Goal: Information Seeking & Learning: Learn about a topic

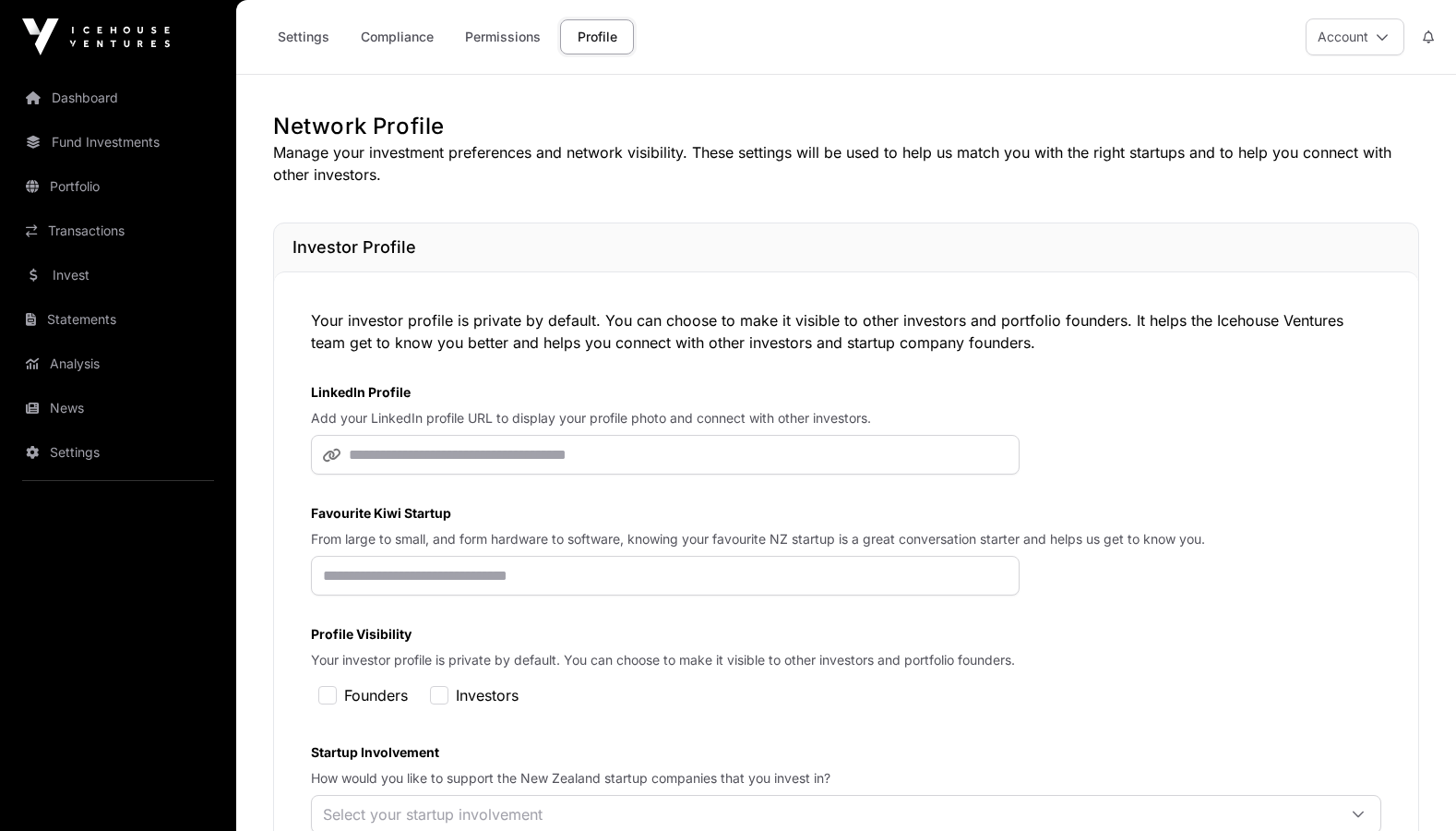
click at [1065, 37] on div "Settings Compliance Permissions Profile Account" at bounding box center [846, 36] width 1198 height 74
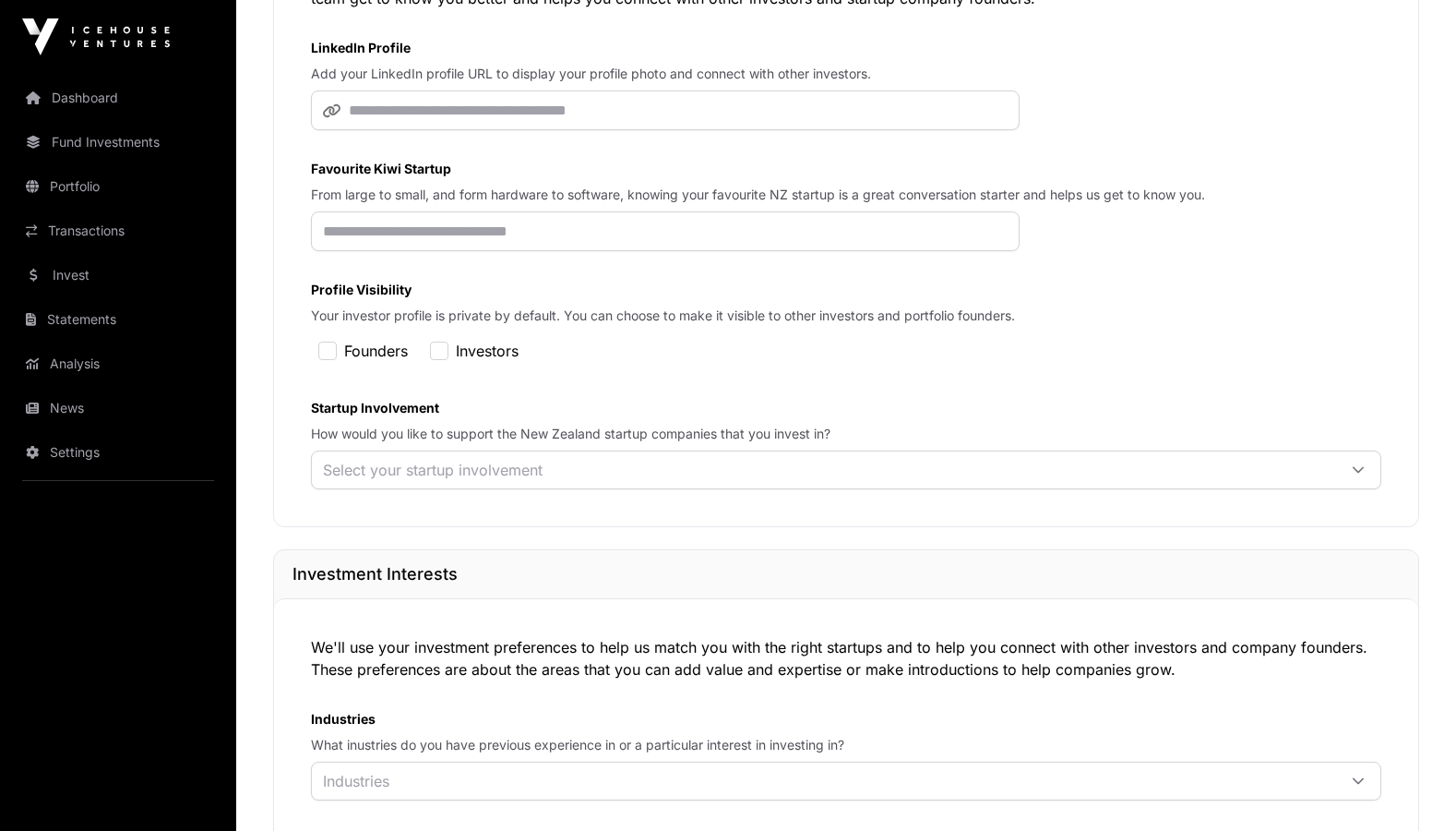
scroll to position [345, 0]
click at [1117, 66] on p "Add your LinkedIn profile URL to display your profile photo and connect with ot…" at bounding box center [845, 73] width 1070 height 18
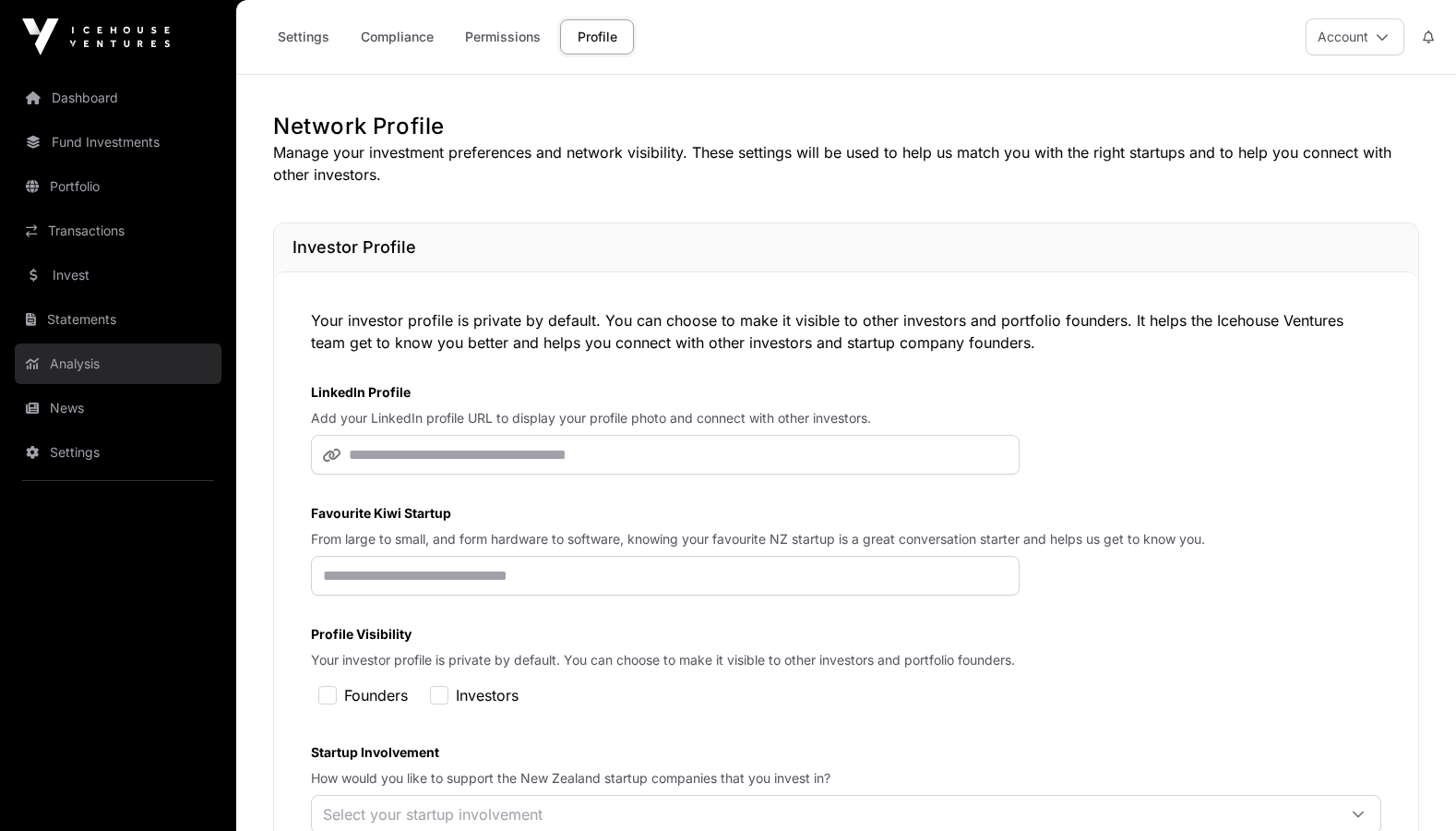
scroll to position [0, 0]
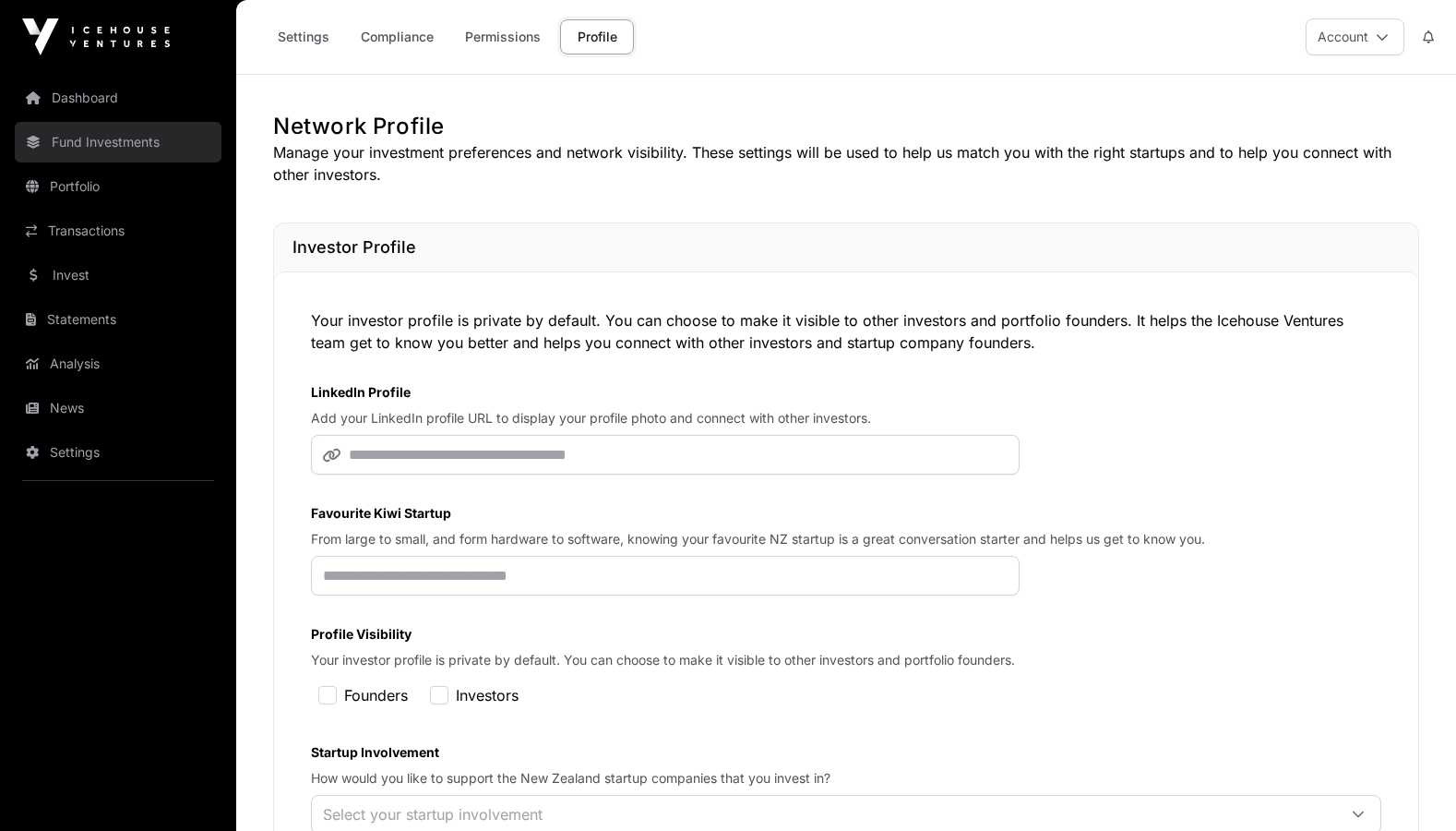
click at [145, 139] on link "Fund Investments" at bounding box center [118, 142] width 206 height 40
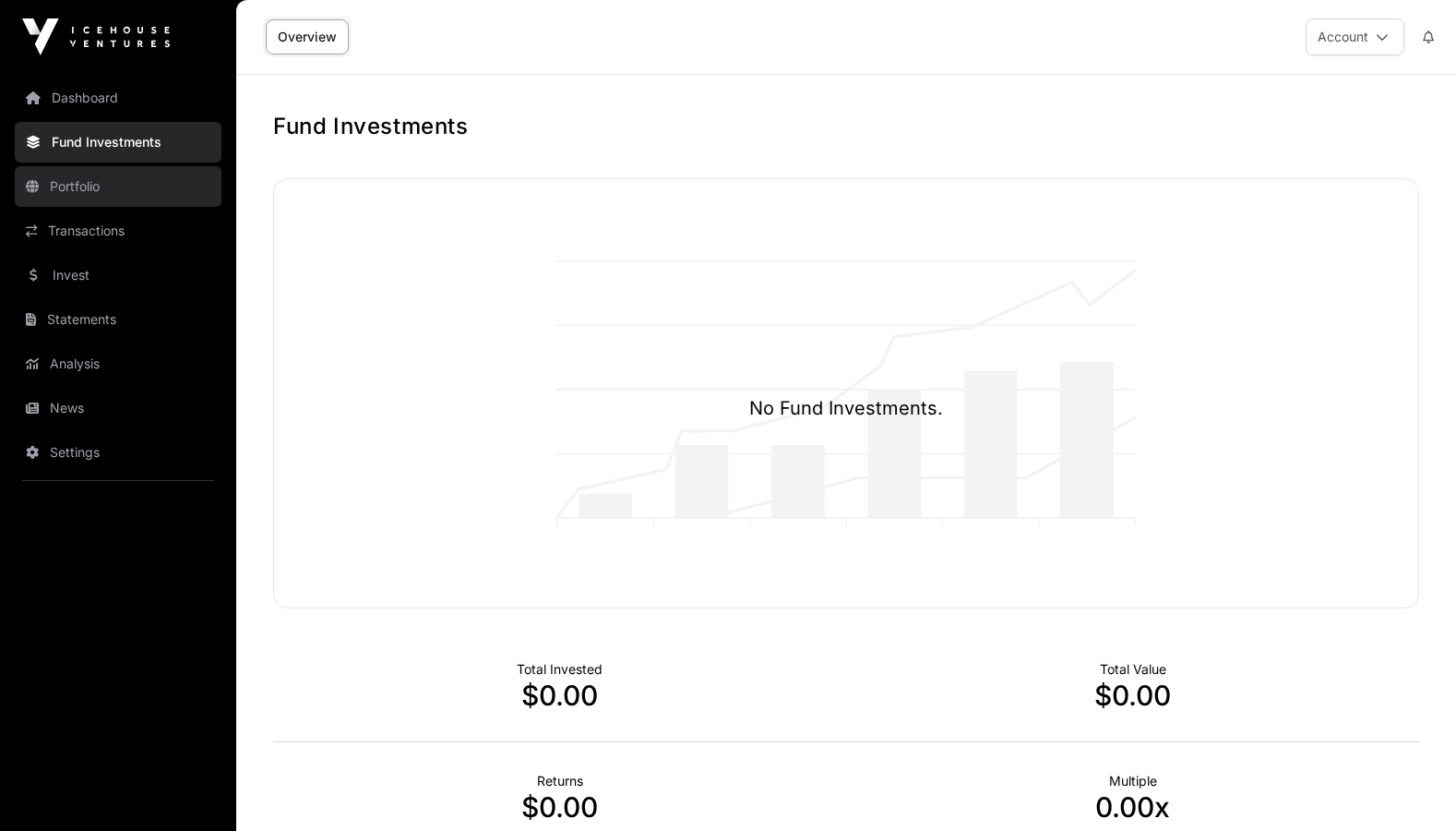
click at [84, 206] on link "Portfolio" at bounding box center [118, 186] width 206 height 40
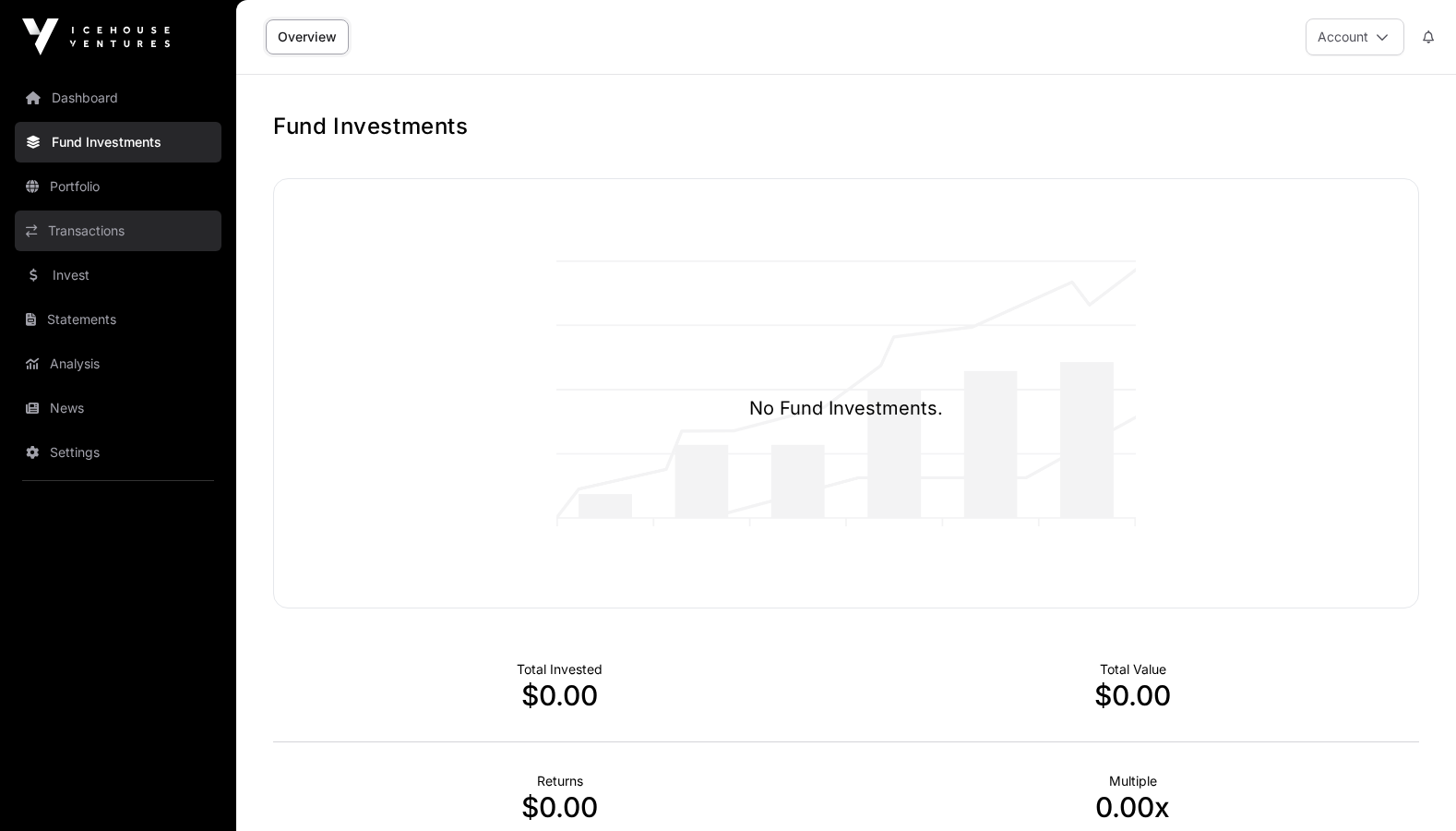
click at [88, 233] on link "Transactions" at bounding box center [118, 230] width 206 height 40
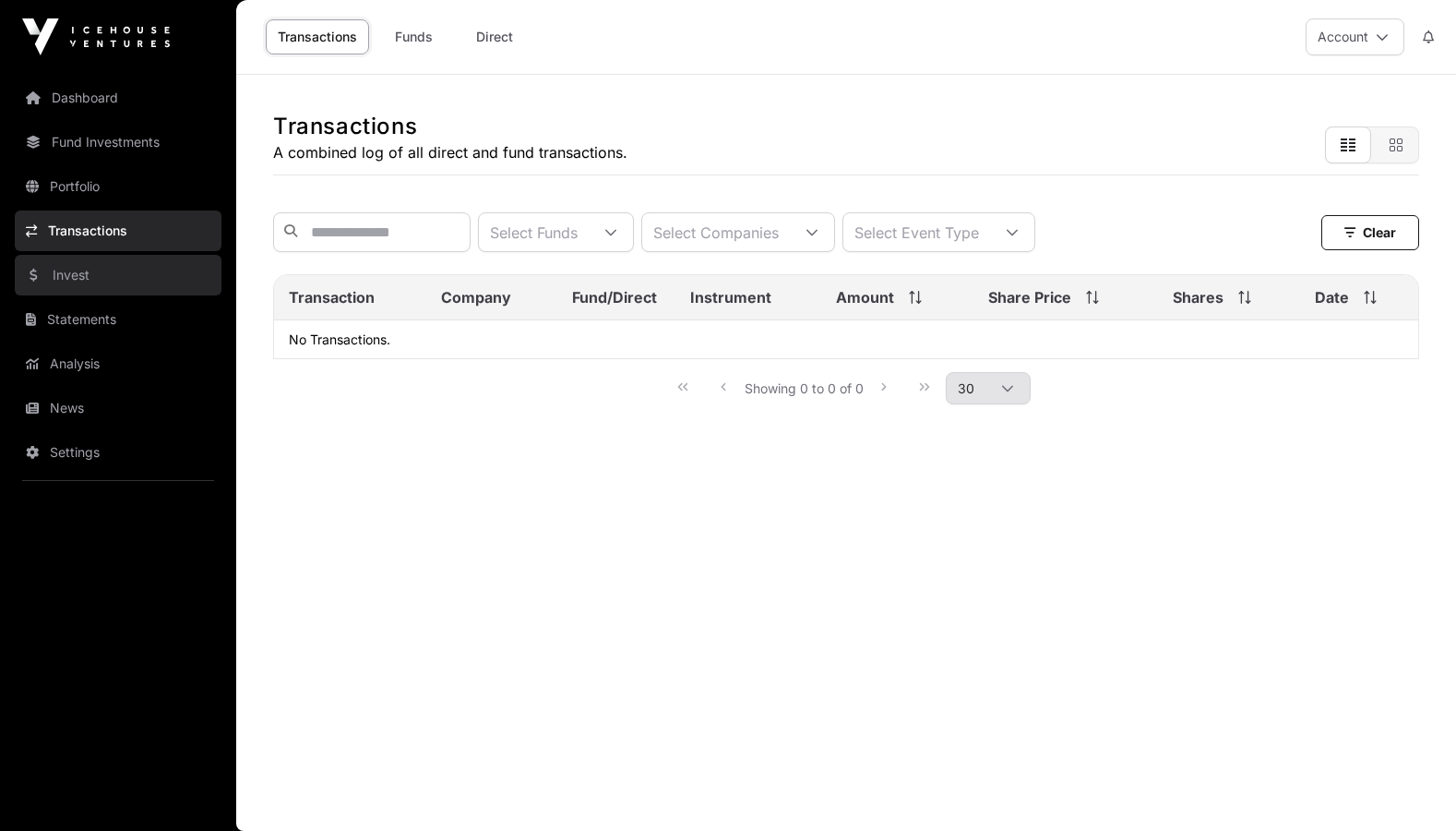
click at [70, 278] on link "Invest" at bounding box center [118, 274] width 206 height 40
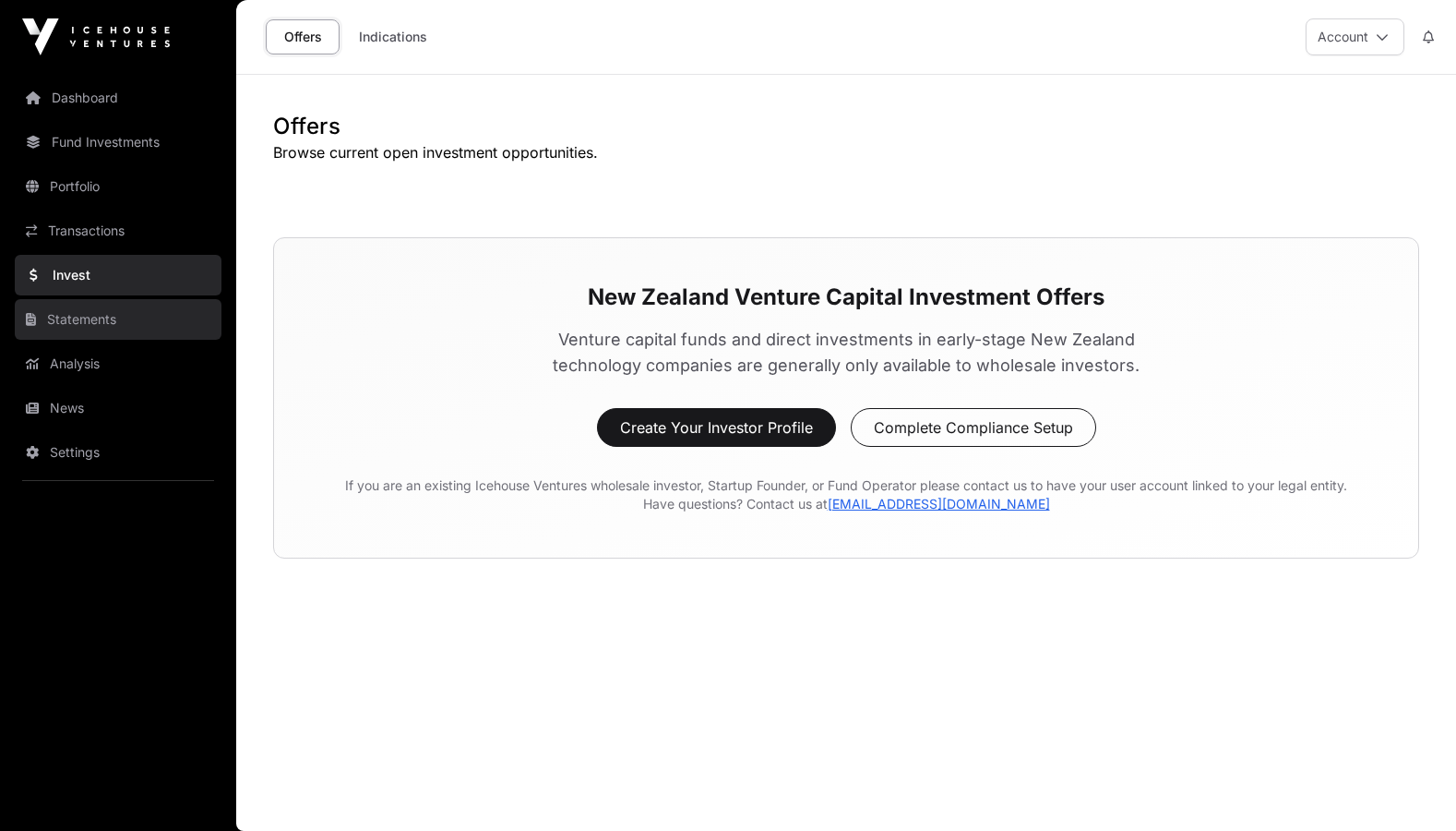
click at [78, 328] on link "Statements" at bounding box center [118, 319] width 206 height 40
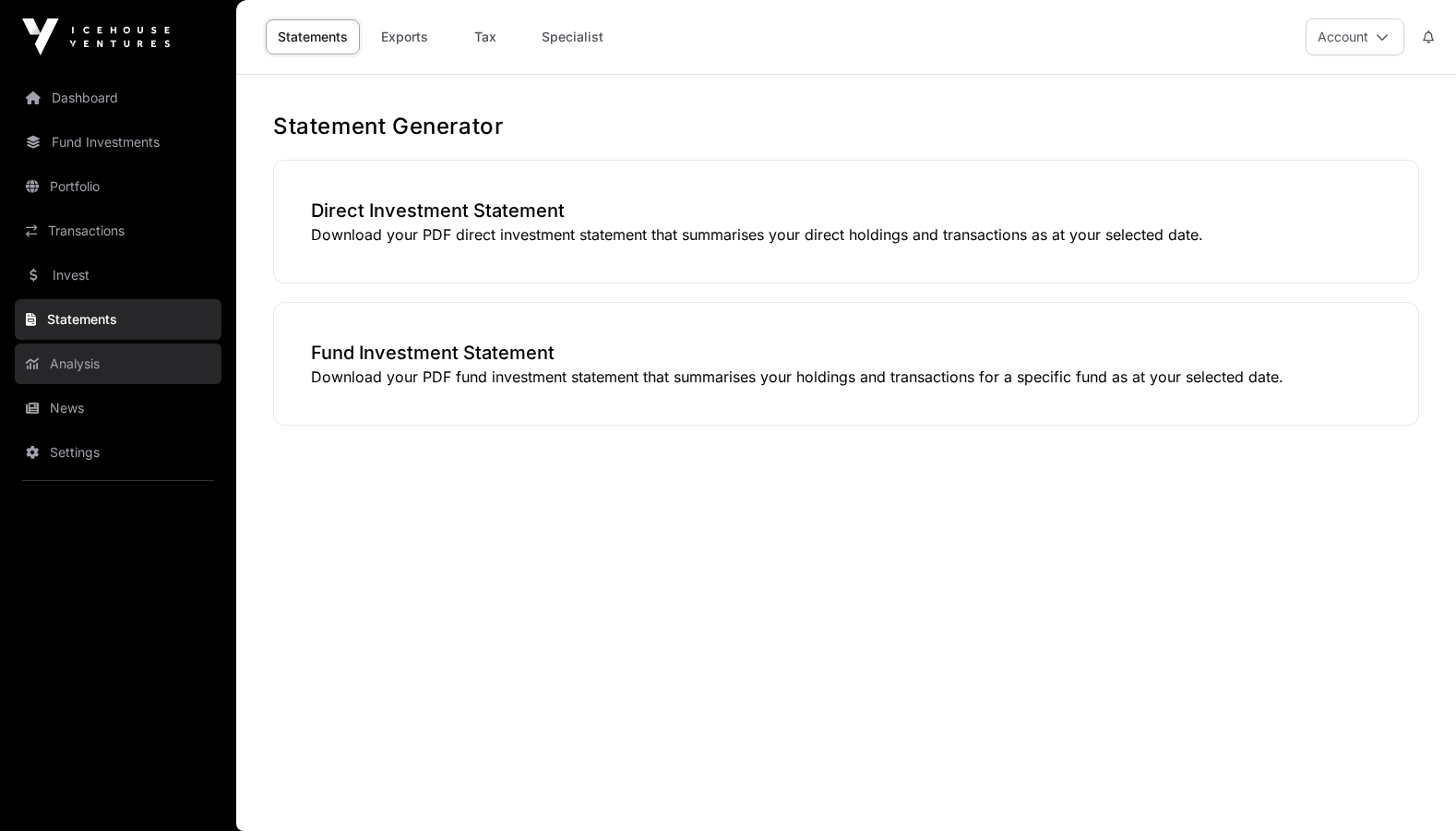
click at [76, 370] on link "Analysis" at bounding box center [118, 363] width 206 height 40
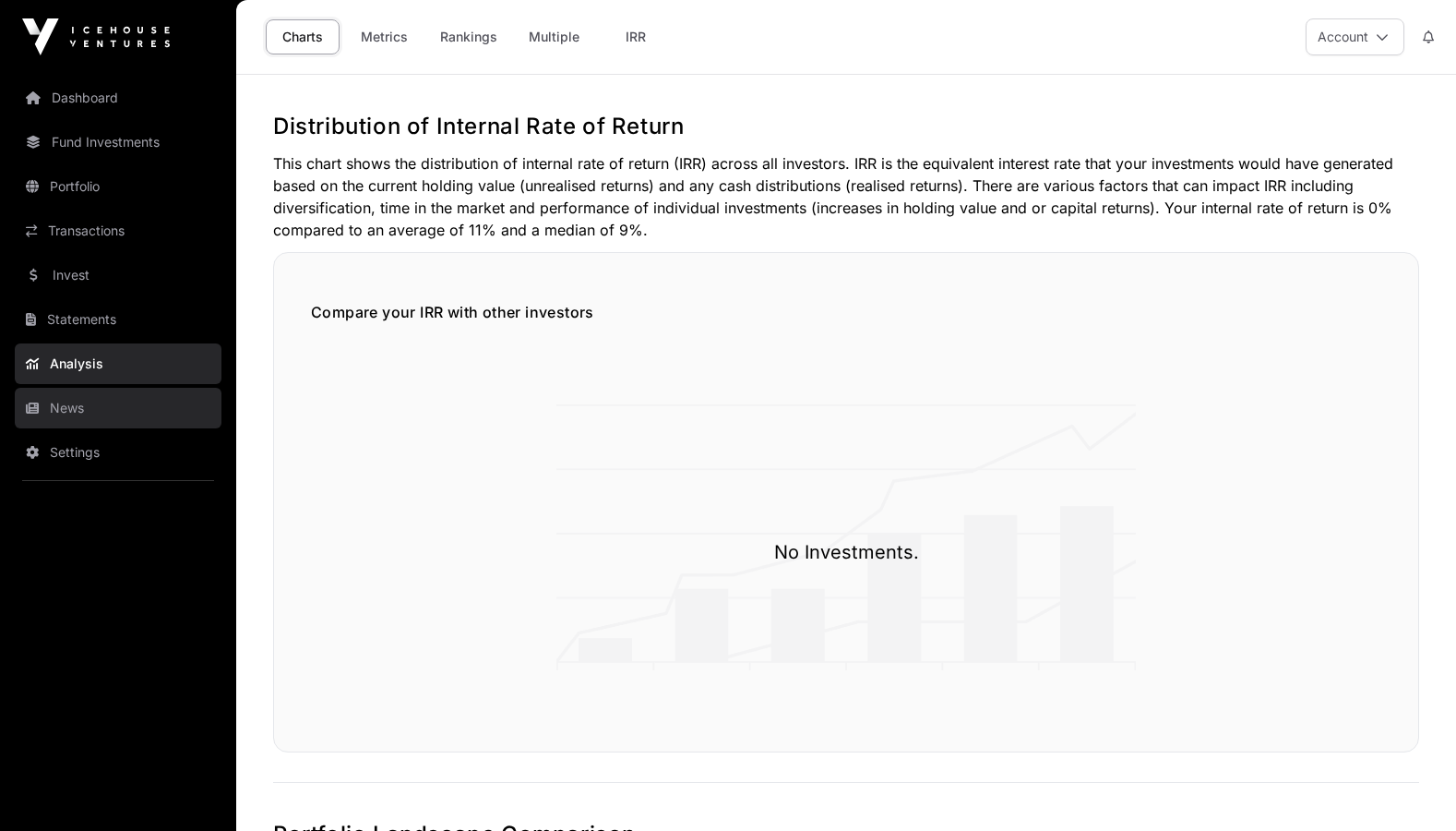
click at [88, 396] on link "News" at bounding box center [118, 407] width 206 height 40
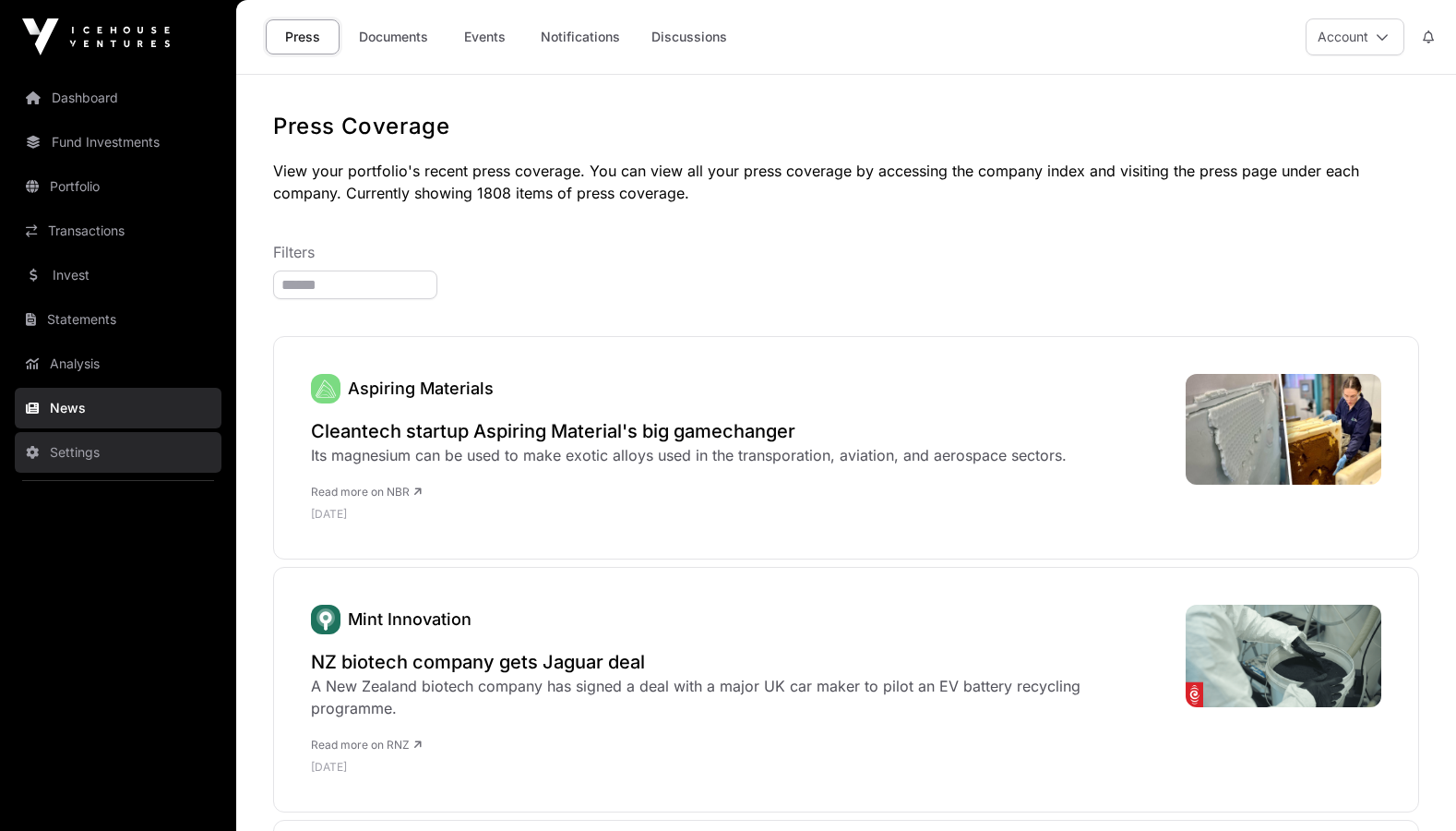
click at [73, 456] on link "Settings" at bounding box center [118, 452] width 206 height 40
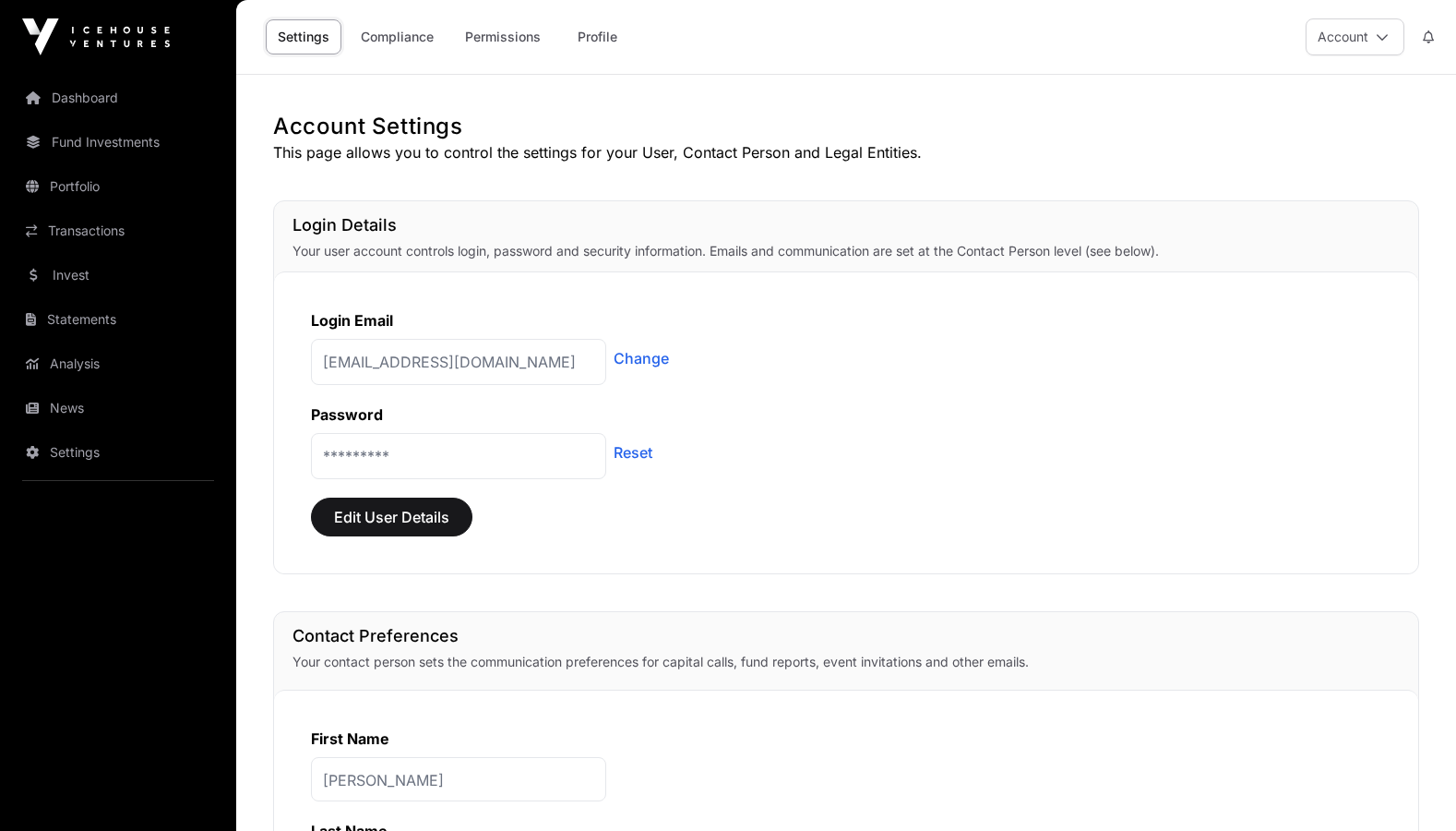
click at [488, 471] on p "*********" at bounding box center [458, 456] width 295 height 46
click at [410, 466] on p "*********" at bounding box center [458, 456] width 295 height 46
click at [386, 454] on p "*********" at bounding box center [458, 456] width 295 height 46
click at [107, 93] on link "Dashboard" at bounding box center [118, 98] width 206 height 40
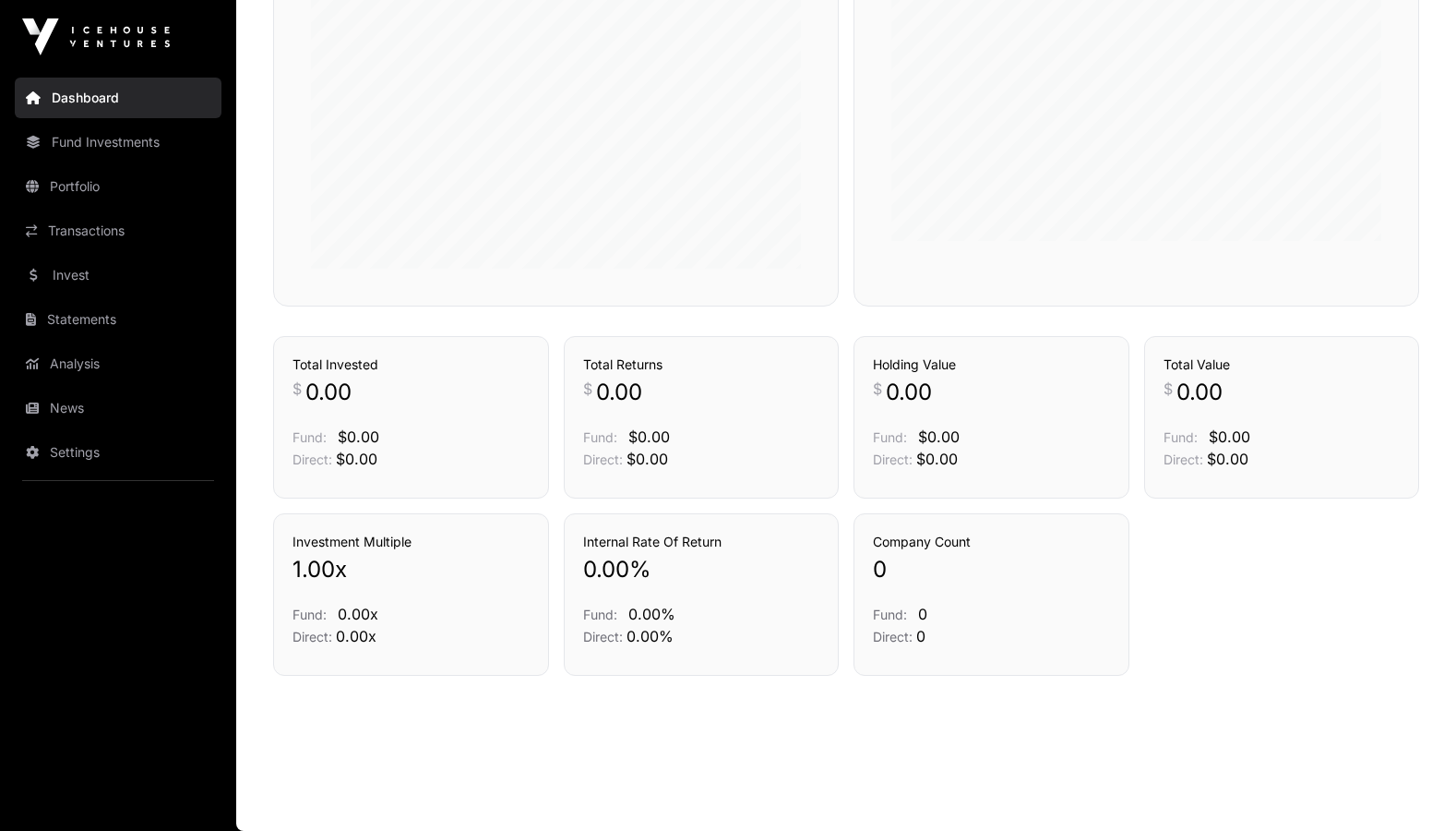
scroll to position [740, 0]
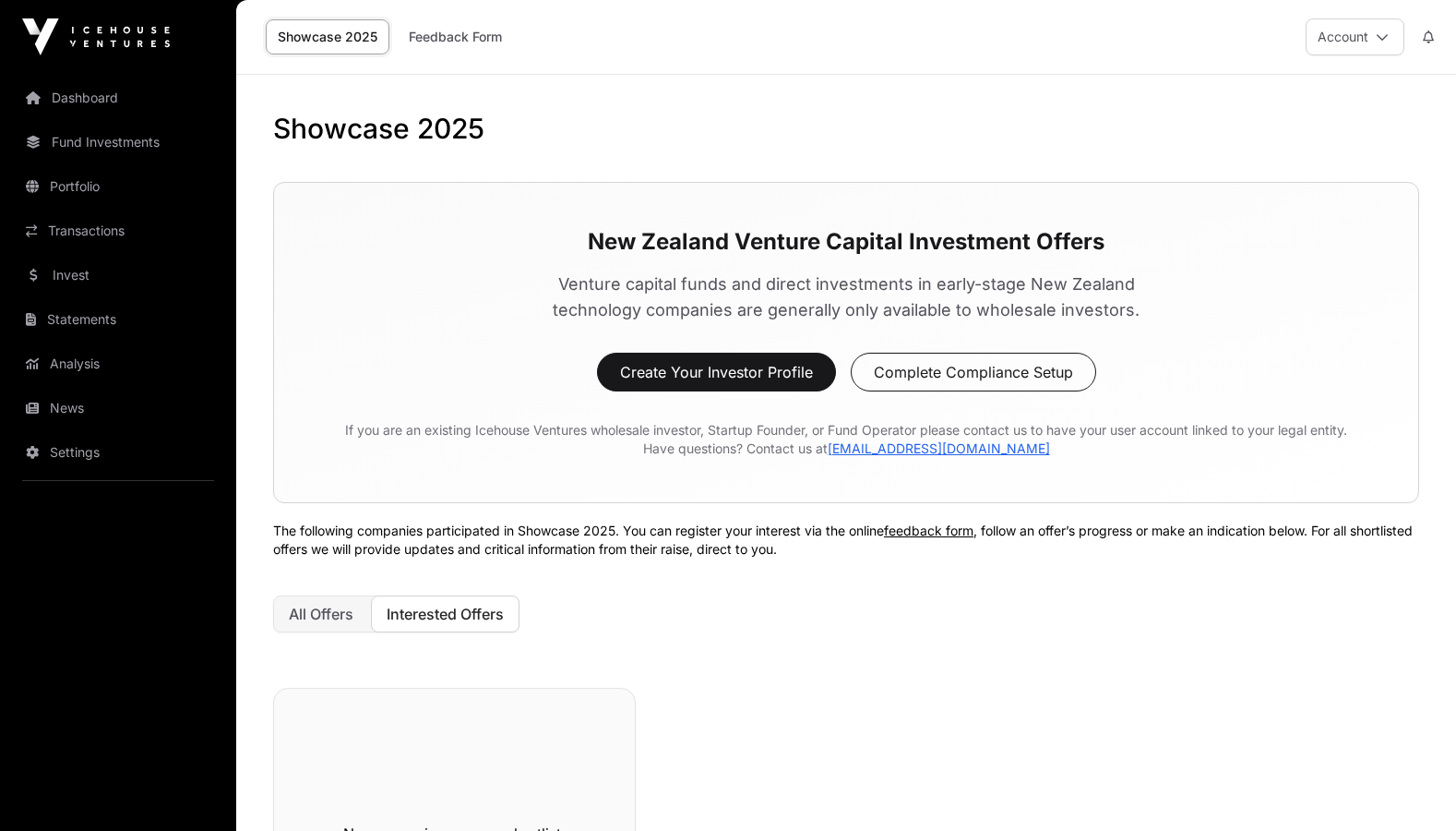
scroll to position [406, 0]
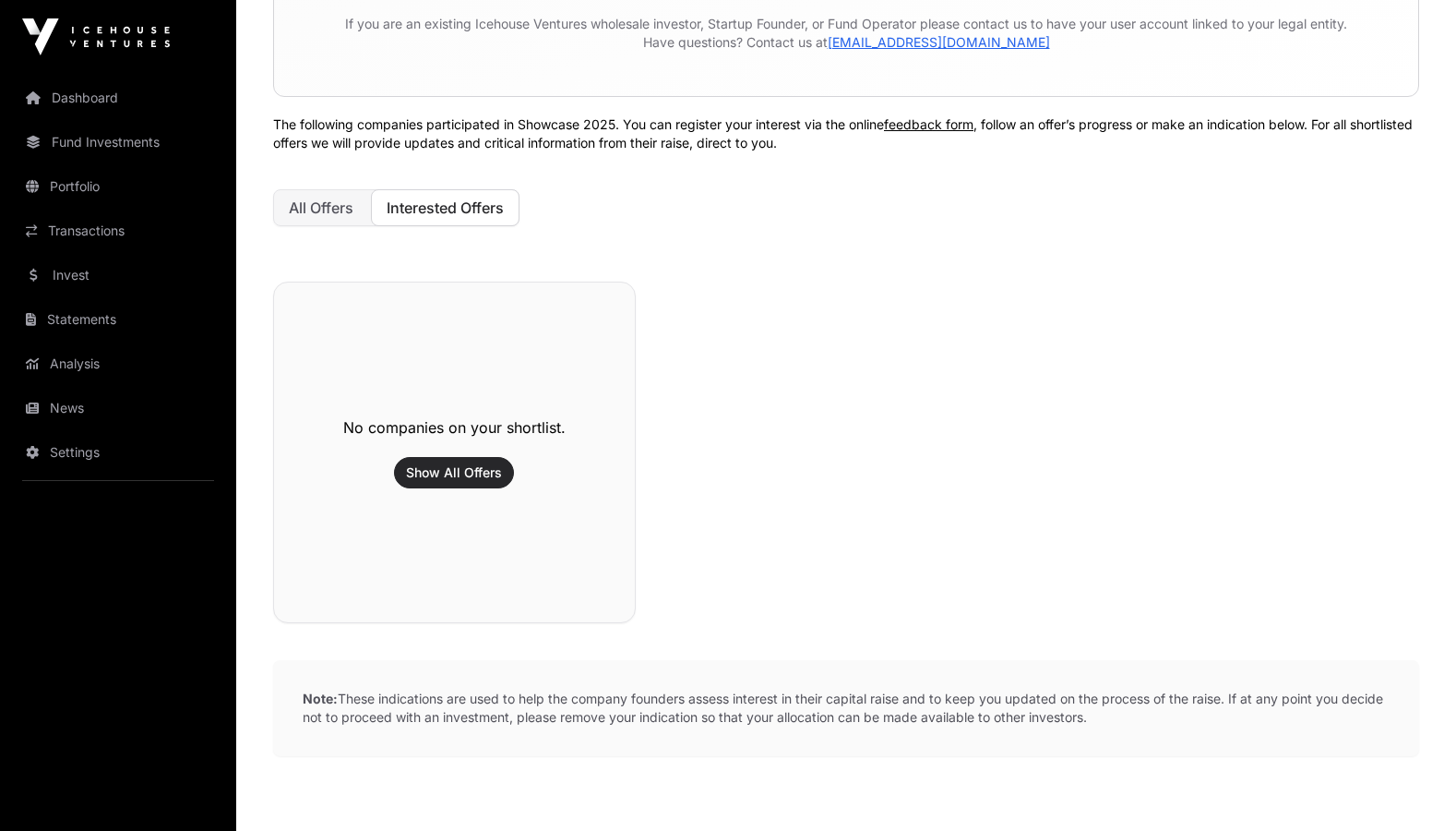
click at [475, 461] on button "Show All Offers" at bounding box center [453, 472] width 120 height 32
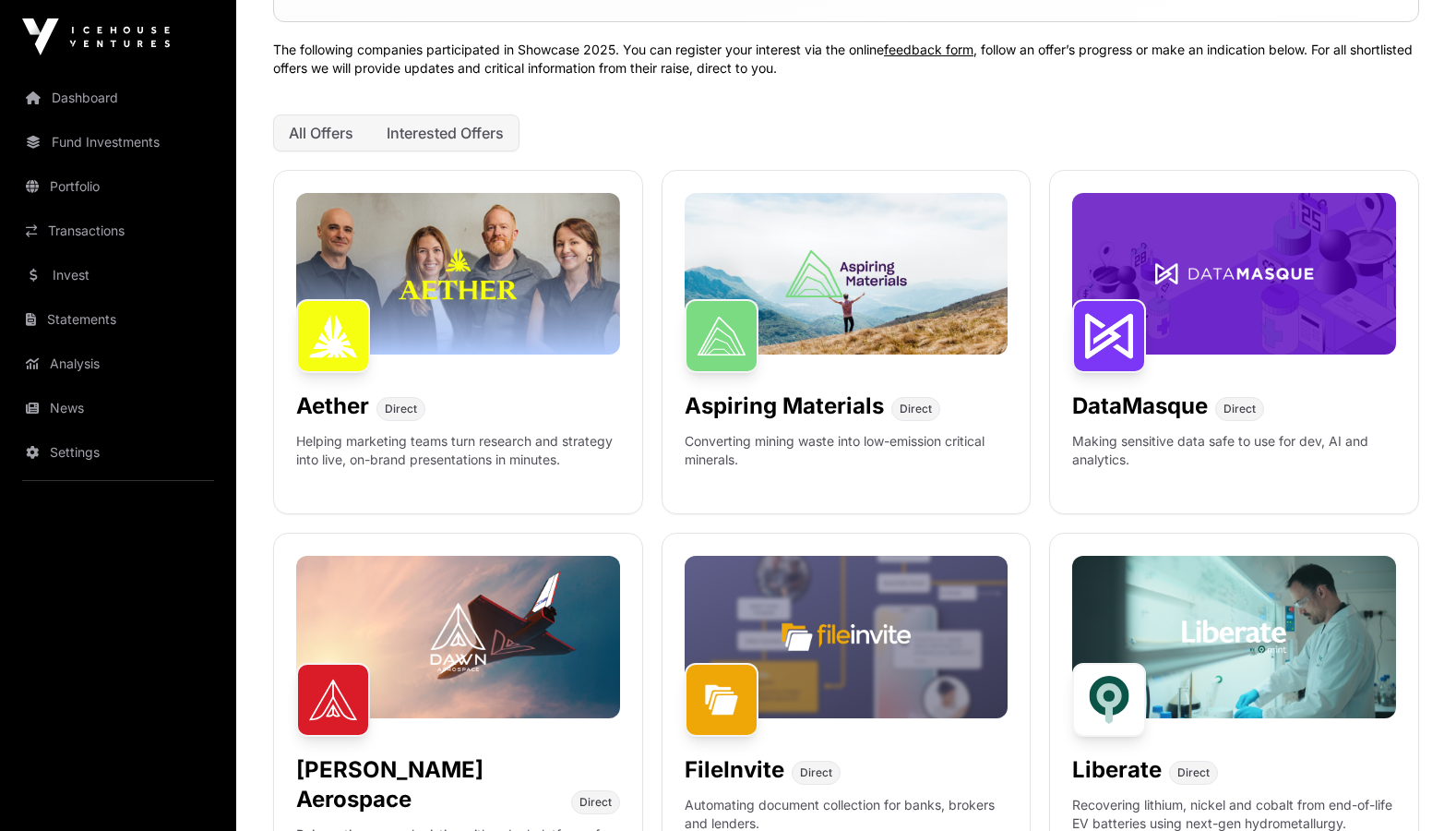
scroll to position [483, 0]
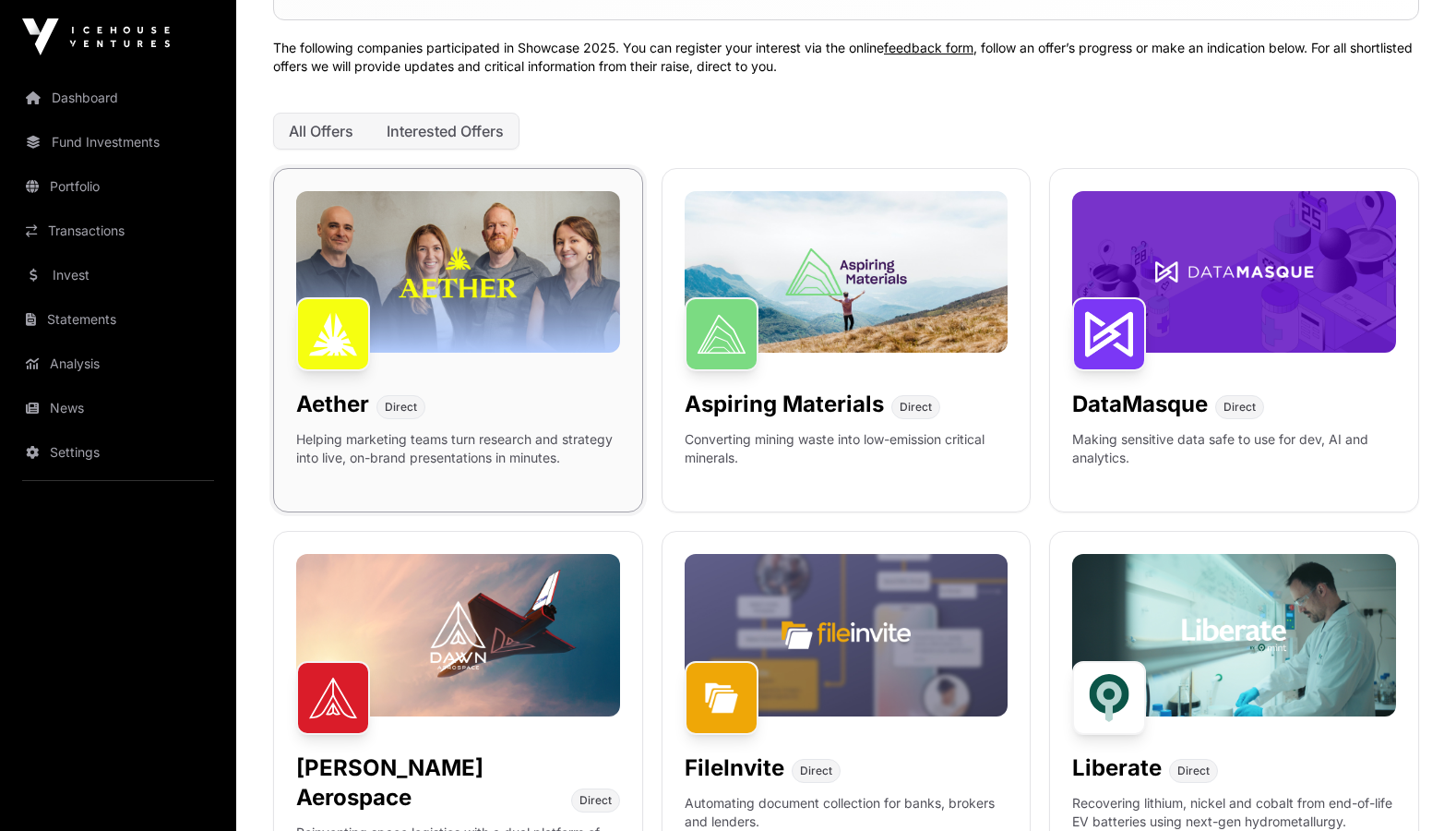
click at [334, 410] on h1 "Aether" at bounding box center [333, 404] width 73 height 30
click at [338, 311] on img at bounding box center [333, 334] width 74 height 74
click at [489, 306] on img at bounding box center [458, 272] width 324 height 162
click at [410, 404] on span "Direct" at bounding box center [401, 406] width 33 height 14
click at [410, 463] on p "Helping marketing teams turn research and strategy into live, on-brand presenta…" at bounding box center [458, 460] width 324 height 59
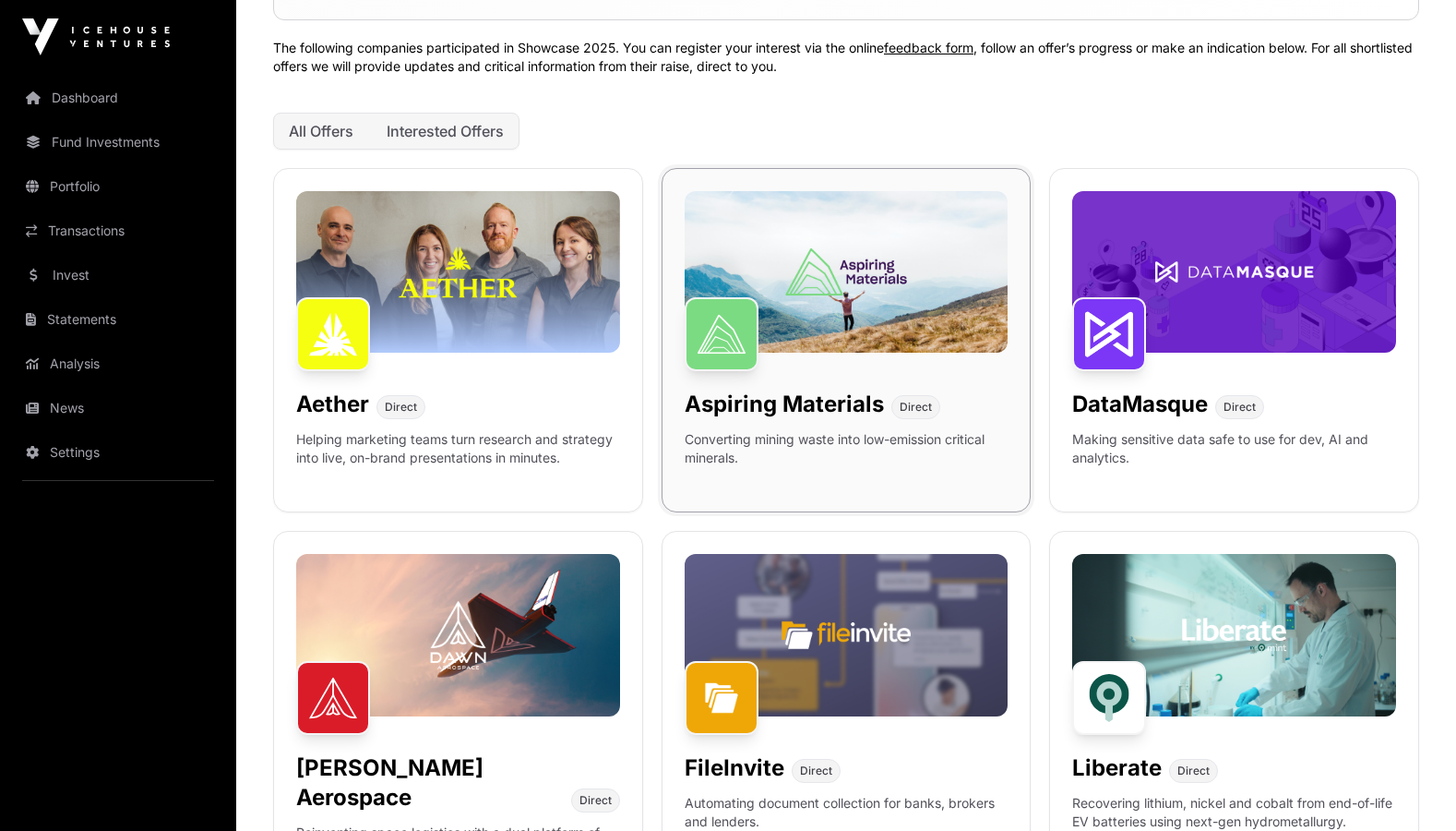
click at [773, 238] on img at bounding box center [846, 272] width 324 height 162
click at [707, 367] on img at bounding box center [721, 334] width 74 height 74
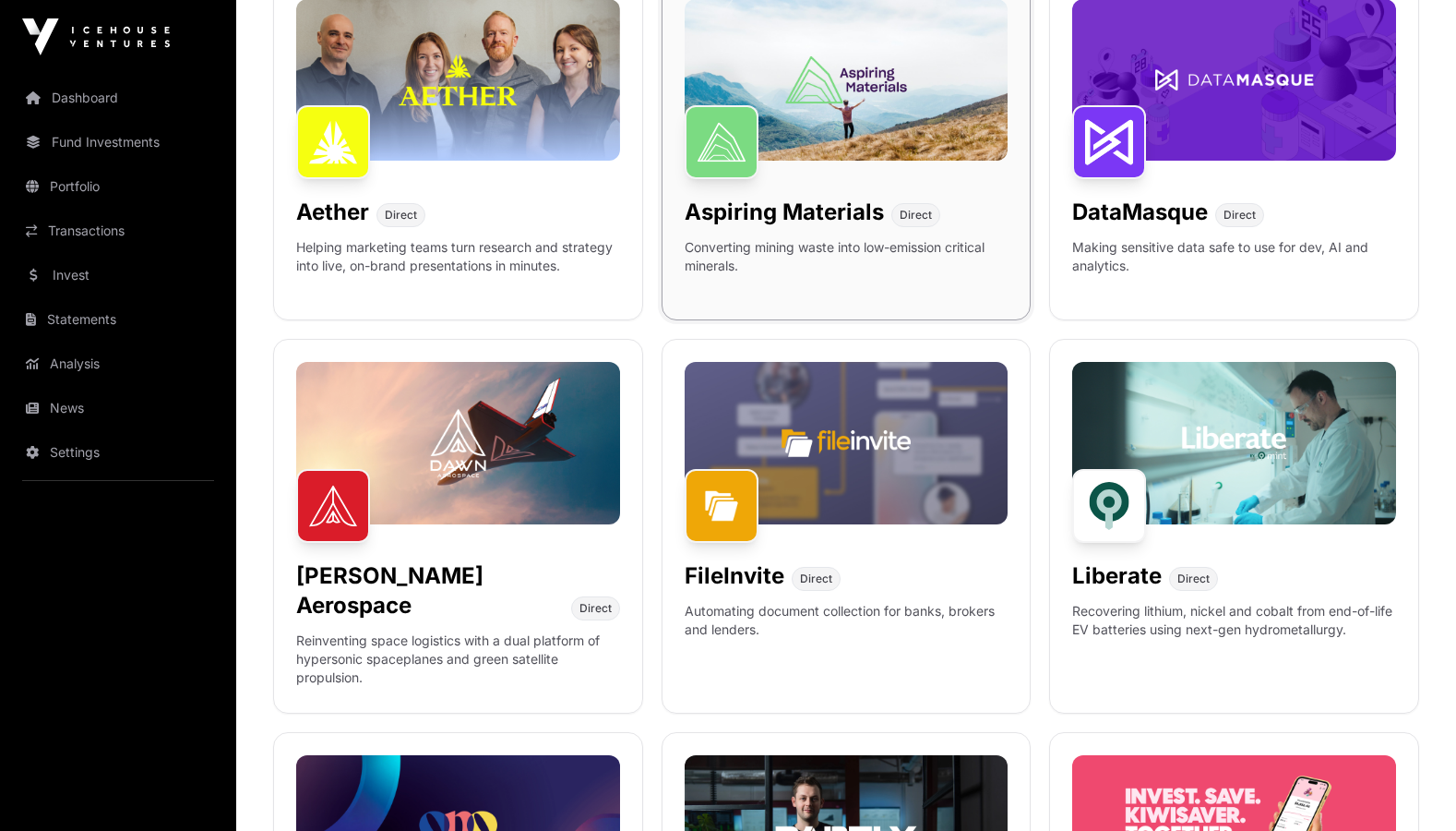
scroll to position [900, 0]
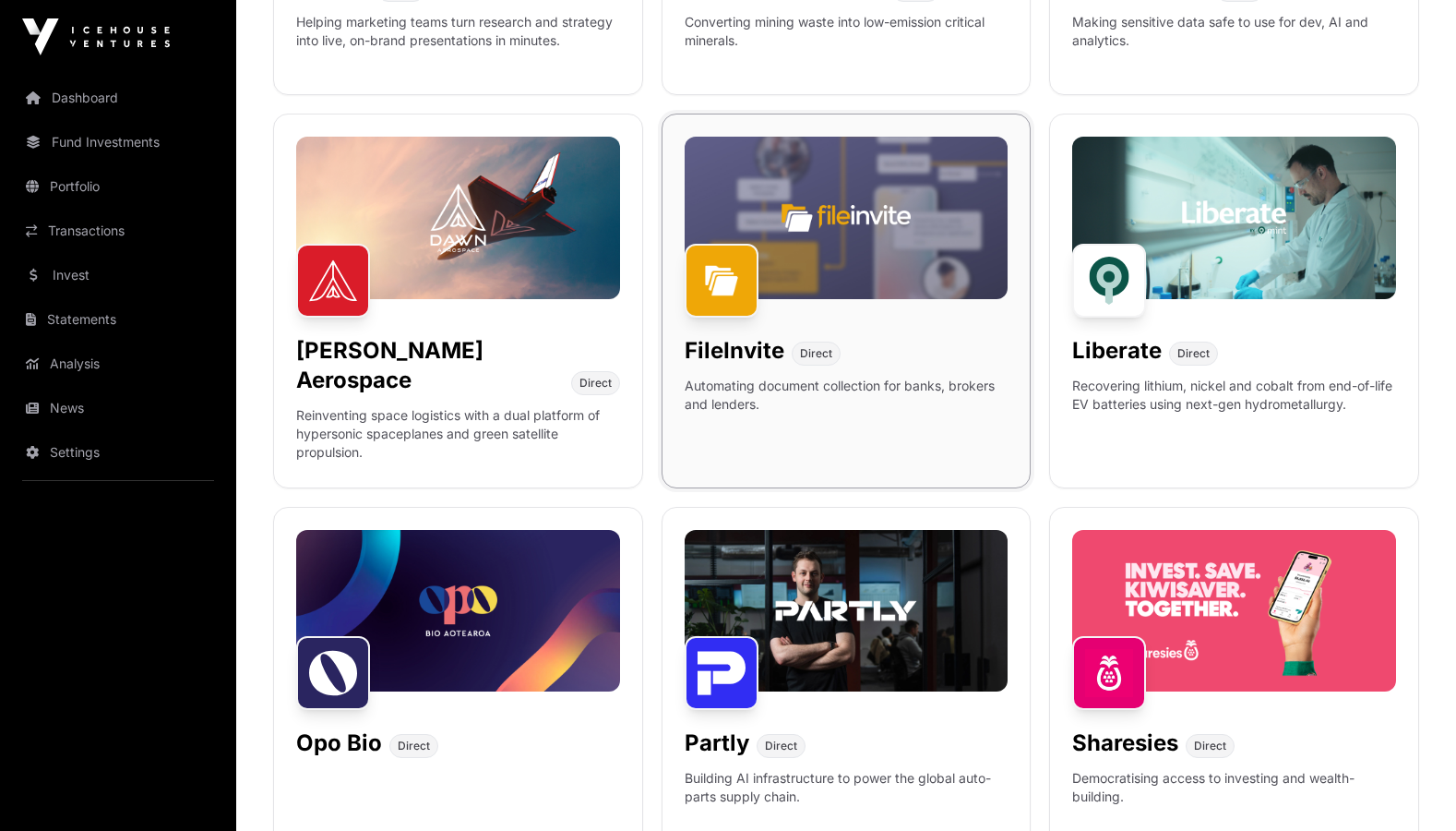
click at [763, 405] on p "Automating document collection for banks, brokers and lenders." at bounding box center [846, 406] width 324 height 59
click at [1149, 667] on div "Sharesies Direct Democratising access to investing and wealth-building." at bounding box center [1233, 679] width 370 height 344
click at [1117, 645] on img at bounding box center [1108, 672] width 74 height 74
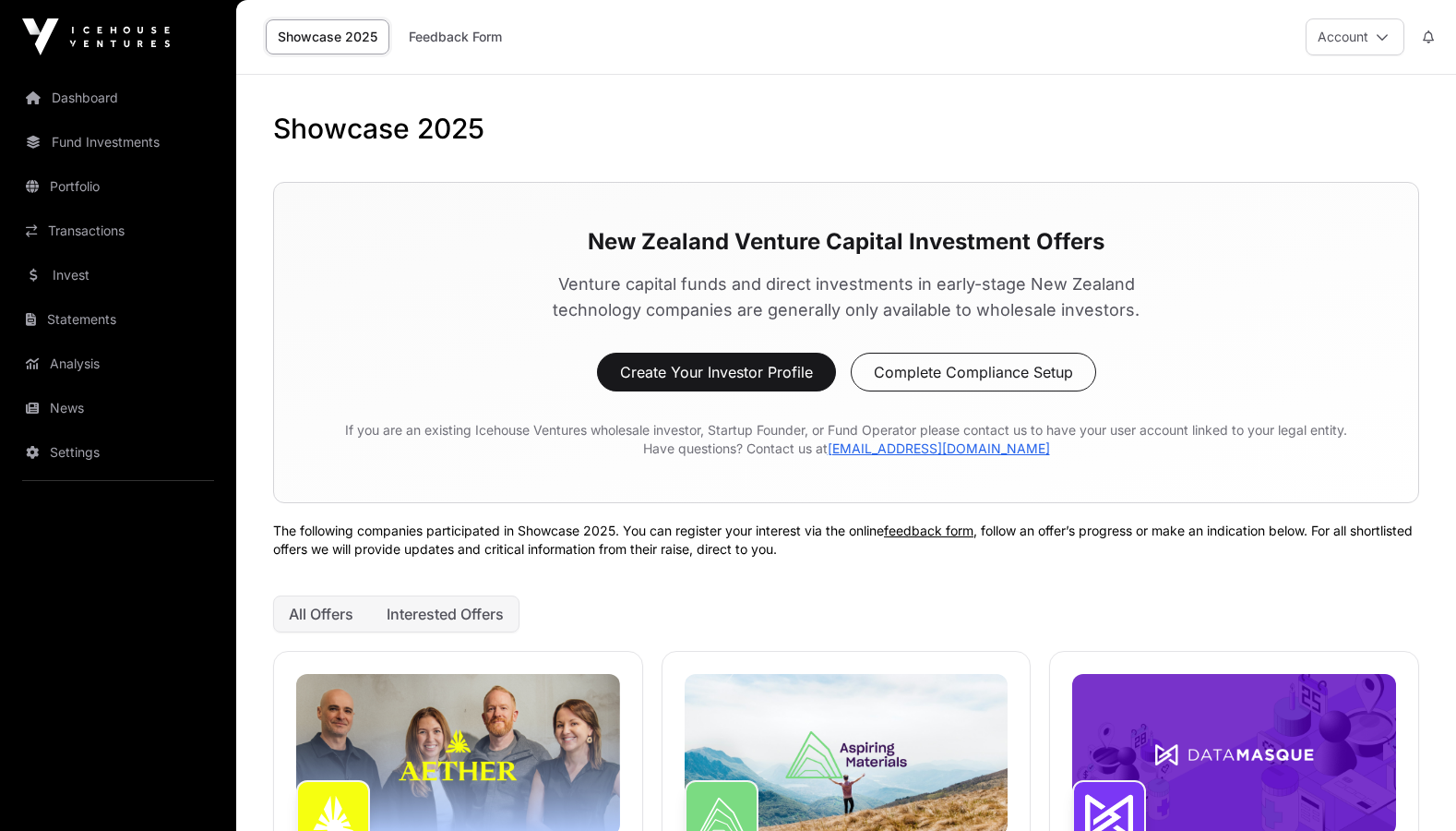
scroll to position [0, 0]
click at [347, 31] on link "Showcase 2025" at bounding box center [327, 36] width 123 height 35
click at [650, 361] on button "Create Your Investor Profile" at bounding box center [716, 372] width 239 height 39
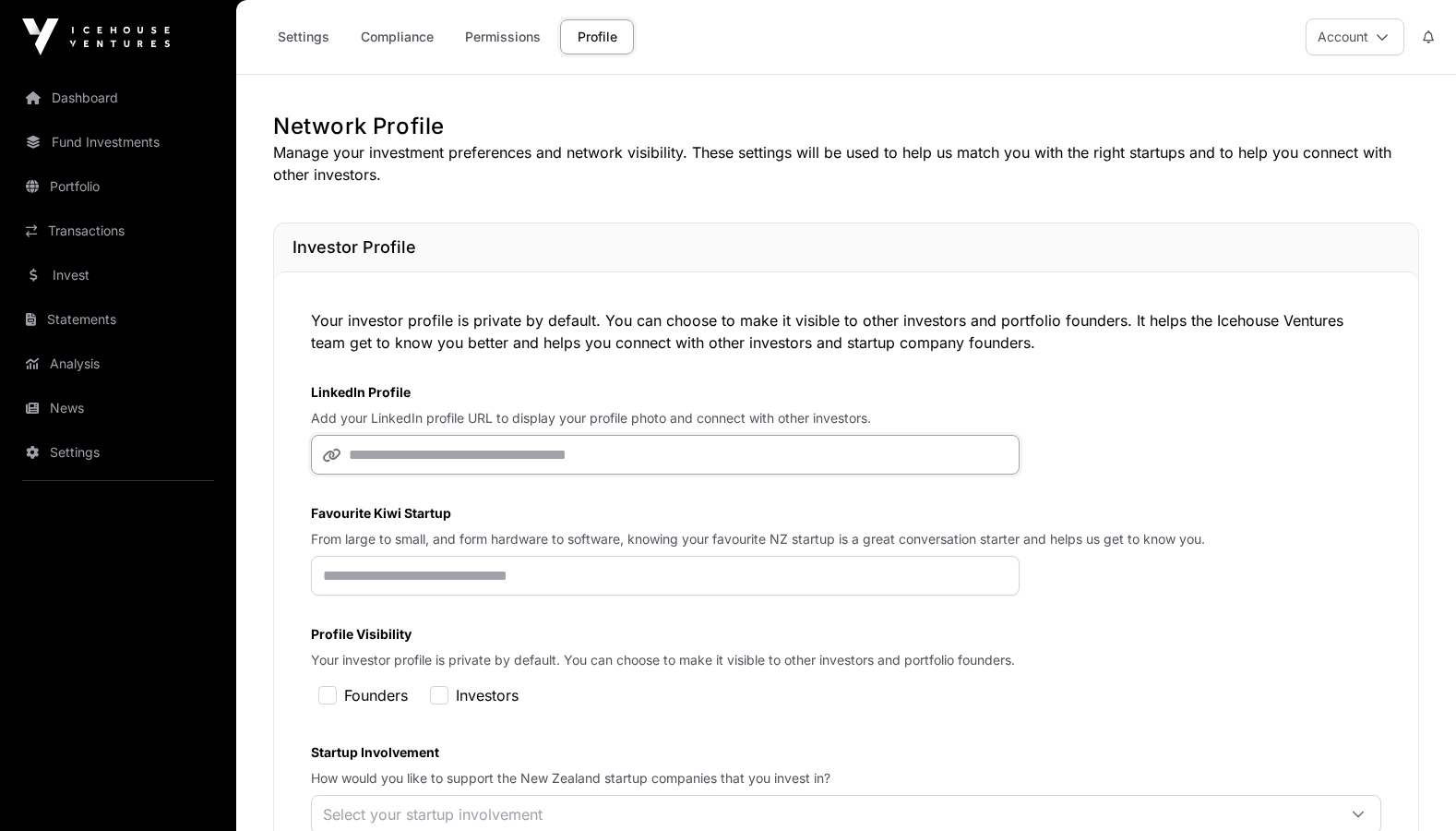
click at [424, 468] on input "url" at bounding box center [664, 454] width 708 height 39
click at [592, 454] on input "url" at bounding box center [664, 454] width 708 height 39
paste input "**********"
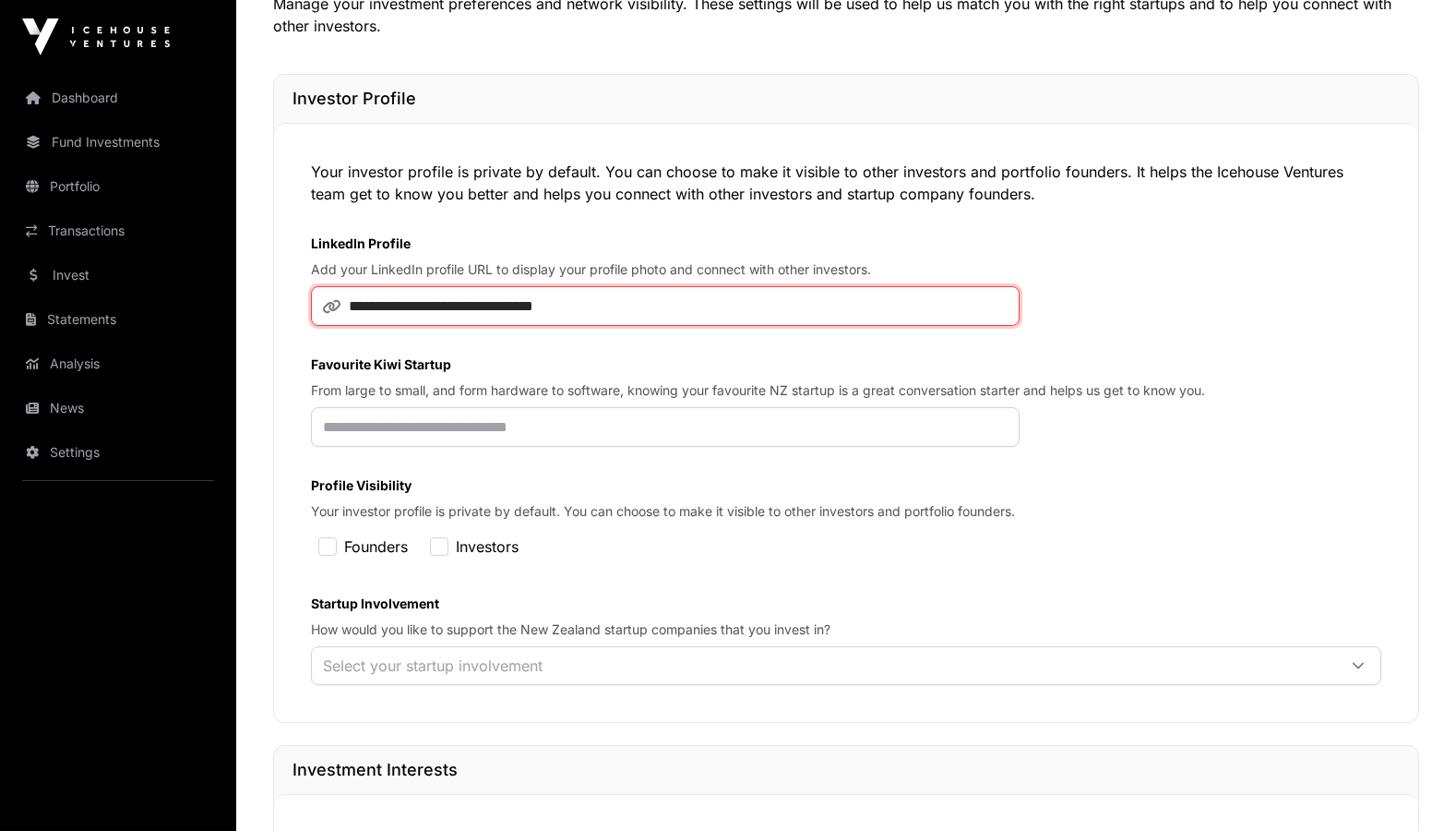
scroll to position [186, 0]
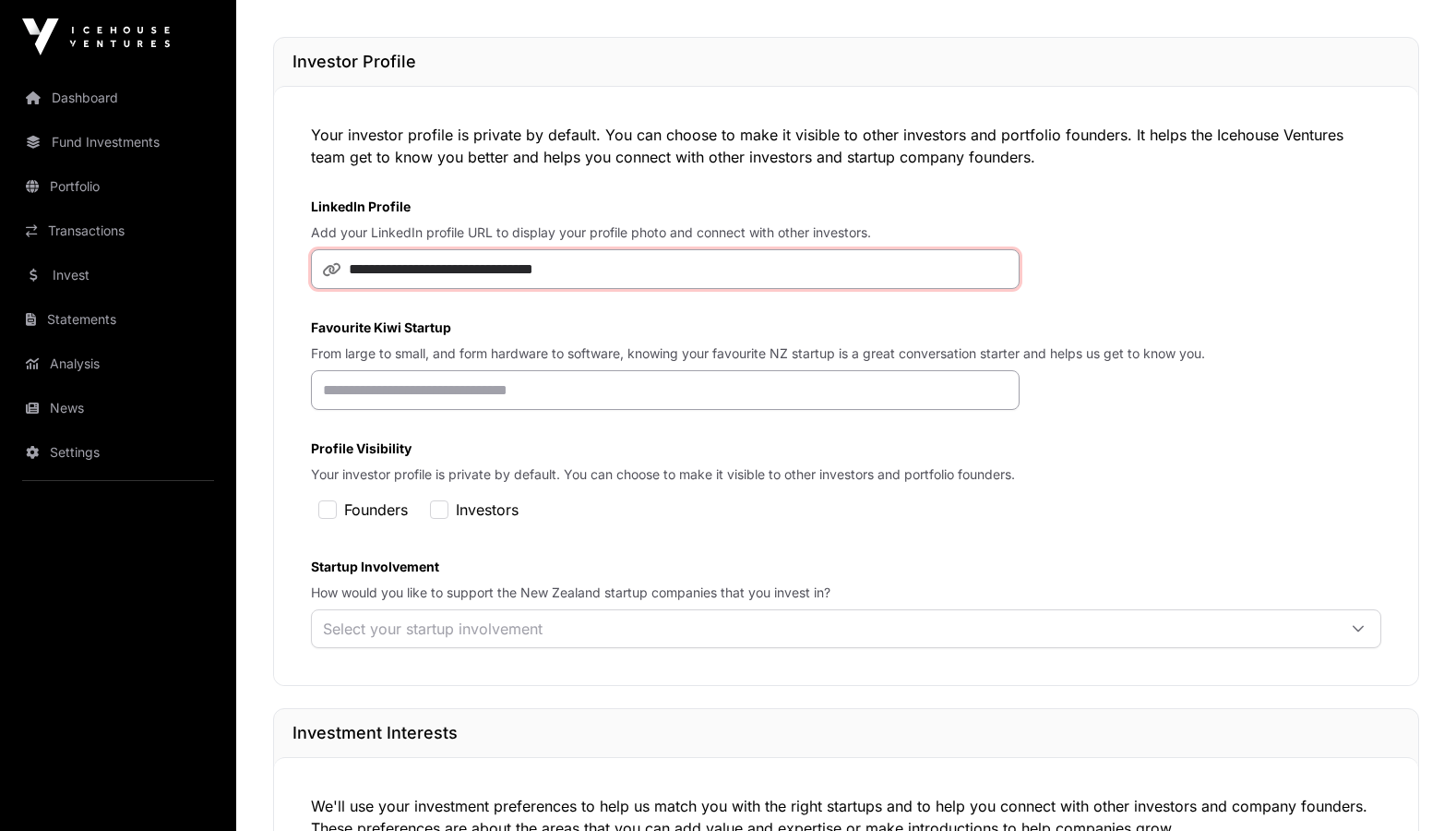
type input "**********"
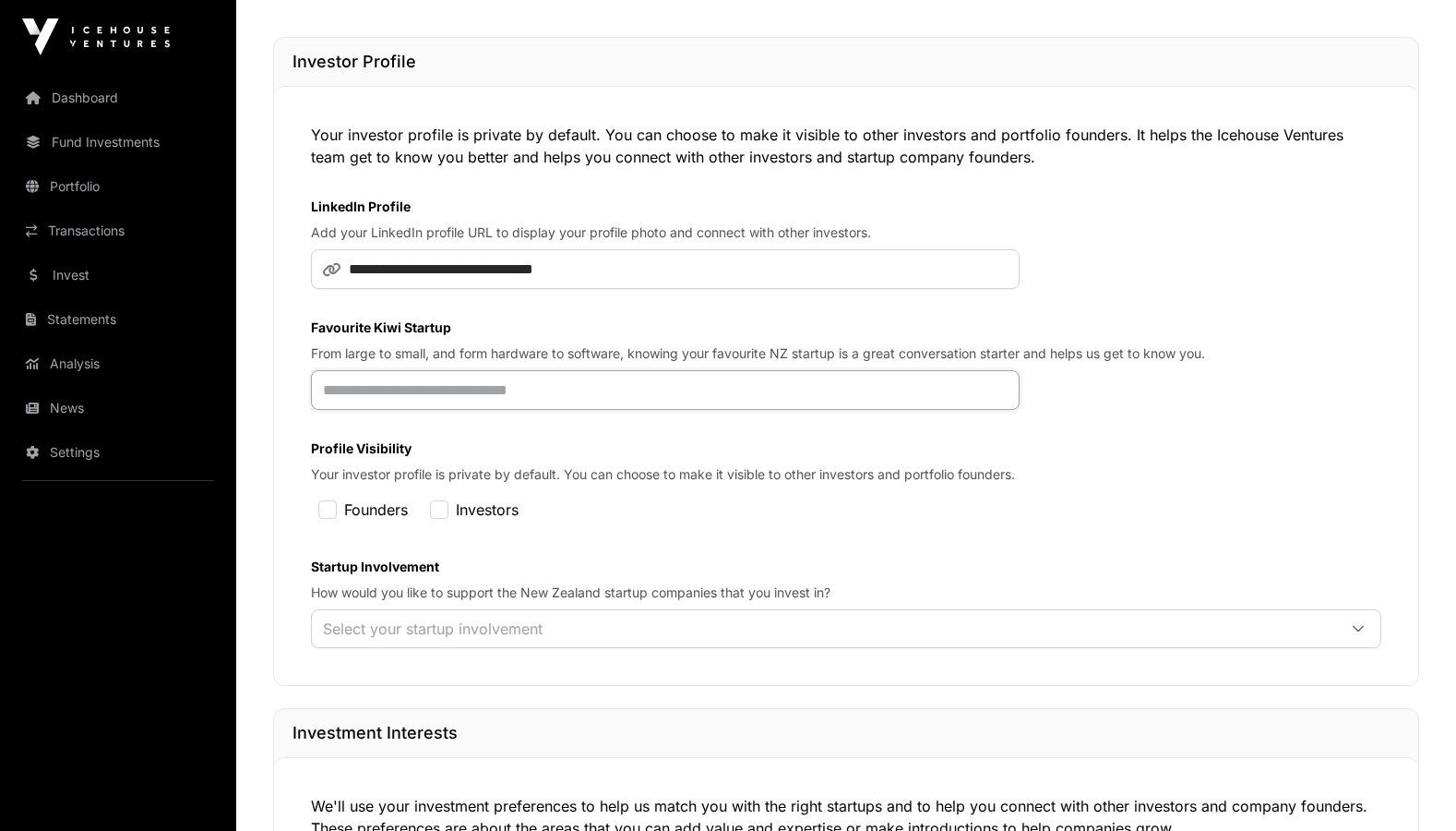
click at [615, 401] on input "text" at bounding box center [664, 389] width 708 height 39
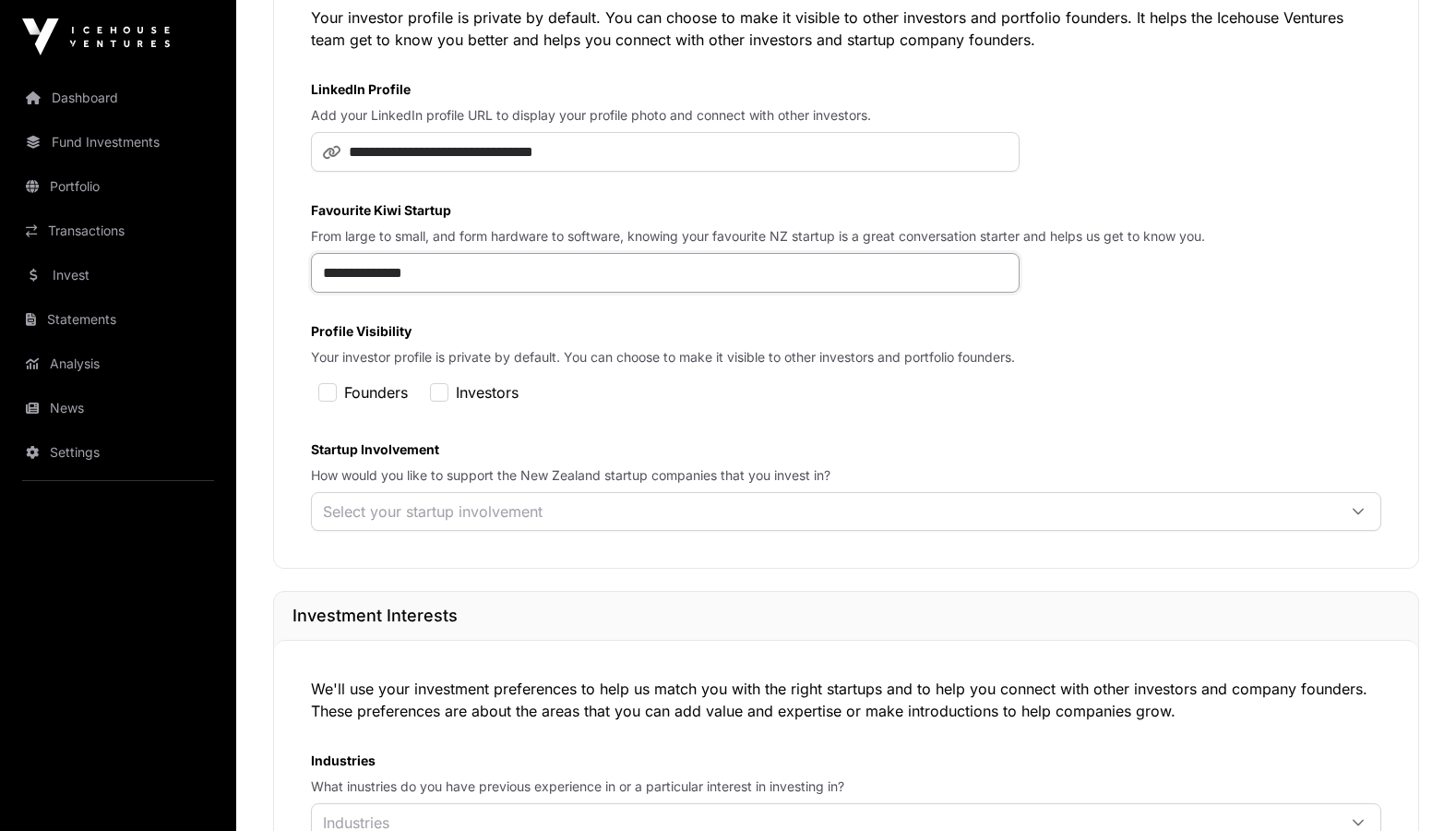
scroll to position [304, 0]
type input "**********"
click at [590, 529] on div "Select your startup involvement" at bounding box center [823, 510] width 1024 height 37
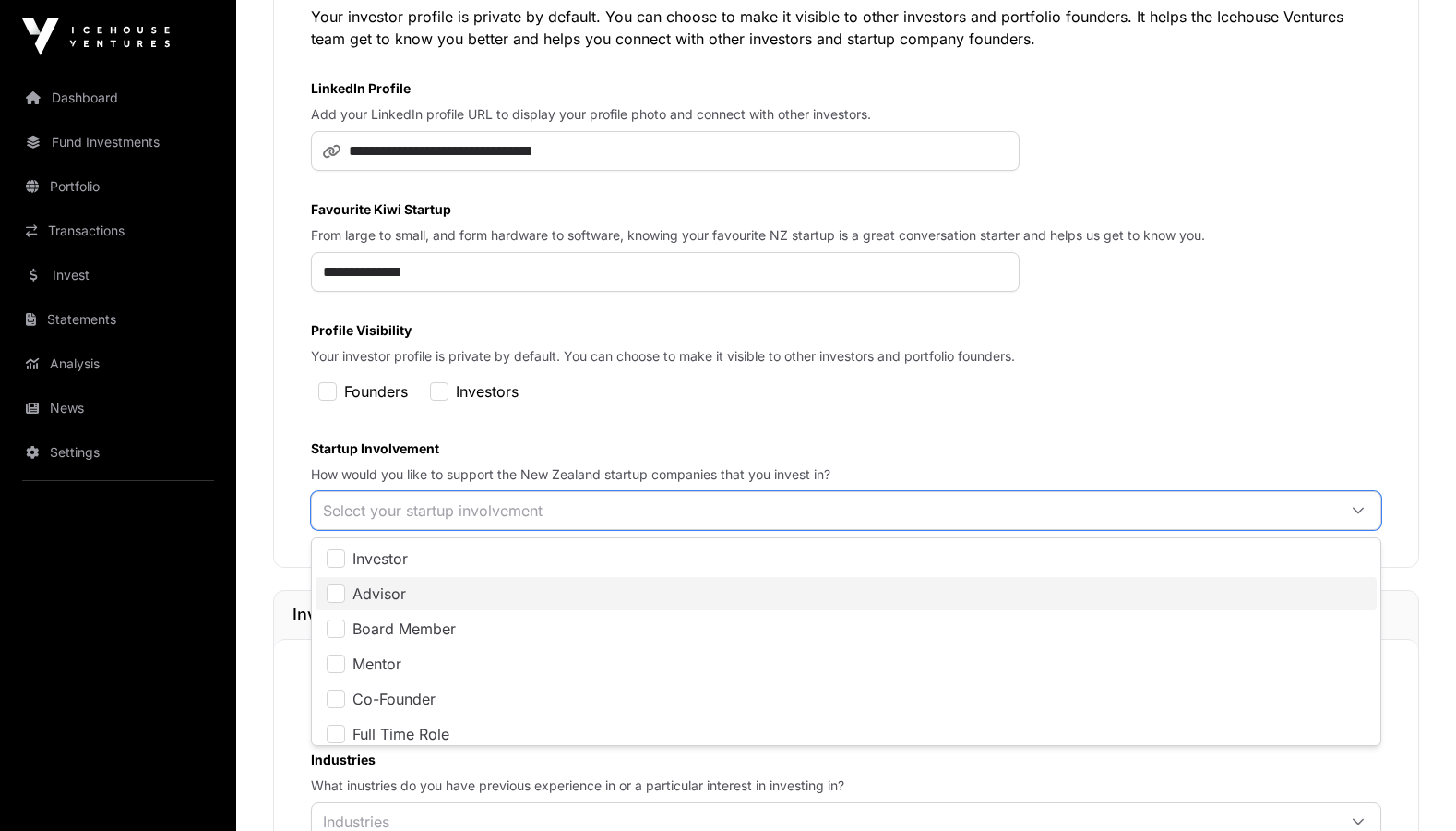
scroll to position [0, 0]
click at [550, 600] on li "Advisor" at bounding box center [846, 593] width 1061 height 33
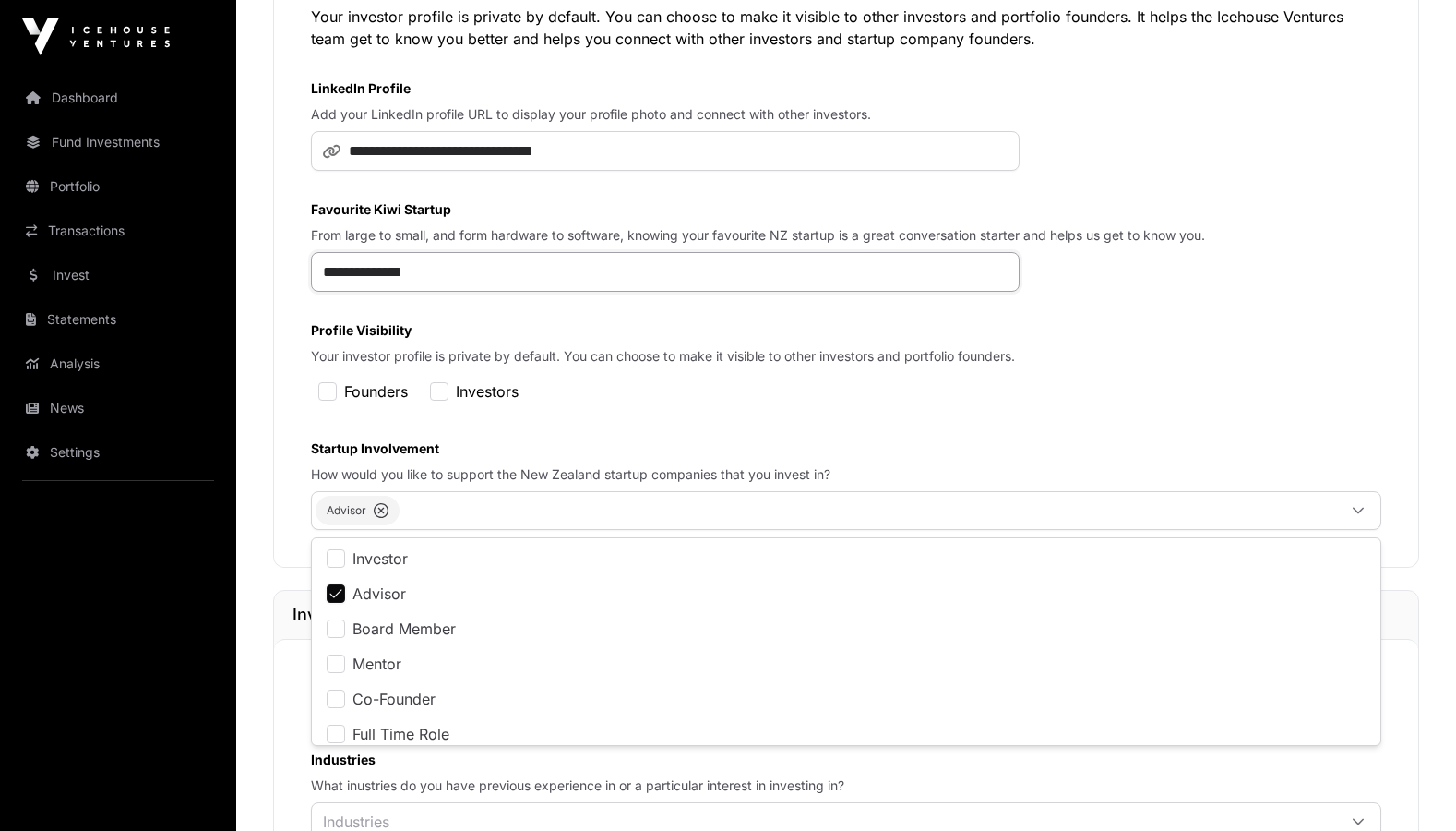
click at [538, 287] on input "**********" at bounding box center [664, 271] width 708 height 39
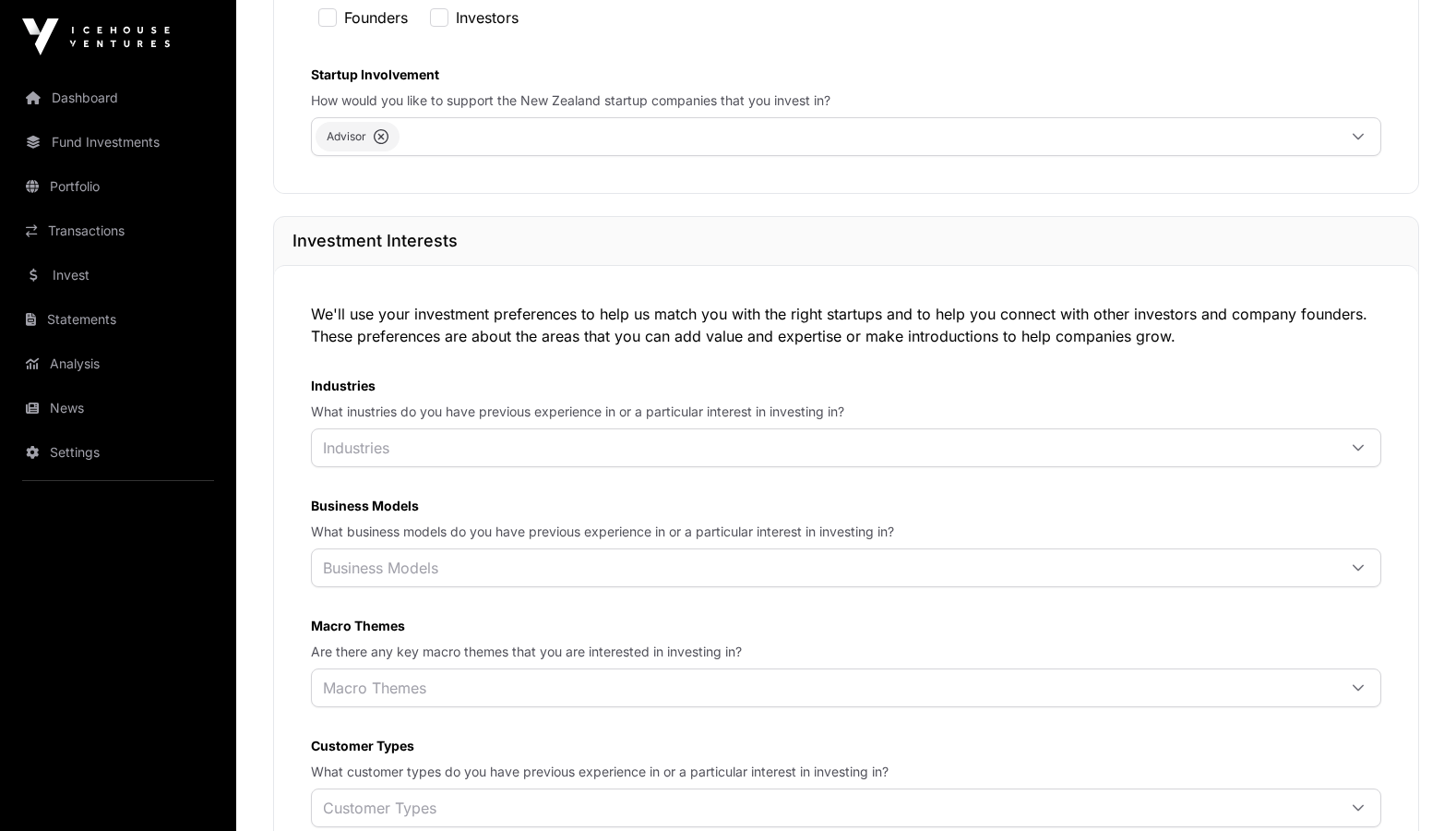
scroll to position [831, 0]
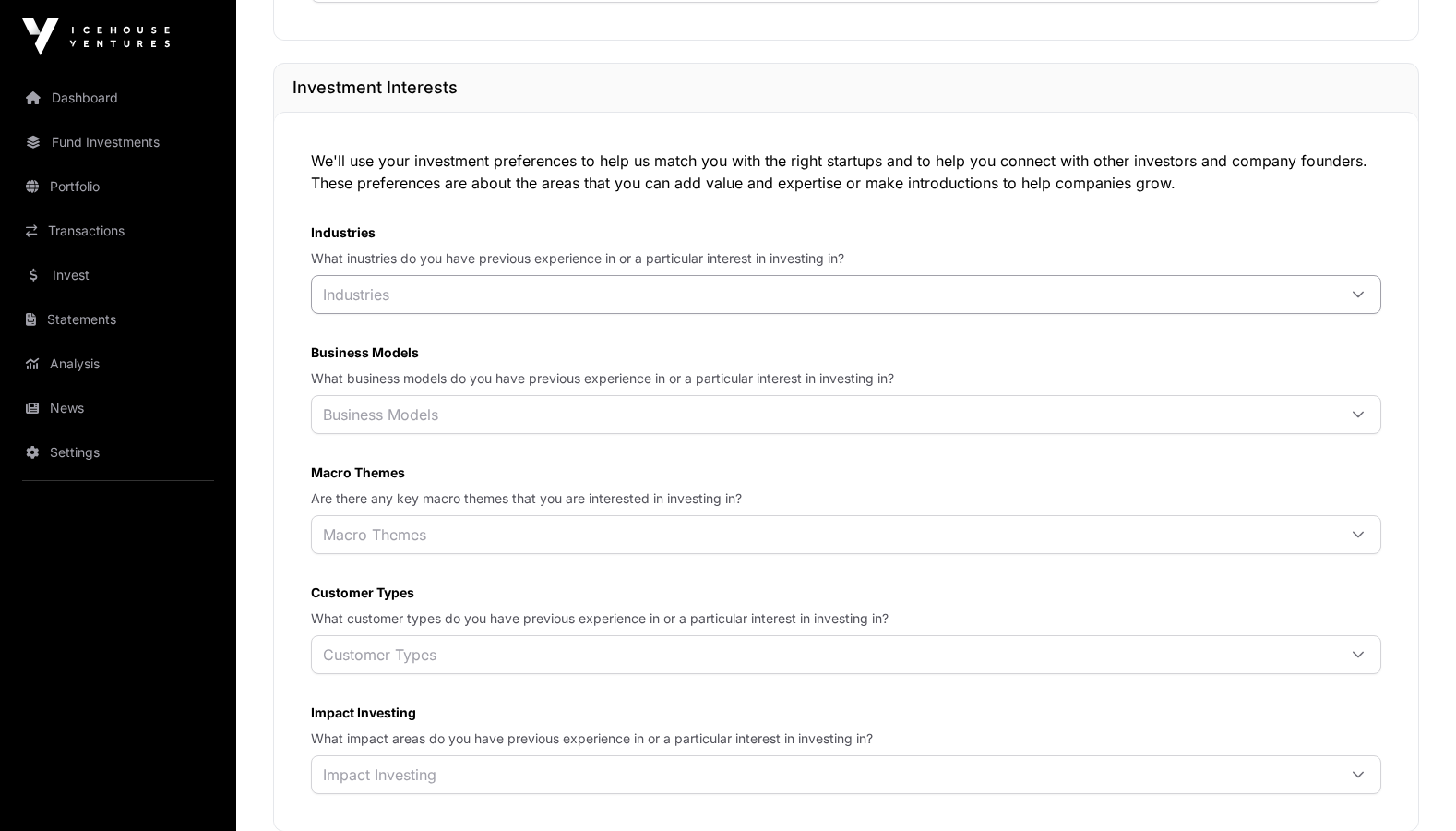
click at [536, 289] on div "Industries" at bounding box center [823, 295] width 1024 height 37
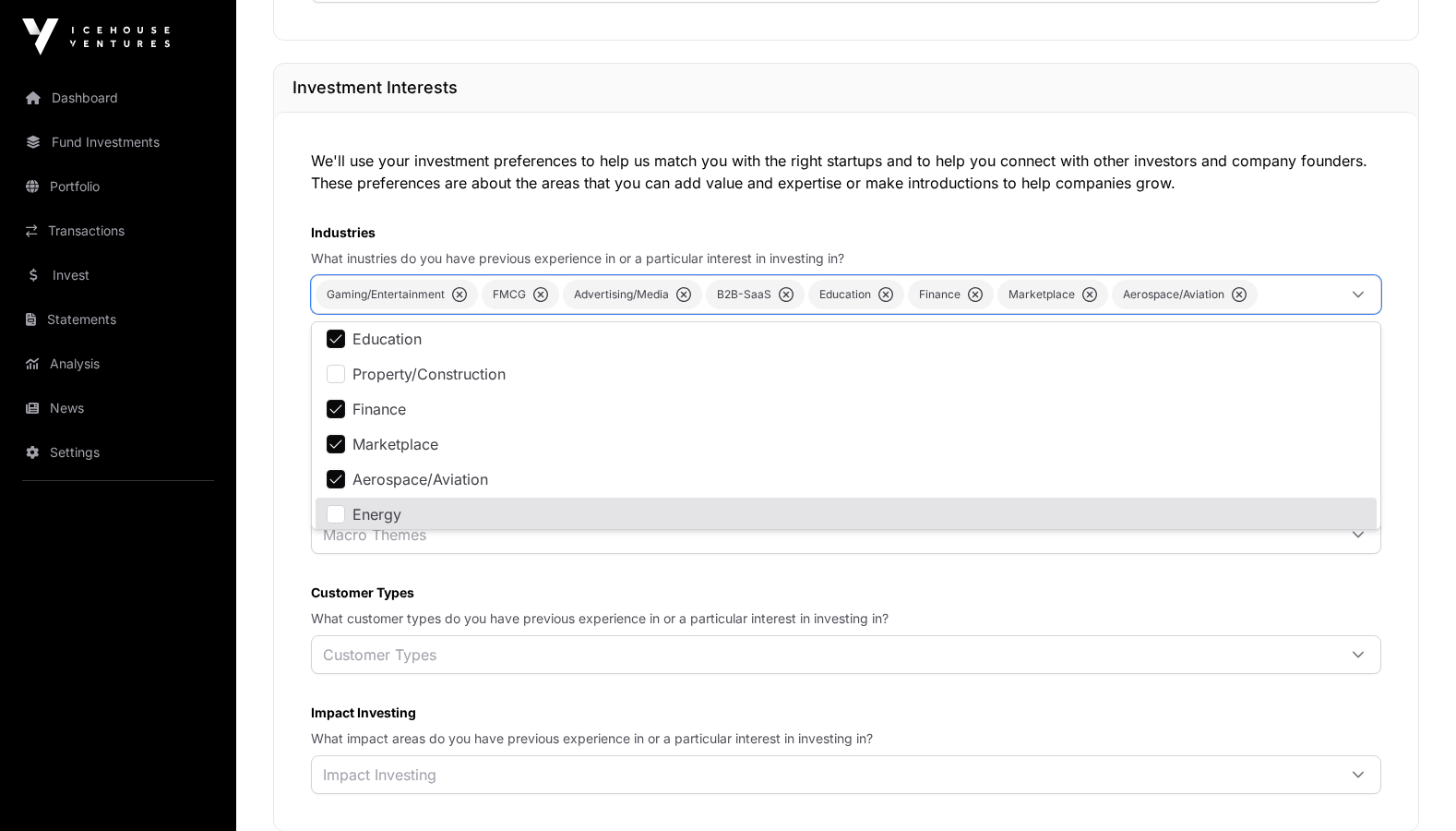
scroll to position [391, 0]
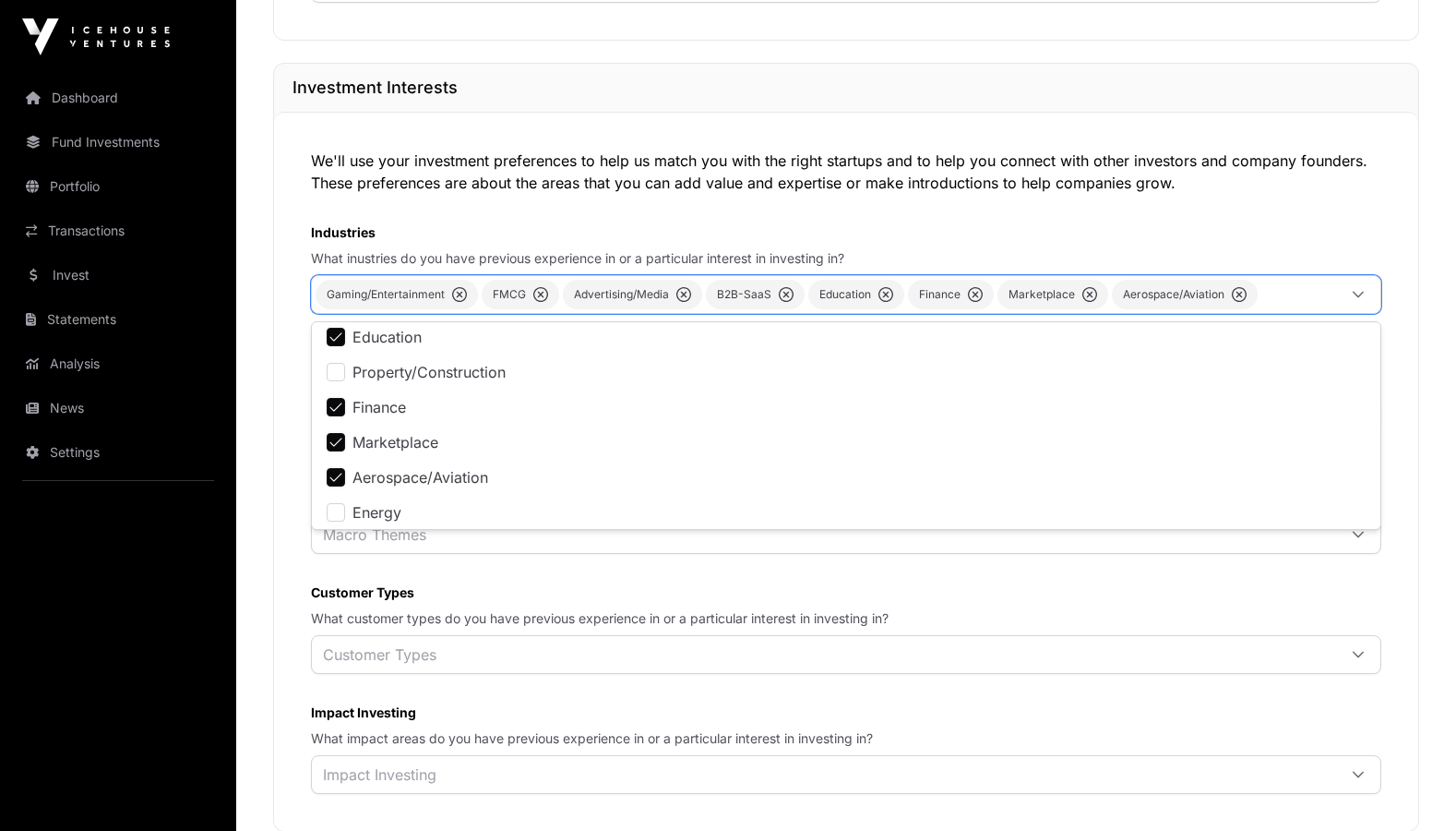
click at [1138, 235] on label "Industries" at bounding box center [845, 232] width 1070 height 18
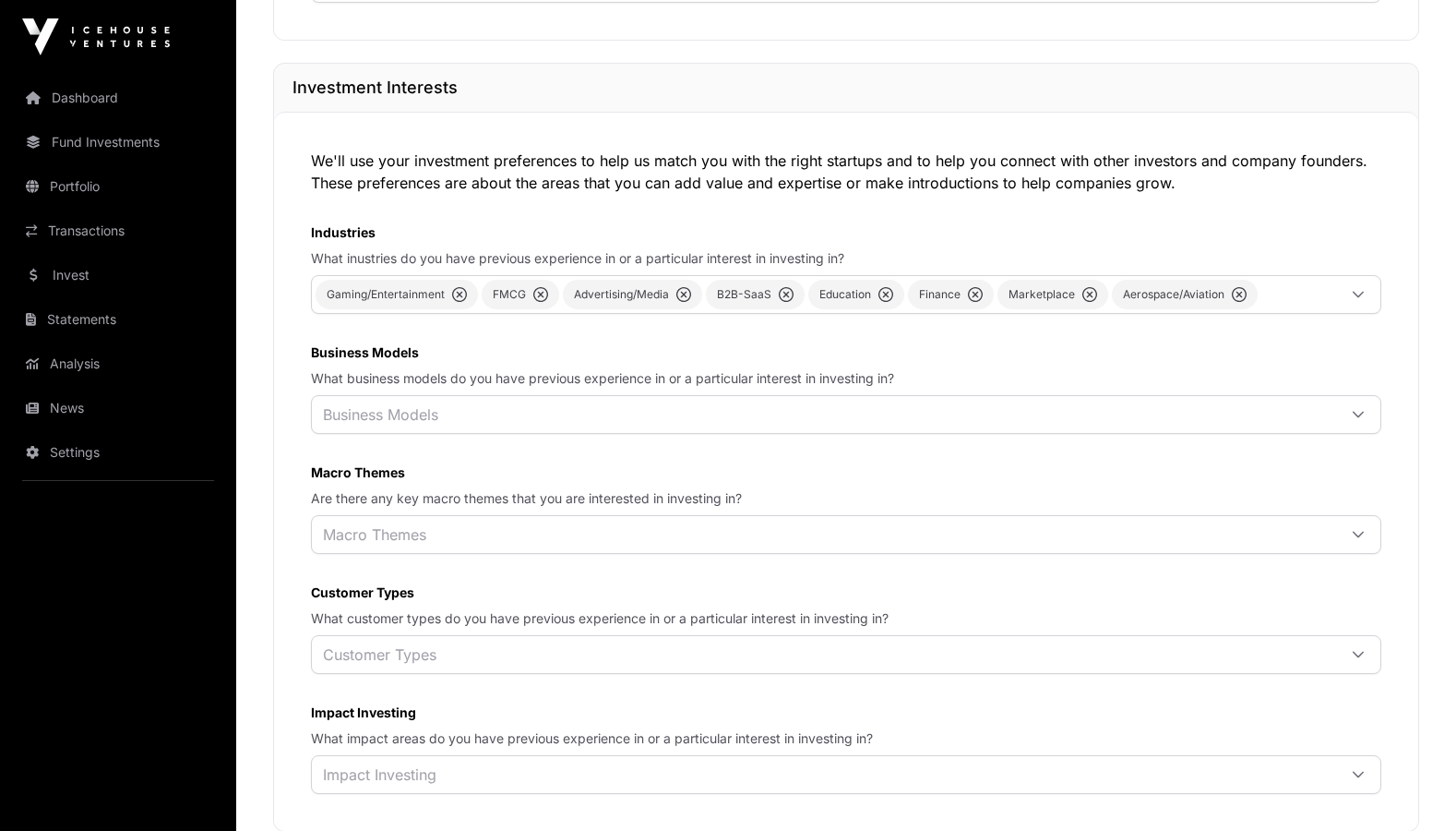
click at [609, 445] on div "We'll use your investment preferences to help us match you with the right start…" at bounding box center [846, 471] width 1144 height 719
click at [606, 428] on div "Business Models" at bounding box center [823, 414] width 1024 height 37
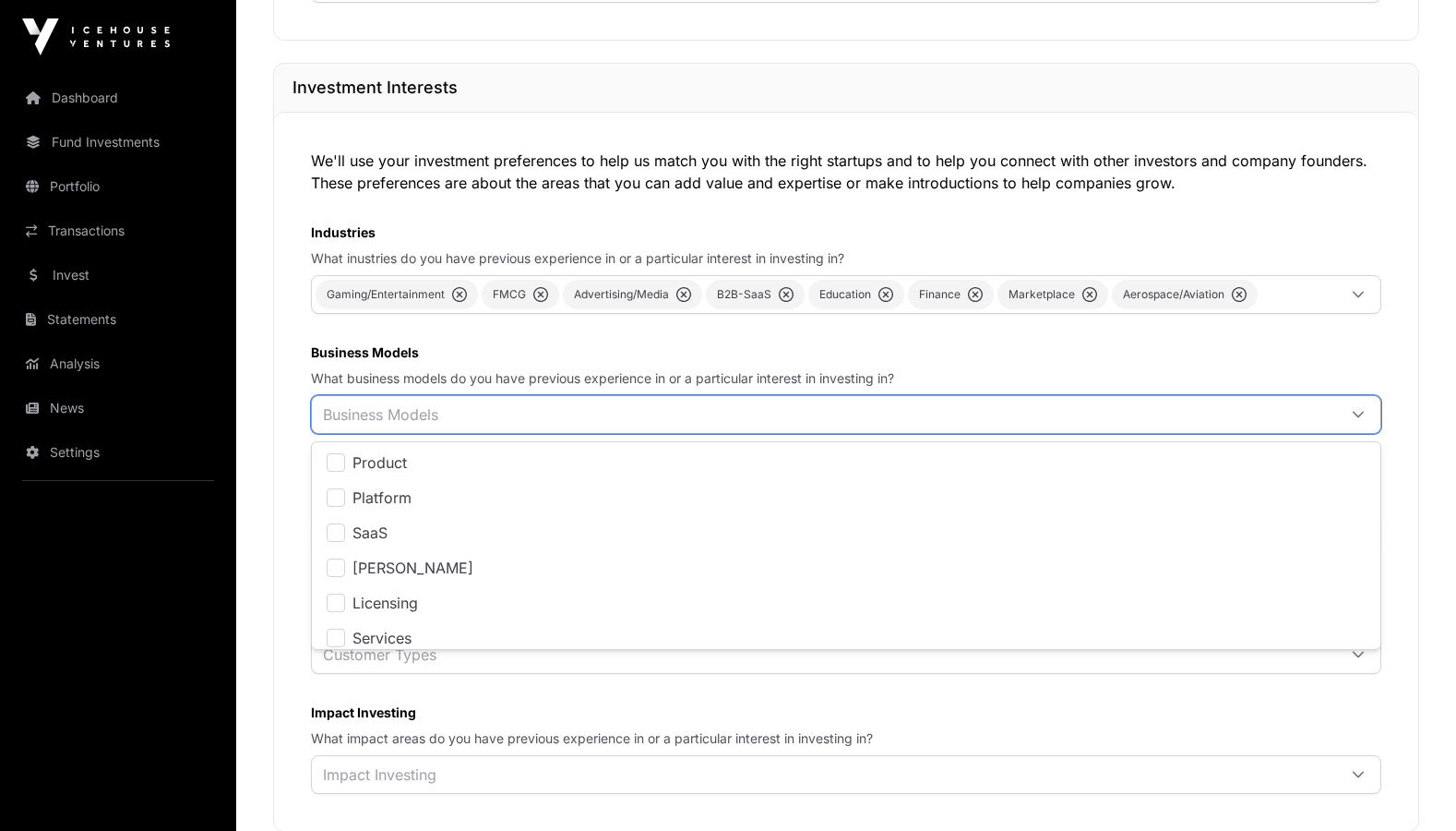
scroll to position [19, 13]
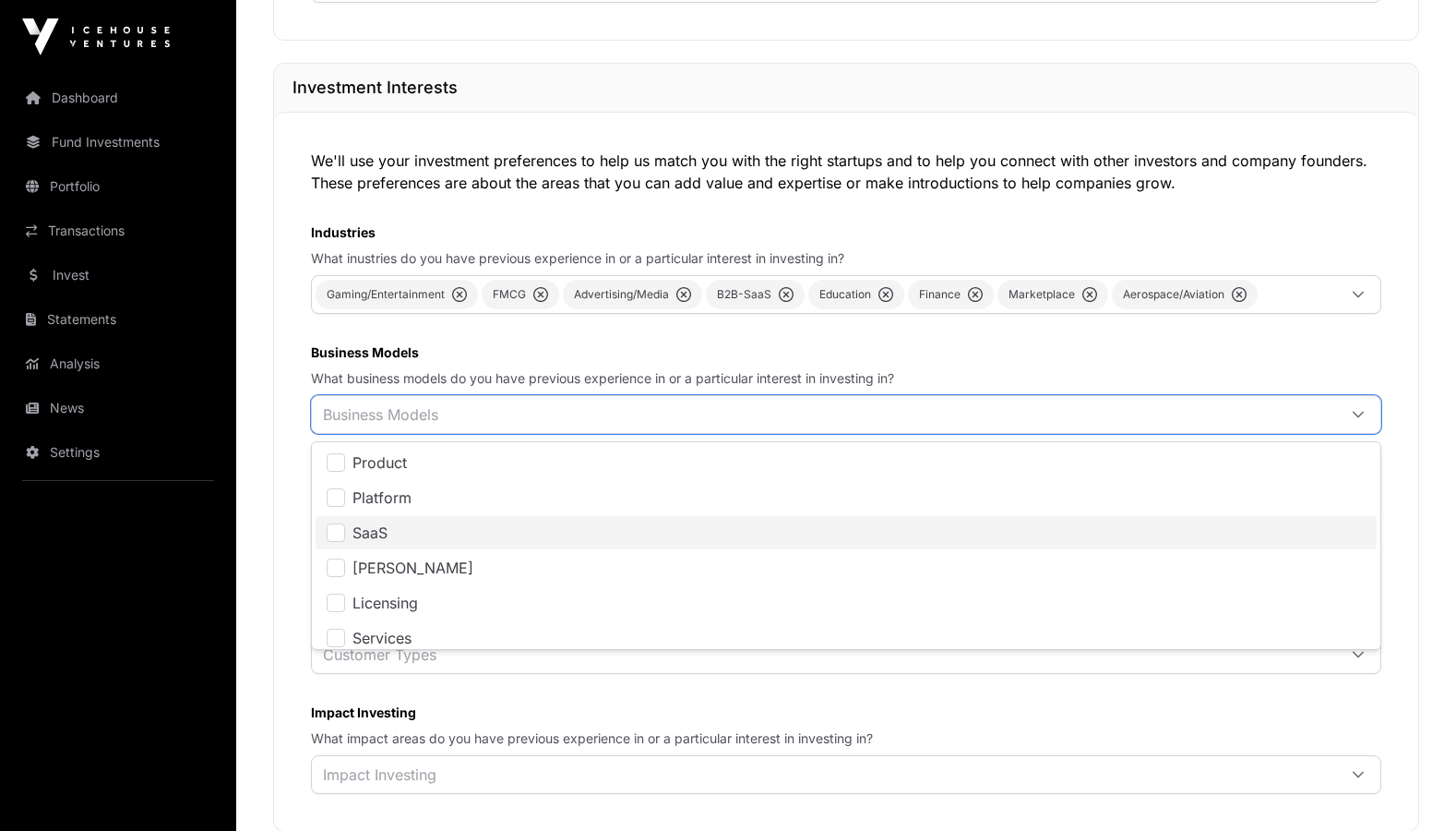
click at [391, 530] on li "SaaS" at bounding box center [846, 532] width 1061 height 33
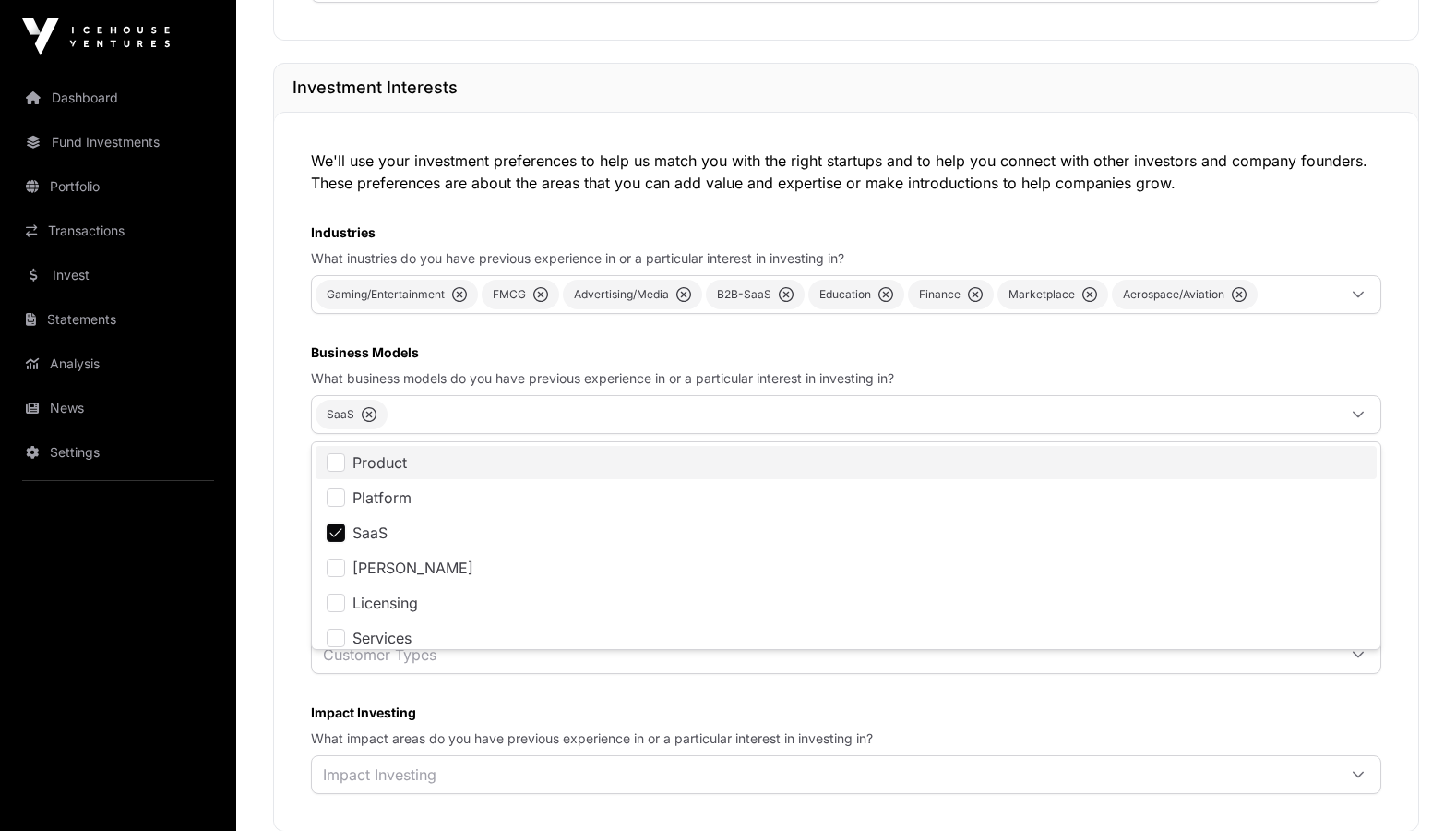
click at [386, 470] on span "Product" at bounding box center [380, 462] width 54 height 14
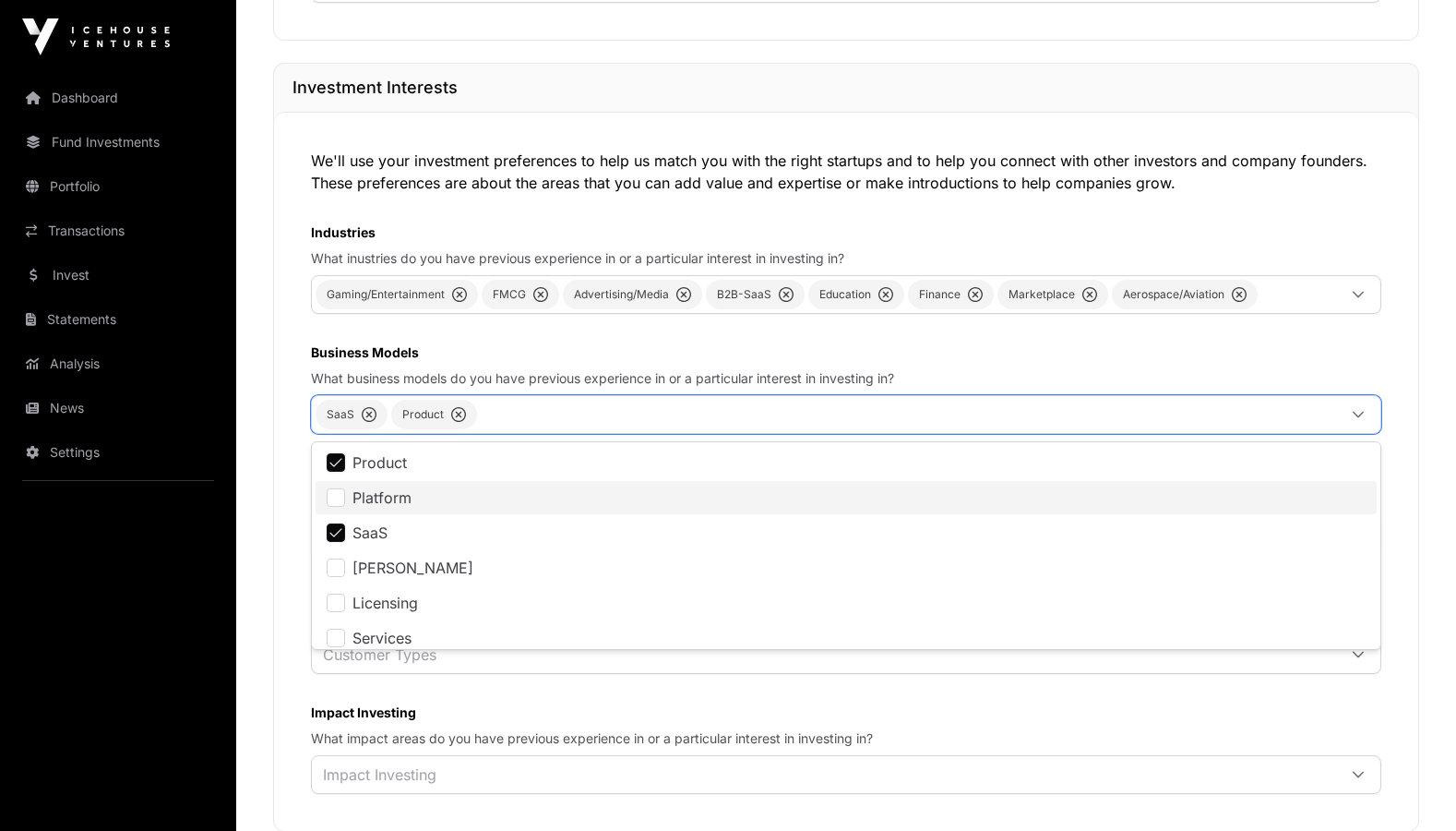
click at [386, 495] on span "Platform" at bounding box center [382, 496] width 59 height 14
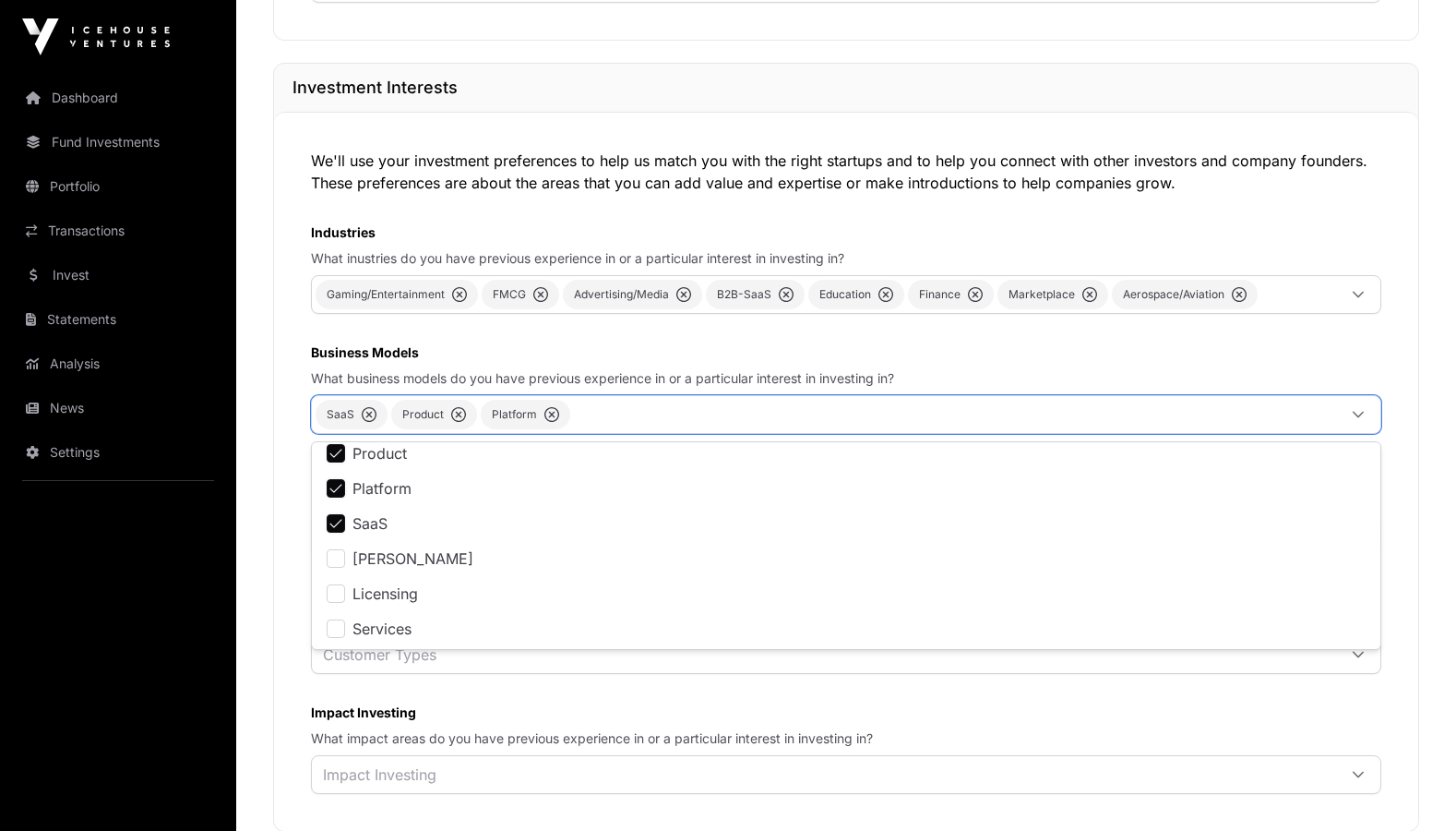
scroll to position [10, 0]
click at [375, 626] on span "Services" at bounding box center [382, 627] width 59 height 14
click at [292, 370] on div "We'll use your investment preferences to help us match you with the right start…" at bounding box center [846, 471] width 1144 height 719
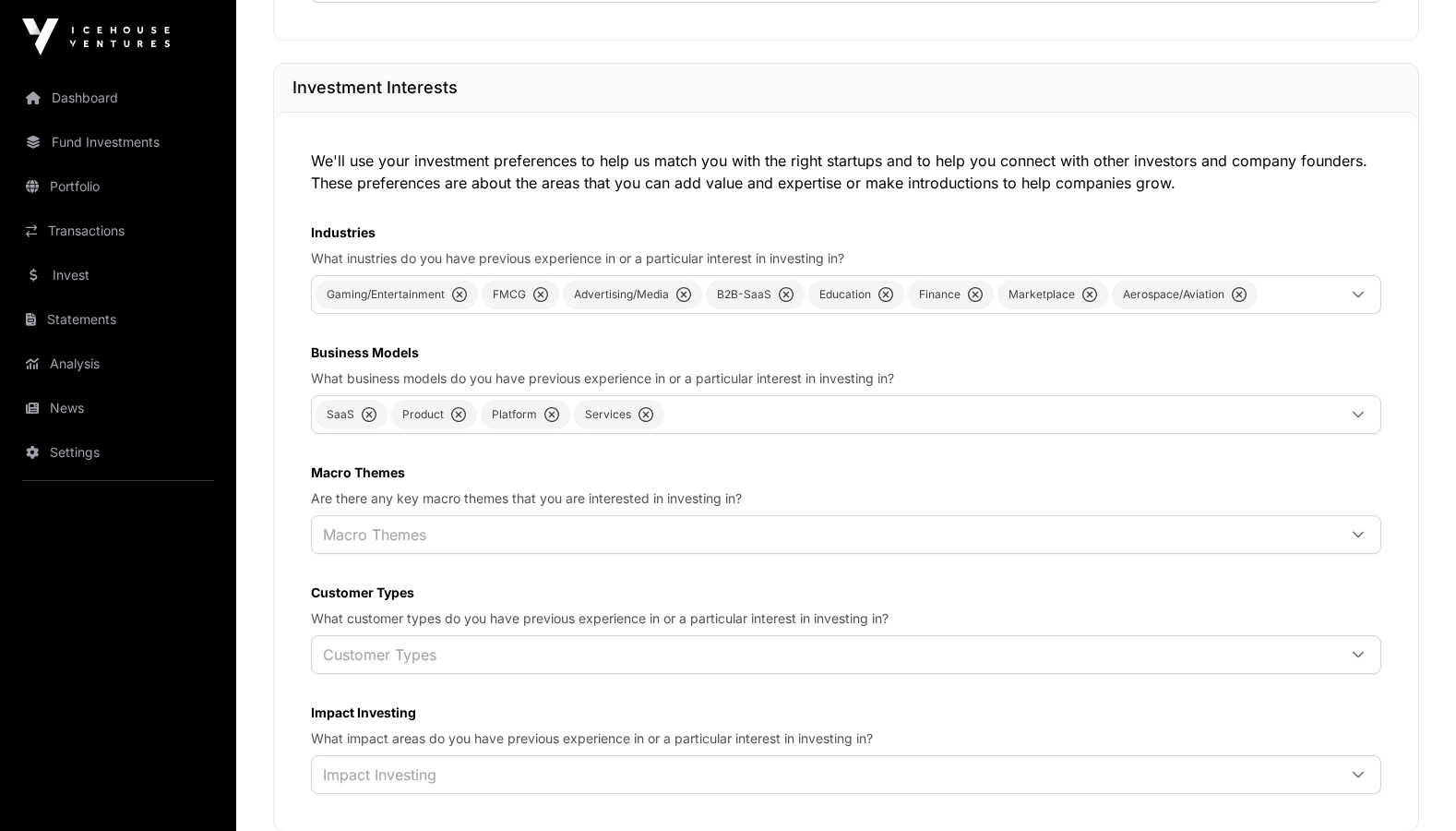
scroll to position [1027, 0]
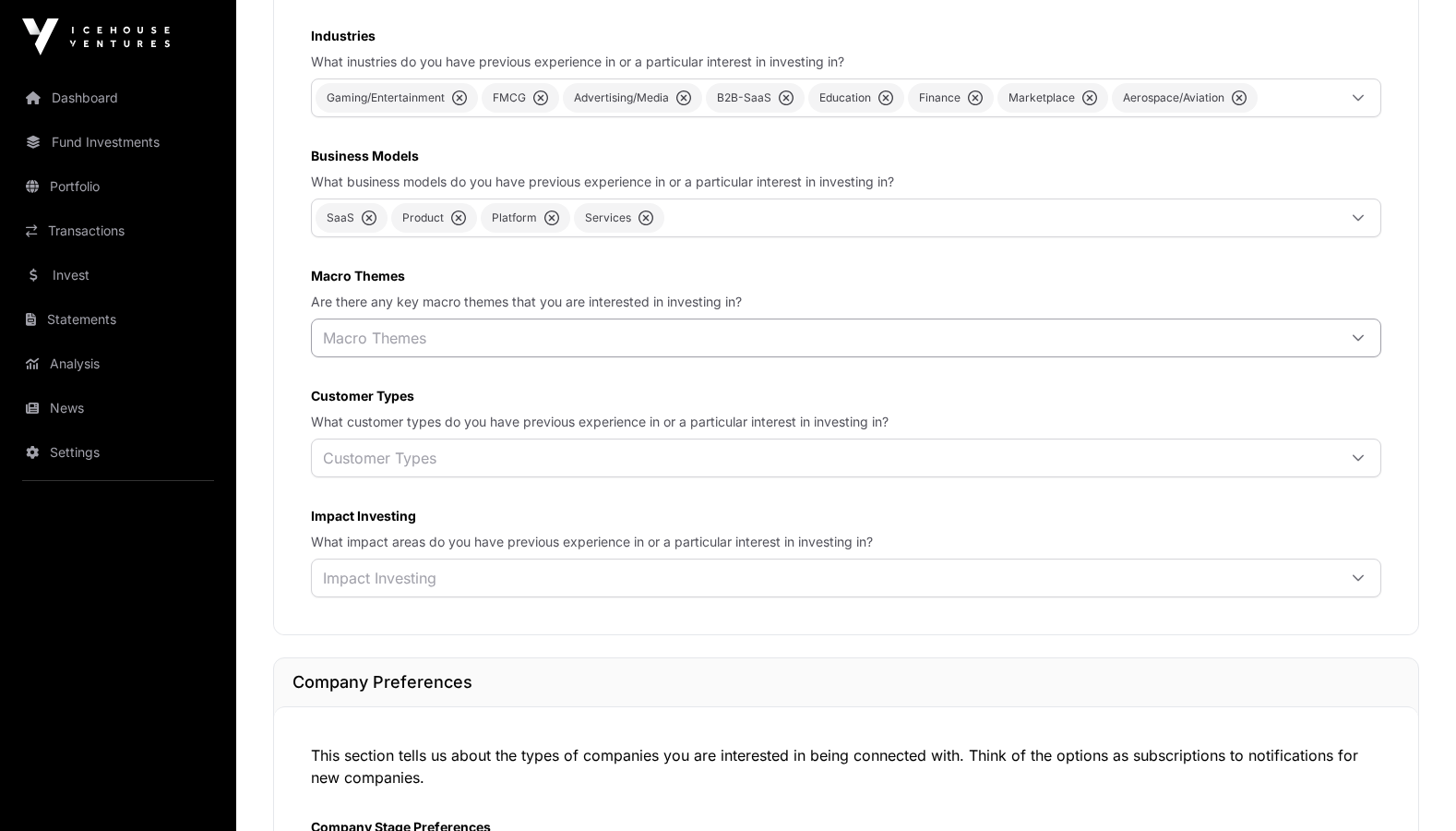
click at [376, 356] on div "Macro Themes" at bounding box center [374, 338] width 125 height 37
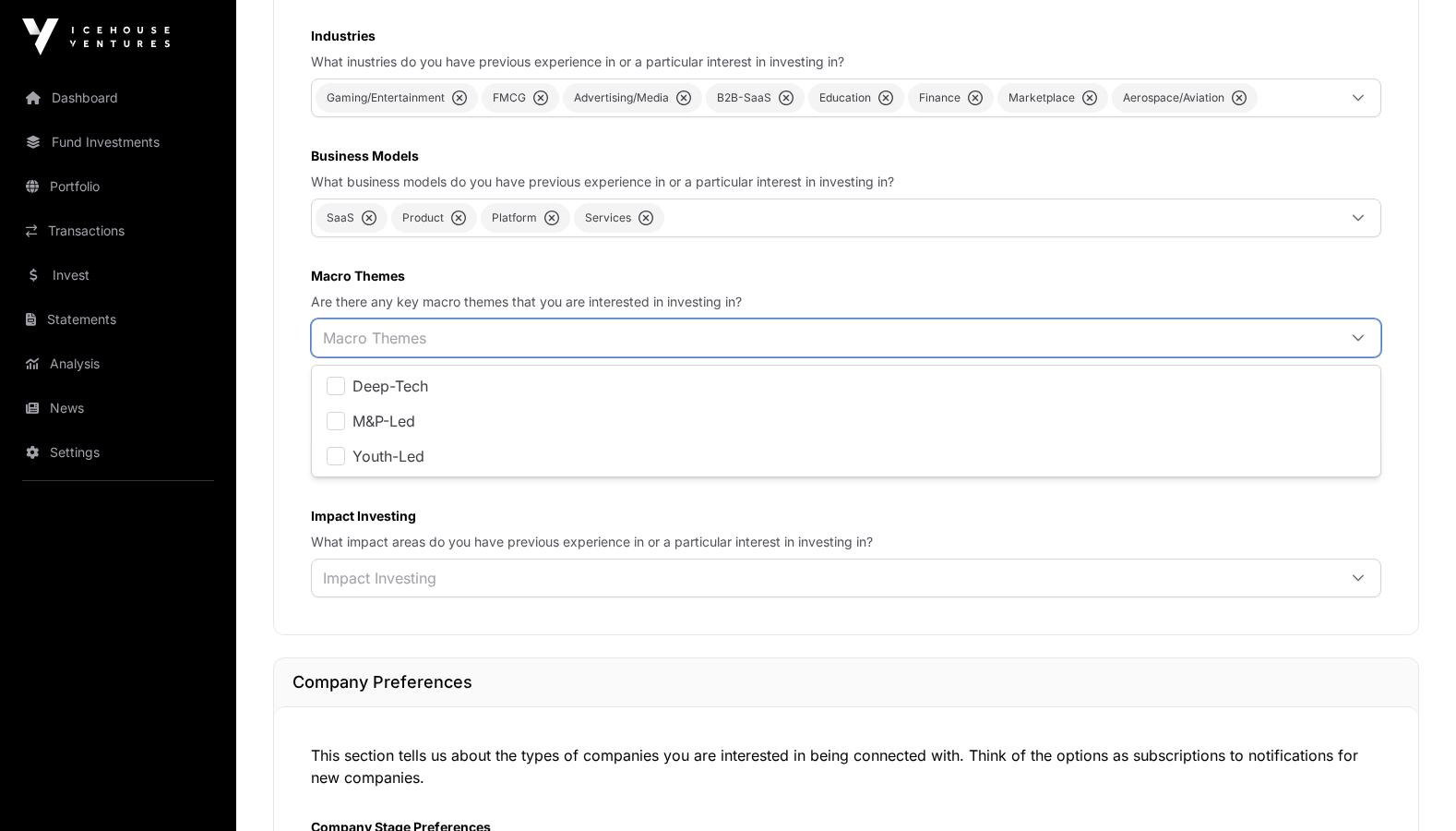
scroll to position [19, 13]
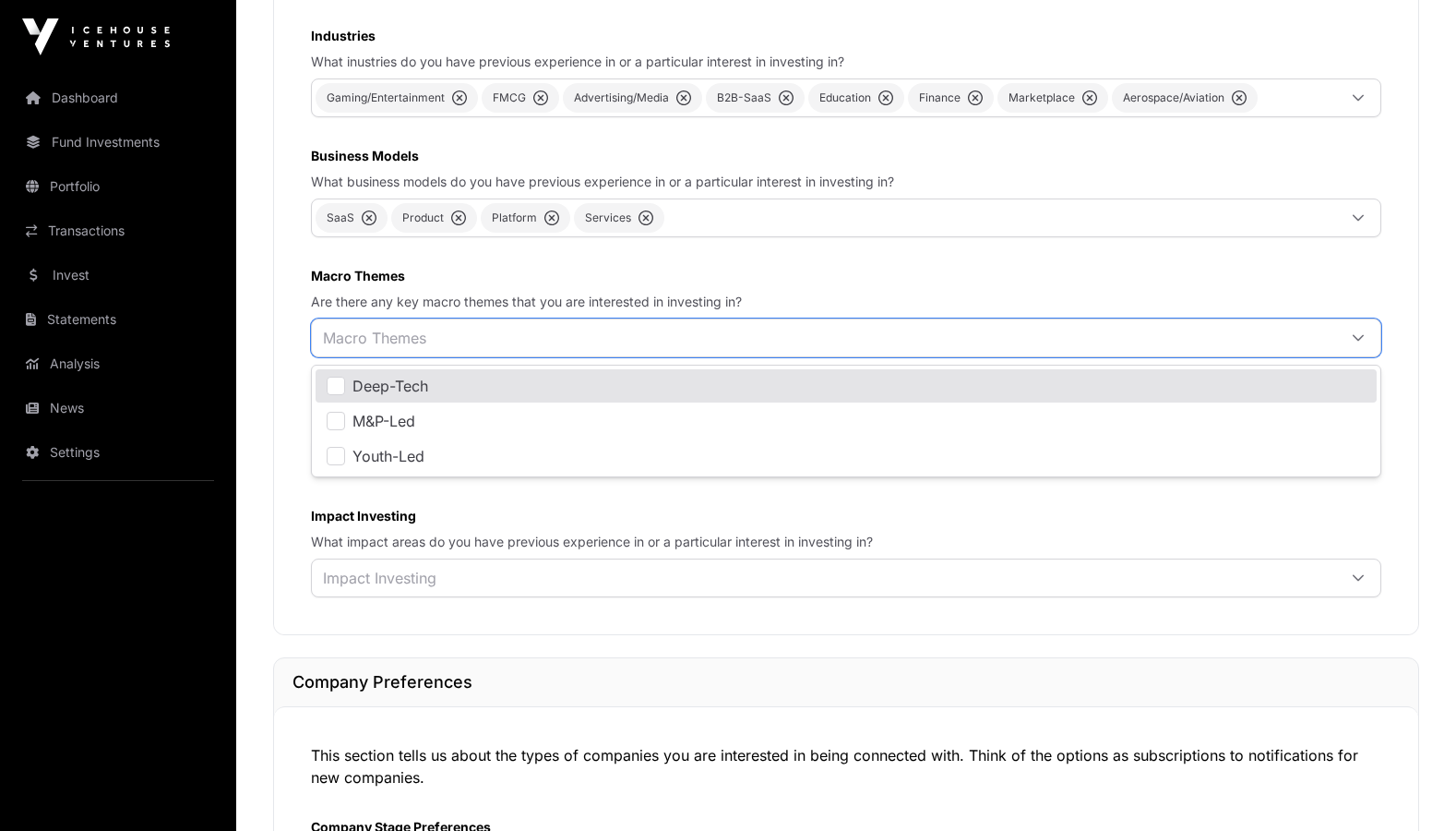
click at [482, 270] on div "We'll use your investment preferences to help us match you with the right start…" at bounding box center [846, 274] width 1144 height 719
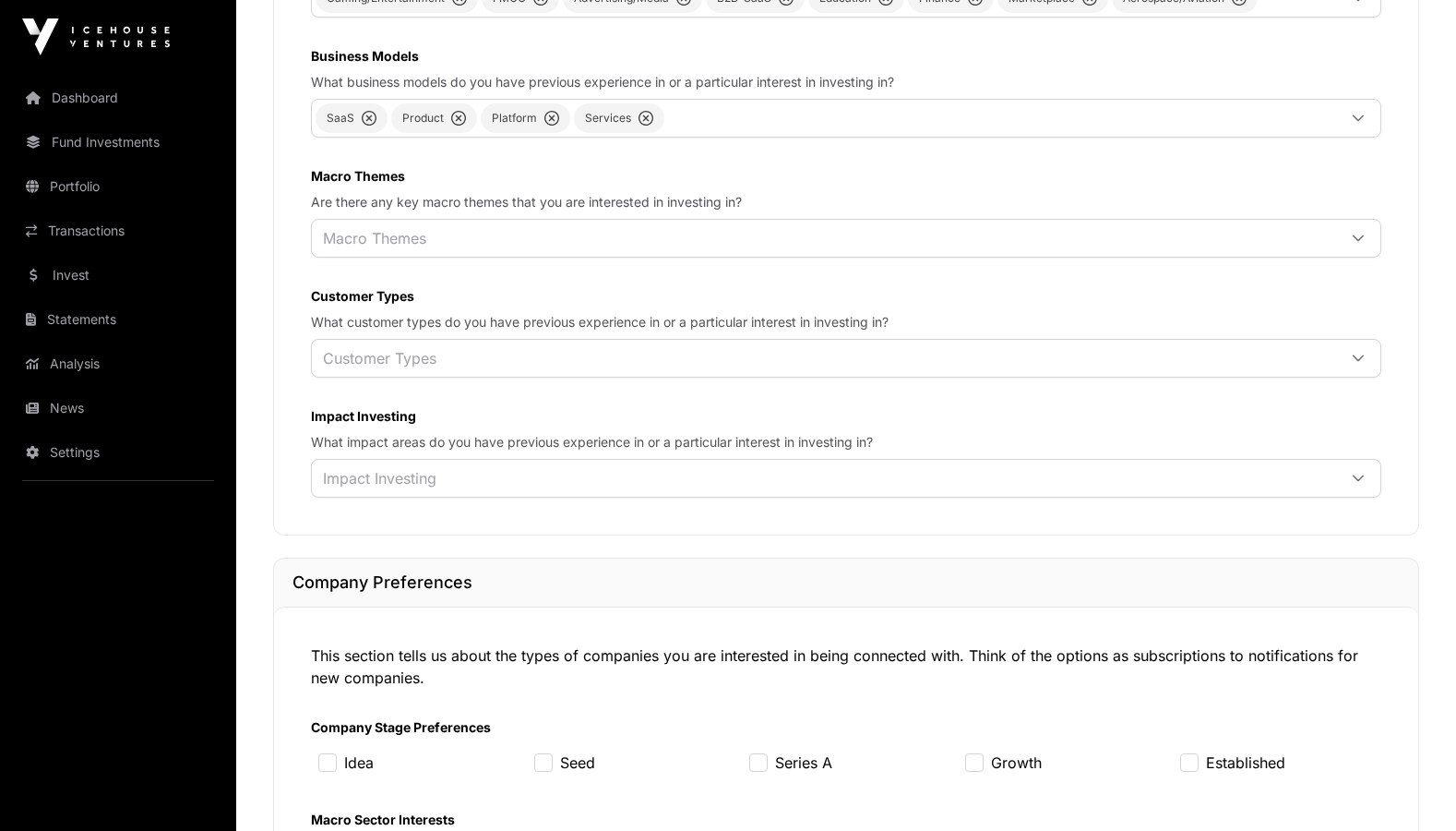
scroll to position [1077, 0]
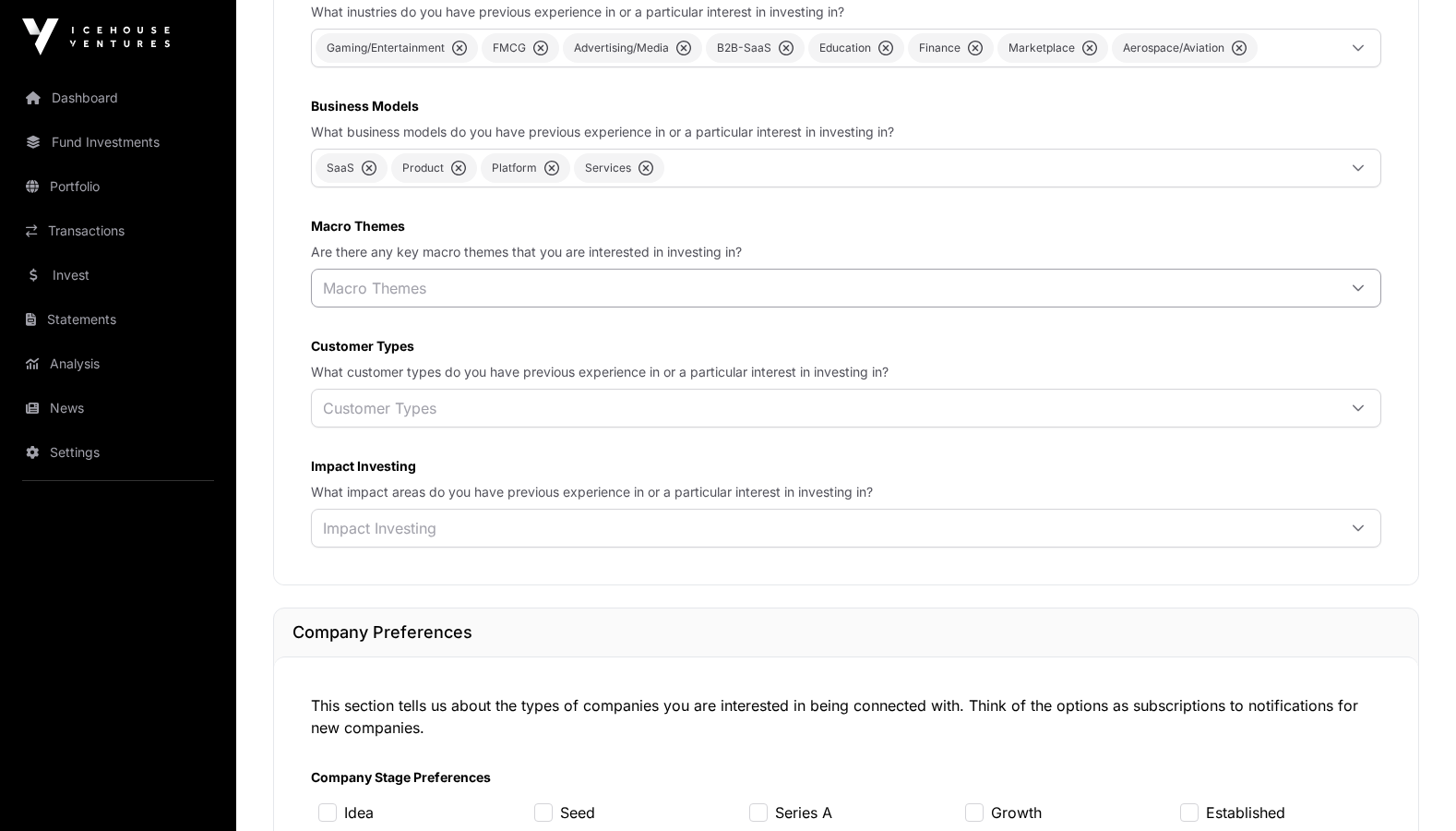
click at [469, 279] on div "Macro Themes" at bounding box center [823, 288] width 1024 height 37
click at [482, 219] on div "We'll use your investment preferences to help us match you with the right start…" at bounding box center [846, 225] width 1144 height 719
click at [473, 281] on div "Macro Themes" at bounding box center [823, 288] width 1024 height 37
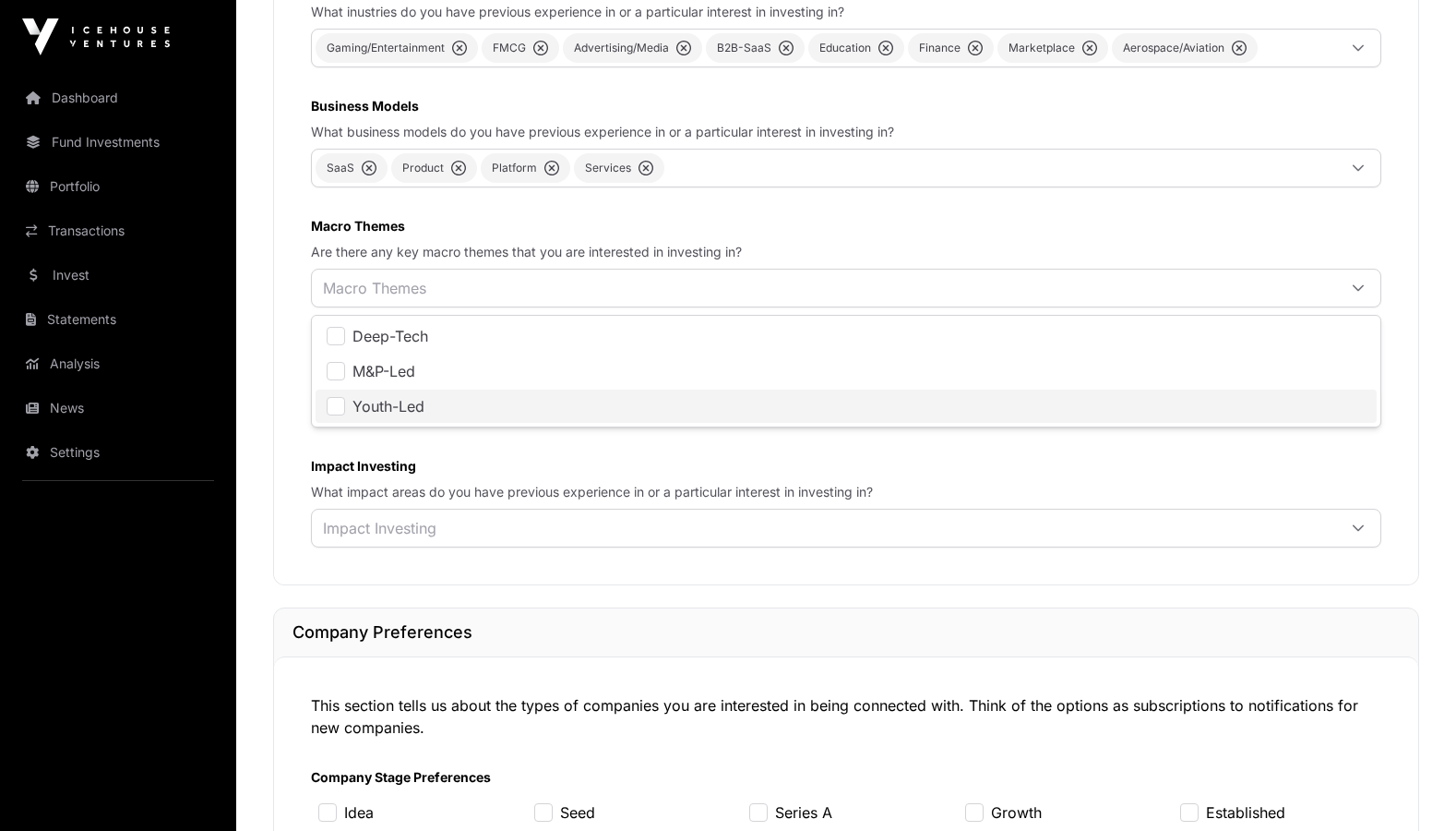
click at [393, 394] on li "Youth-Led" at bounding box center [846, 405] width 1061 height 33
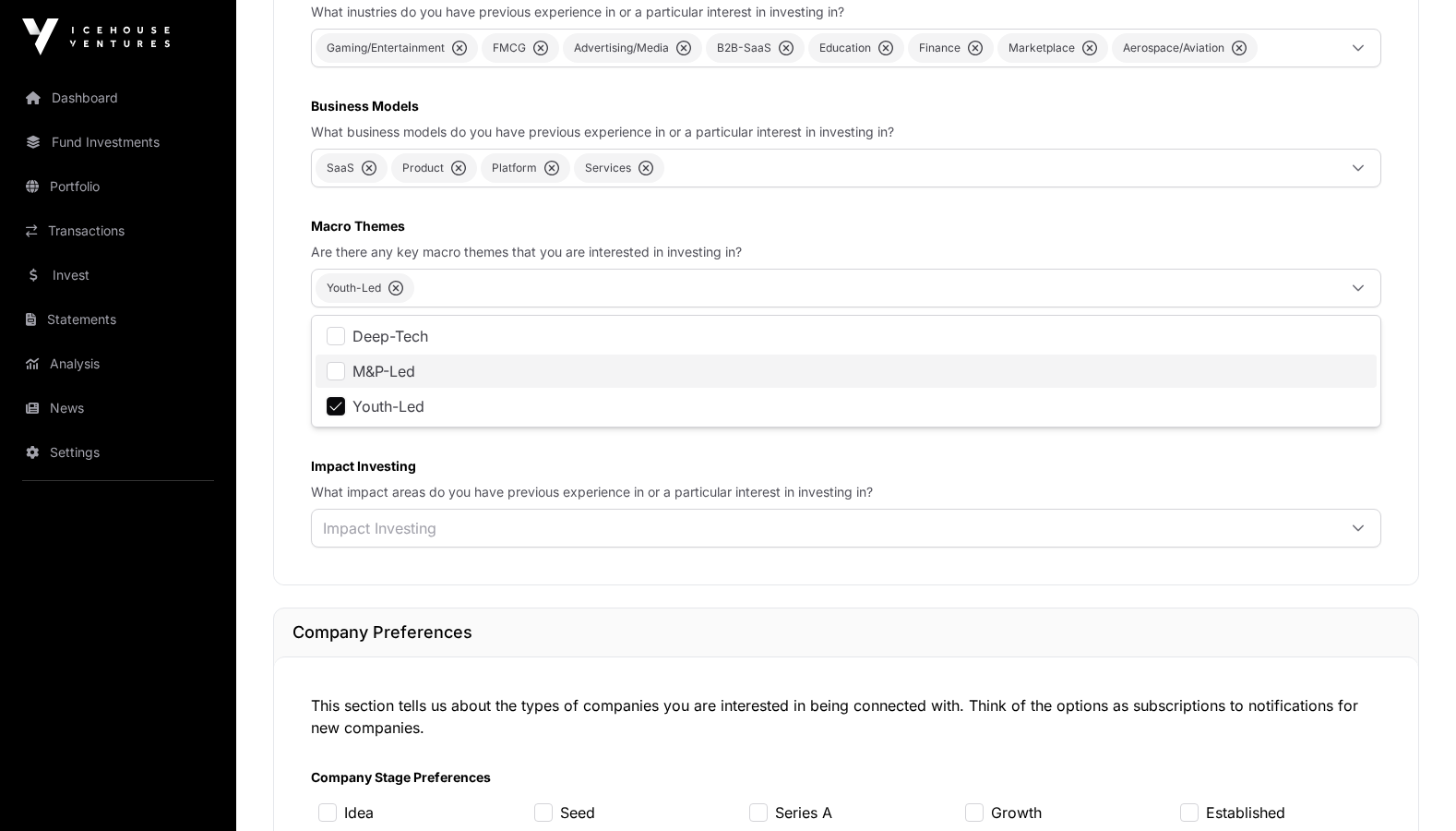
click at [406, 361] on li "M&P-Led" at bounding box center [846, 371] width 1061 height 33
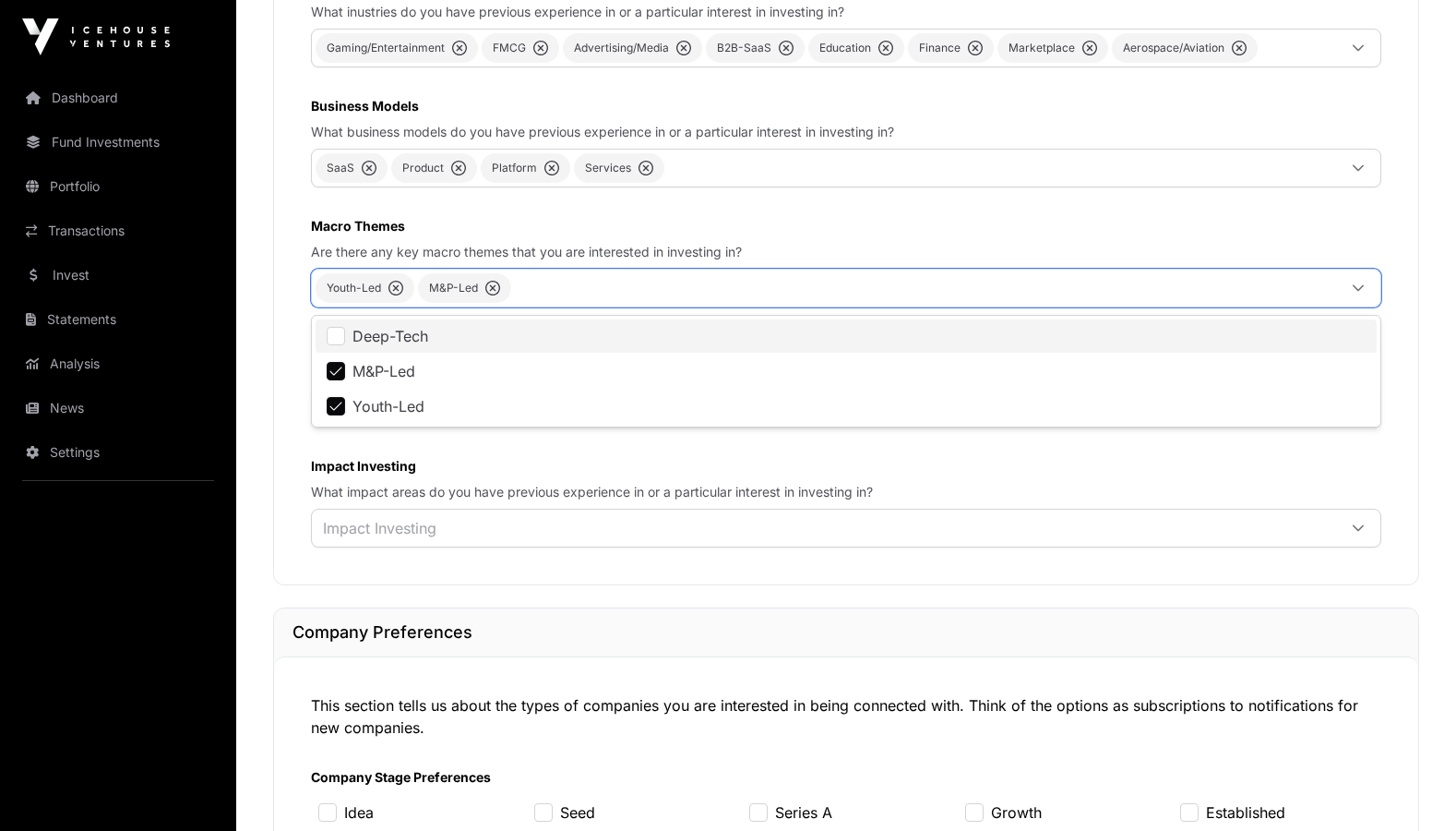
click at [419, 339] on span "Deep-Tech" at bounding box center [390, 336] width 76 height 14
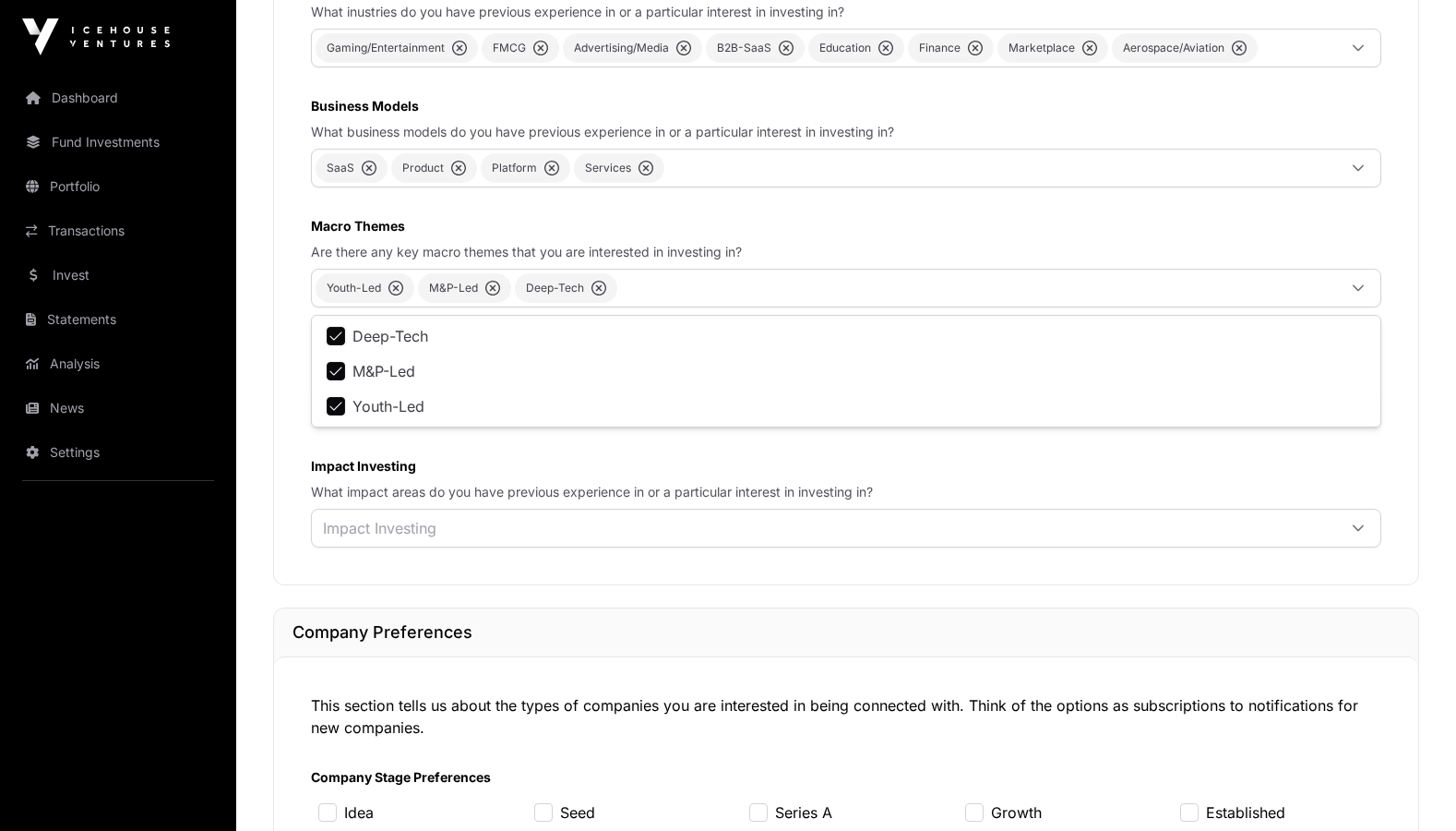
click at [293, 450] on div "We'll use your investment preferences to help us match you with the right start…" at bounding box center [846, 225] width 1144 height 719
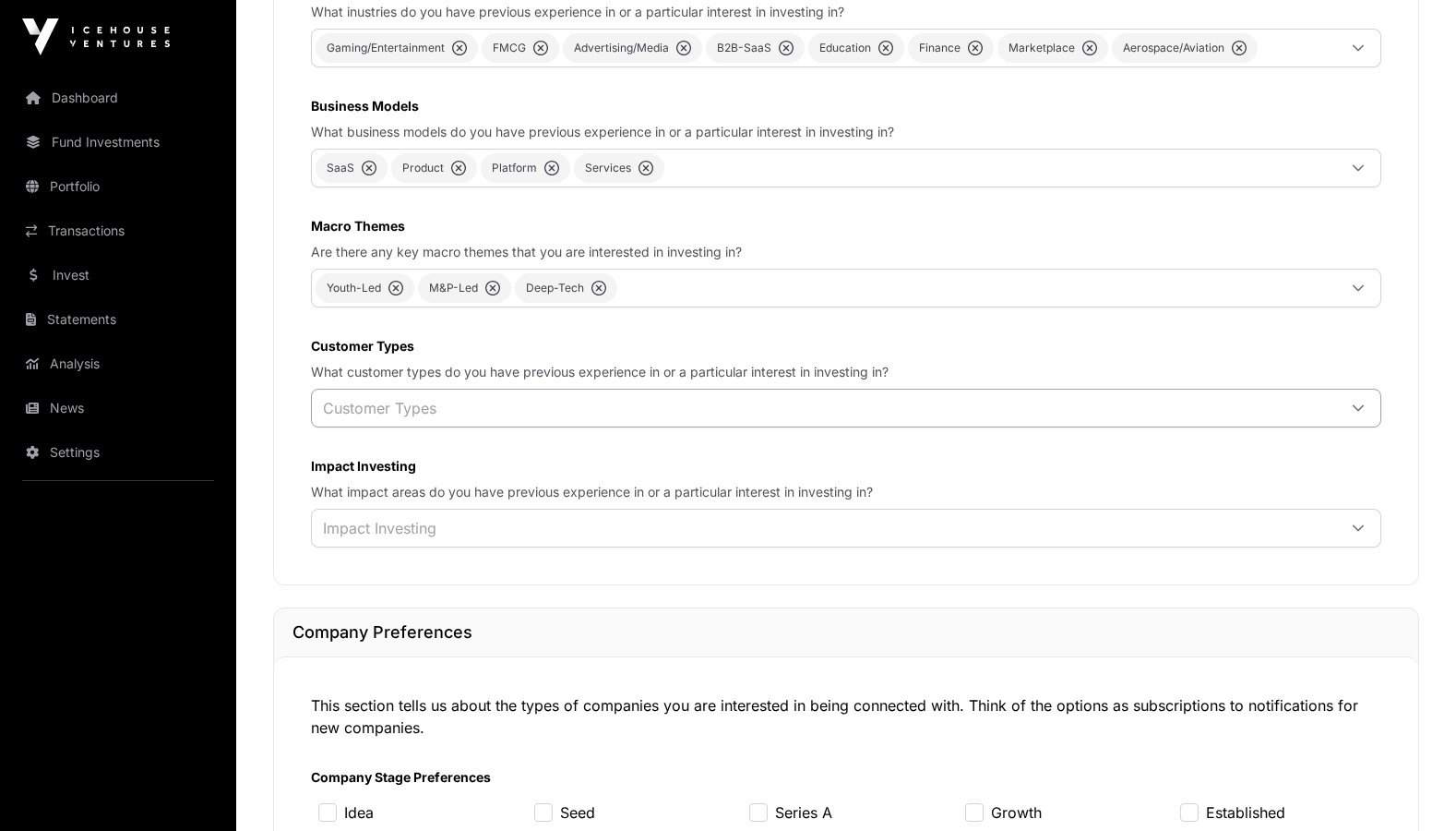
click at [414, 405] on div "Customer Types" at bounding box center [380, 407] width 136 height 37
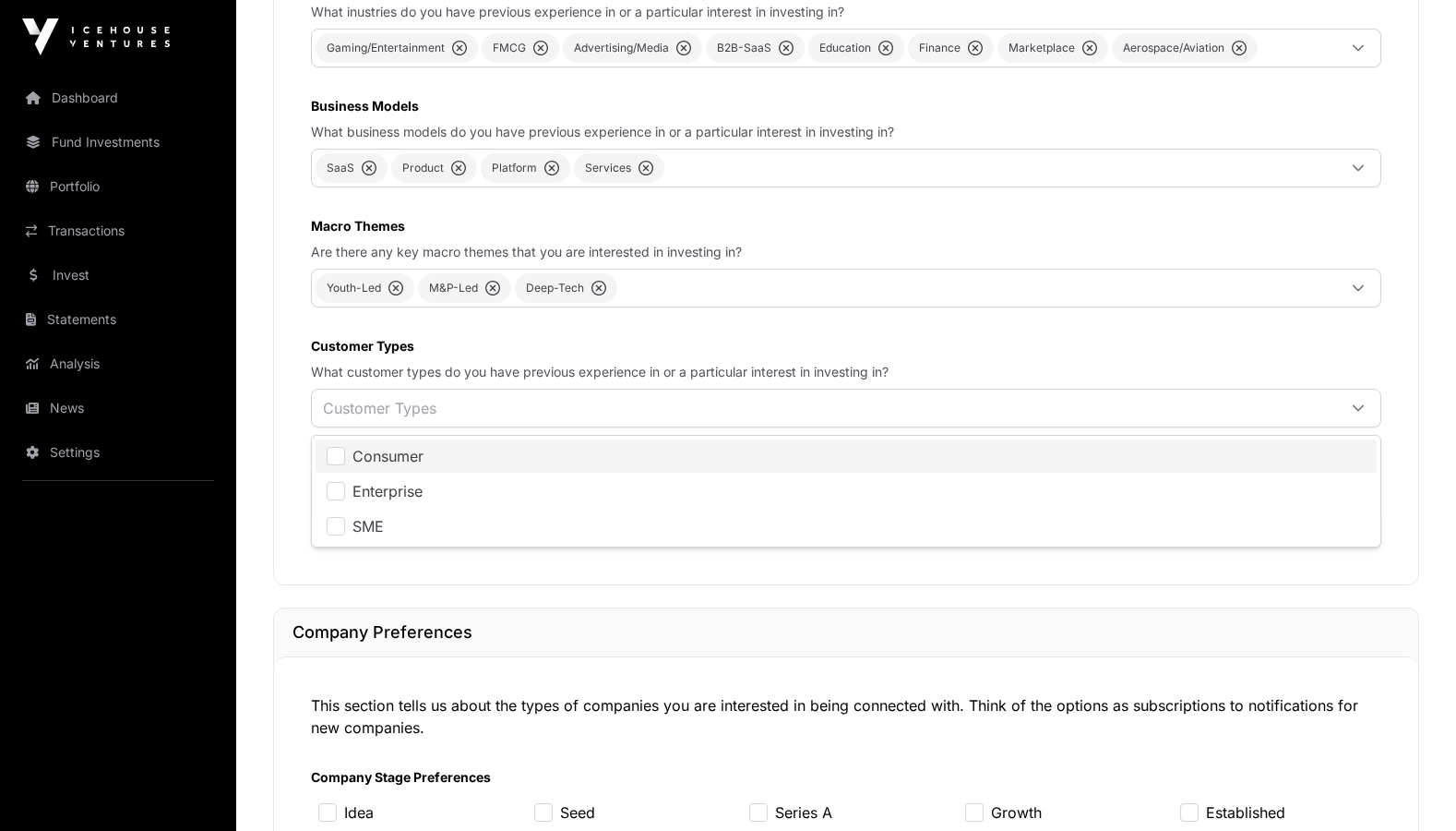
click at [391, 457] on span "Consumer" at bounding box center [388, 455] width 71 height 14
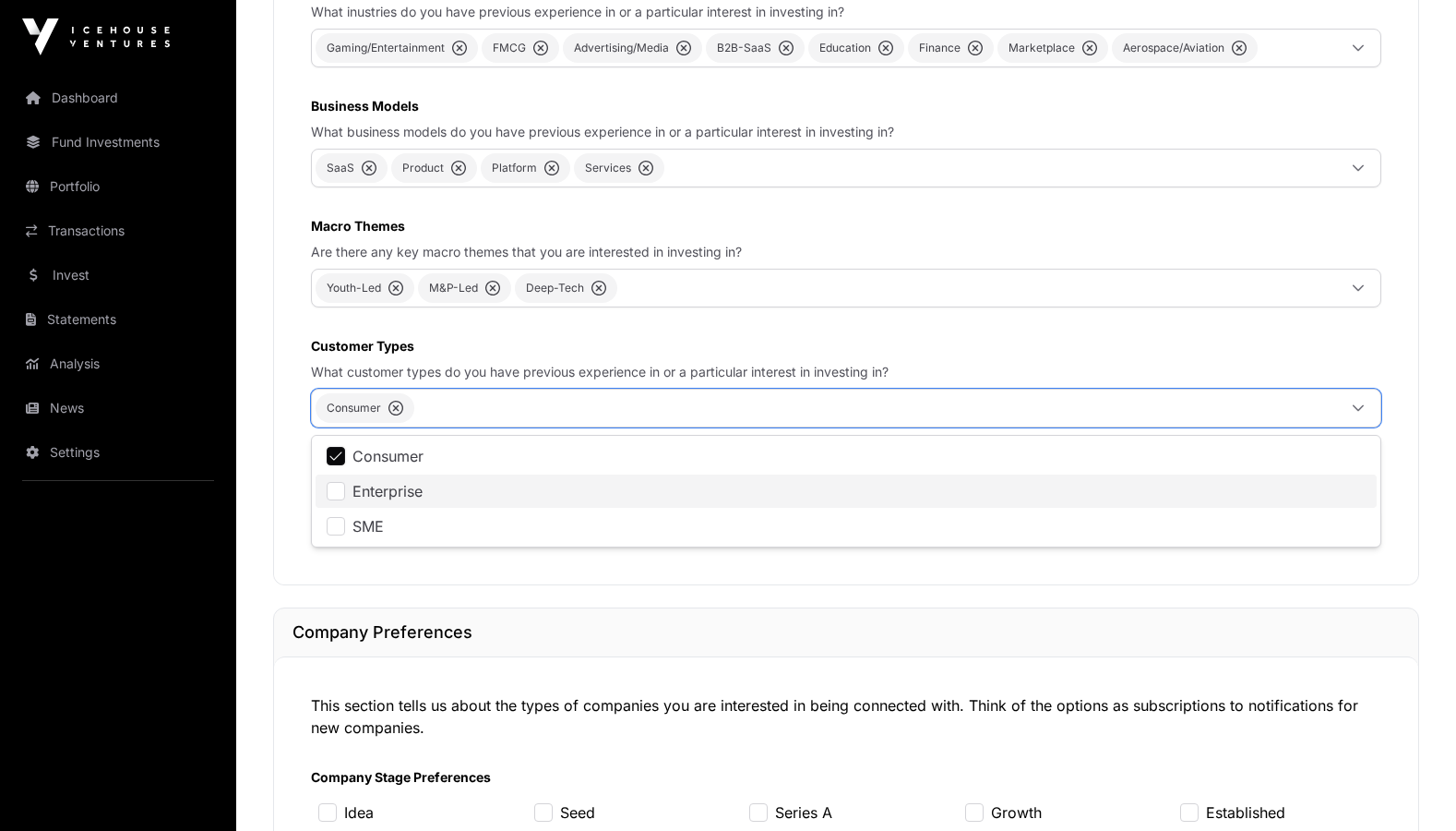
click at [391, 484] on span "Enterprise" at bounding box center [387, 491] width 70 height 14
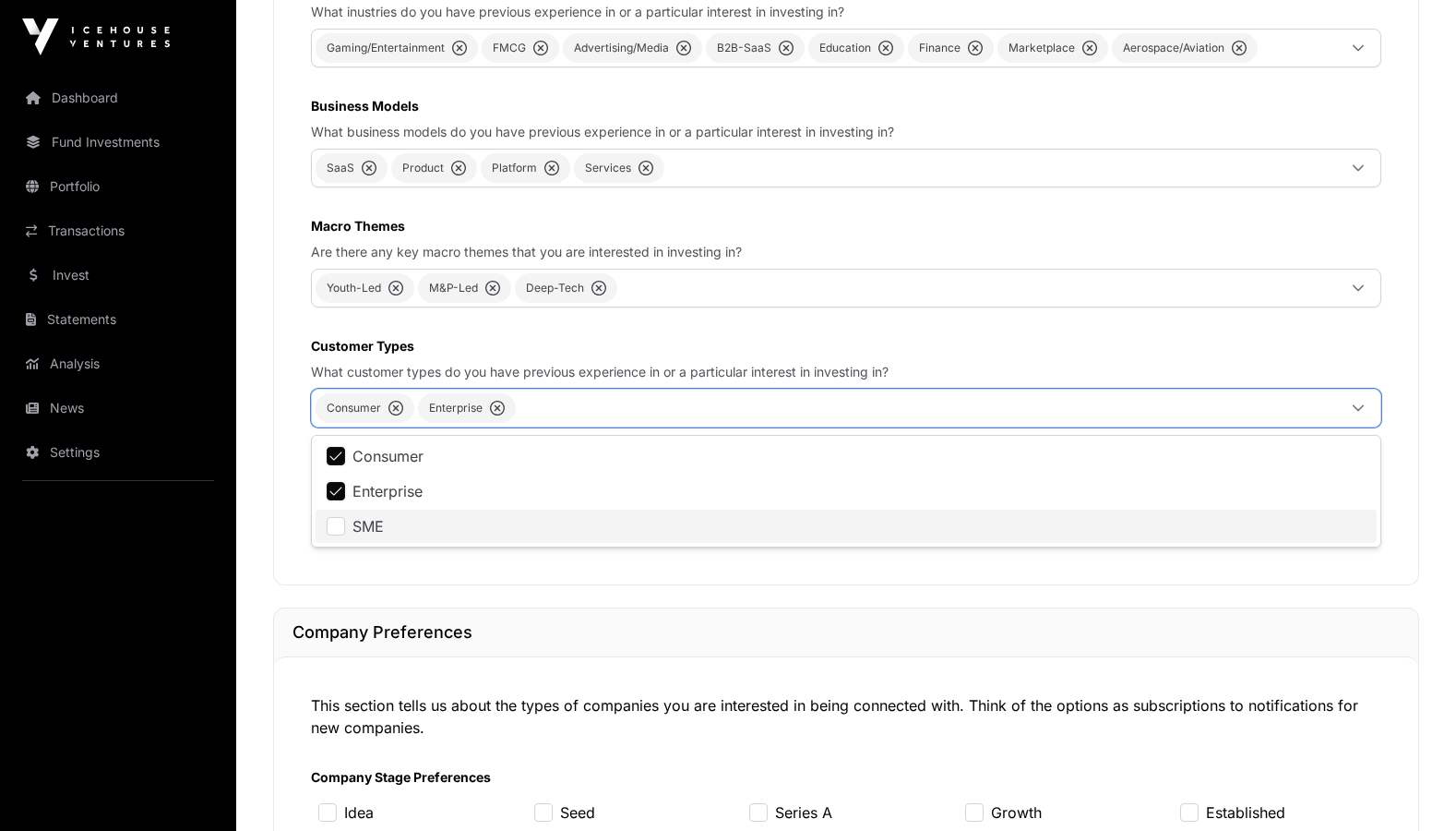
click at [390, 520] on li "SME" at bounding box center [846, 526] width 1061 height 33
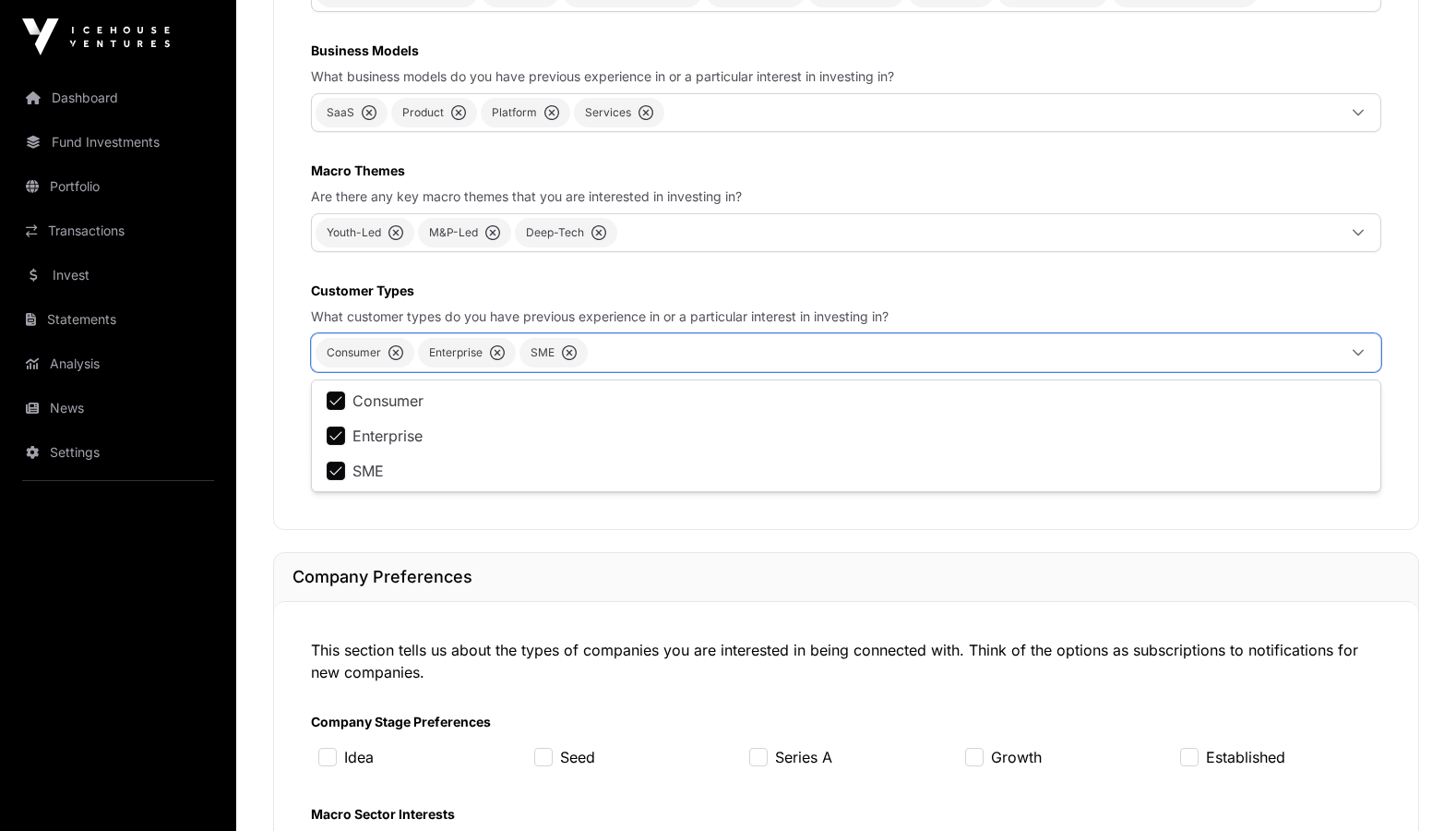
scroll to position [1135, 0]
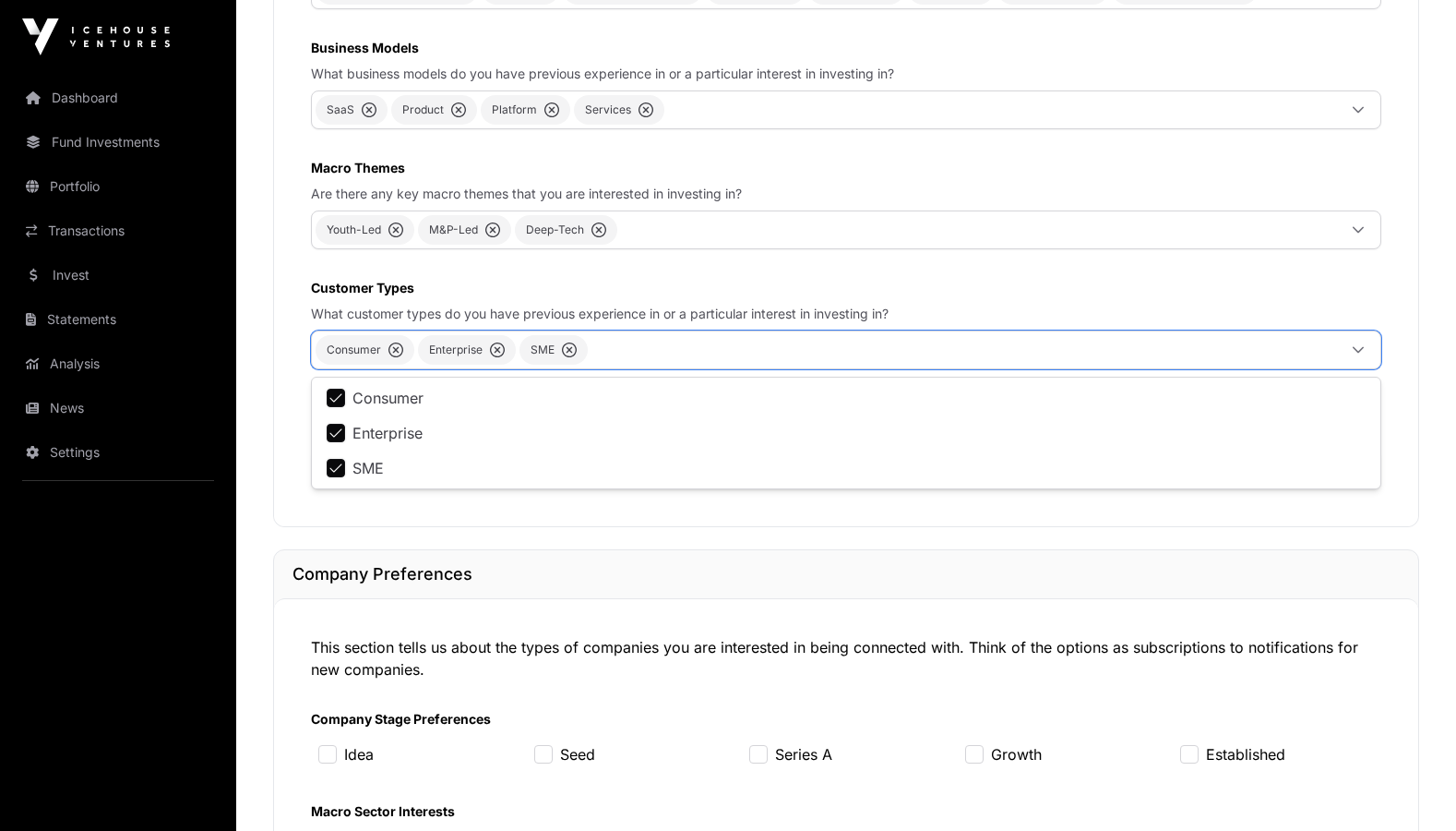
click at [409, 514] on div "We'll use your investment preferences to help us match you with the right start…" at bounding box center [846, 166] width 1144 height 719
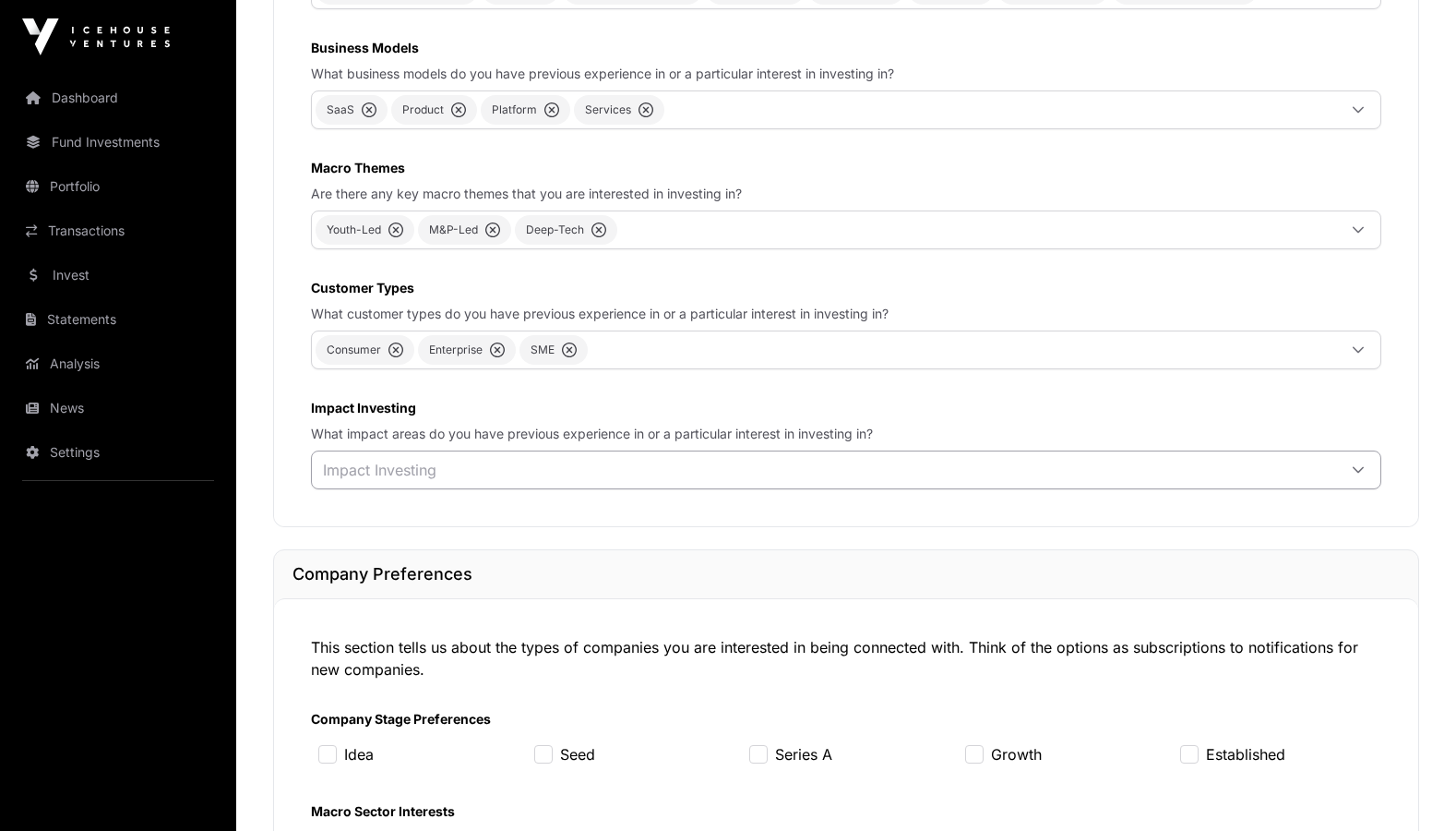
click at [430, 471] on div "Impact Investing" at bounding box center [380, 470] width 136 height 37
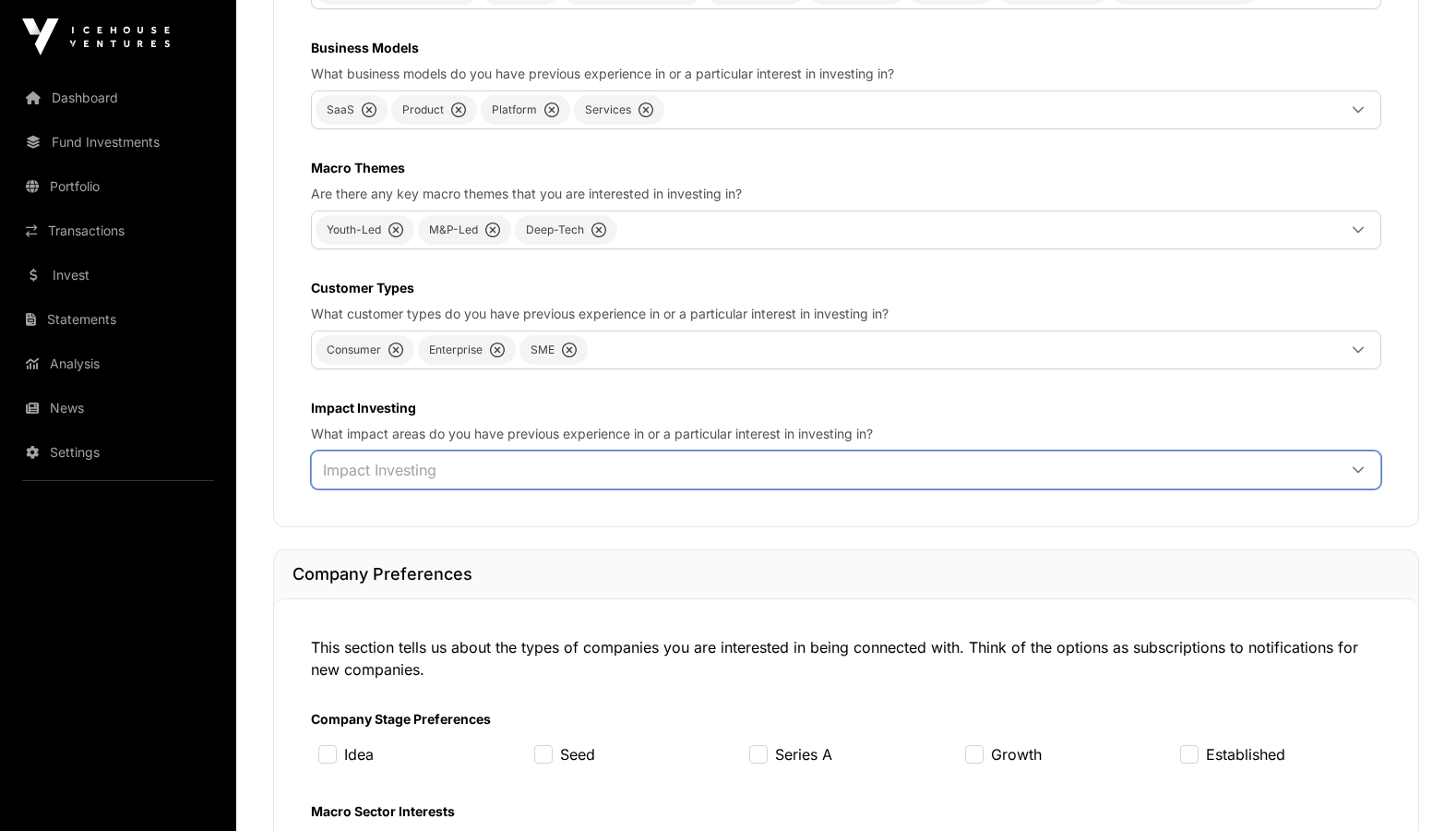
scroll to position [19, 13]
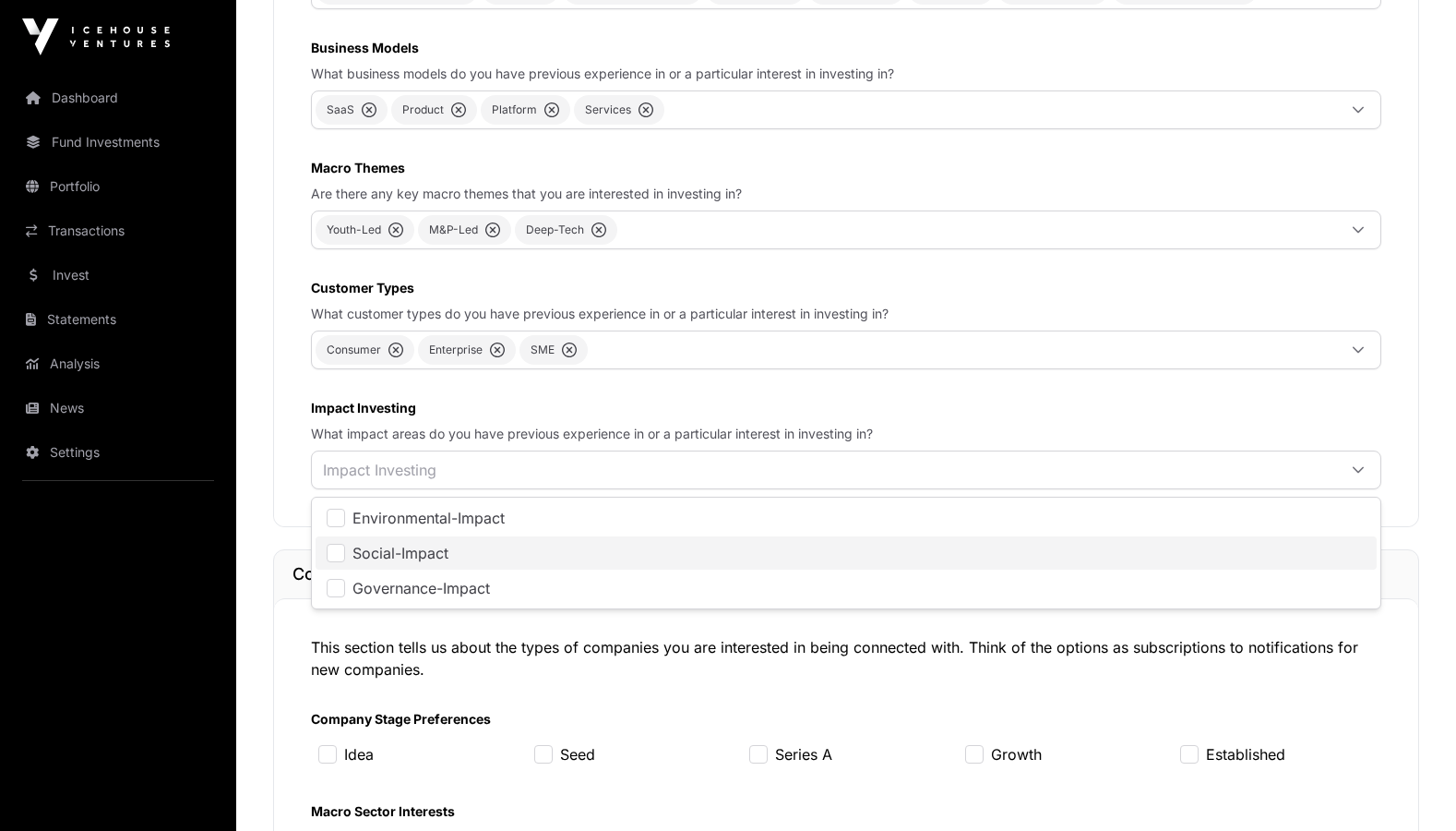
click at [391, 562] on li "Social-Impact" at bounding box center [846, 553] width 1061 height 33
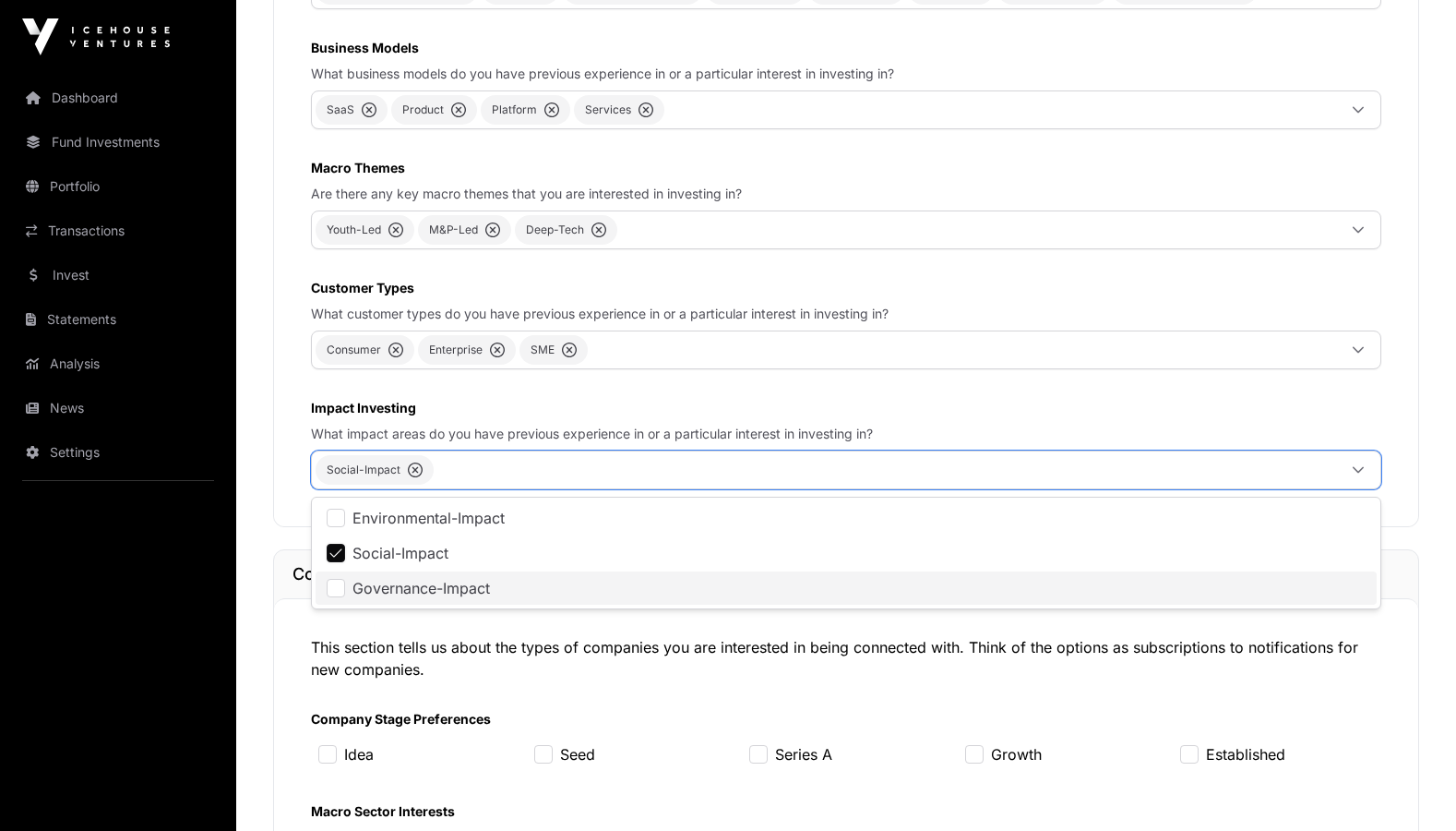
click at [391, 583] on span "Governance-Impact" at bounding box center [422, 587] width 138 height 14
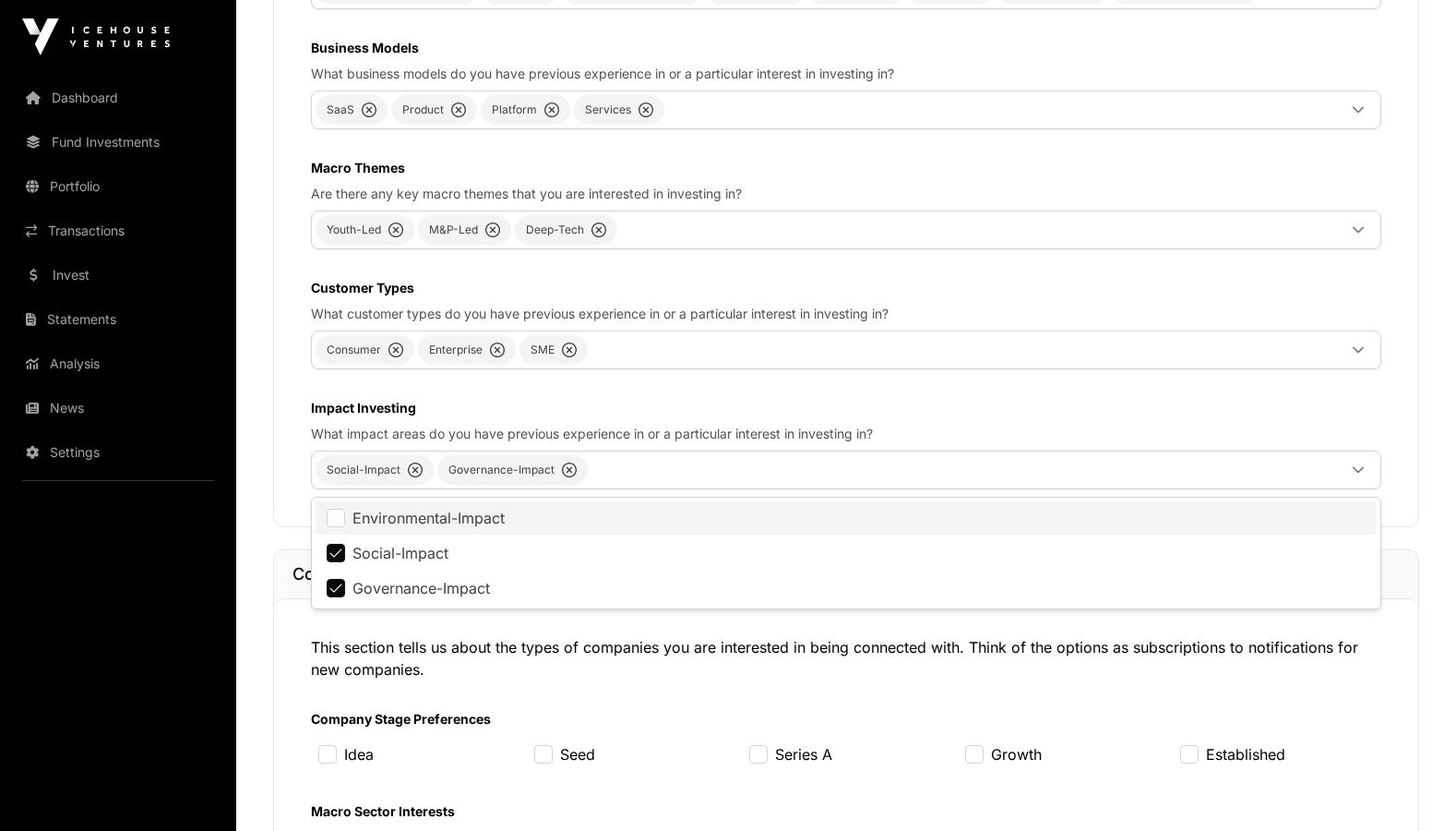
click at [448, 508] on li "Environmental-Impact" at bounding box center [846, 517] width 1061 height 33
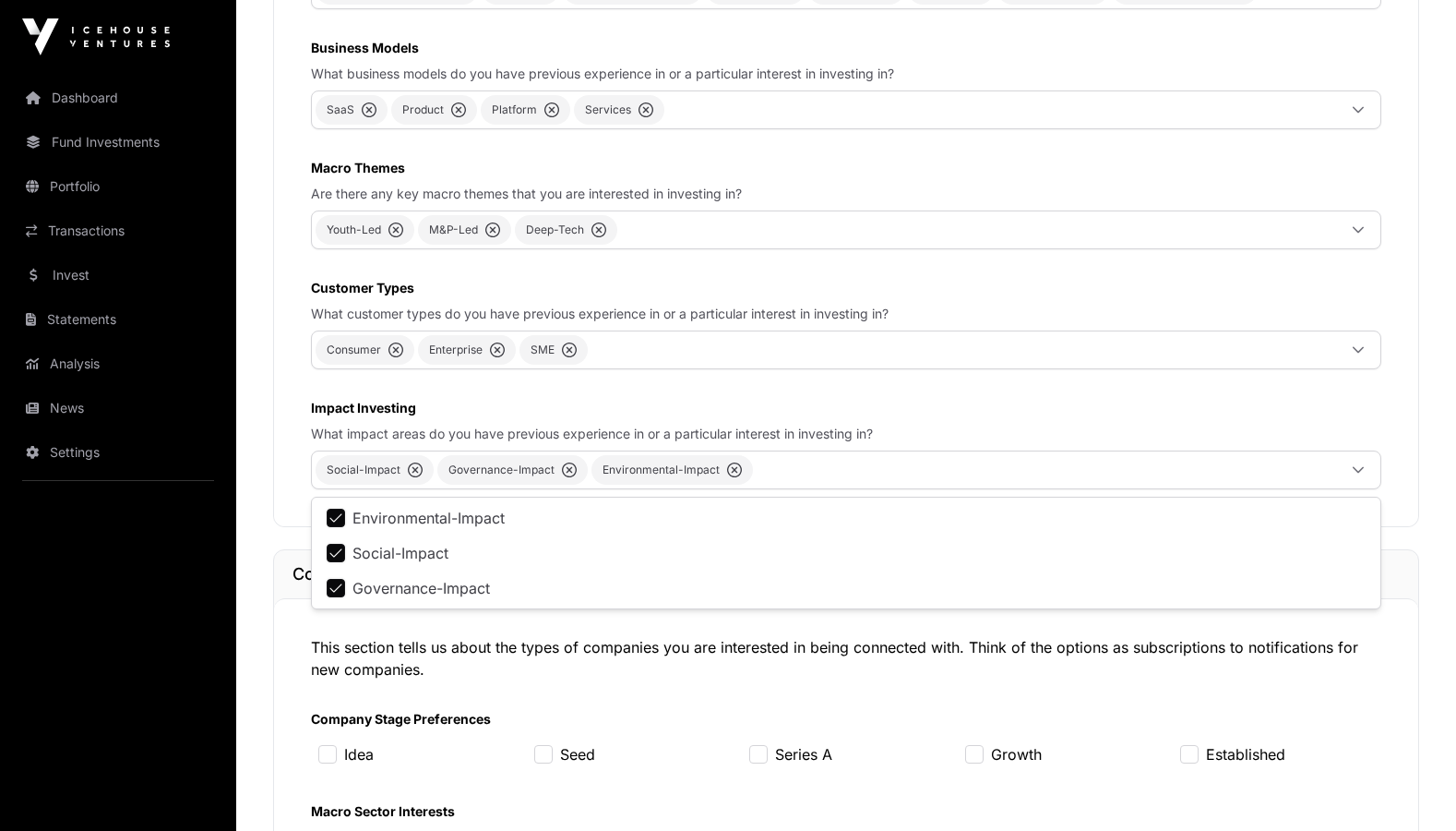
click at [403, 585] on span "Governance-Impact" at bounding box center [422, 587] width 138 height 14
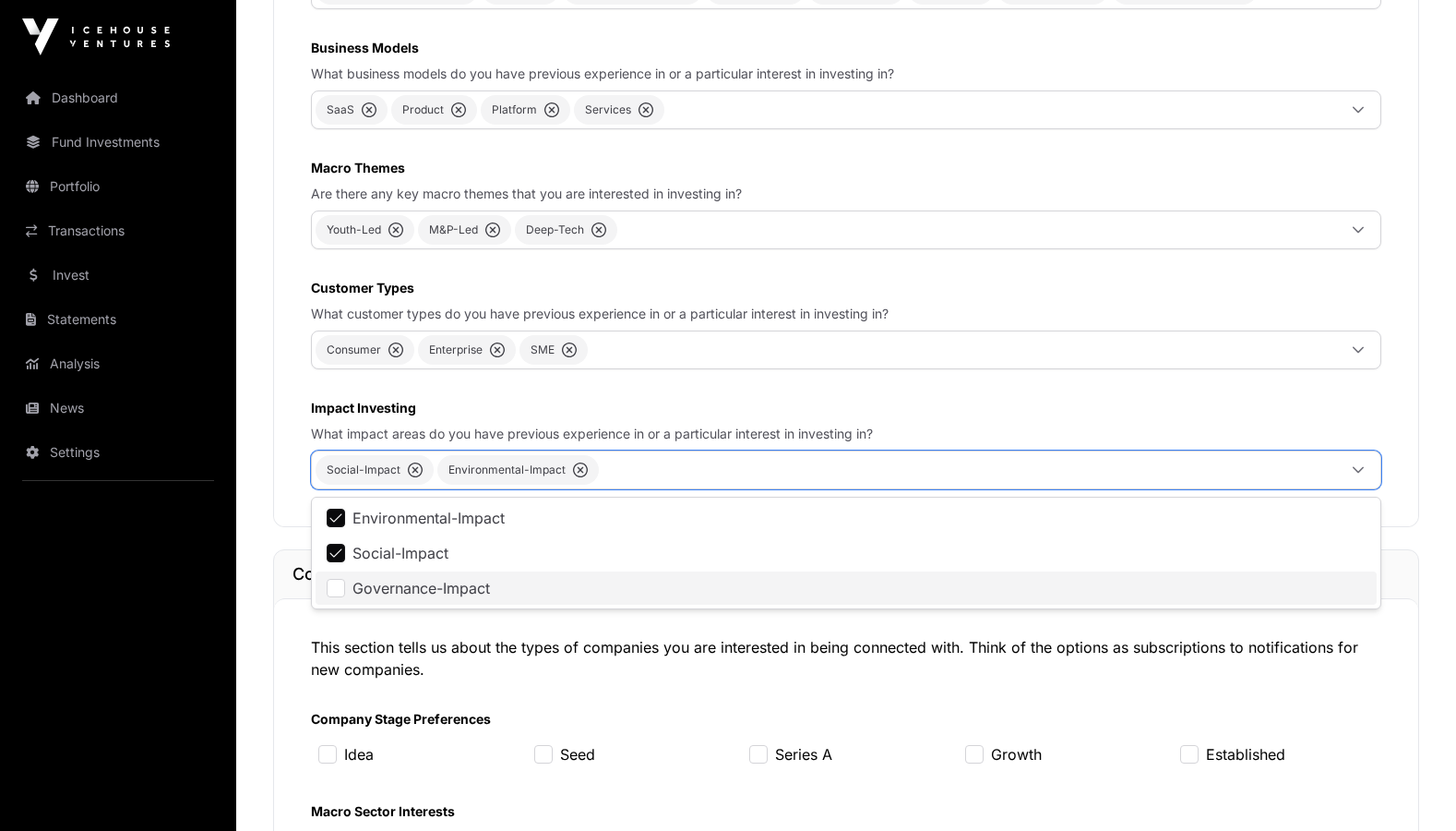
click at [403, 585] on span "Governance-Impact" at bounding box center [422, 587] width 138 height 14
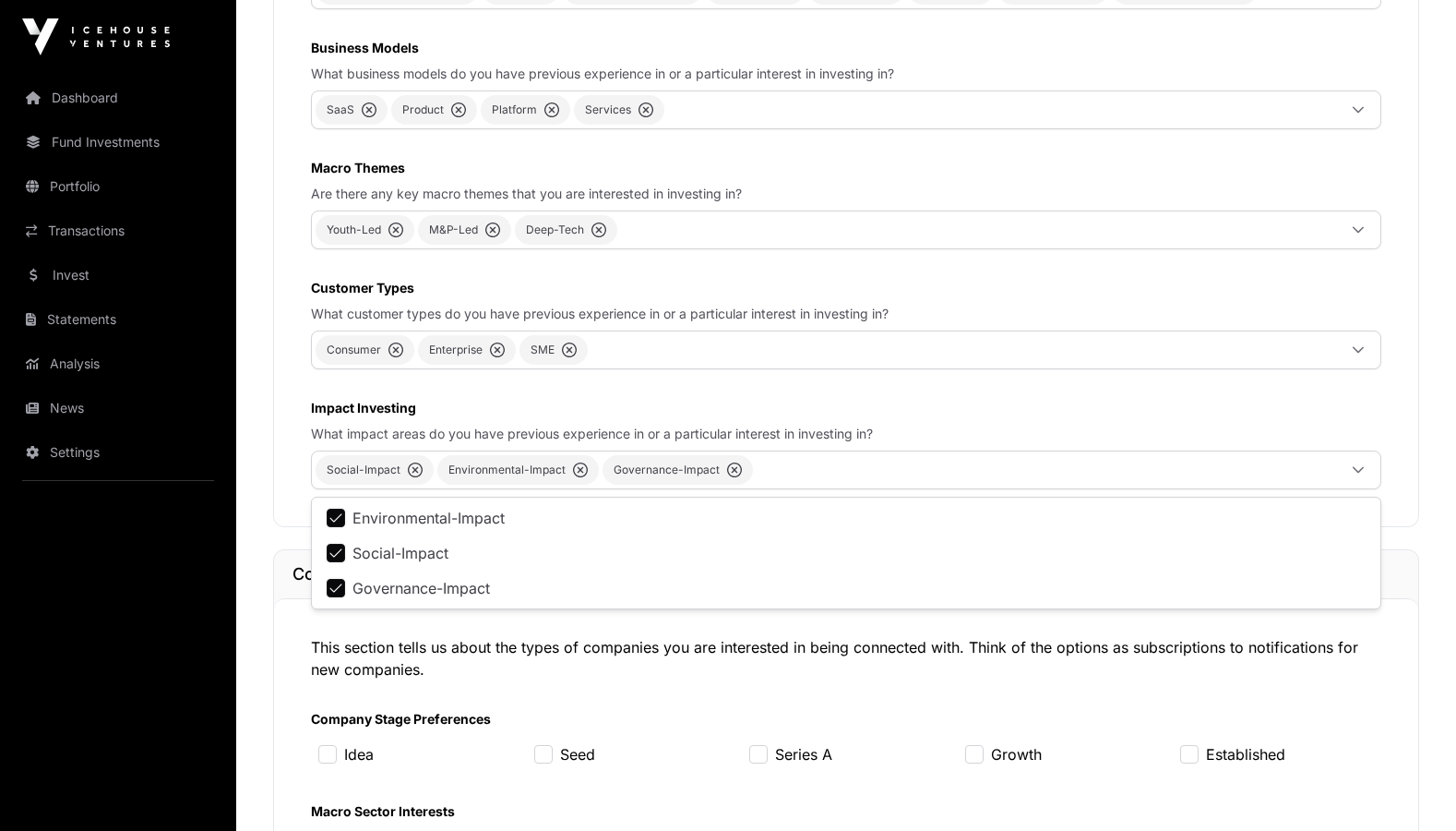
click at [272, 633] on div "**********" at bounding box center [846, 3] width 1220 height 2053
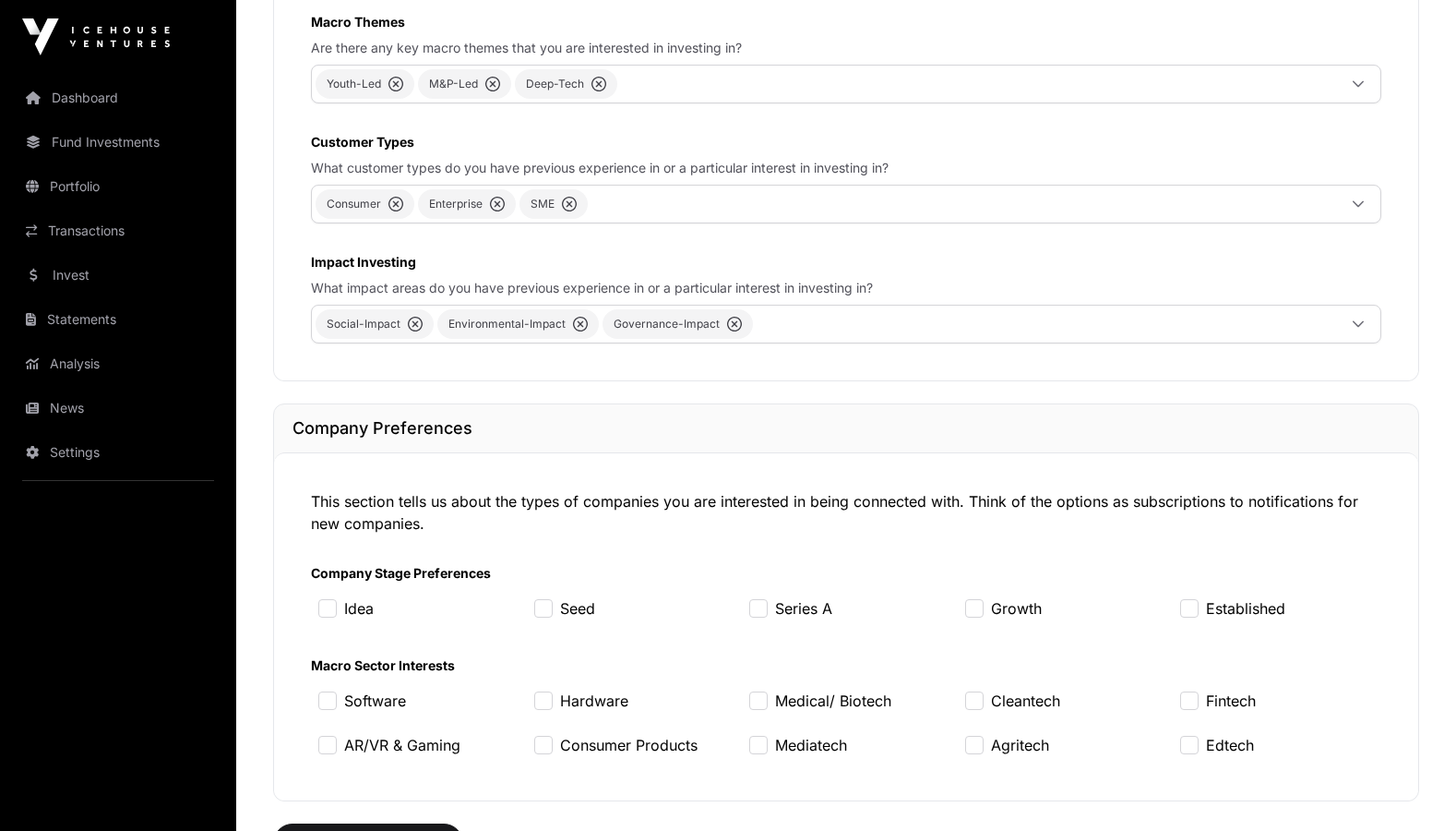
scroll to position [1473, 0]
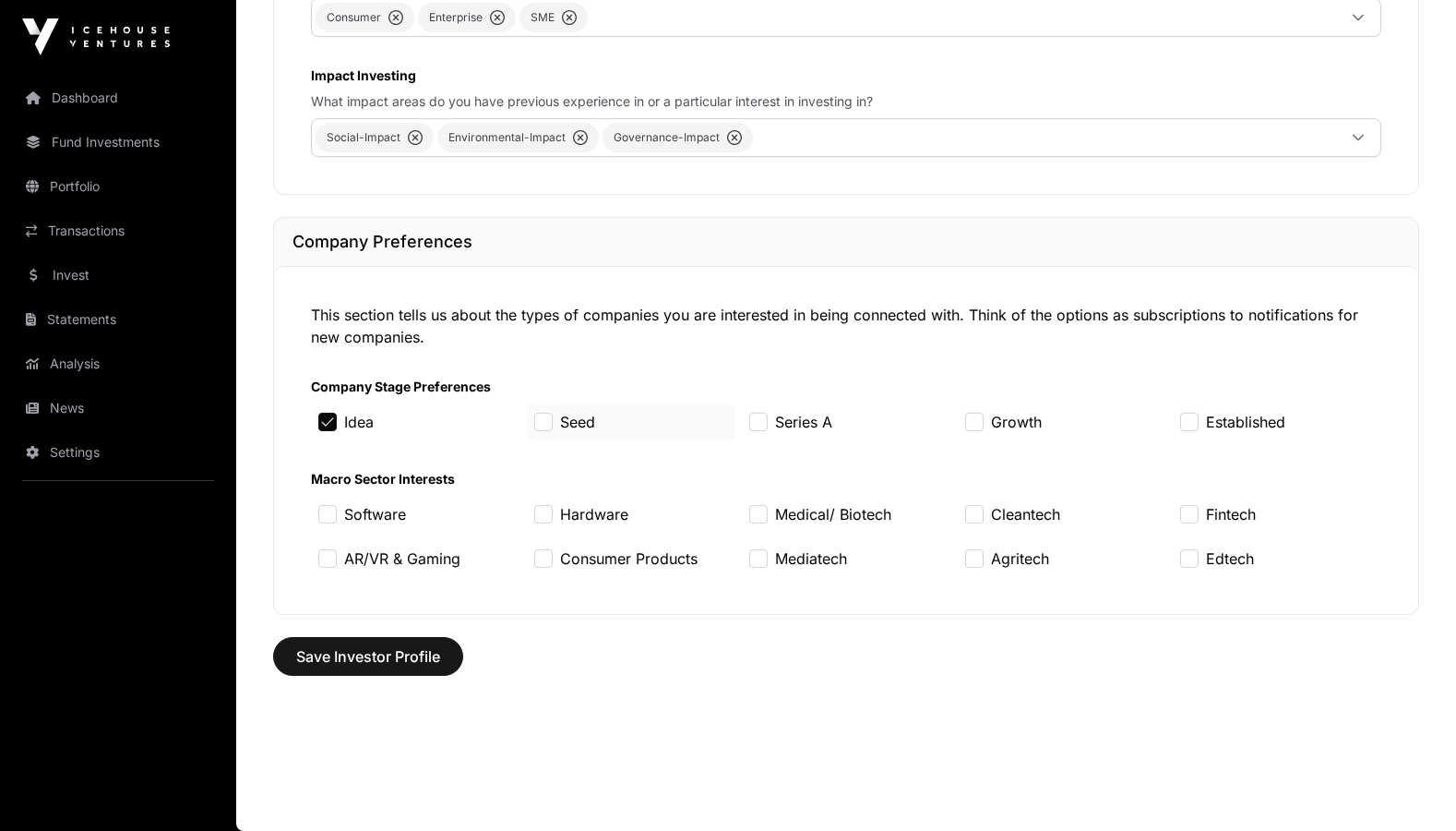
click at [532, 425] on div "Seed" at bounding box center [631, 422] width 208 height 37
click at [560, 426] on label "Seed" at bounding box center [577, 421] width 35 height 22
click at [760, 533] on div "Software Hardware Medical/ Biotech Cleantech Fintech AR/VR & Gaming Consumer Pr…" at bounding box center [845, 536] width 1070 height 81
click at [759, 523] on div "Medical/ Biotech" at bounding box center [846, 514] width 208 height 37
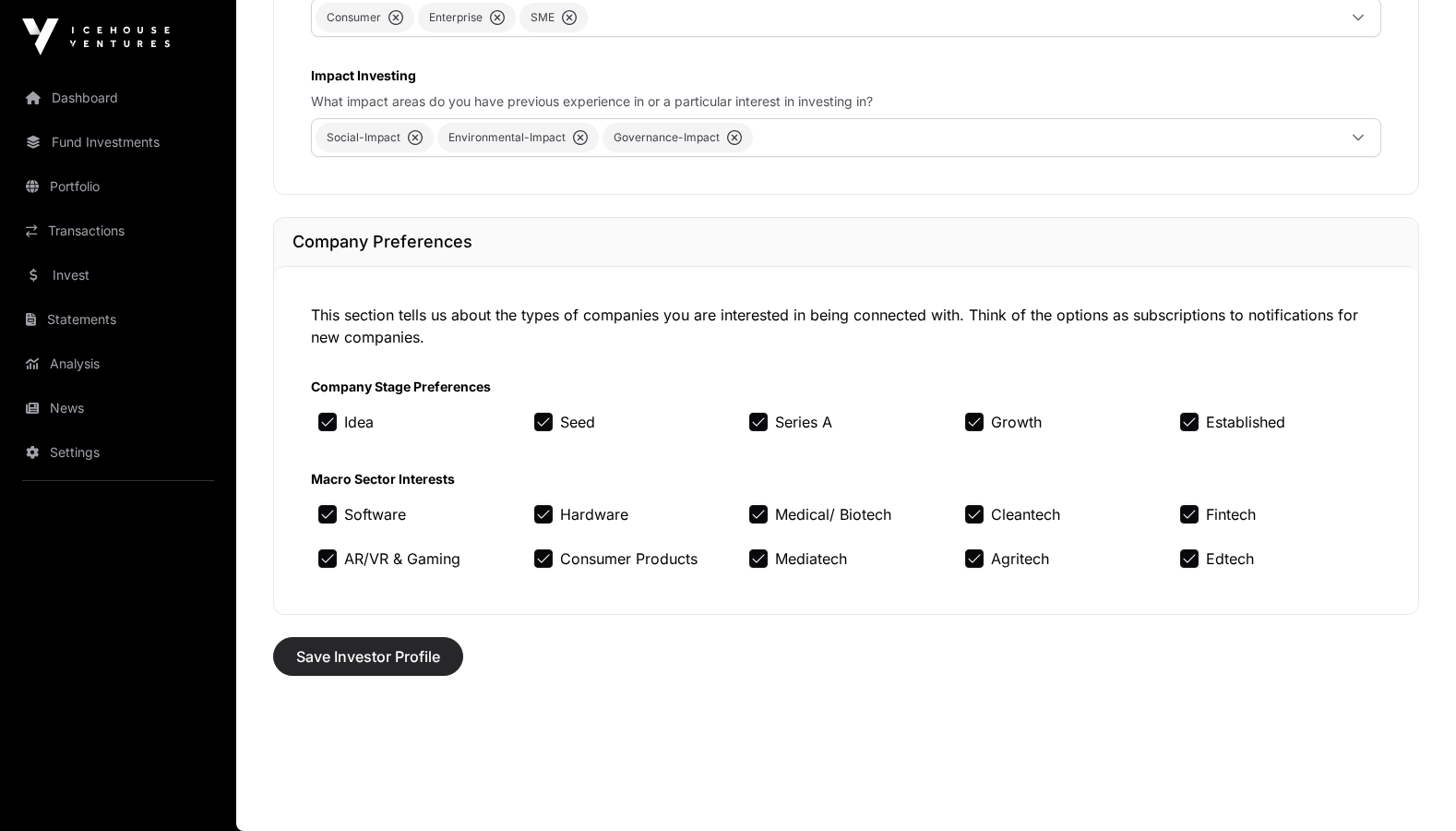
click at [436, 651] on span "Save Investor Profile" at bounding box center [368, 656] width 144 height 22
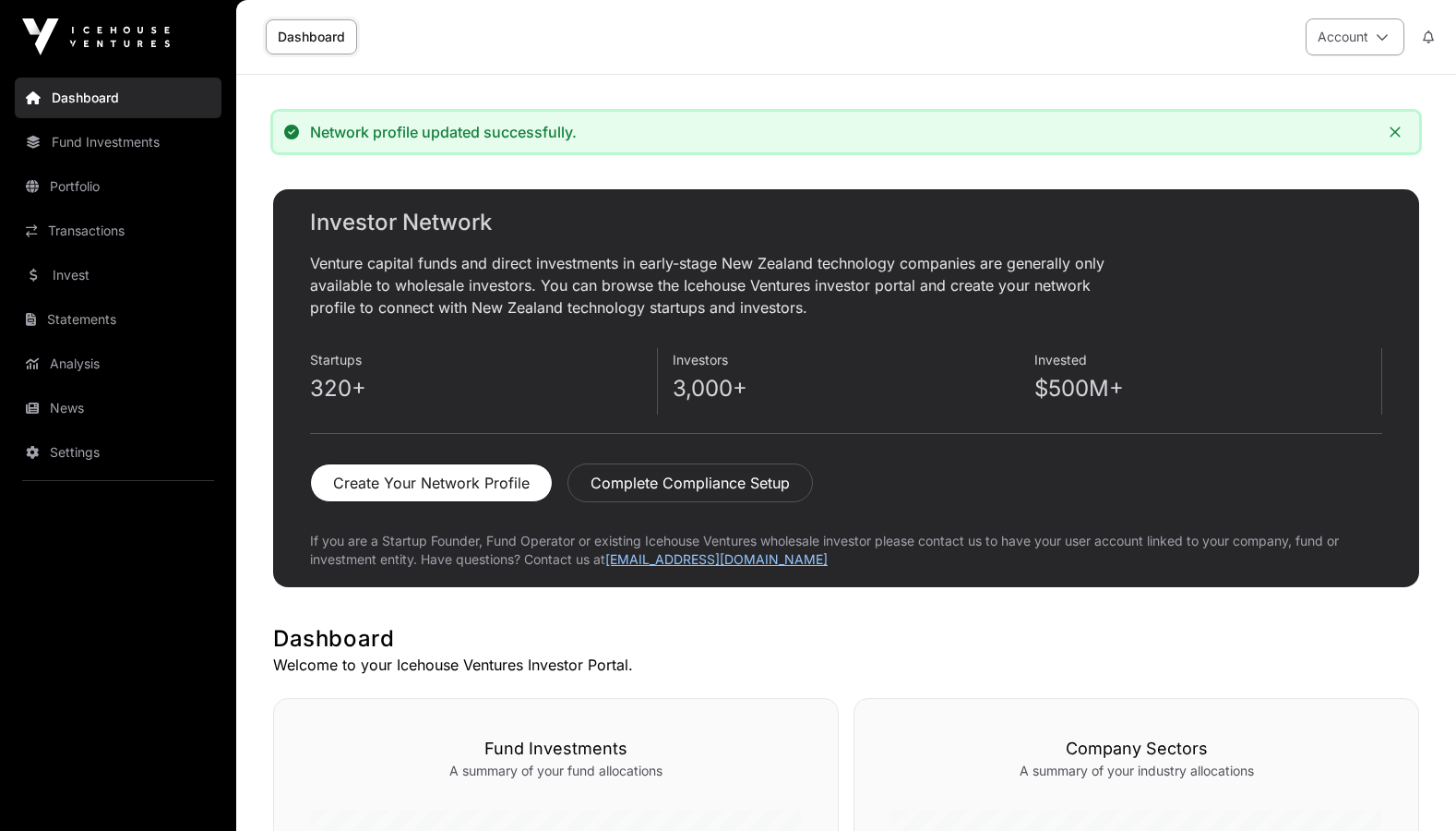
click at [1380, 42] on button "Account" at bounding box center [1355, 36] width 98 height 37
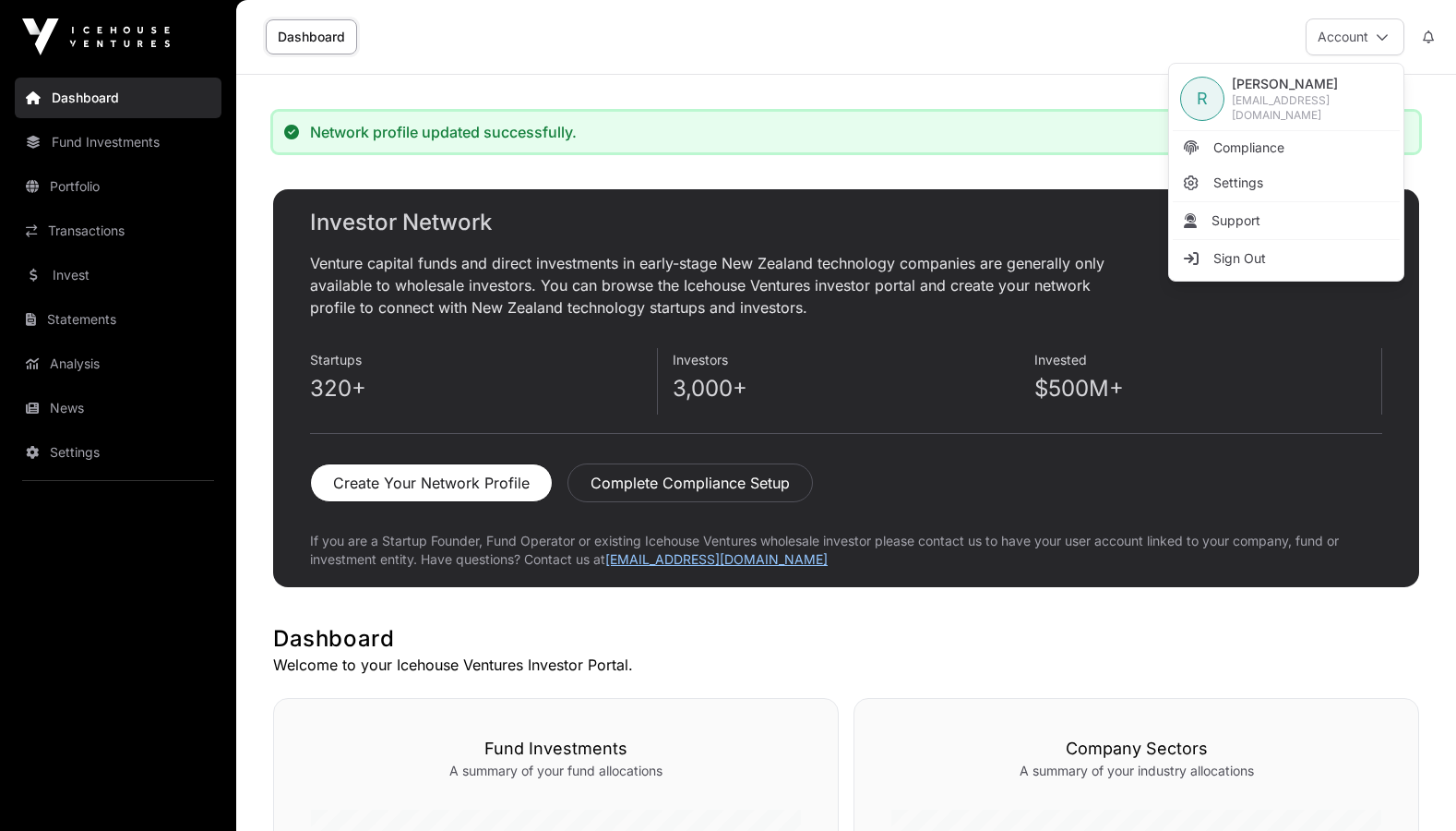
click at [1107, 55] on div "Dashboard Account" at bounding box center [846, 36] width 1198 height 74
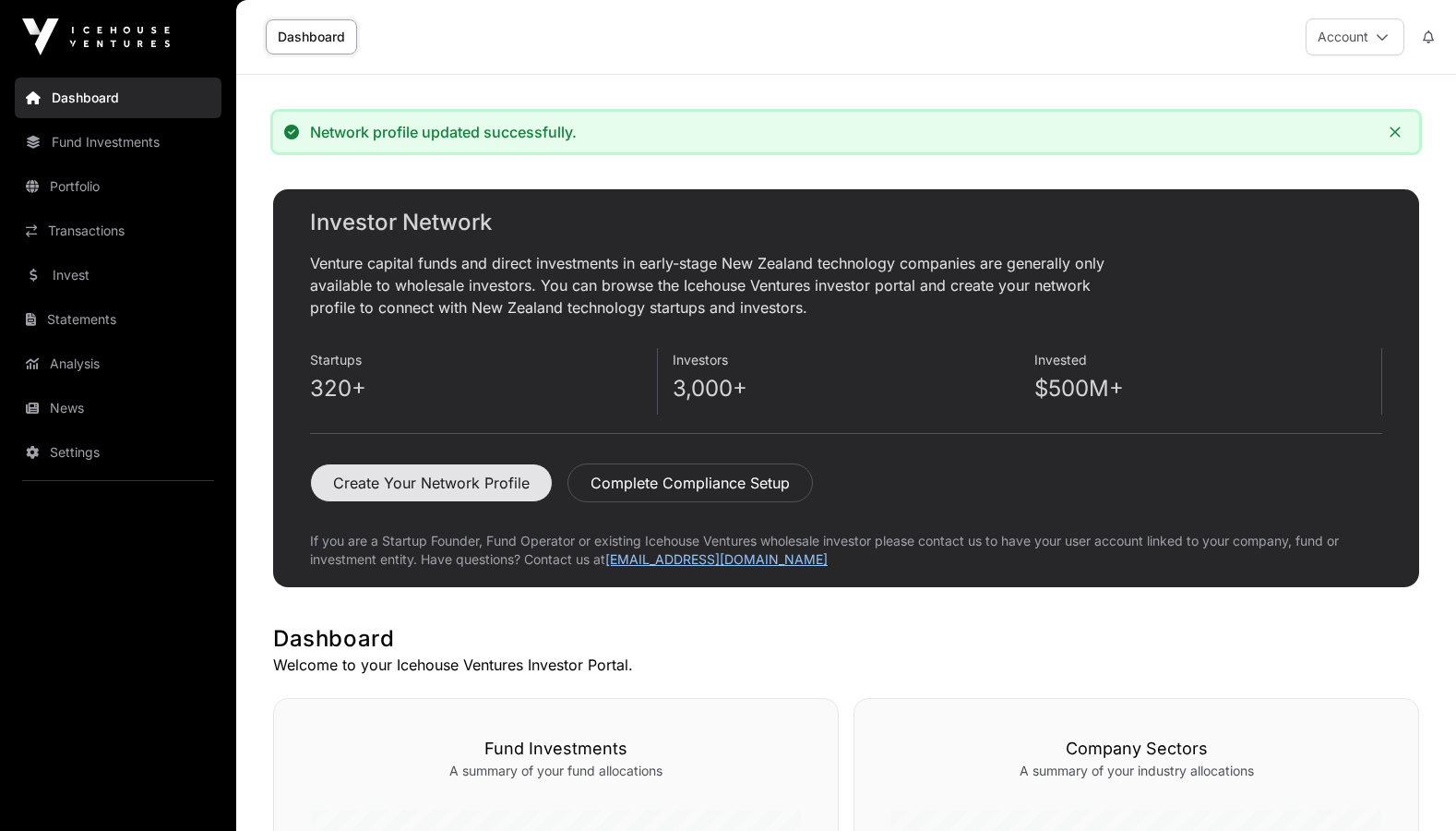
click at [505, 485] on button "Create Your Network Profile" at bounding box center [431, 482] width 243 height 39
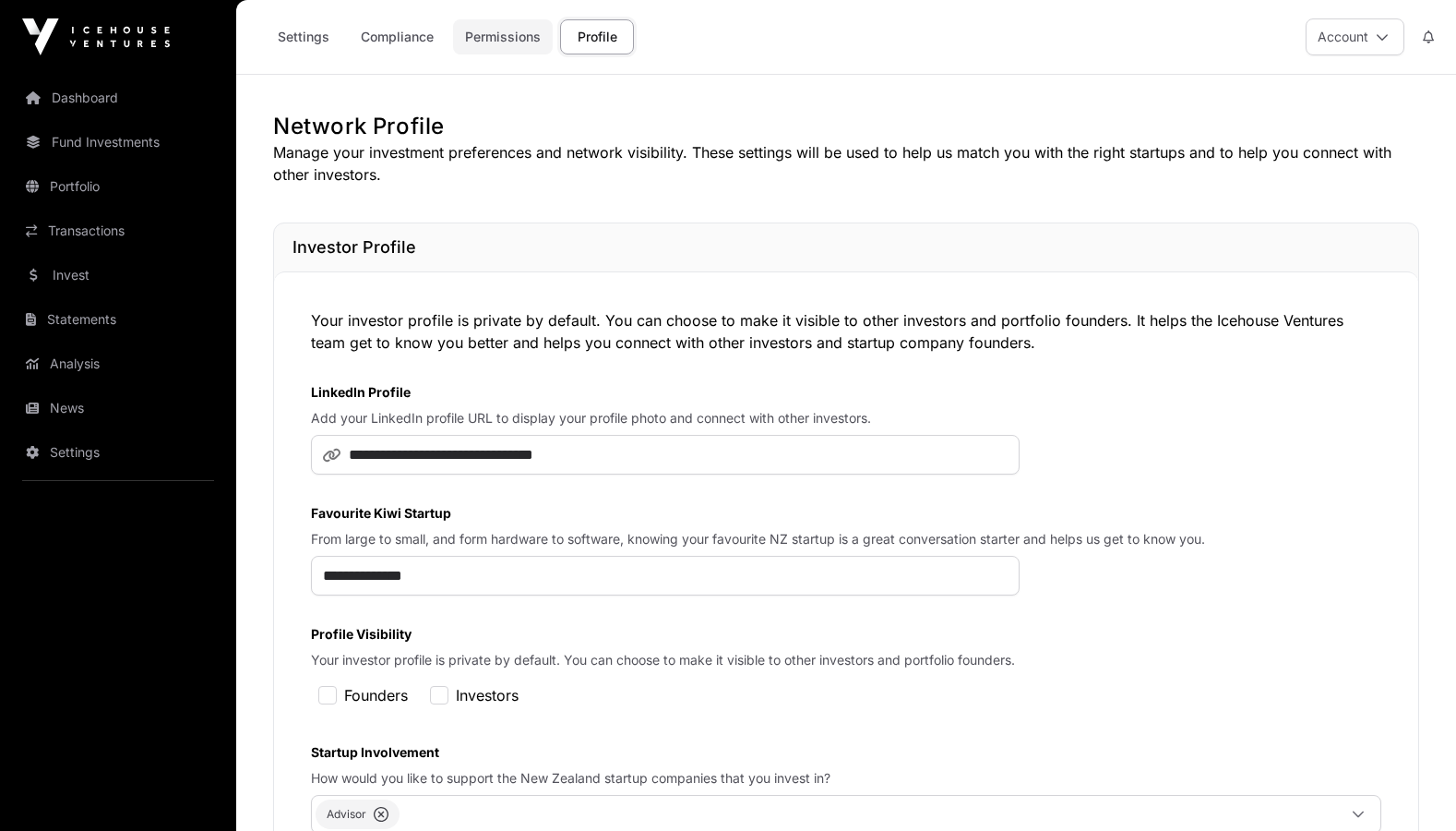
click at [517, 44] on link "Permissions" at bounding box center [503, 36] width 99 height 35
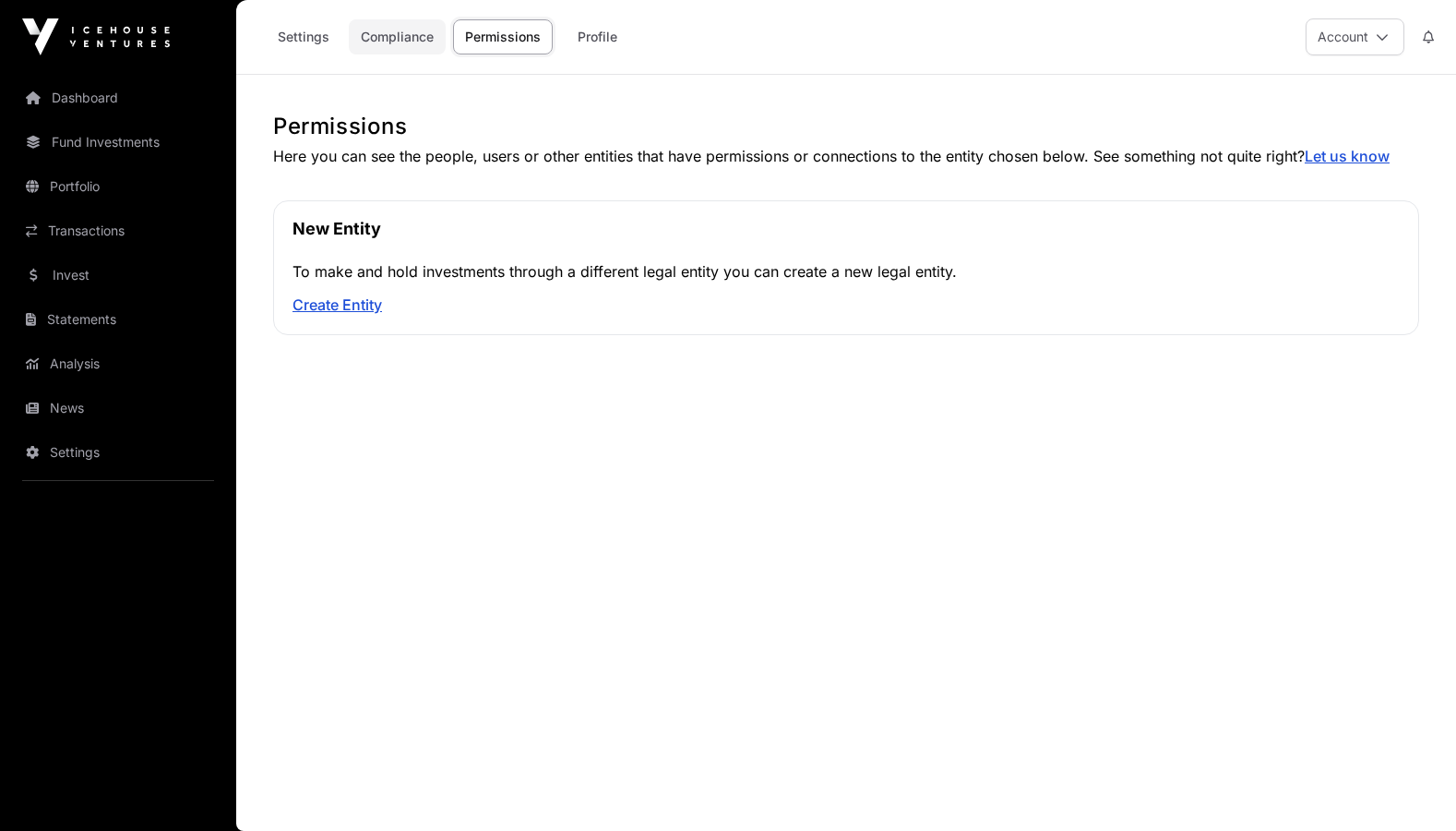
click at [411, 42] on link "Compliance" at bounding box center [397, 36] width 97 height 35
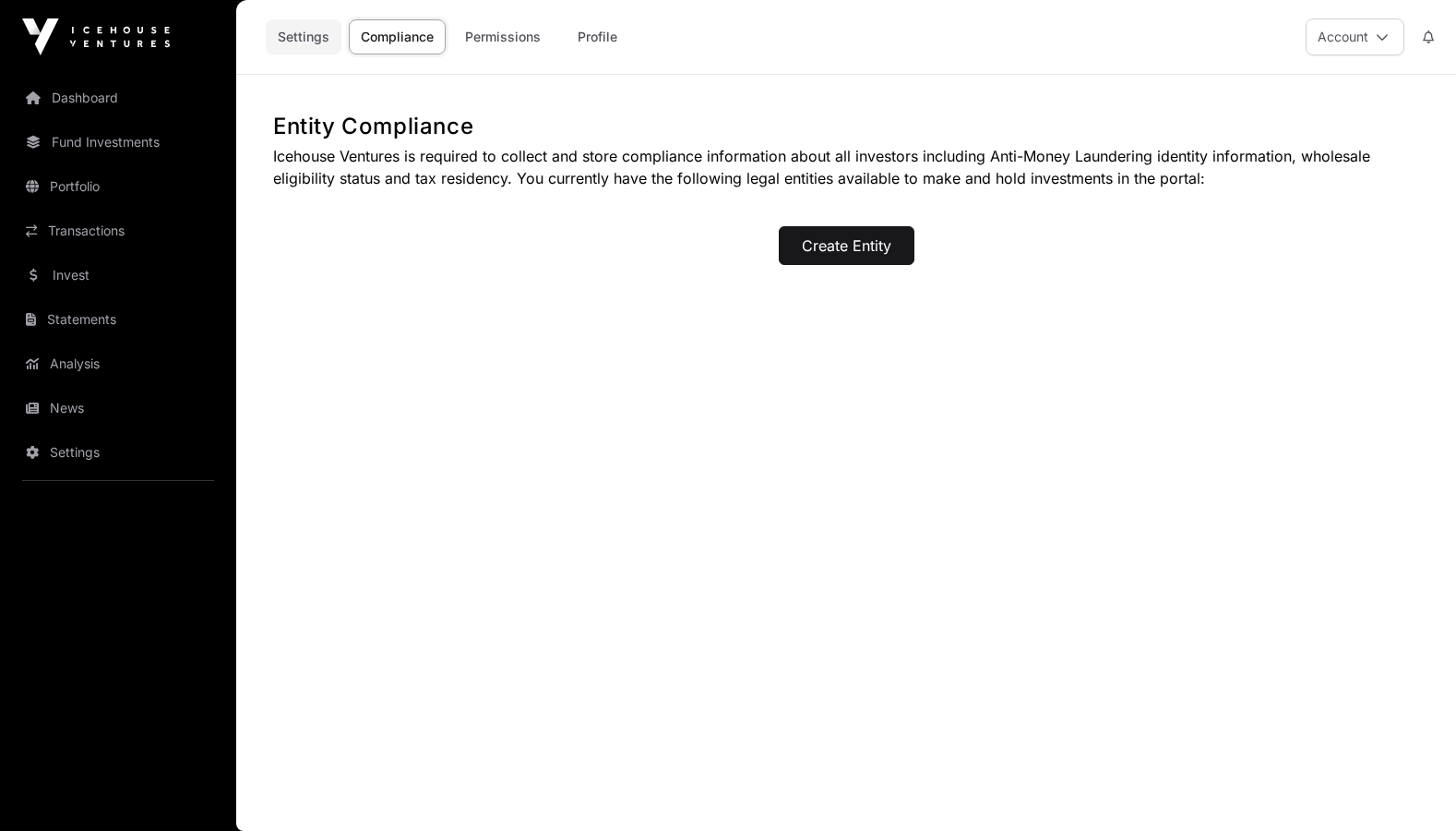
click at [321, 43] on link "Settings" at bounding box center [303, 36] width 76 height 35
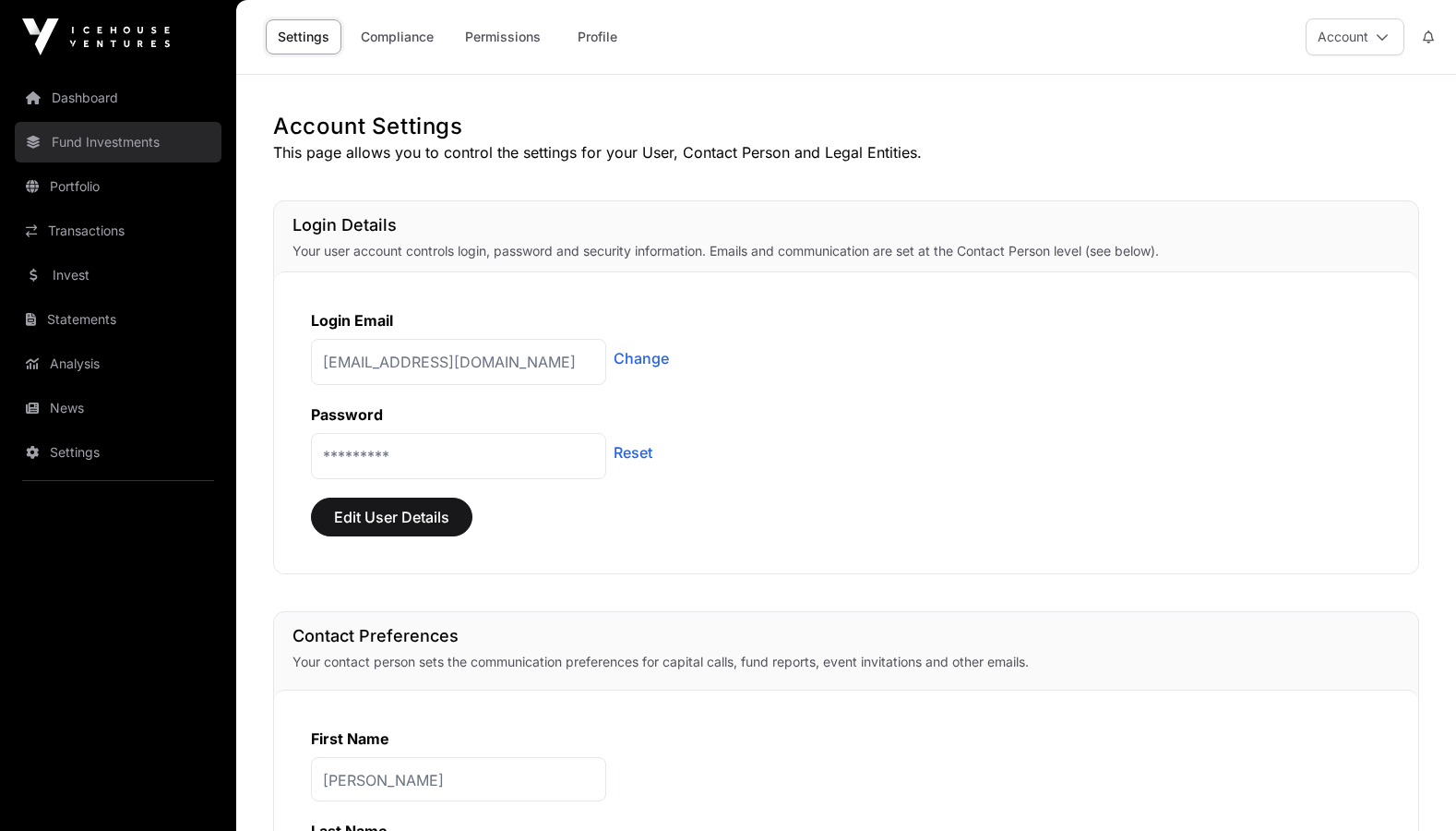
click at [109, 137] on link "Fund Investments" at bounding box center [118, 142] width 206 height 40
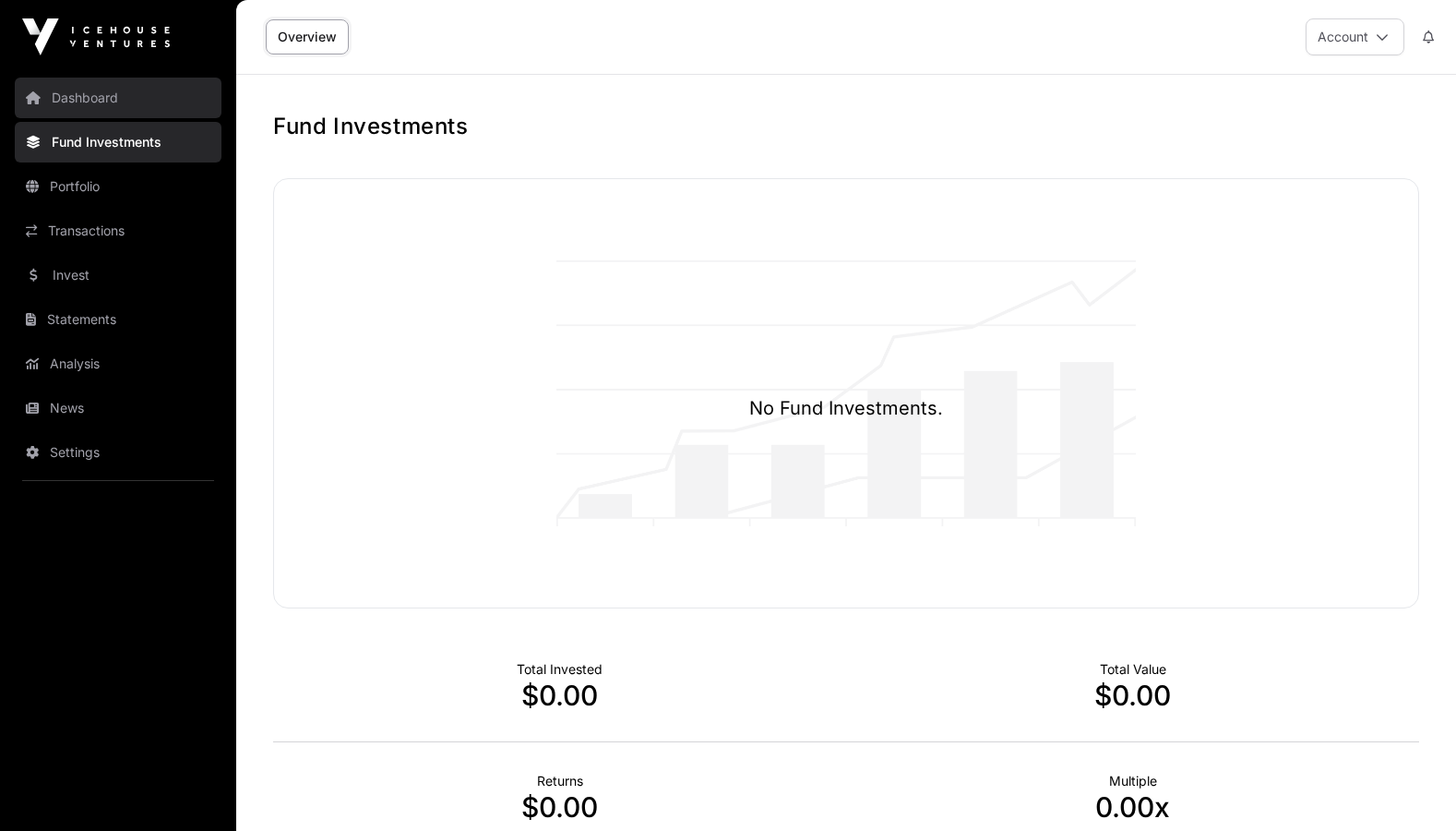
click at [105, 113] on link "Dashboard" at bounding box center [118, 98] width 206 height 40
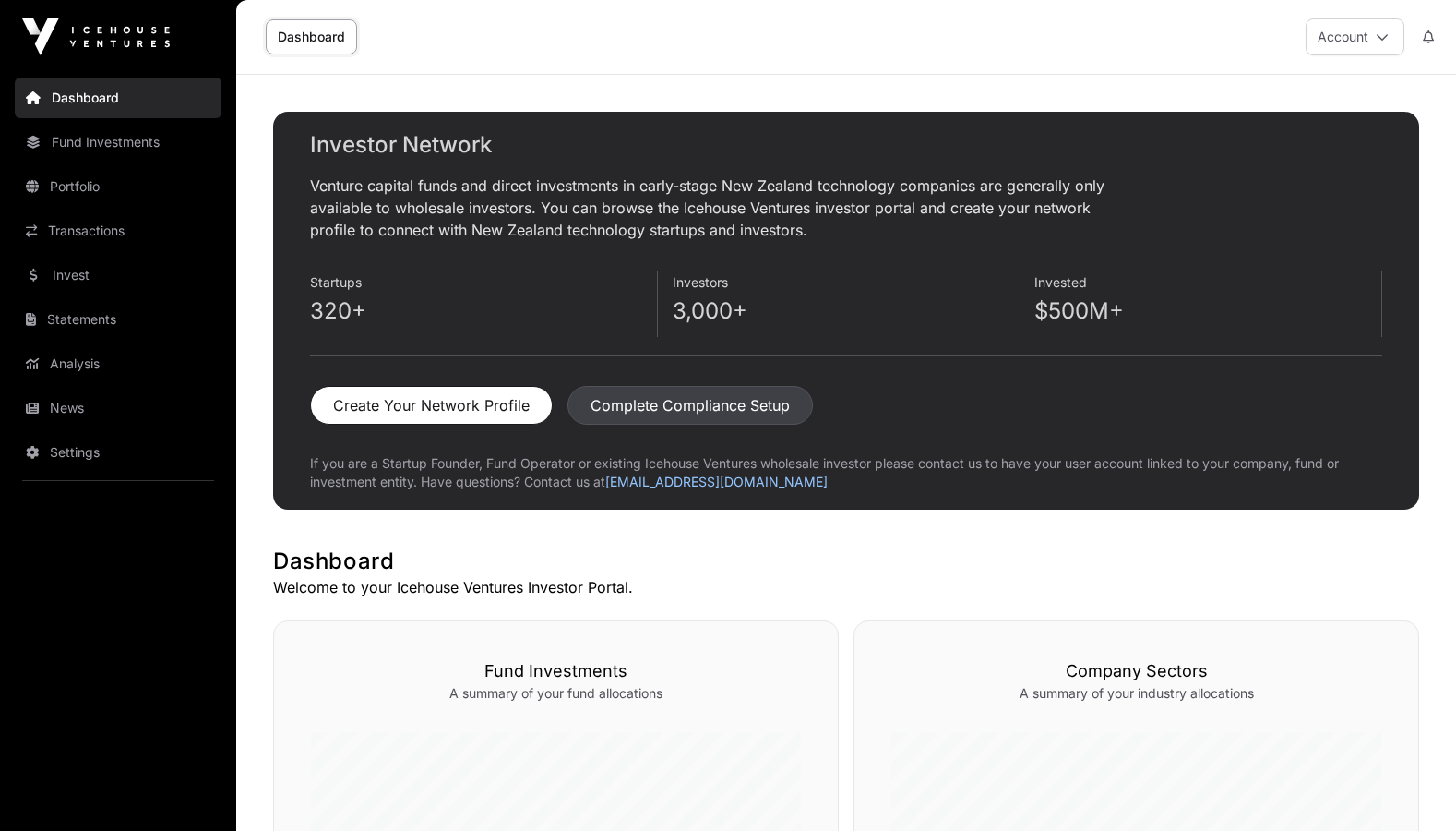
click at [613, 404] on button "Complete Compliance Setup" at bounding box center [690, 405] width 246 height 39
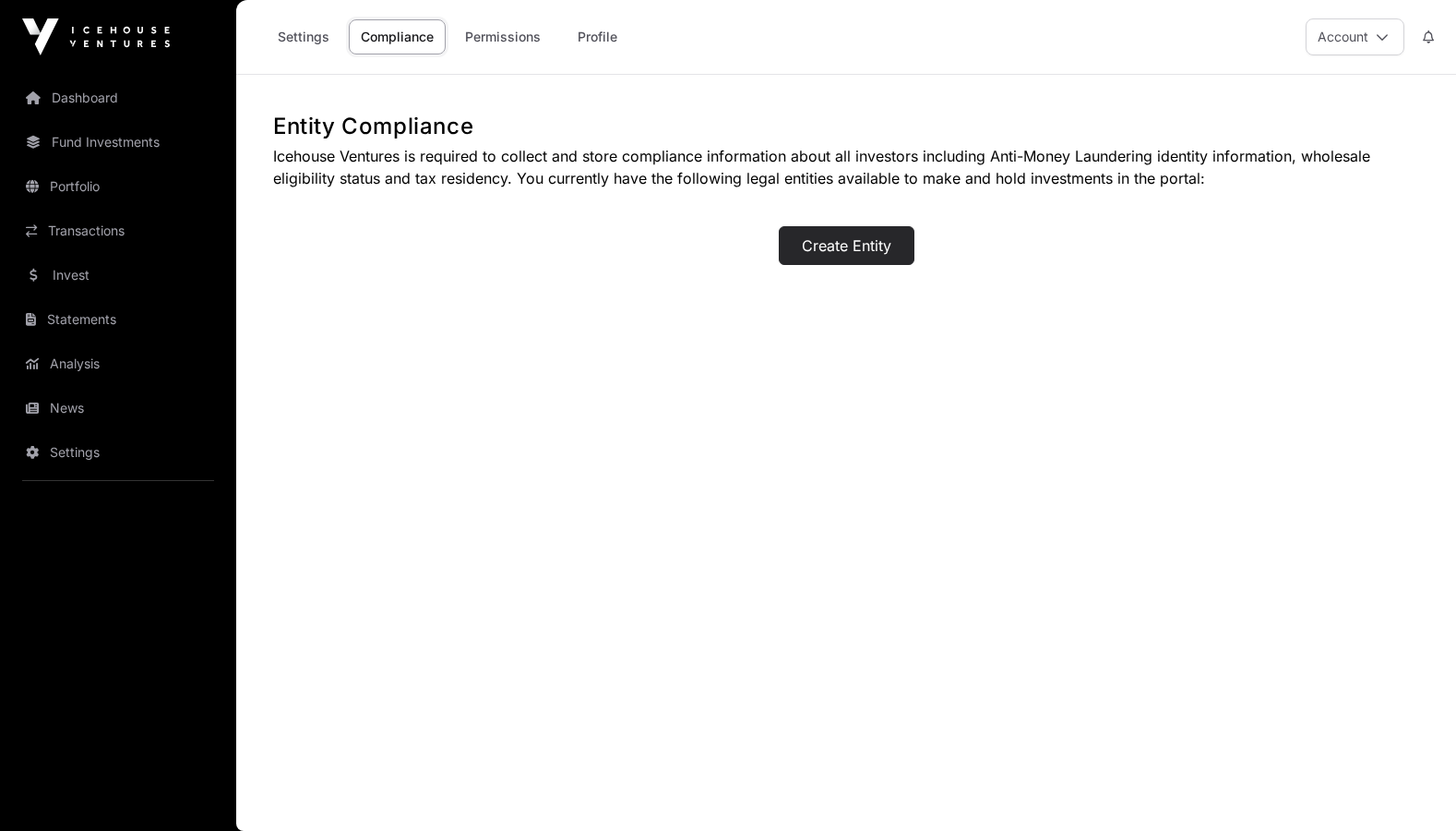
click at [841, 248] on button "Create Entity" at bounding box center [846, 245] width 136 height 39
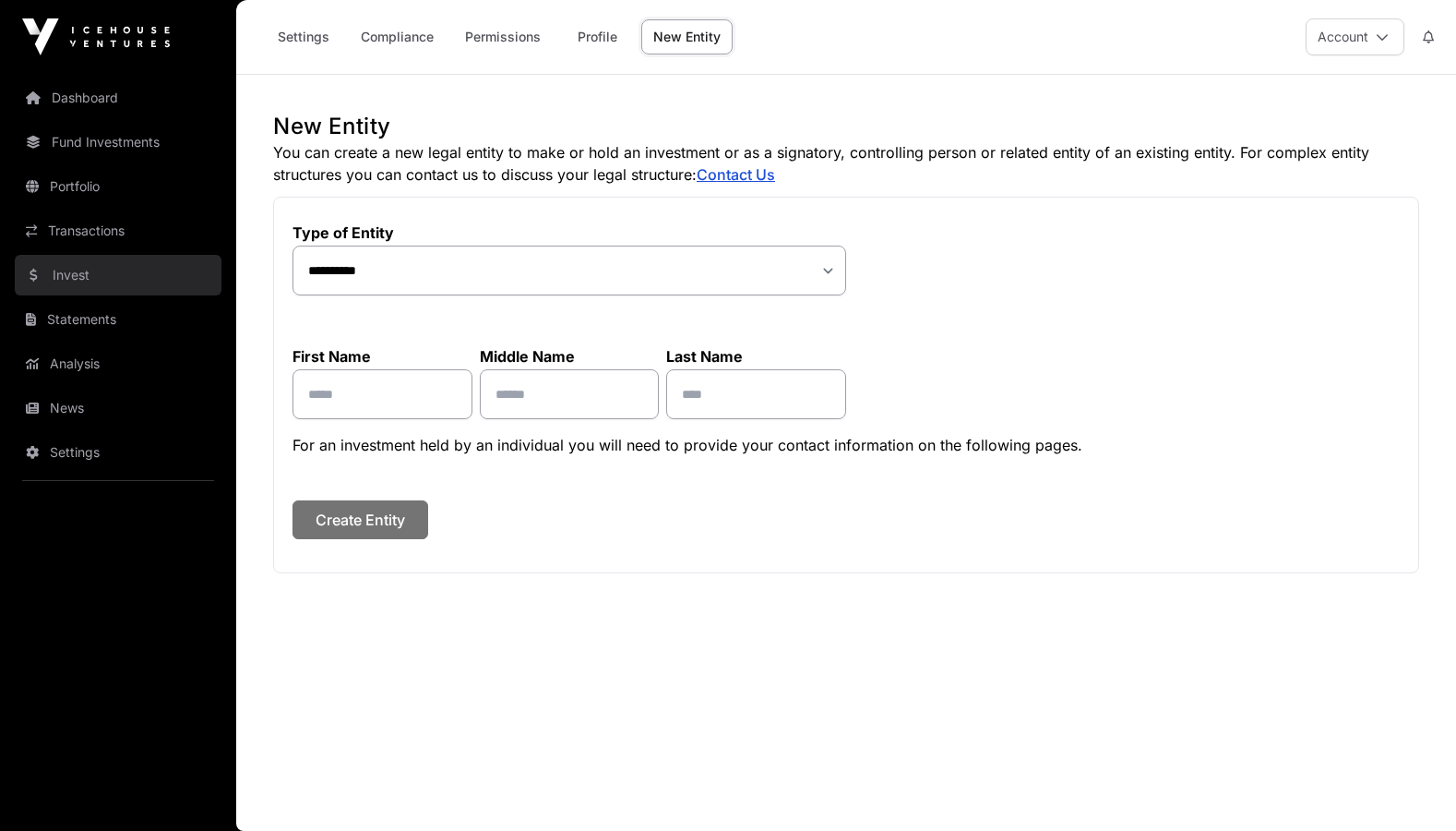
click at [78, 284] on link "Invest" at bounding box center [118, 274] width 206 height 40
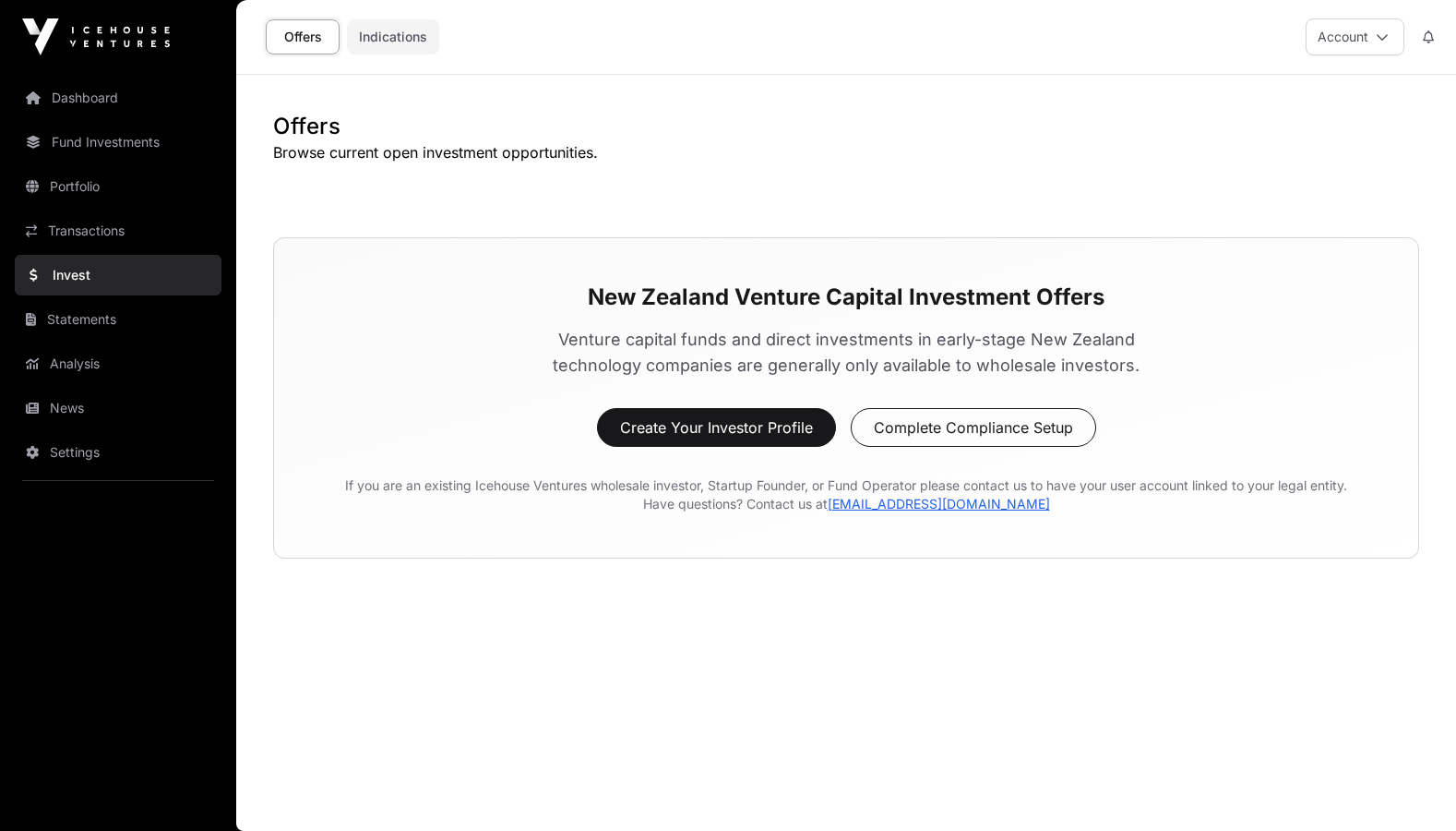
click at [427, 46] on link "Indications" at bounding box center [393, 36] width 93 height 35
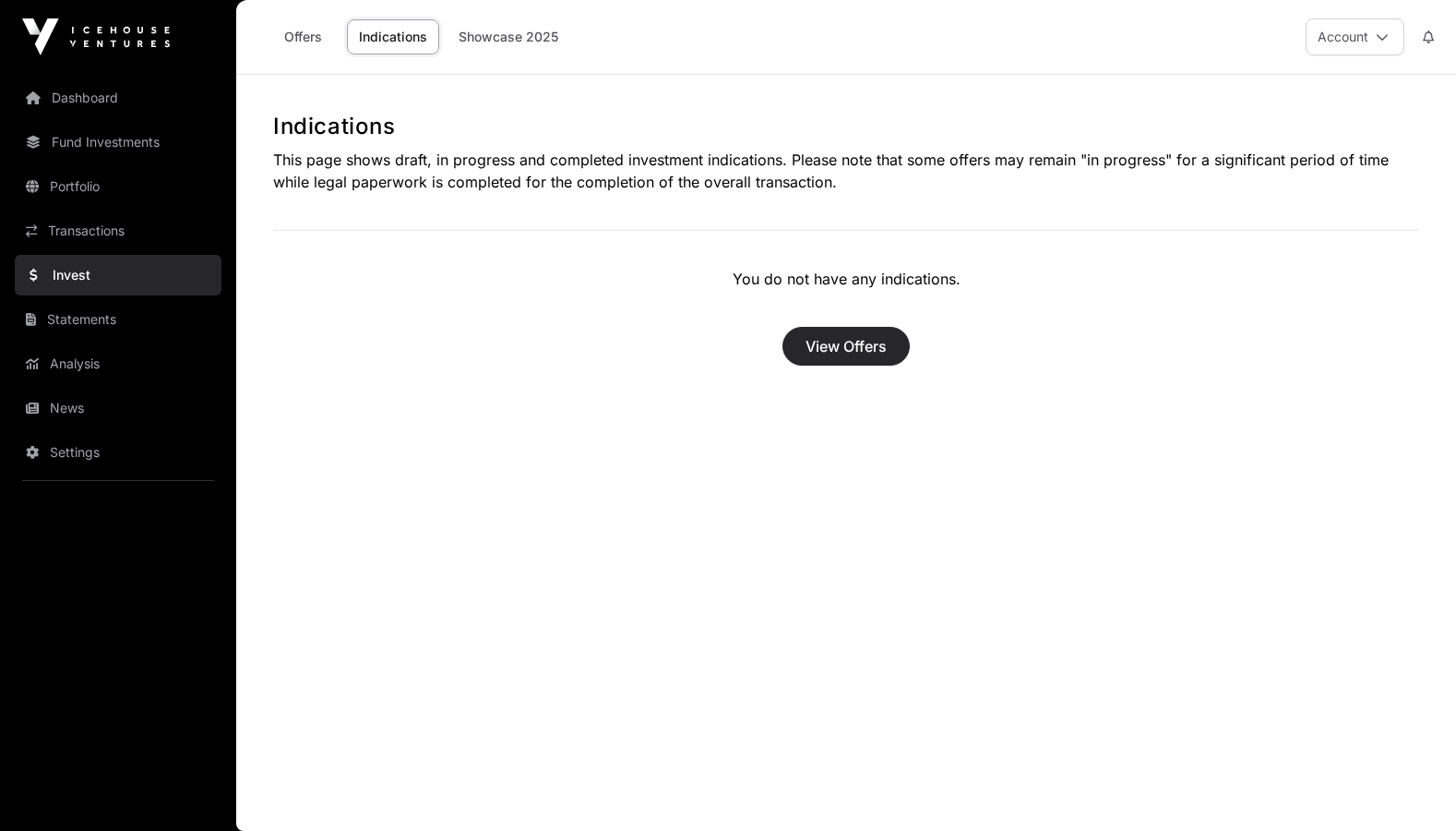
click at [868, 341] on span "View Offers" at bounding box center [845, 345] width 81 height 22
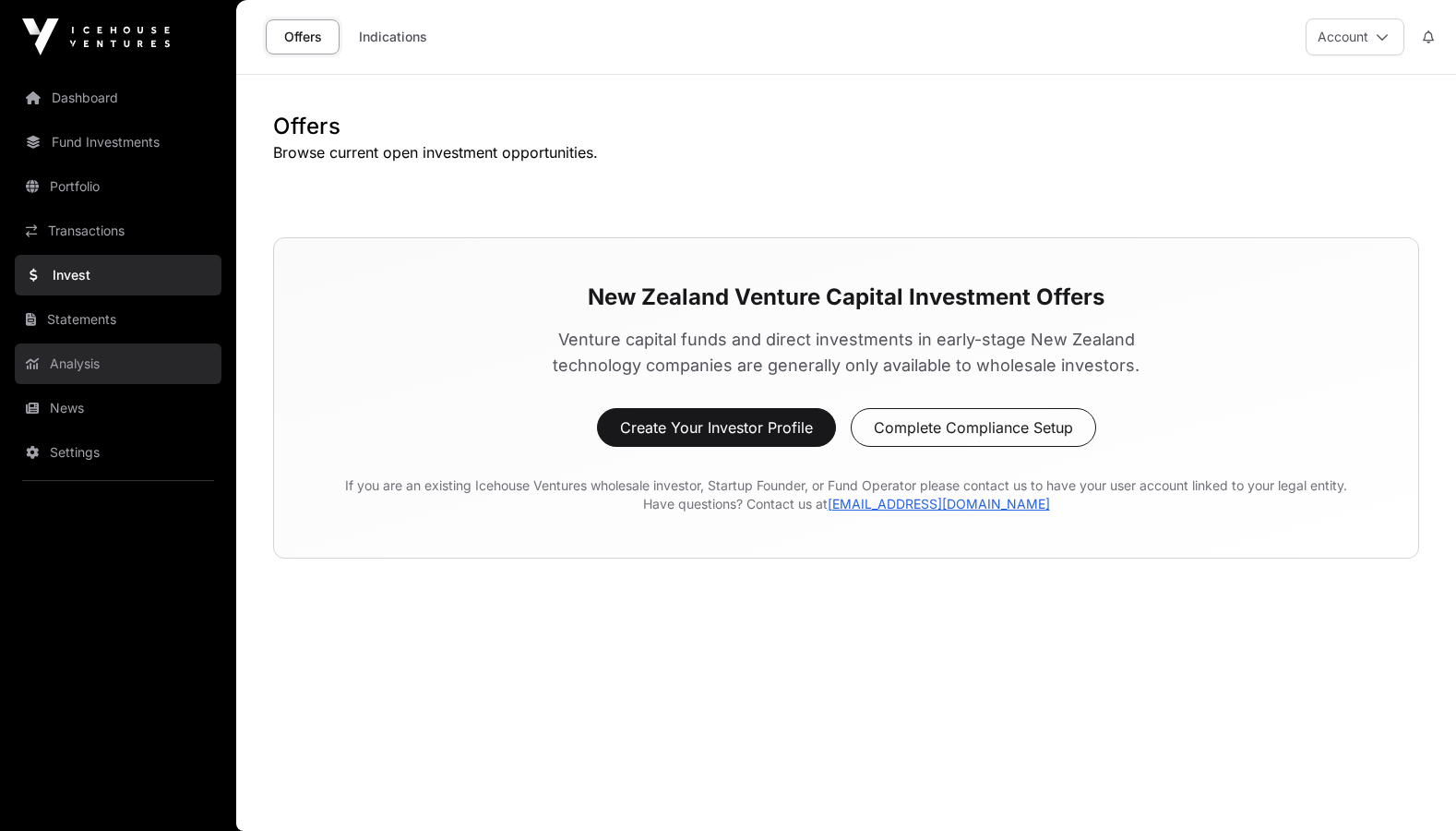
click at [99, 353] on link "Analysis" at bounding box center [118, 363] width 206 height 40
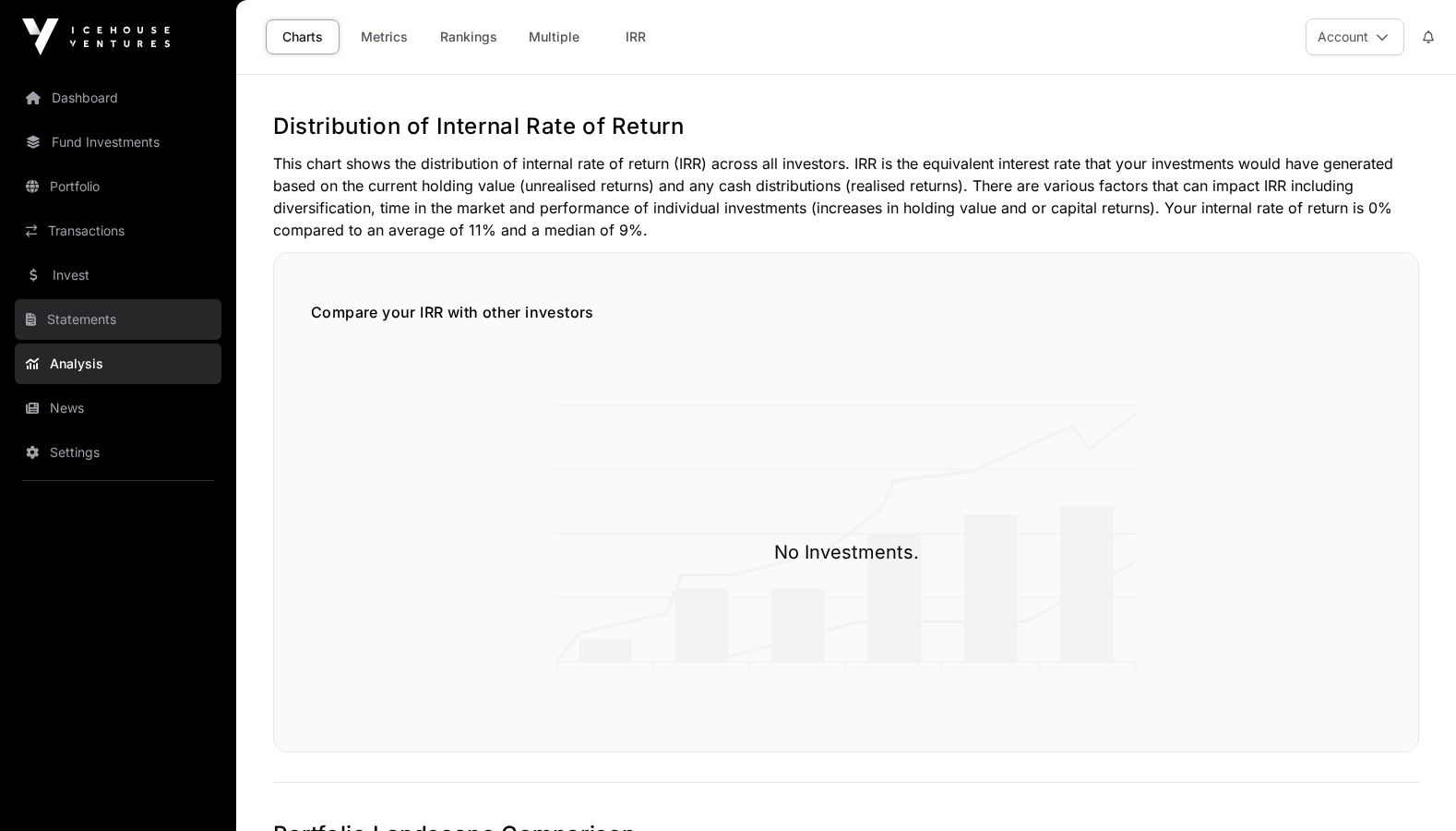
click at [99, 332] on link "Statements" at bounding box center [118, 319] width 206 height 40
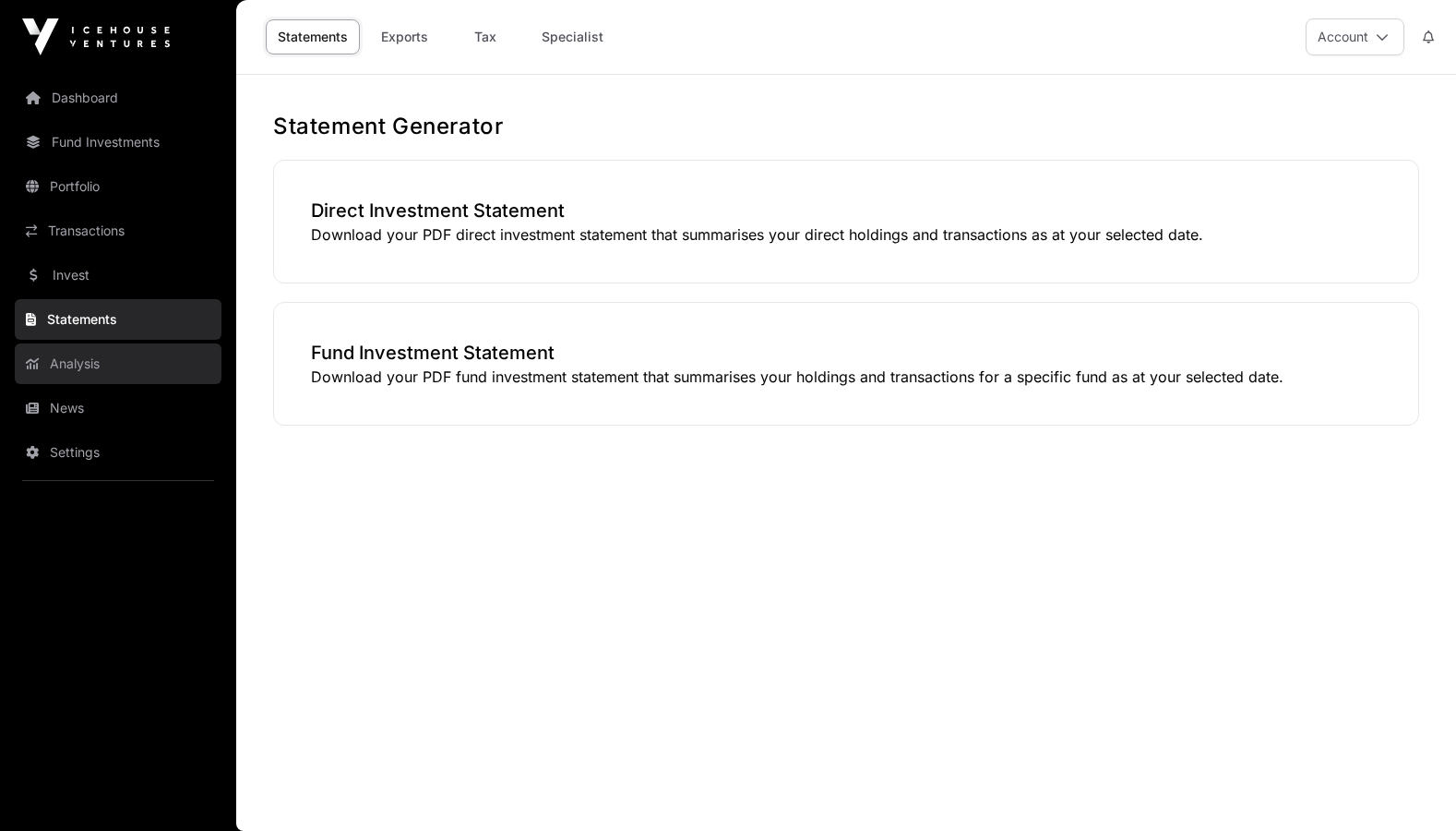
click at [84, 362] on link "Analysis" at bounding box center [118, 363] width 206 height 40
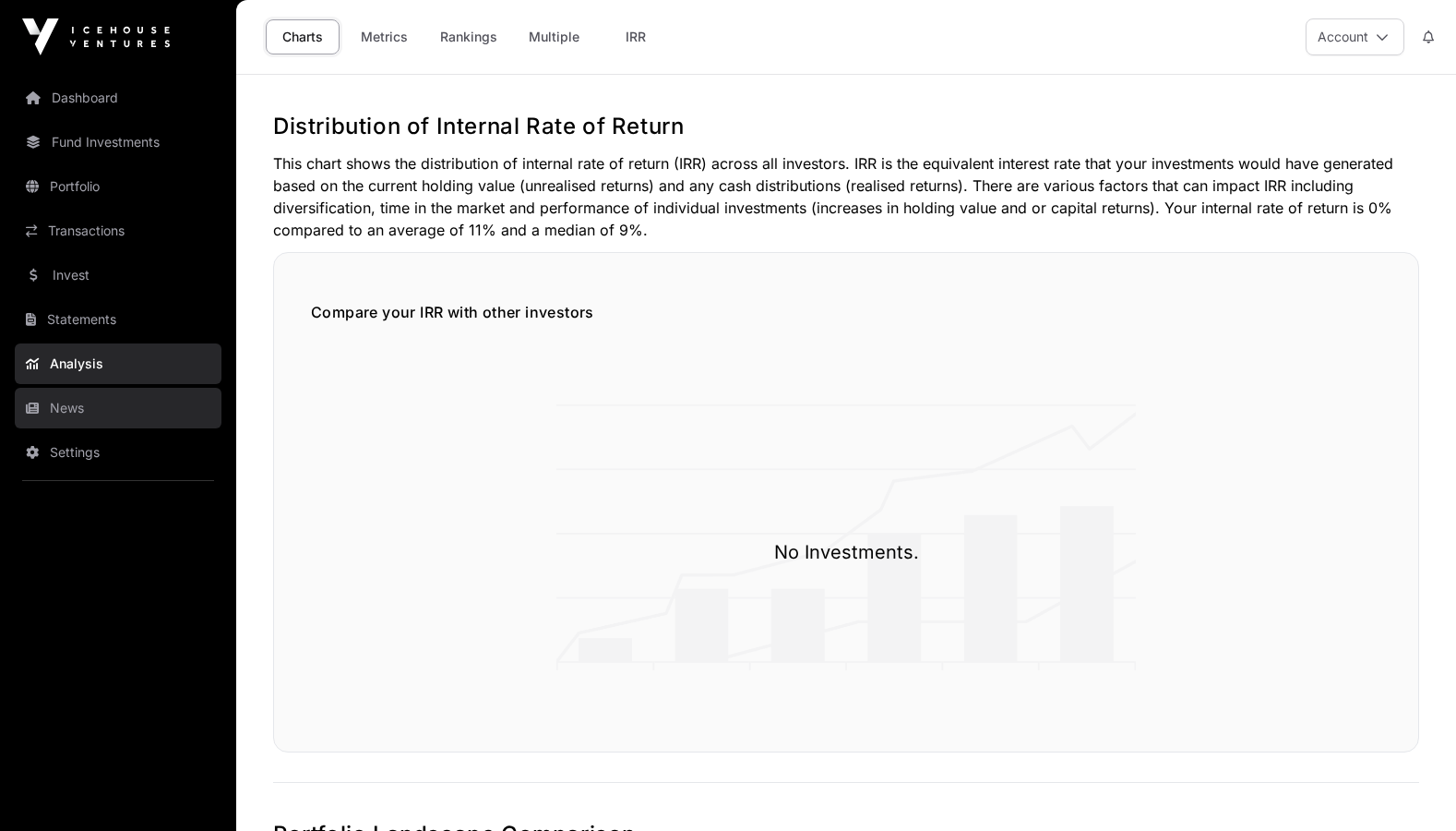
click at [73, 405] on link "News" at bounding box center [118, 407] width 206 height 40
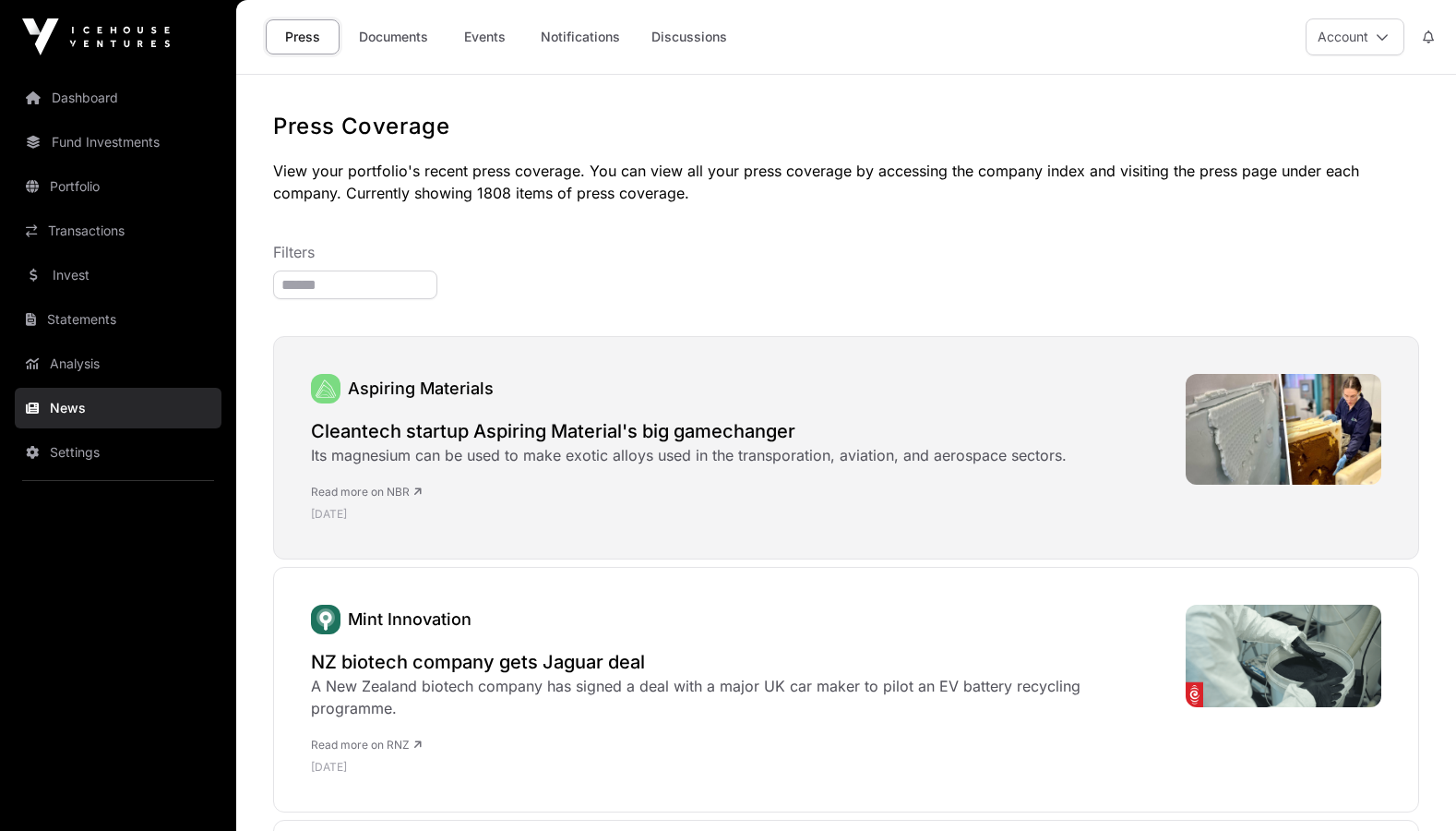
click at [353, 402] on p "Aspiring Materials" at bounding box center [421, 388] width 145 height 26
click at [361, 428] on h2 "Cleantech startup Aspiring Material's big gamechanger" at bounding box center [688, 430] width 755 height 26
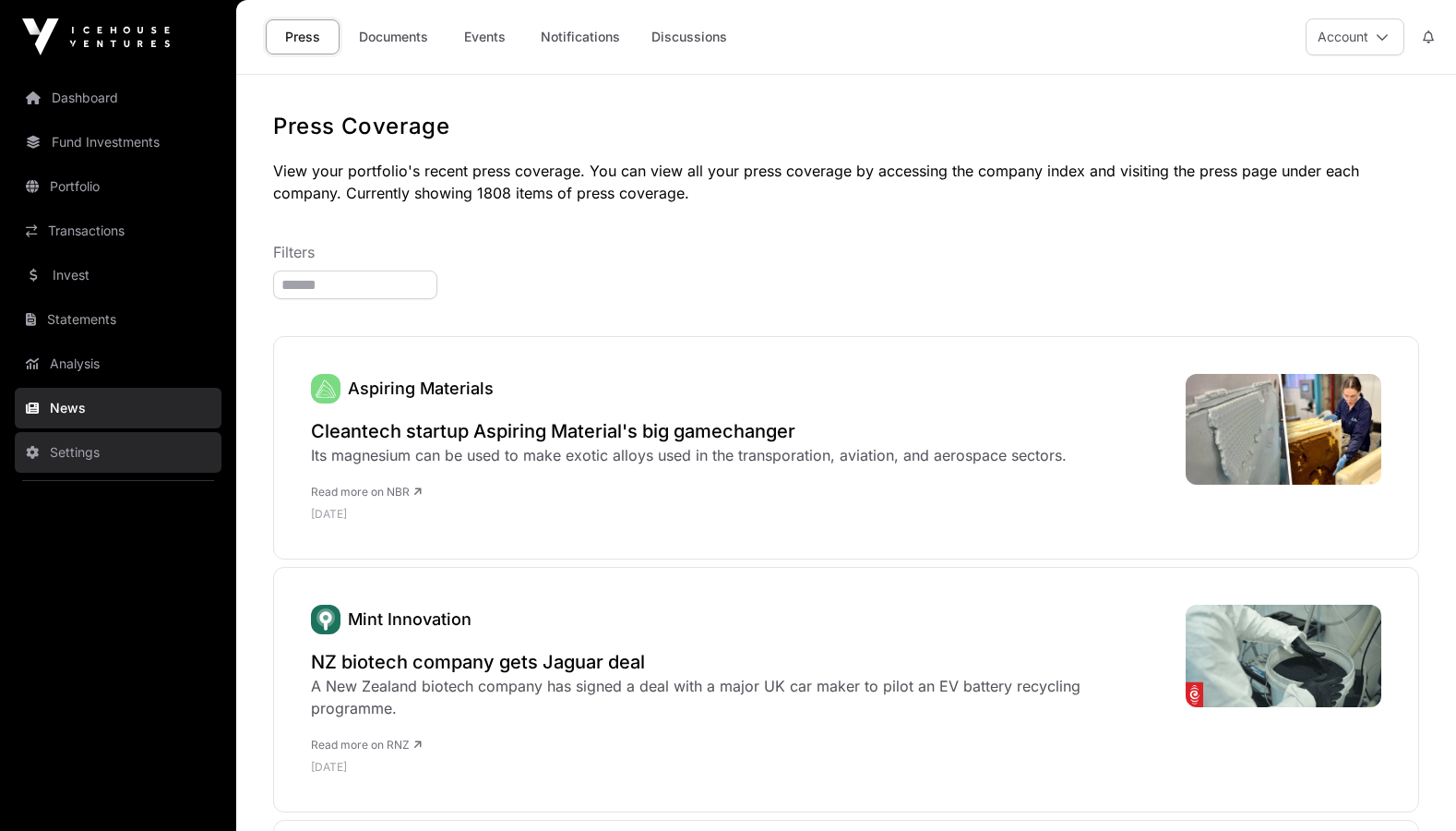
click at [95, 441] on link "Settings" at bounding box center [118, 452] width 206 height 40
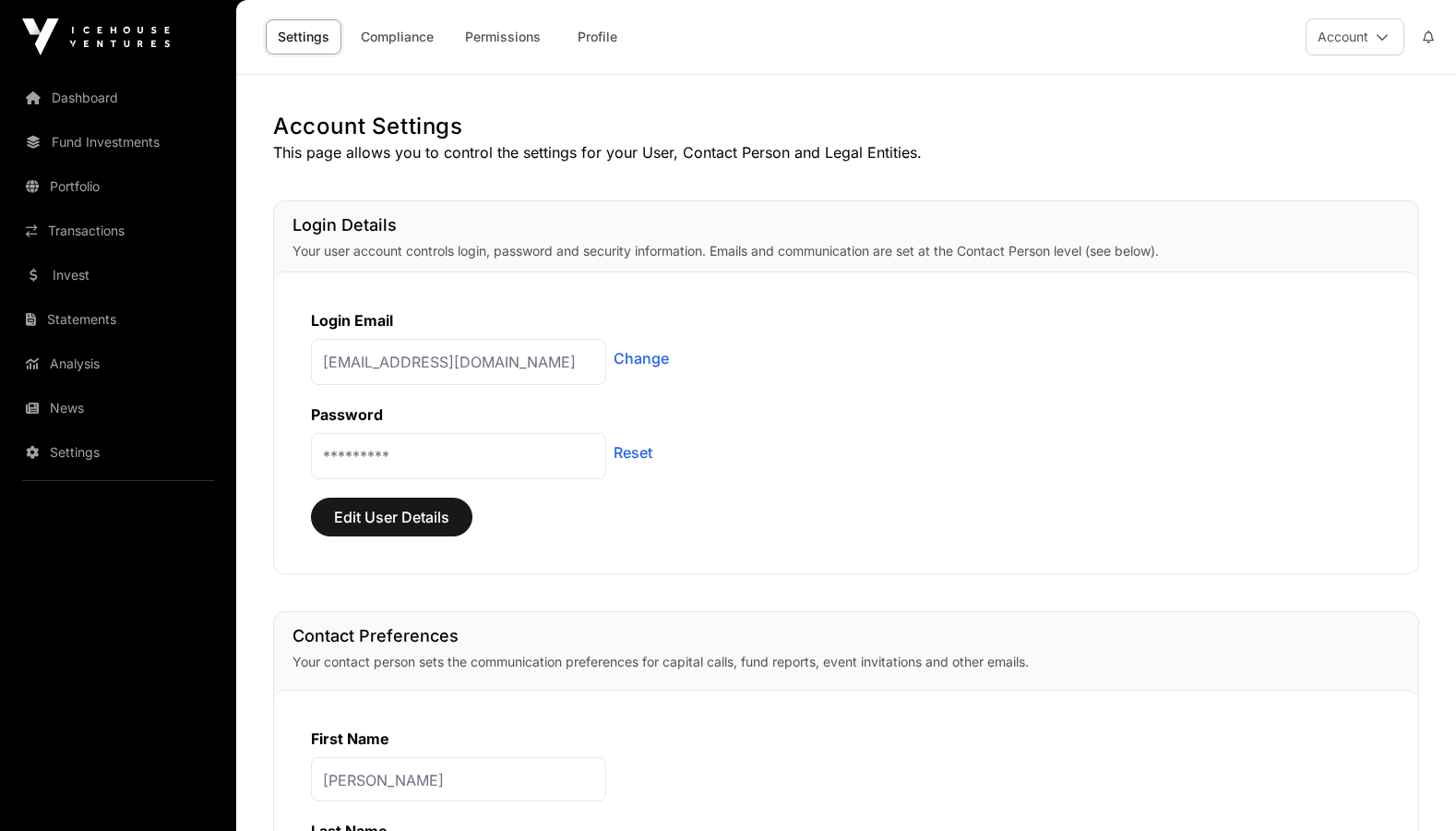
click at [95, 441] on link "Settings" at bounding box center [118, 452] width 206 height 40
click at [118, 128] on link "Fund Investments" at bounding box center [118, 142] width 206 height 40
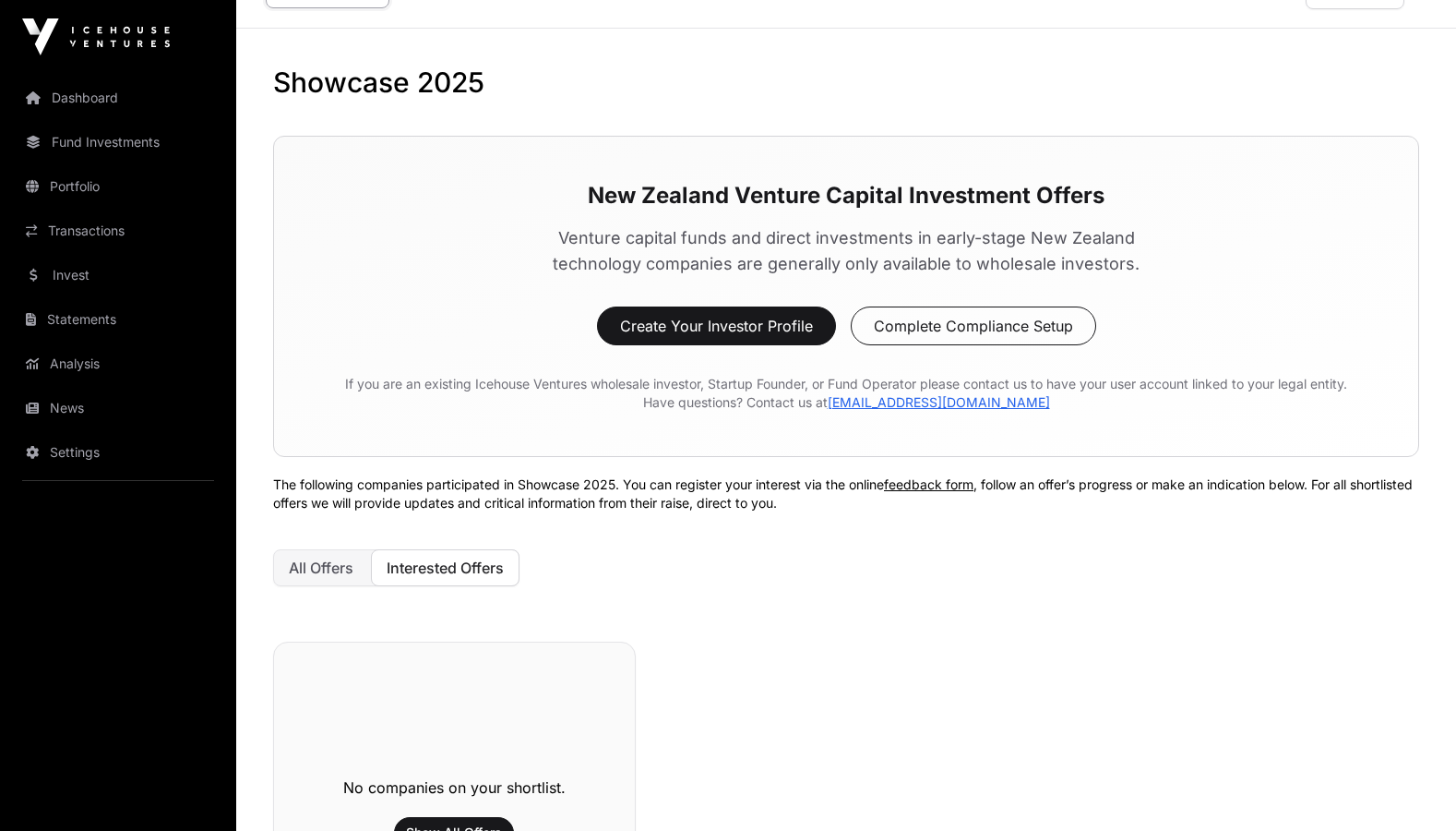
scroll to position [45, 0]
click at [872, 333] on button "Complete Compliance Setup" at bounding box center [973, 326] width 246 height 39
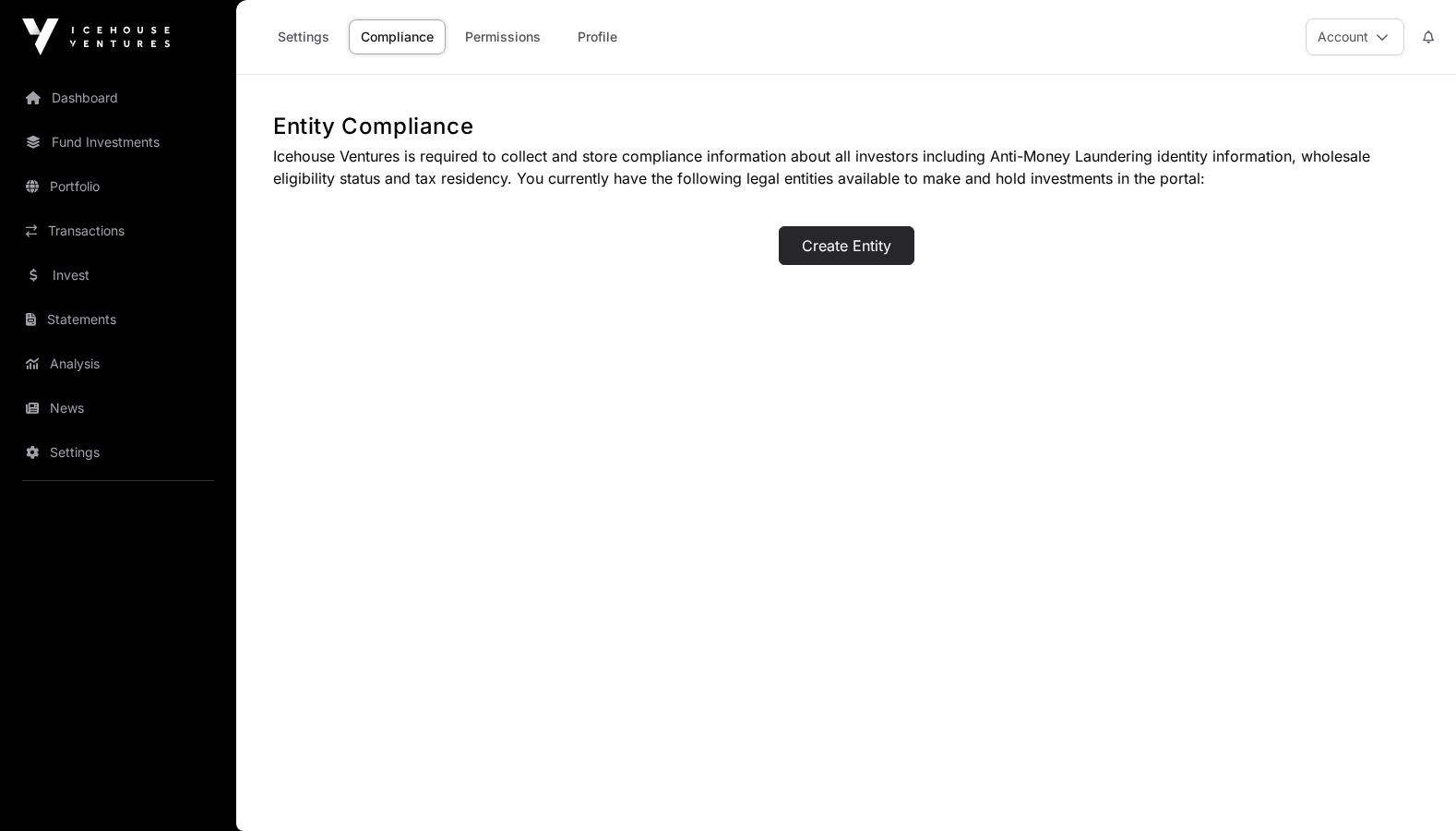
click at [888, 256] on button "Create Entity" at bounding box center [846, 245] width 136 height 39
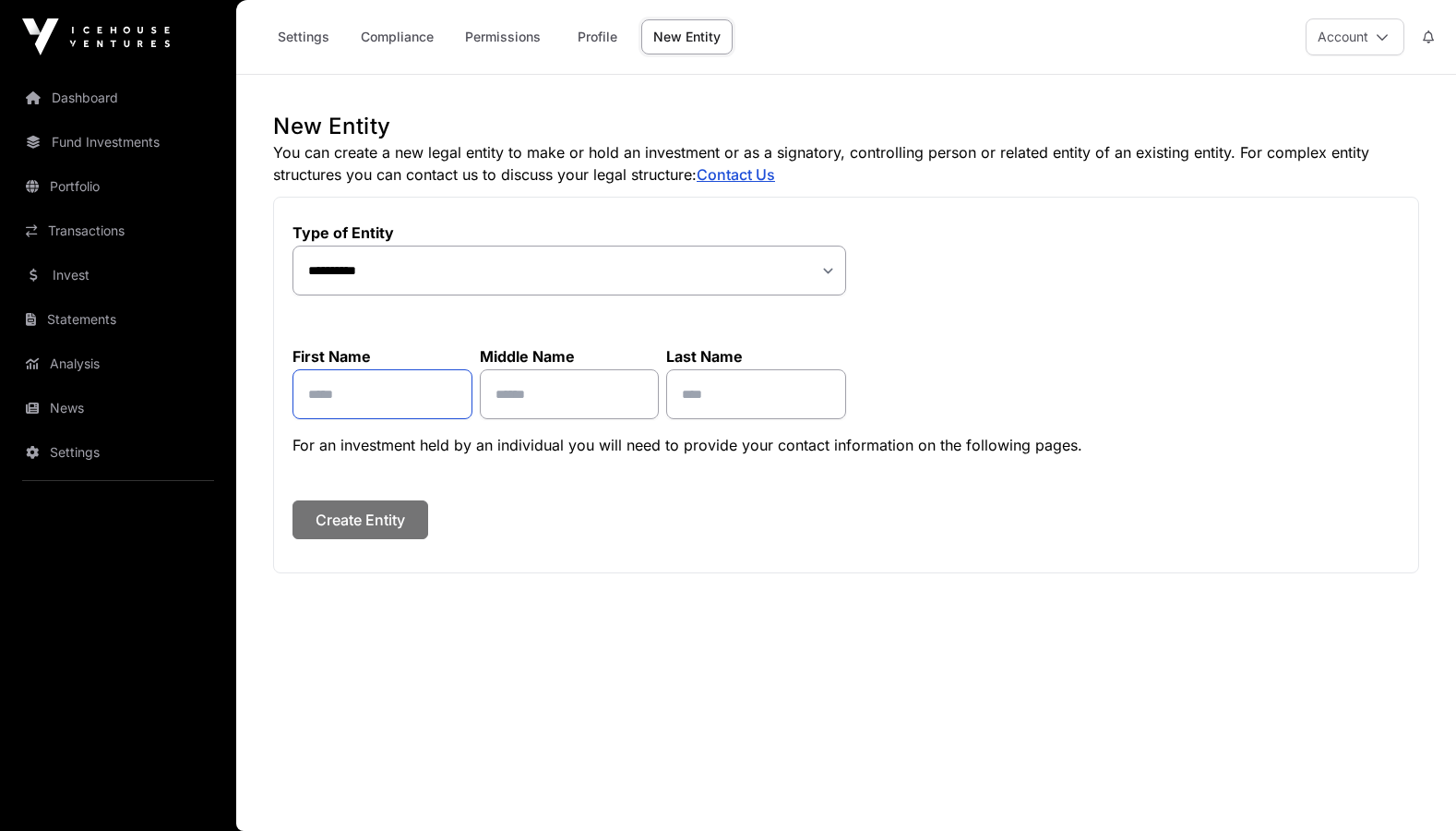
click at [448, 383] on input "text" at bounding box center [382, 394] width 180 height 50
type input "*****"
click at [797, 392] on input "text" at bounding box center [756, 394] width 180 height 50
type input "********"
click at [383, 517] on span "Create Entity" at bounding box center [360, 519] width 90 height 22
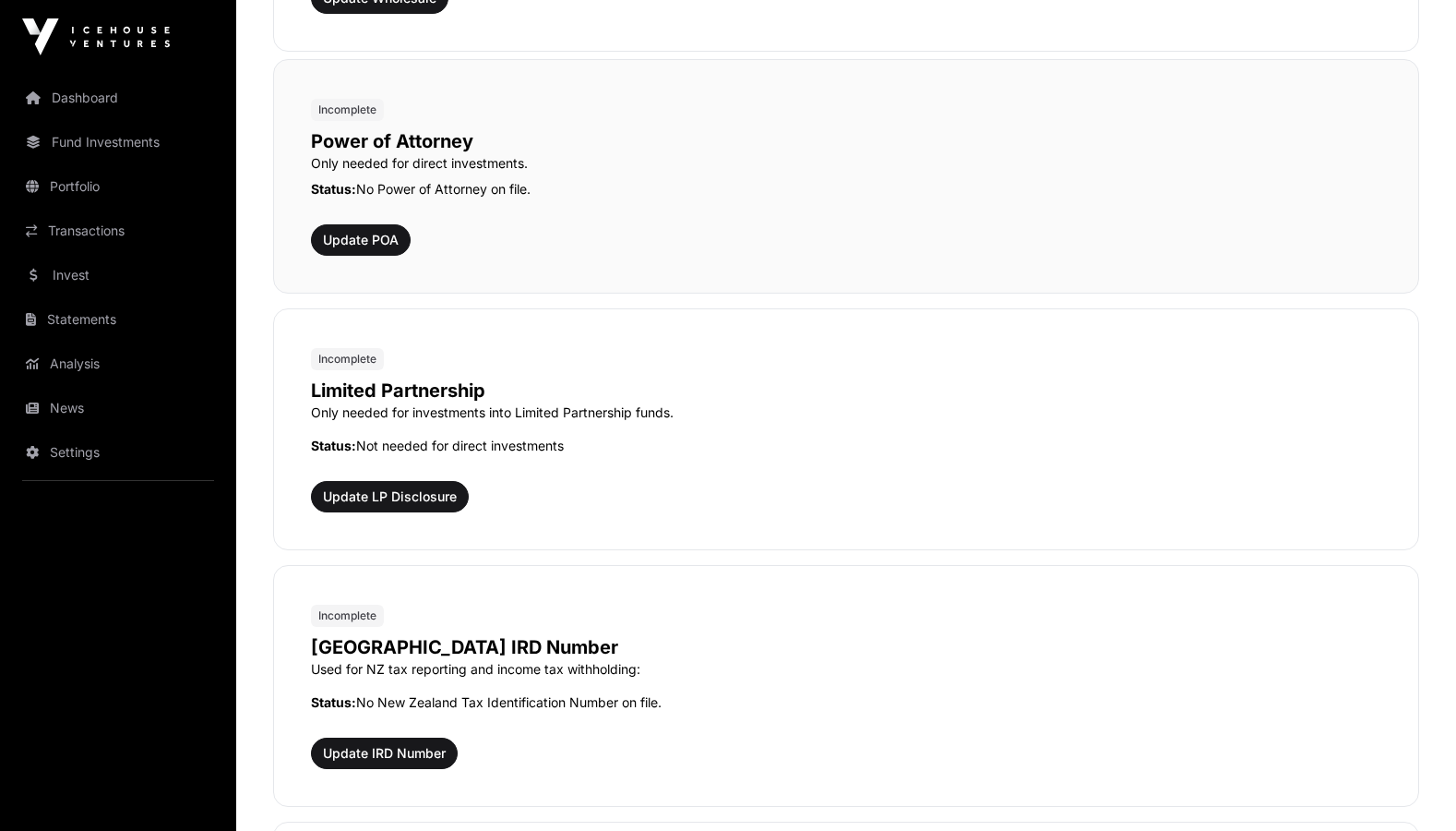
scroll to position [1460, 0]
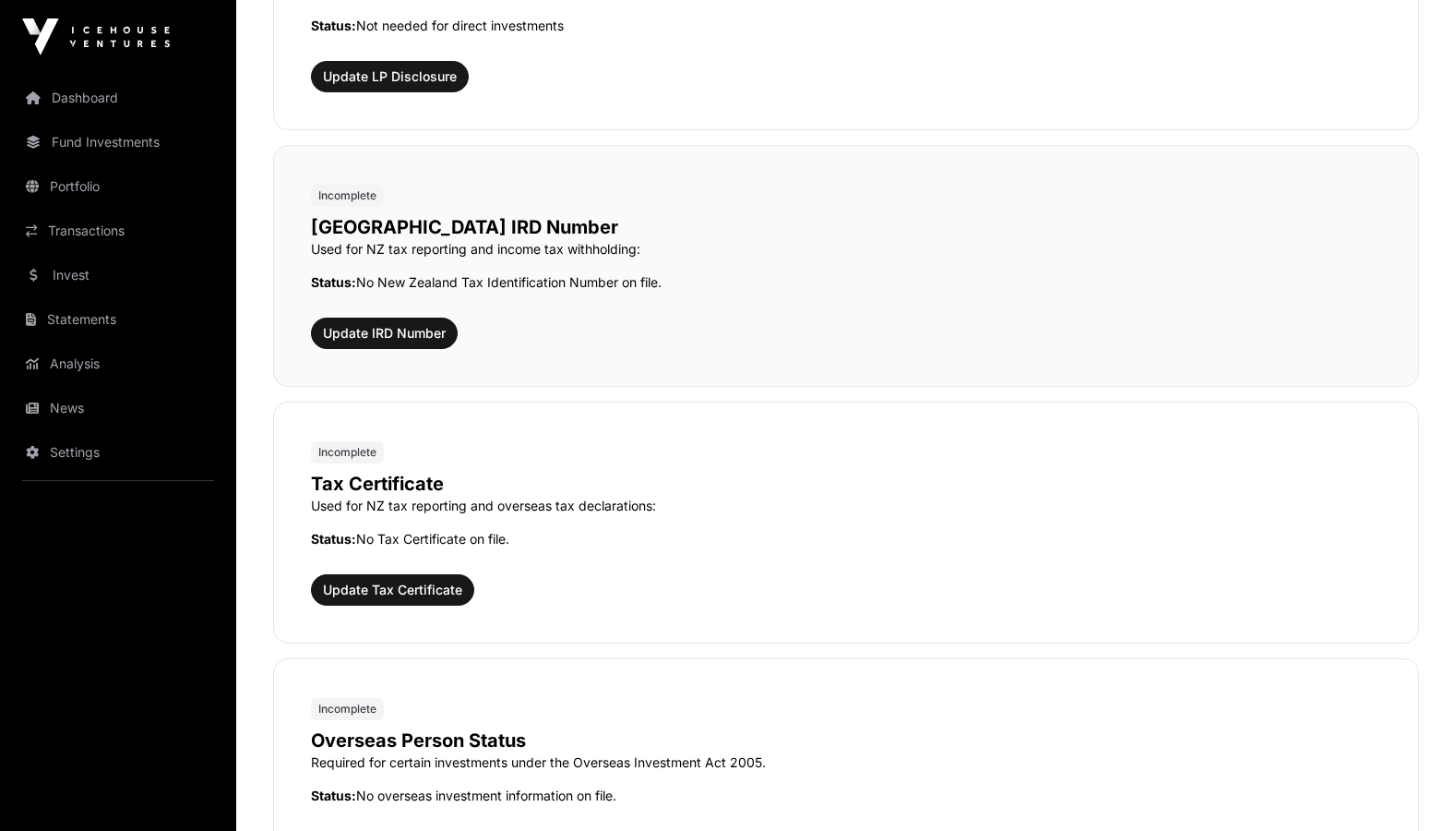
click at [500, 313] on div "New Zealand IRD Number Used for NZ tax reporting and income tax withholding: St…" at bounding box center [845, 277] width 1070 height 142
click at [510, 320] on div "New Zealand IRD Number Used for NZ tax reporting and income tax withholding: St…" at bounding box center [845, 277] width 1070 height 142
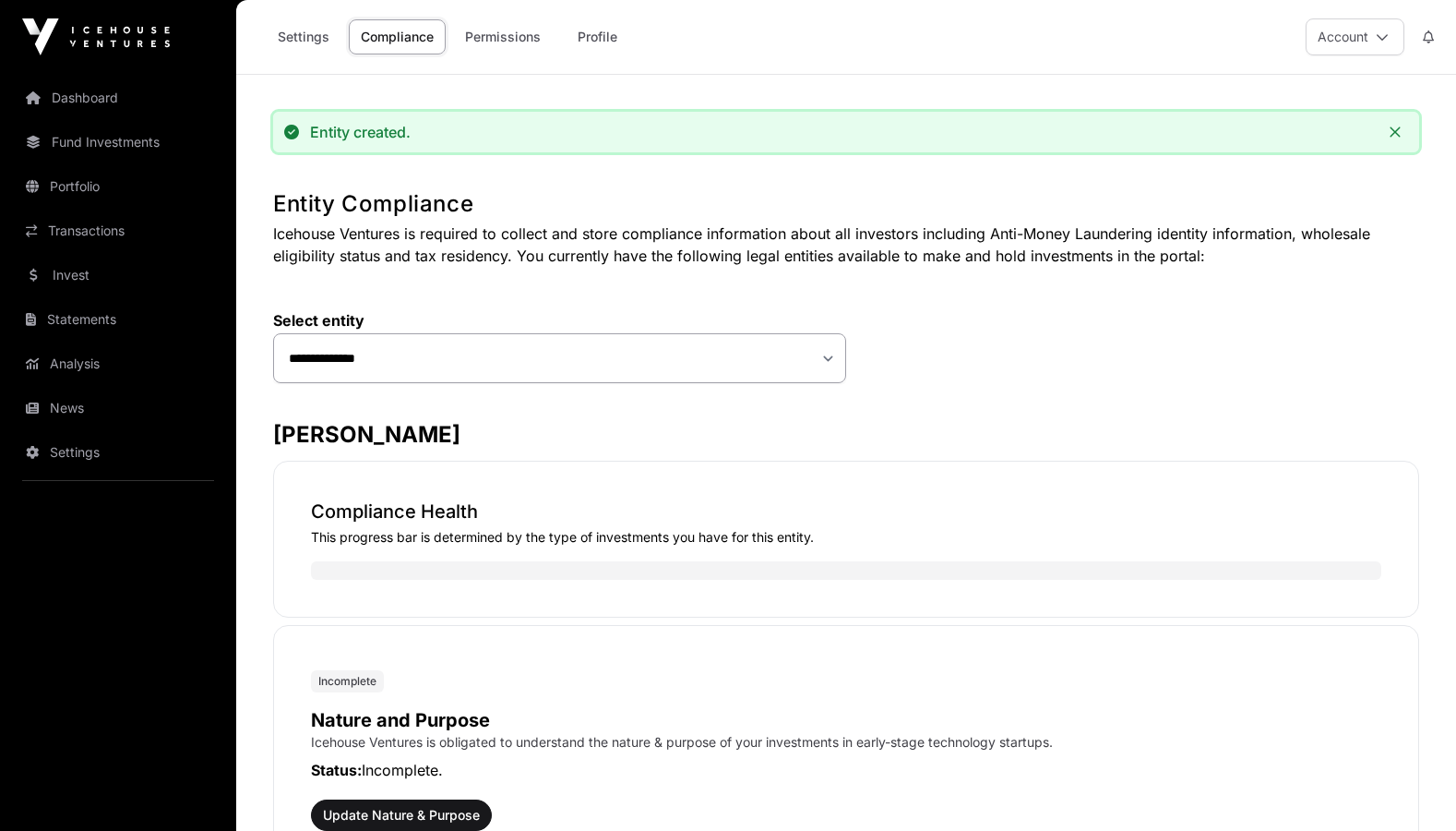
scroll to position [0, 0]
click at [467, 42] on link "Permissions" at bounding box center [503, 36] width 99 height 35
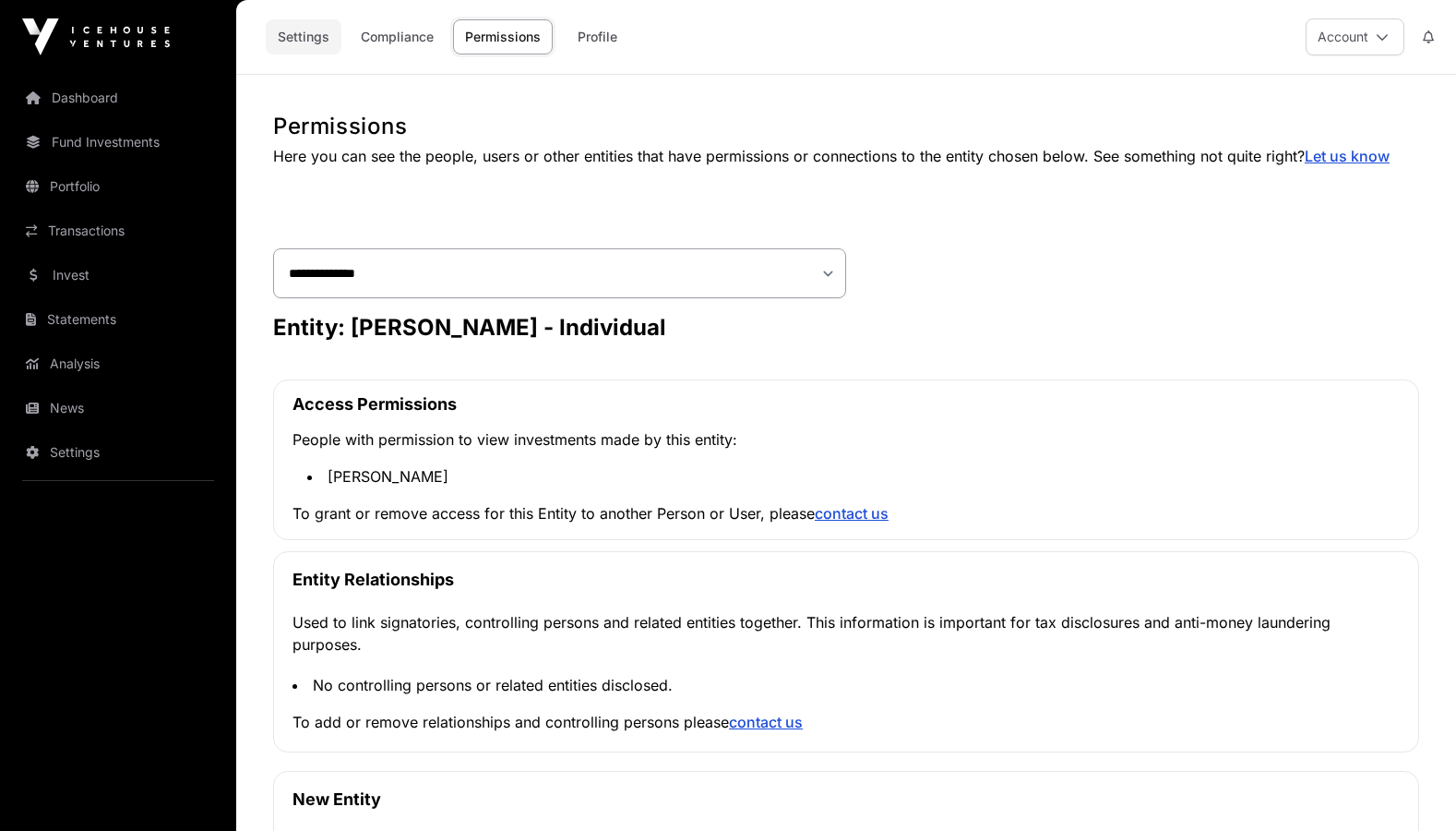
click at [308, 41] on link "Settings" at bounding box center [303, 36] width 76 height 35
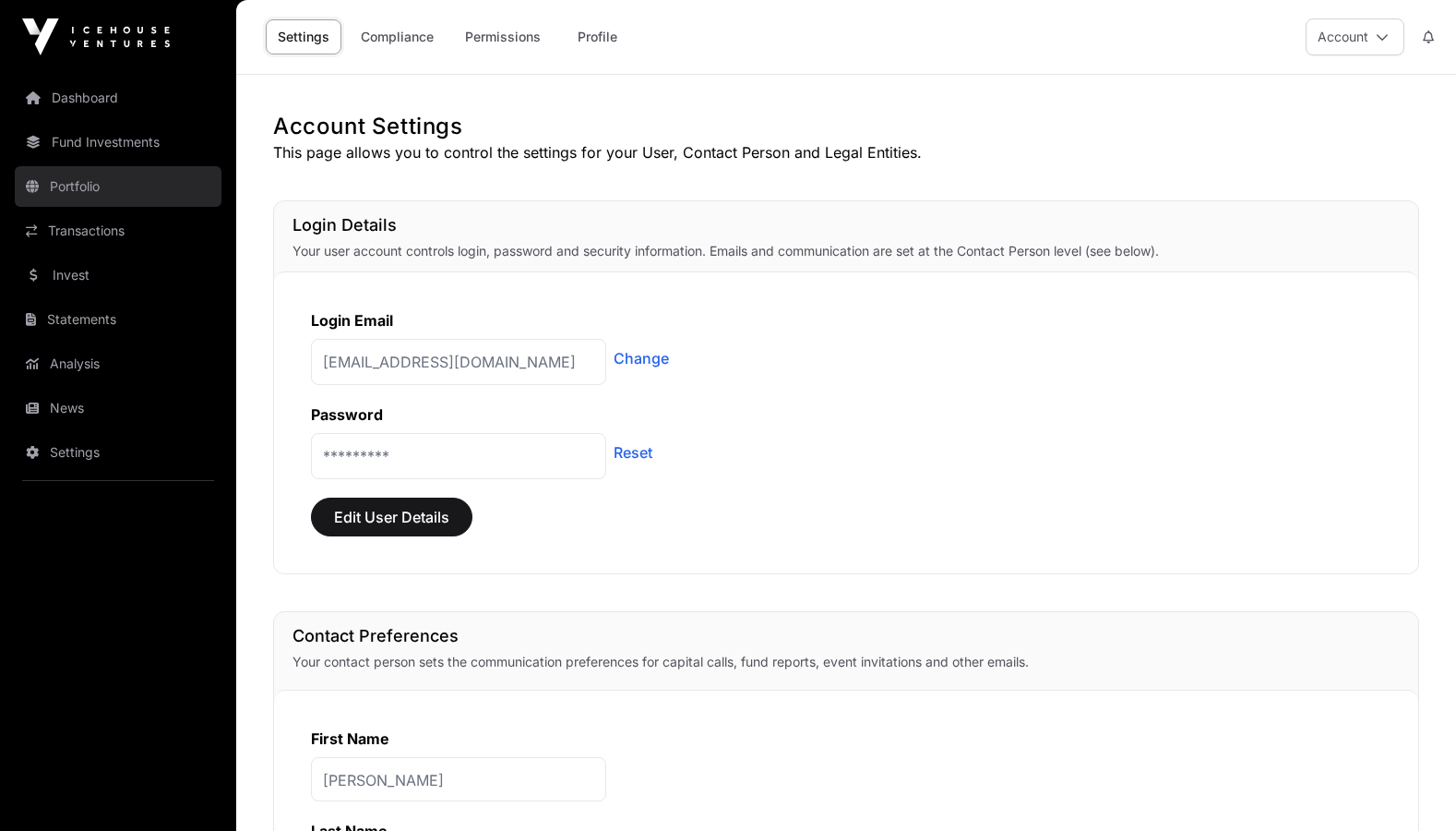
click at [100, 168] on link "Portfolio" at bounding box center [118, 186] width 206 height 40
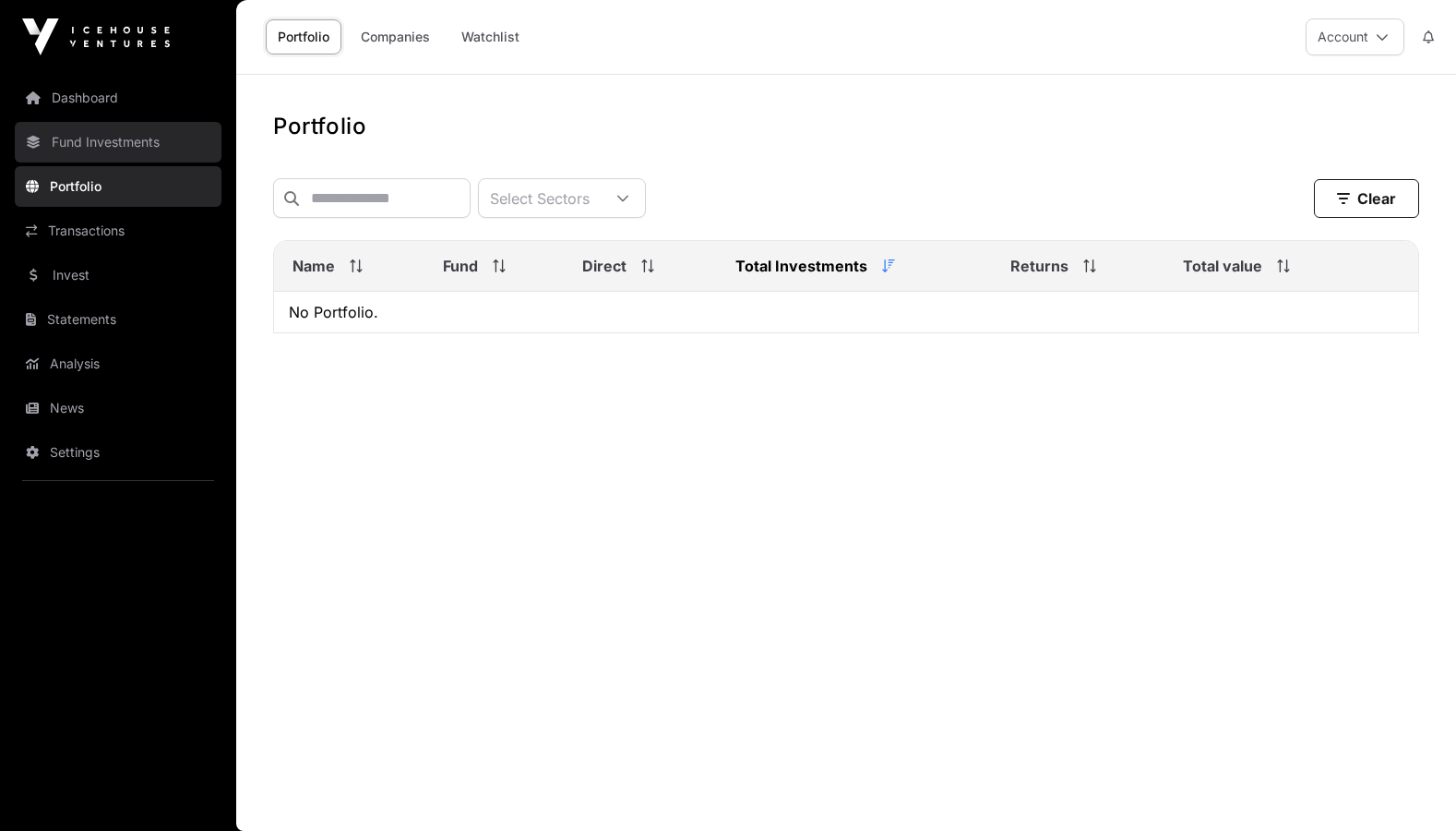
click at [114, 145] on link "Fund Investments" at bounding box center [118, 142] width 206 height 40
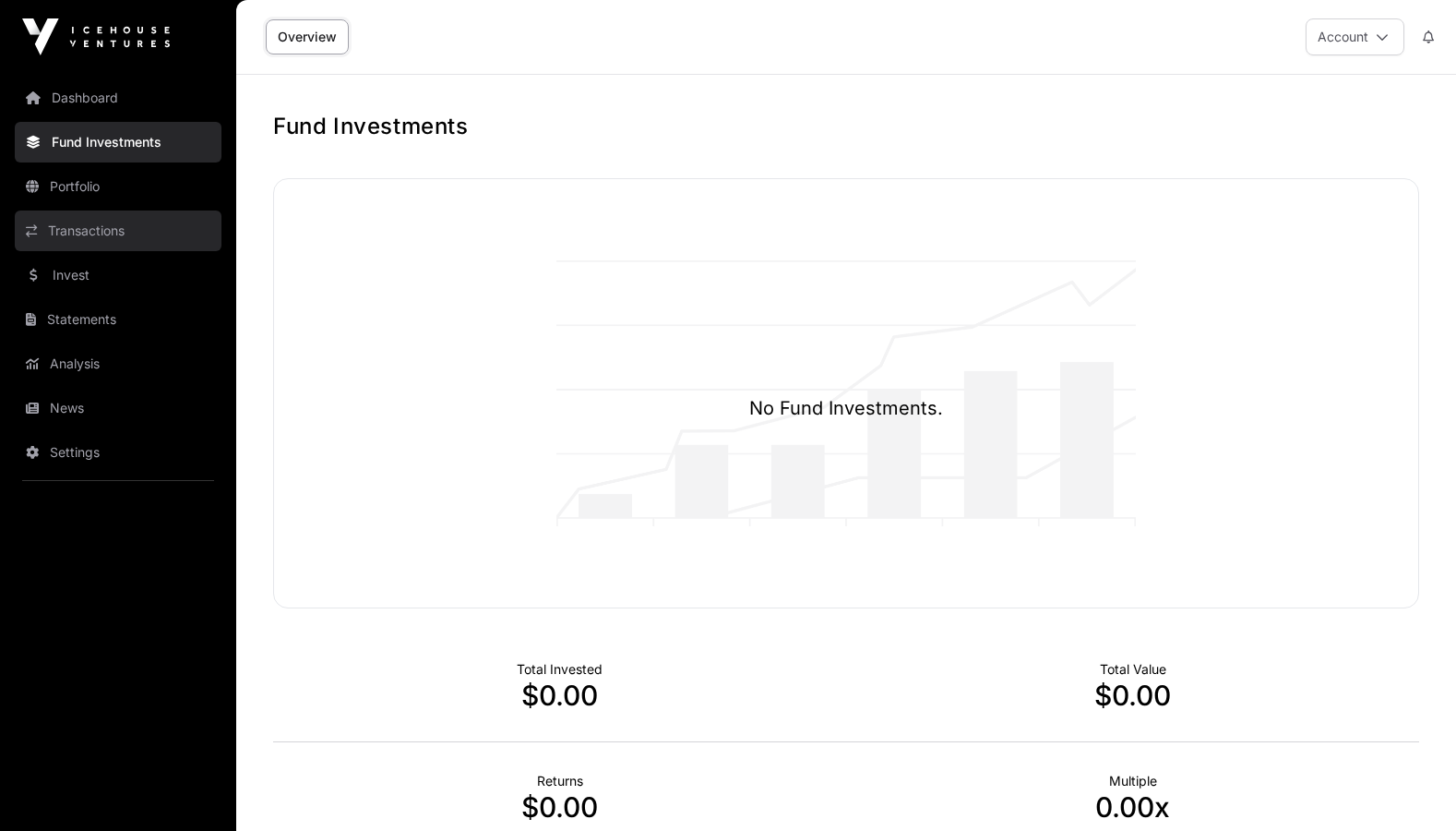
click at [102, 222] on link "Transactions" at bounding box center [118, 230] width 206 height 40
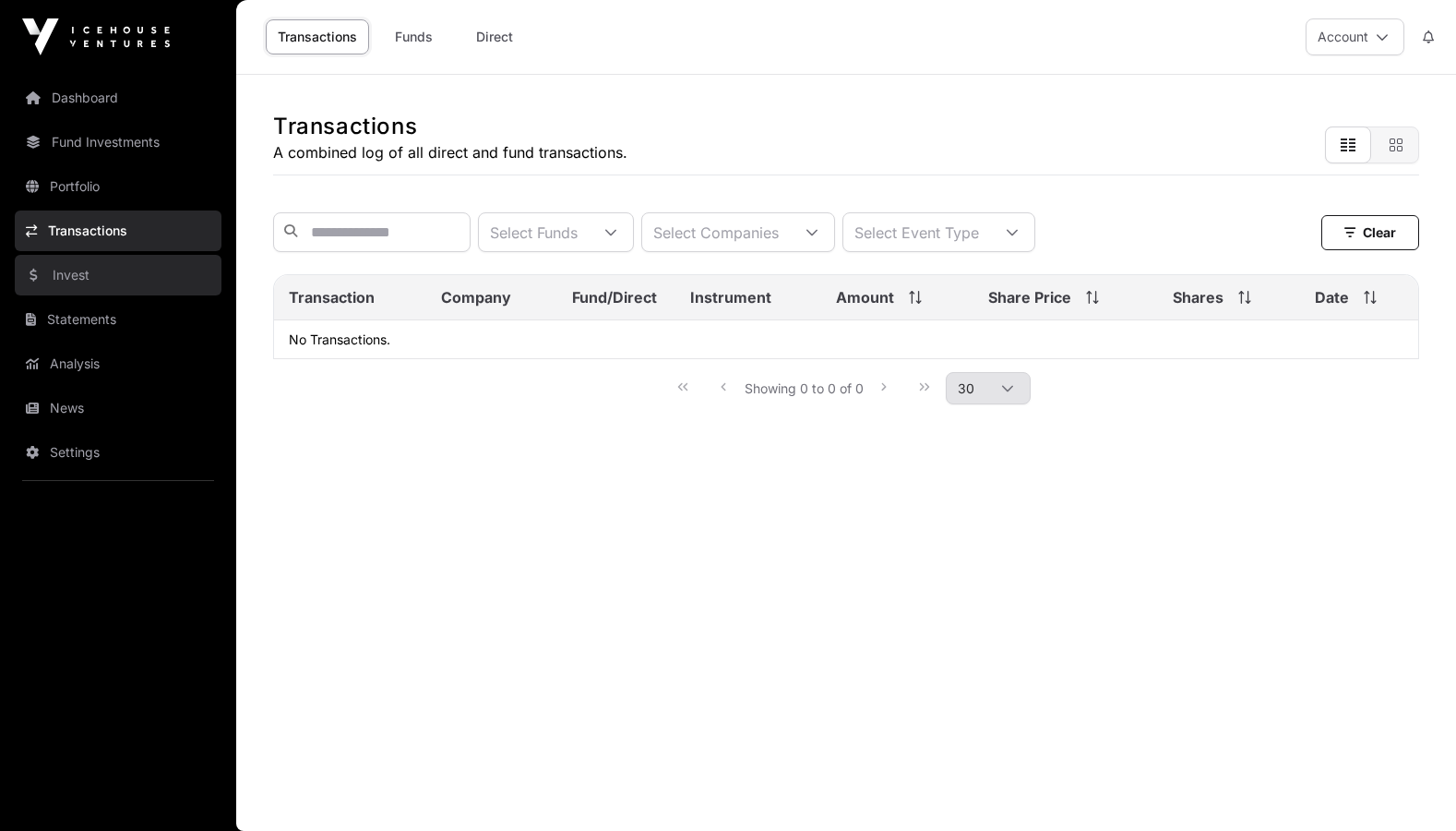
click at [102, 274] on link "Invest" at bounding box center [118, 274] width 206 height 40
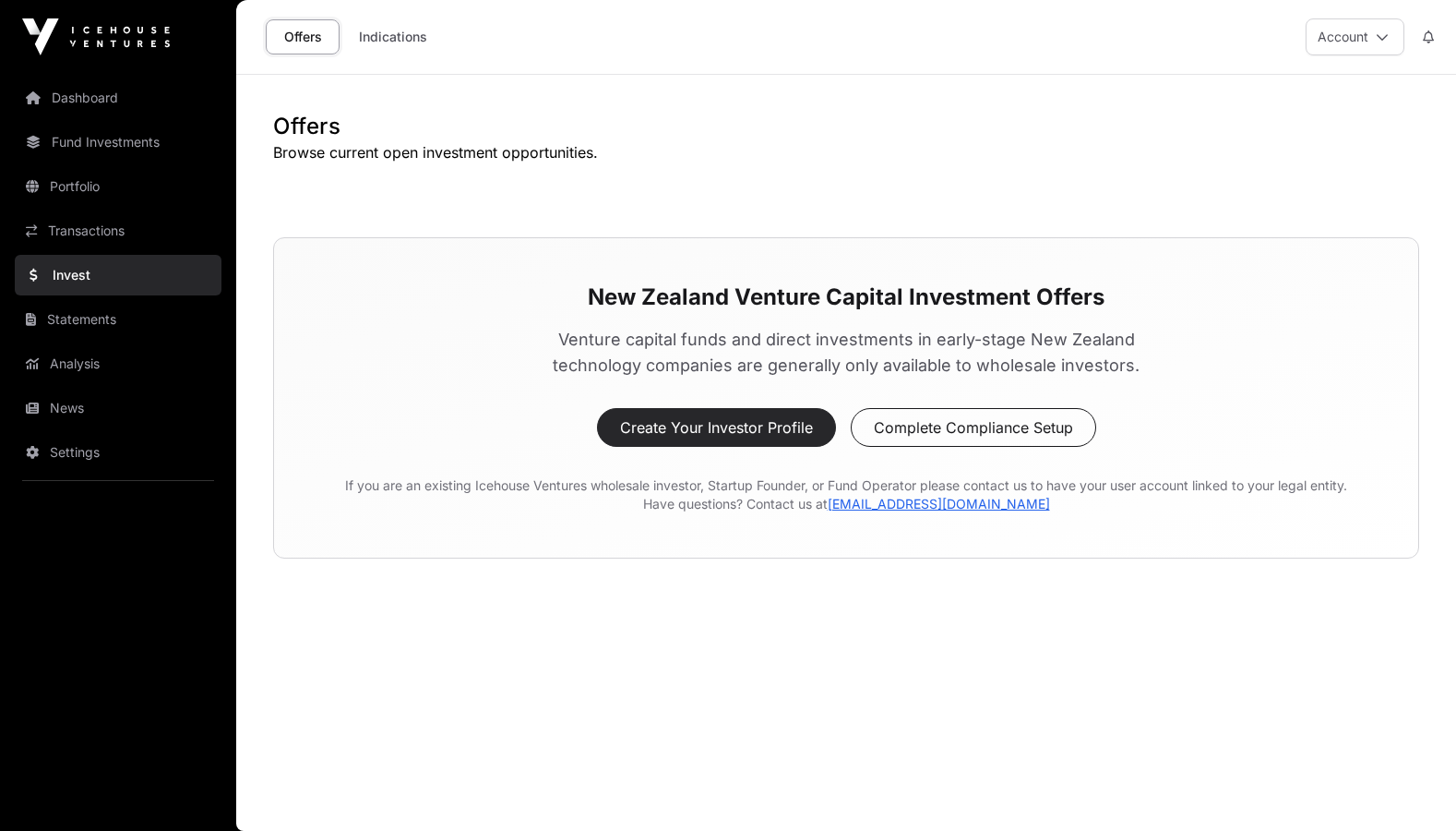
click at [636, 424] on button "Create Your Investor Profile" at bounding box center [716, 427] width 239 height 39
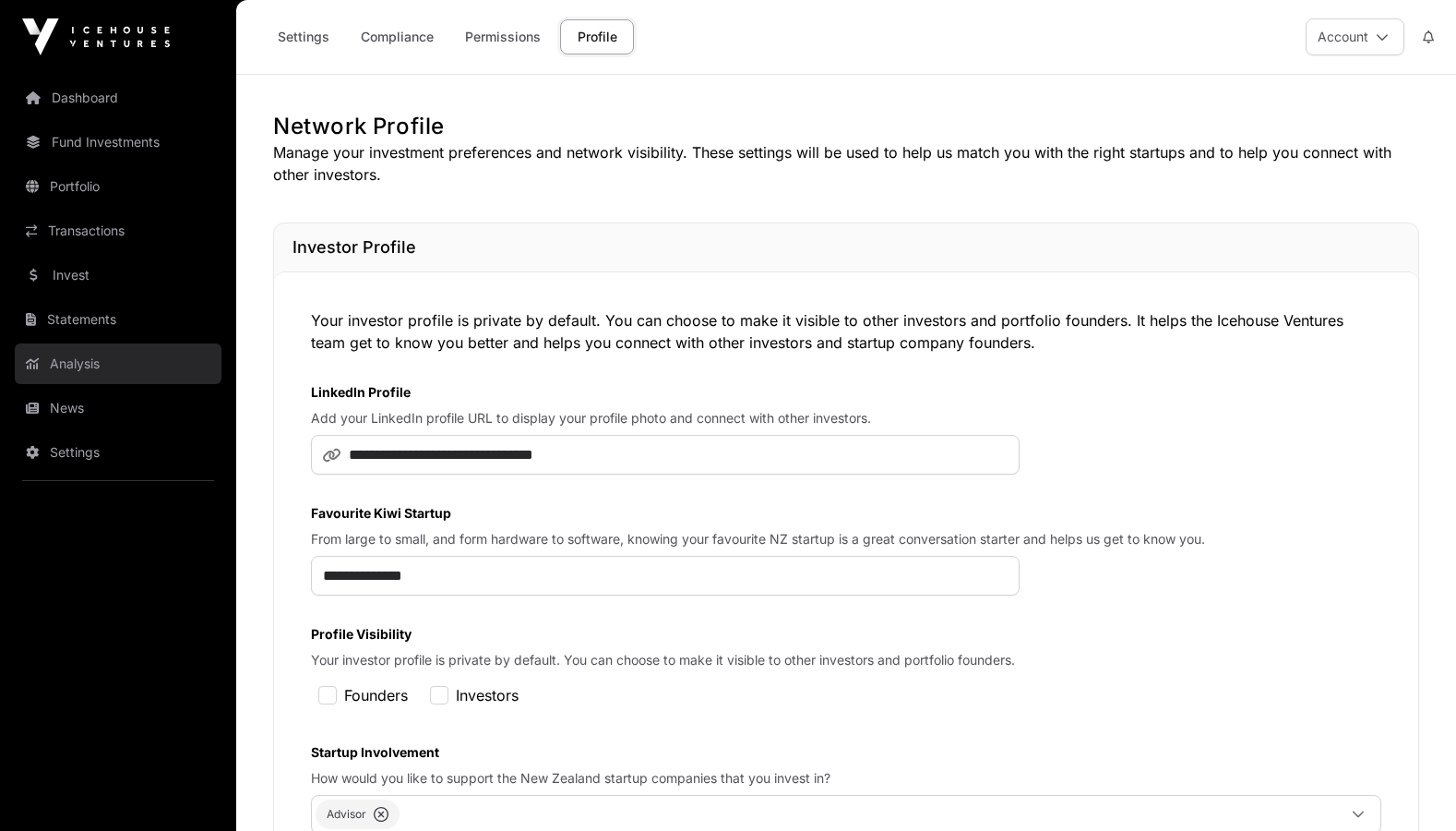
click at [68, 345] on link "Analysis" at bounding box center [118, 363] width 206 height 40
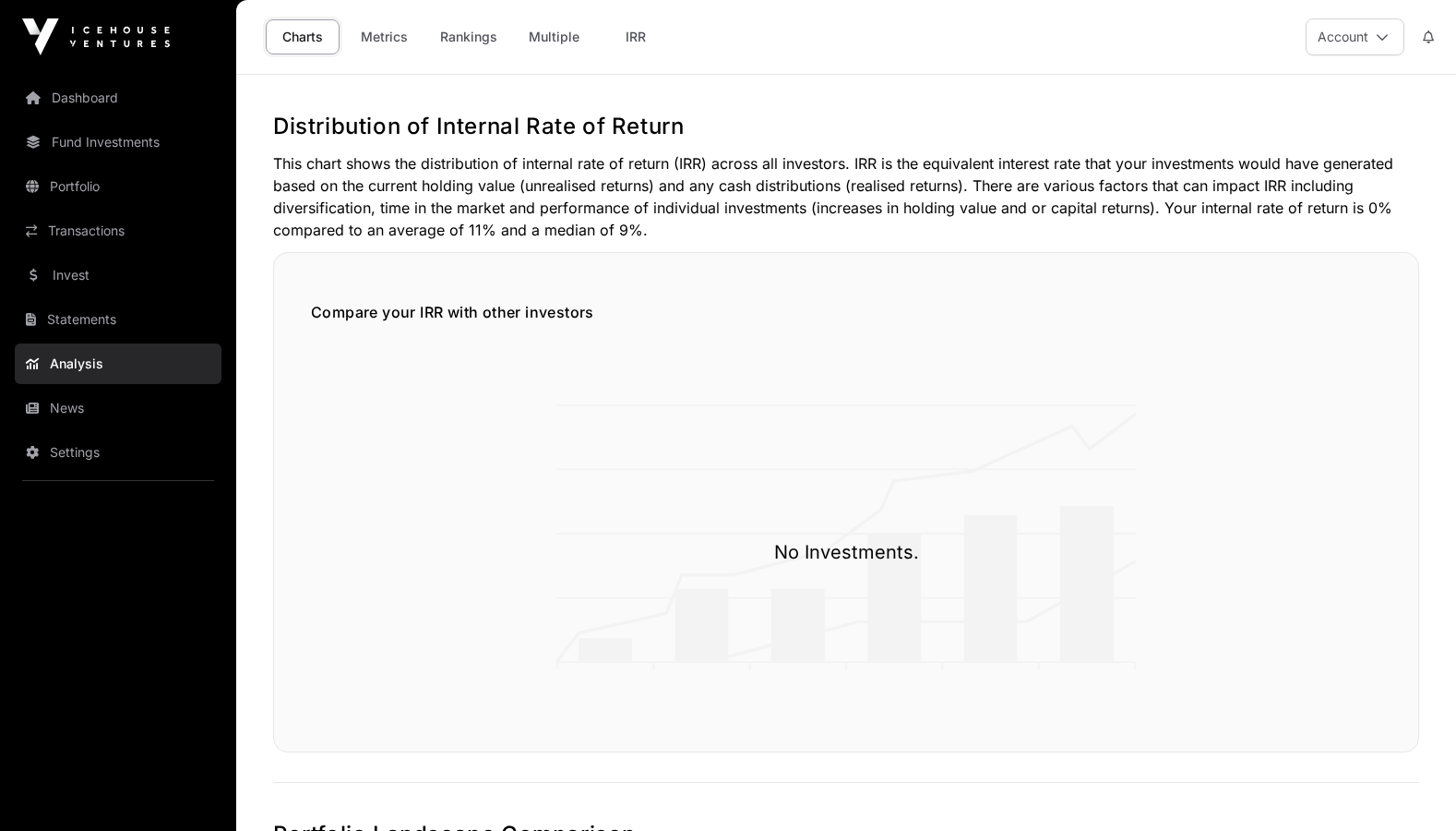
click at [83, 383] on nav "Dashboard Fund Investments Portfolio Transactions Invest Statements Analysis Ne…" at bounding box center [118, 445] width 236 height 742
click at [81, 411] on link "News" at bounding box center [118, 407] width 206 height 40
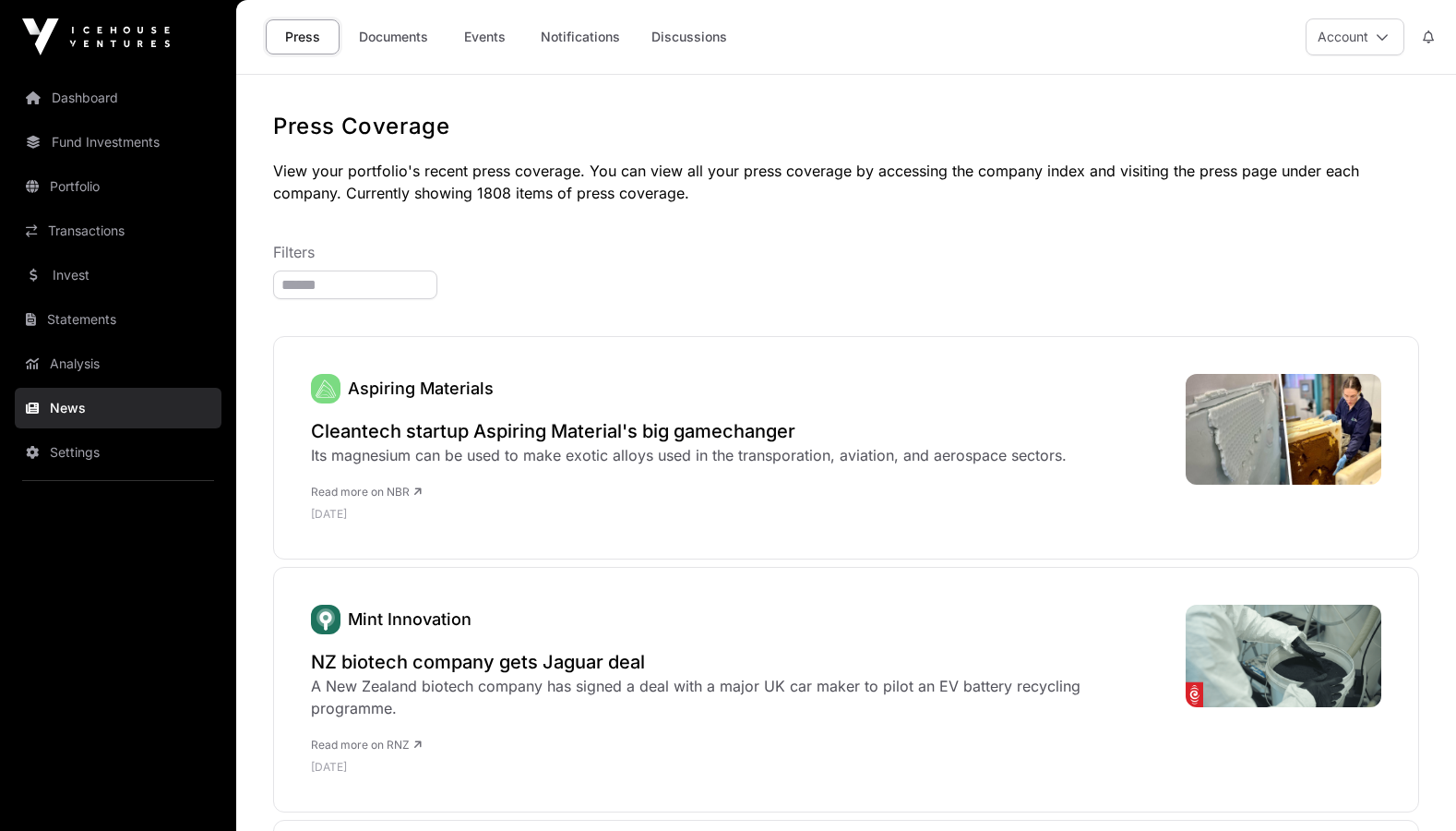
click at [81, 427] on link "News" at bounding box center [118, 407] width 206 height 40
click at [85, 456] on link "Settings" at bounding box center [118, 452] width 206 height 40
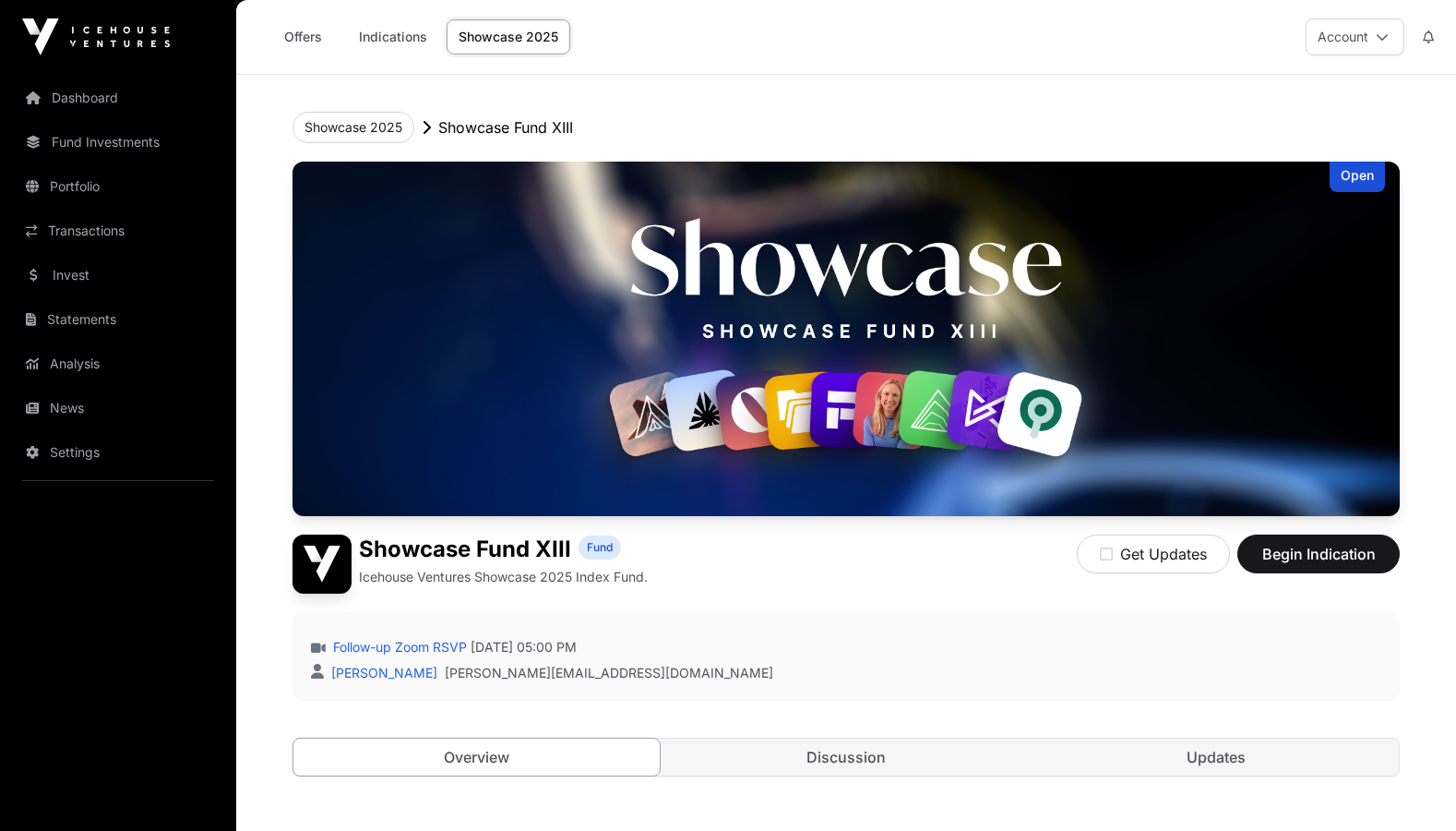
click at [521, 29] on link "Showcase 2025" at bounding box center [508, 36] width 123 height 35
click at [514, 39] on link "Showcase 2025" at bounding box center [508, 36] width 123 height 35
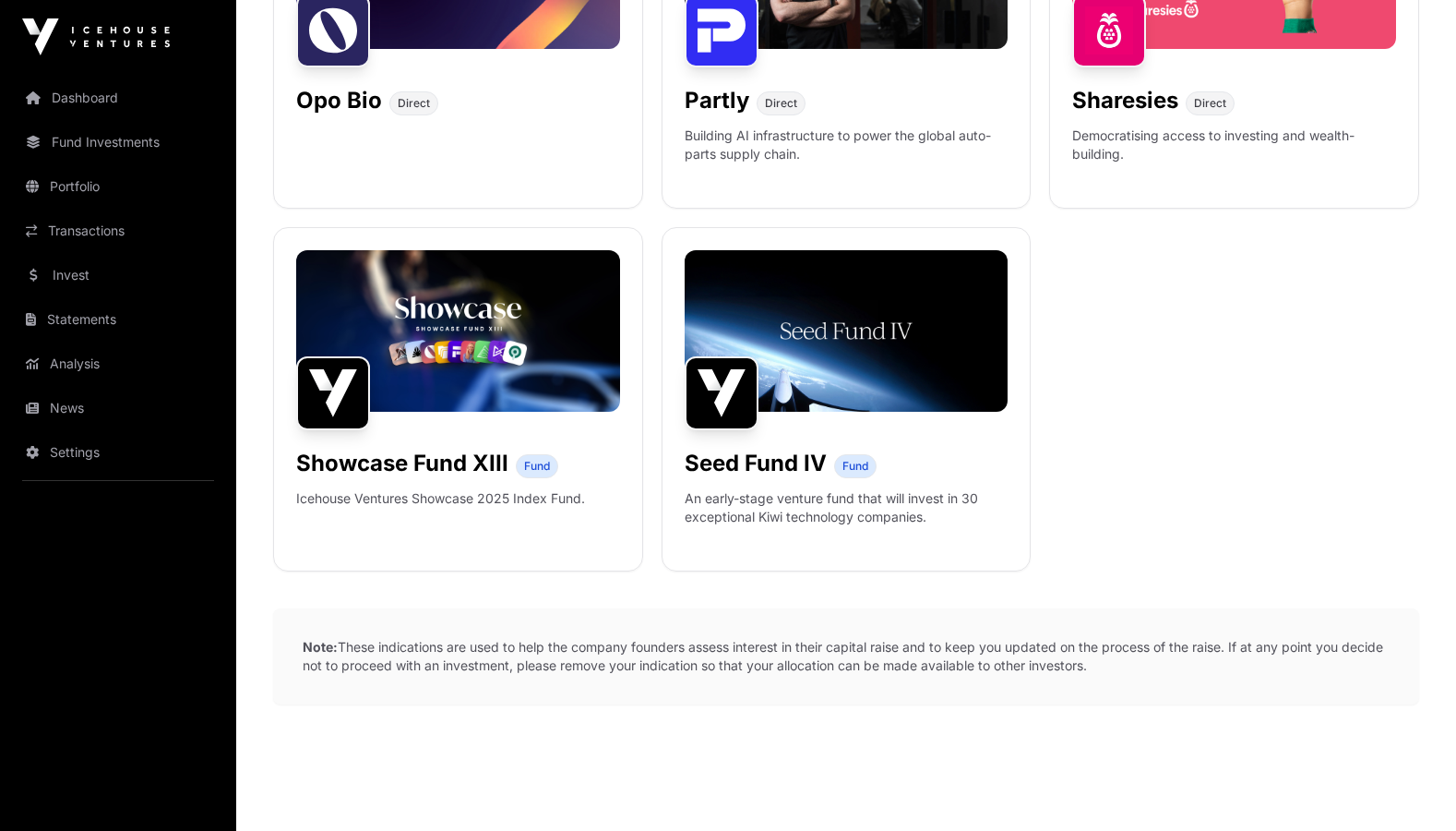
scroll to position [1542, 0]
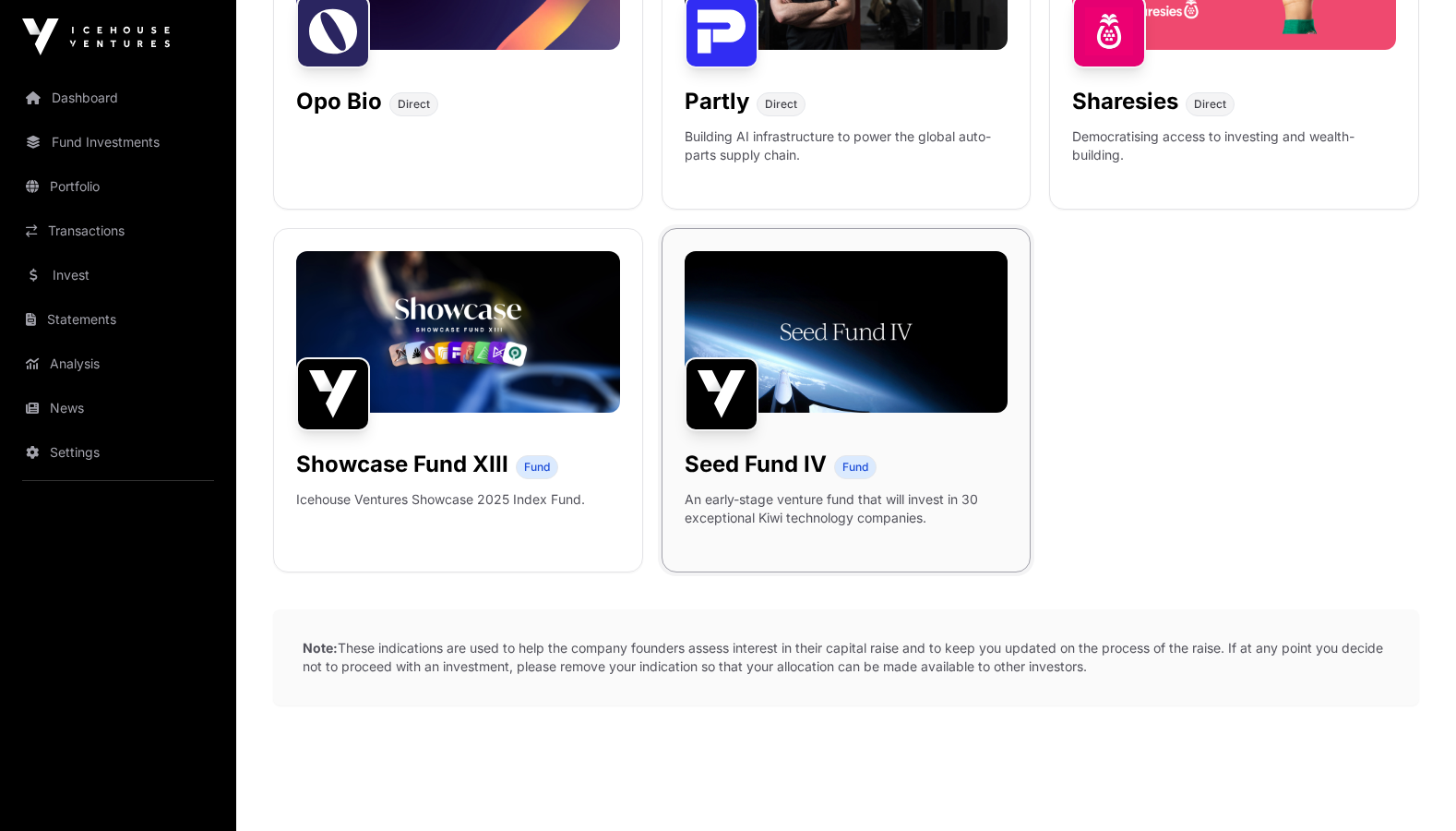
click at [699, 442] on div "Seed Fund IV" at bounding box center [755, 460] width 142 height 37
click at [767, 339] on img at bounding box center [846, 331] width 324 height 162
click at [872, 455] on span "Fund" at bounding box center [855, 467] width 42 height 24
click at [861, 490] on p "An early-stage venture fund that will invest in 30 exceptional Kiwi technology …" at bounding box center [846, 508] width 324 height 37
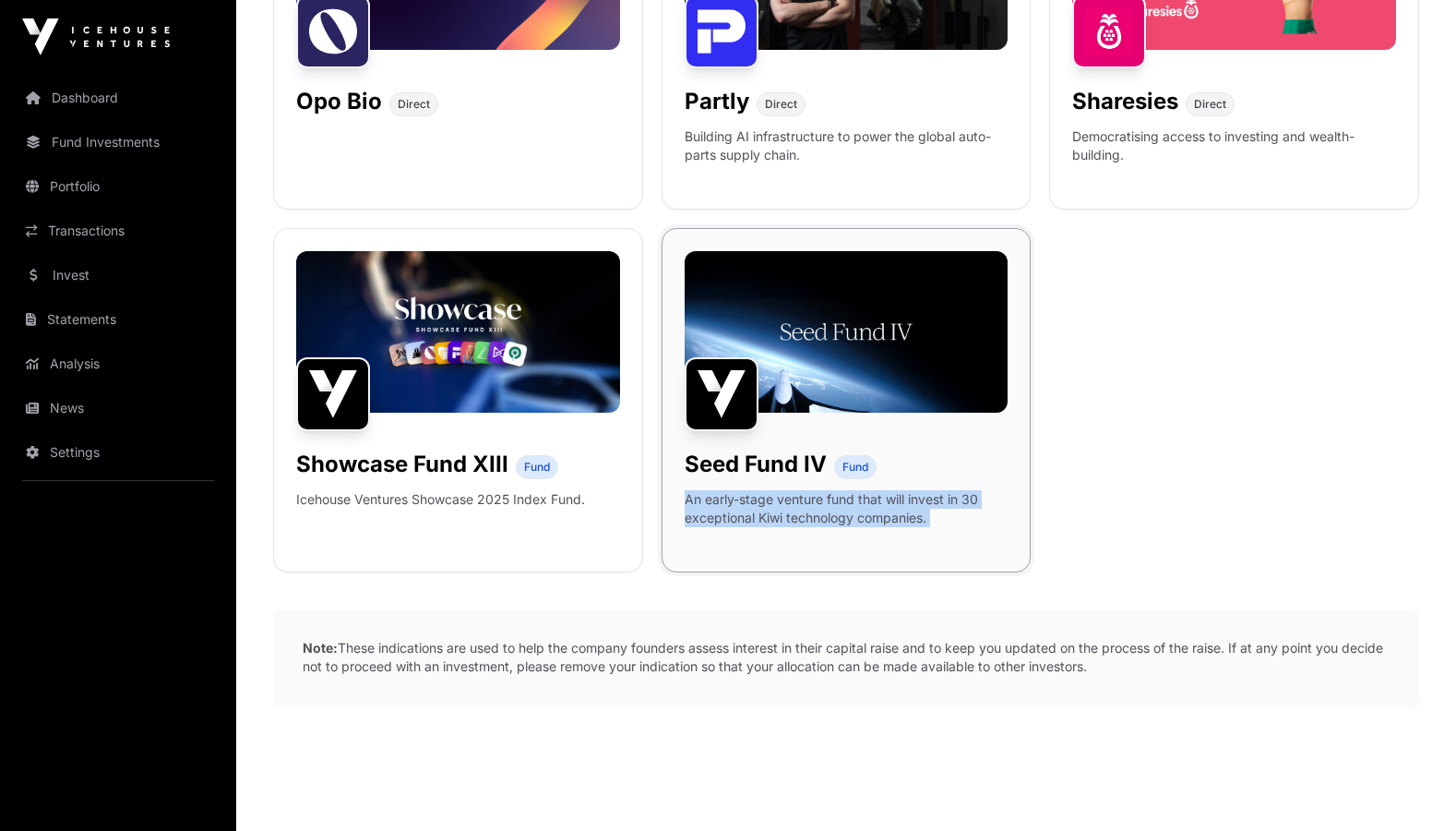
click at [861, 490] on p "An early-stage venture fund that will invest in 30 exceptional Kiwi technology …" at bounding box center [846, 508] width 324 height 37
click at [861, 538] on div "Seed Fund IV Fund An early-stage venture fund that will invest in 30 exceptiona…" at bounding box center [846, 400] width 370 height 344
click at [875, 621] on p "Note: These indications are used to help the company founders assess interest i…" at bounding box center [846, 657] width 1146 height 96
click at [451, 490] on p "Icehouse Ventures Showcase 2025 Index Fund." at bounding box center [441, 498] width 289 height 18
click at [472, 380] on img at bounding box center [458, 331] width 324 height 162
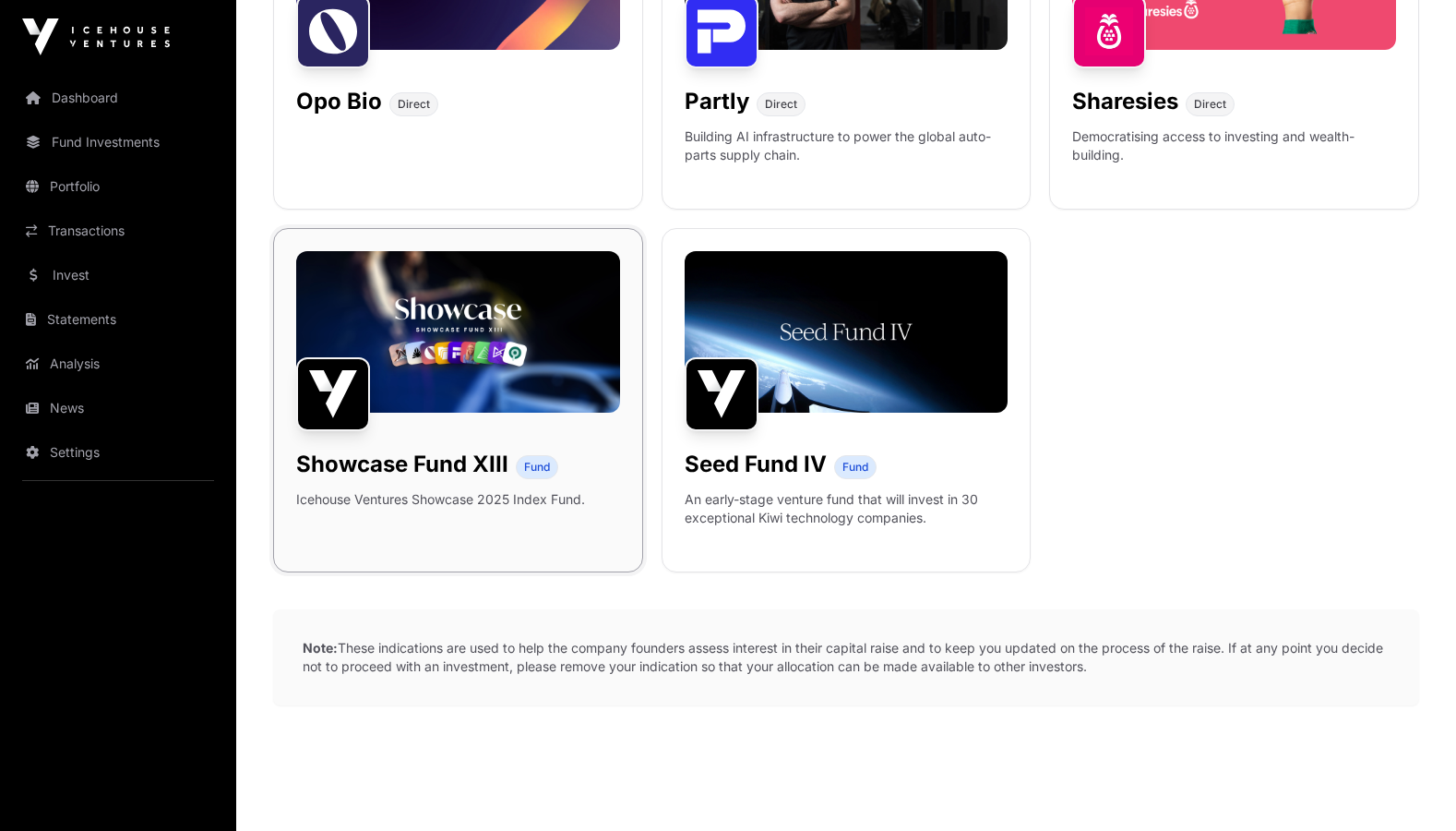
click at [472, 380] on img at bounding box center [458, 331] width 324 height 162
click at [477, 357] on img at bounding box center [458, 331] width 324 height 162
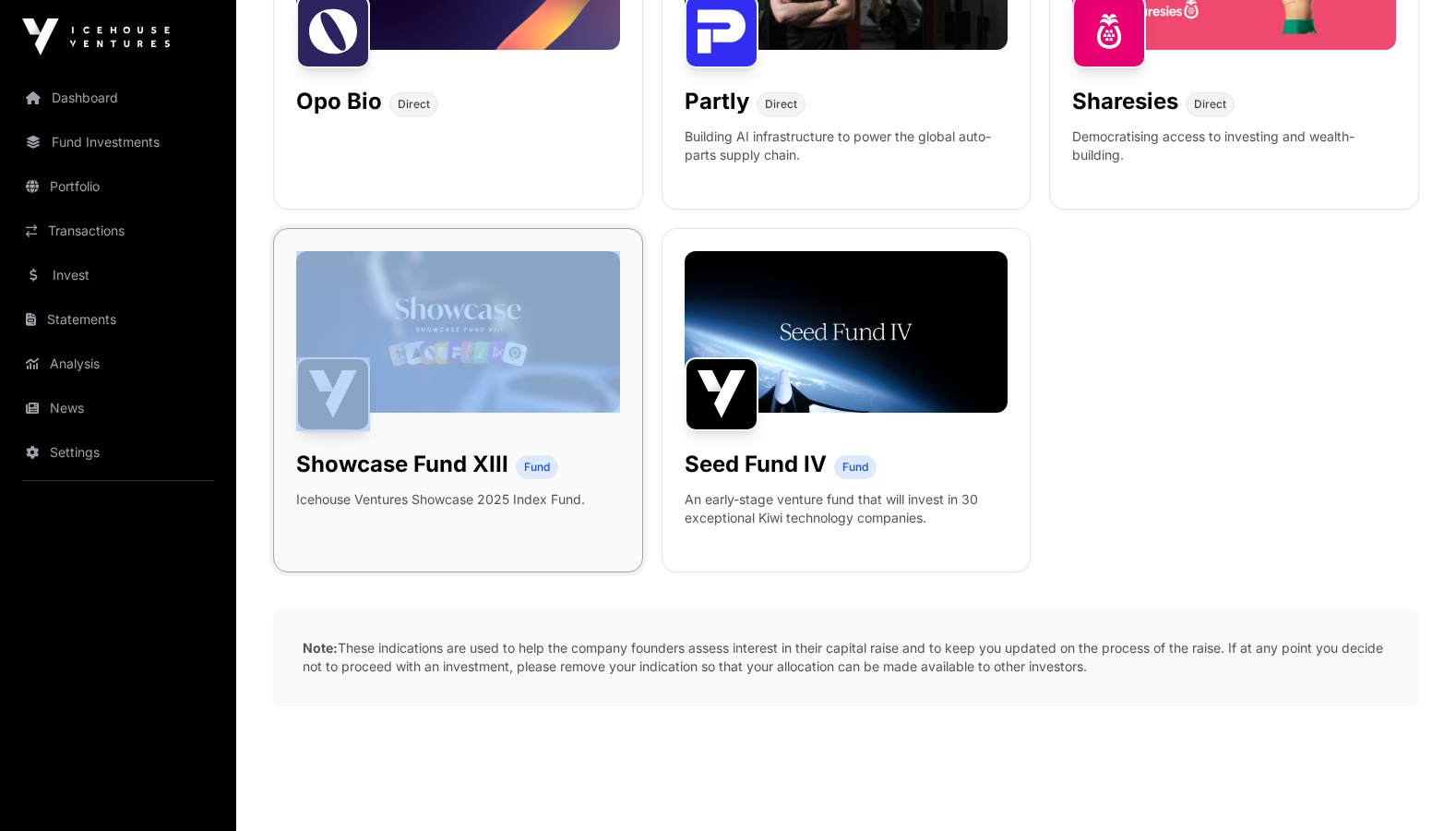
click at [477, 357] on img at bounding box center [458, 331] width 324 height 162
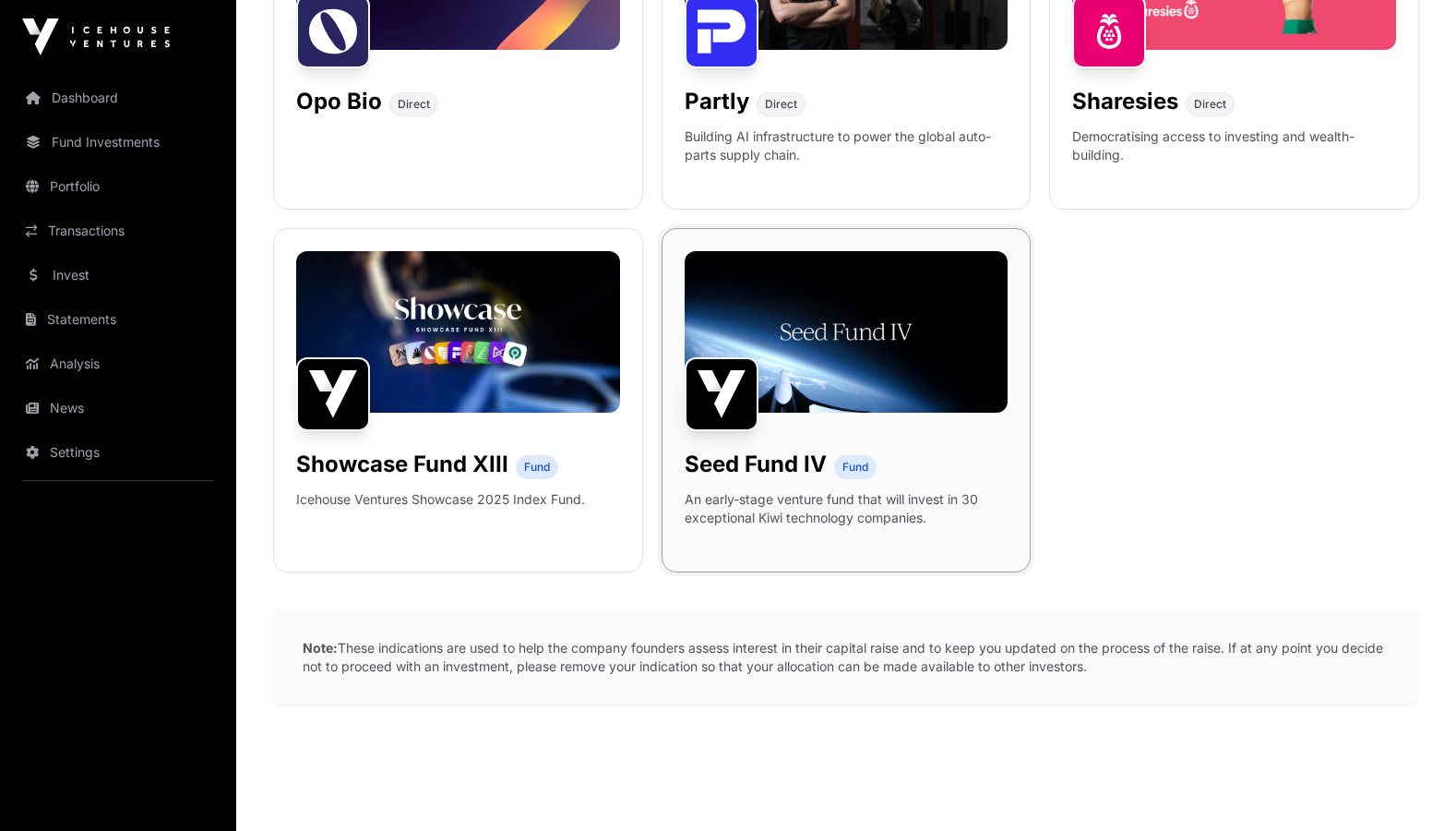
click at [679, 330] on div "Seed Fund IV Fund An early-stage venture fund that will invest in 30 exceptiona…" at bounding box center [846, 400] width 370 height 344
click at [706, 357] on img at bounding box center [721, 393] width 74 height 74
click at [854, 455] on span "Fund" at bounding box center [855, 467] width 42 height 24
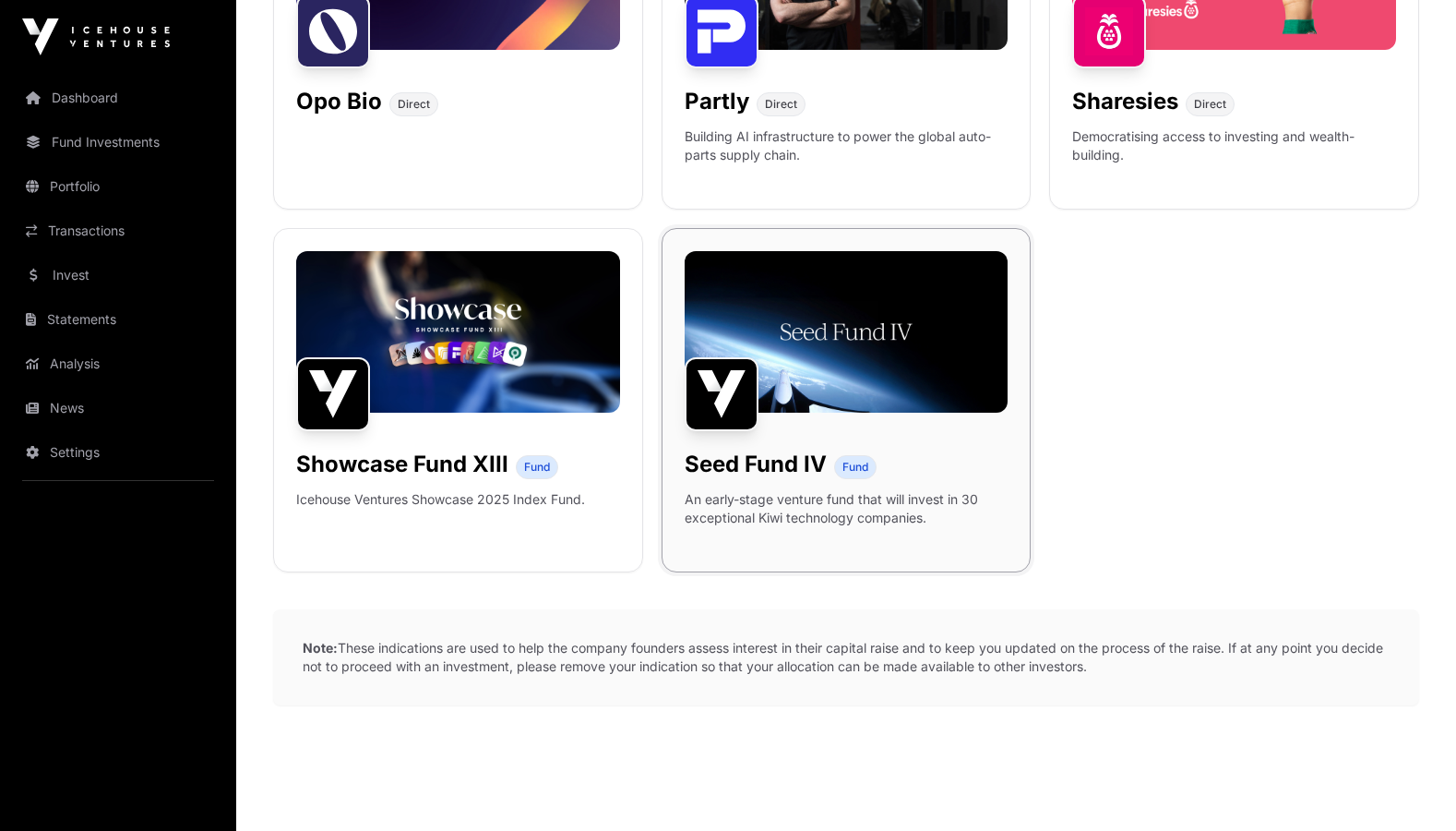
click at [854, 460] on span "Fund" at bounding box center [855, 467] width 26 height 14
click at [823, 492] on p "An early-stage venture fund that will invest in 30 exceptional Kiwi technology …" at bounding box center [846, 508] width 324 height 37
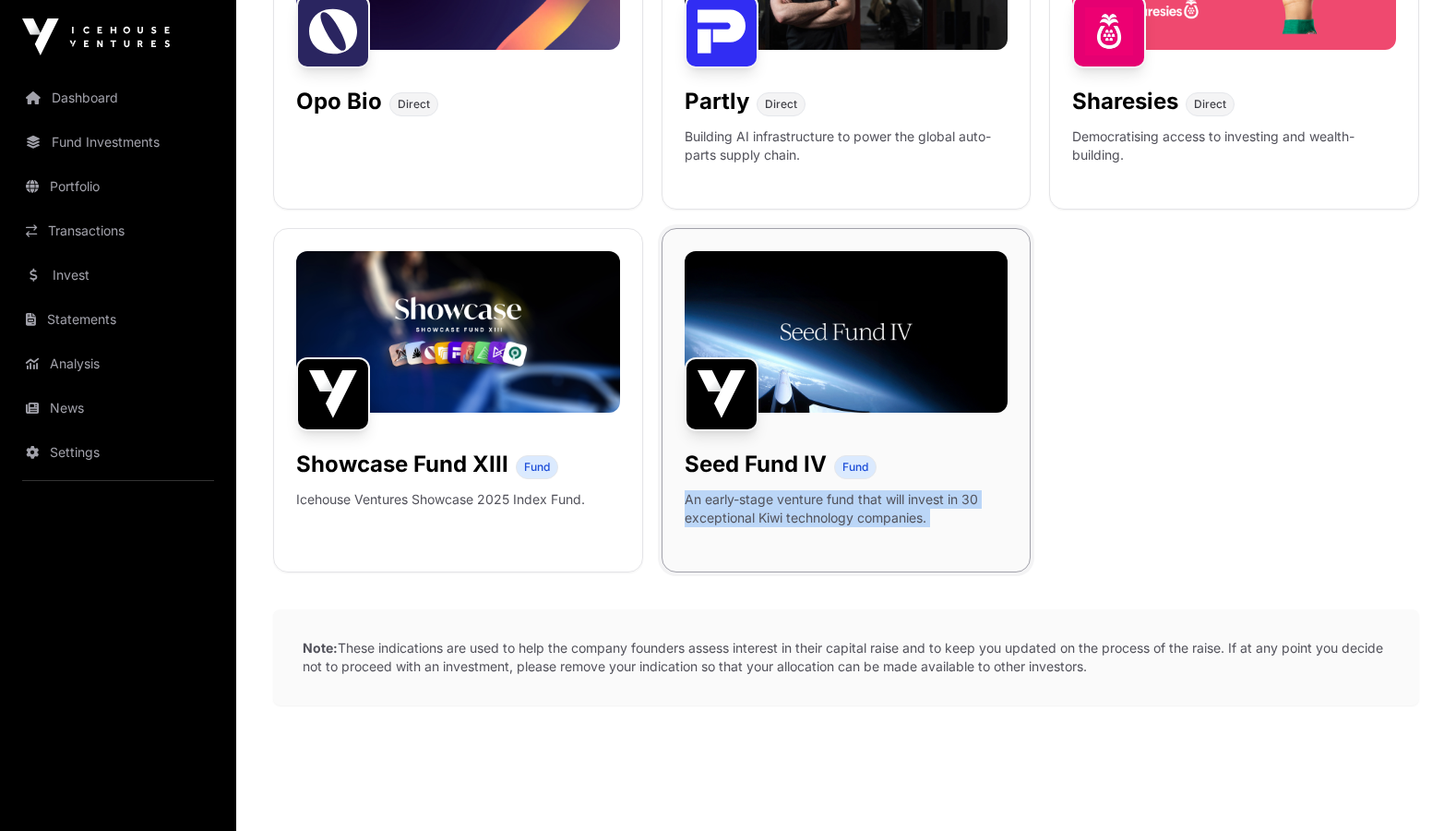
click at [823, 492] on p "An early-stage venture fund that will invest in 30 exceptional Kiwi technology …" at bounding box center [846, 508] width 324 height 37
click at [473, 350] on img at bounding box center [458, 331] width 324 height 162
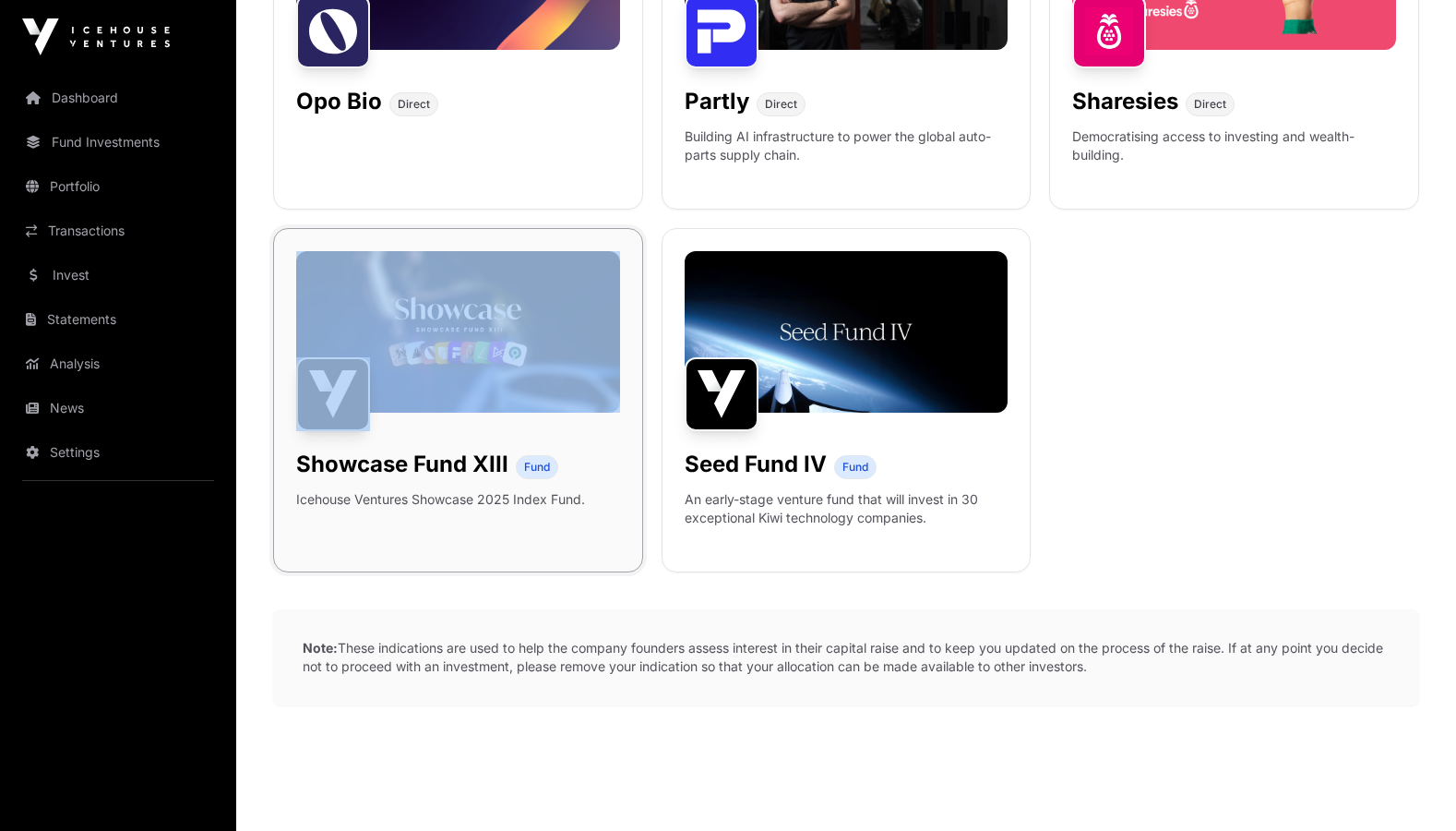
click at [473, 350] on img at bounding box center [458, 331] width 324 height 162
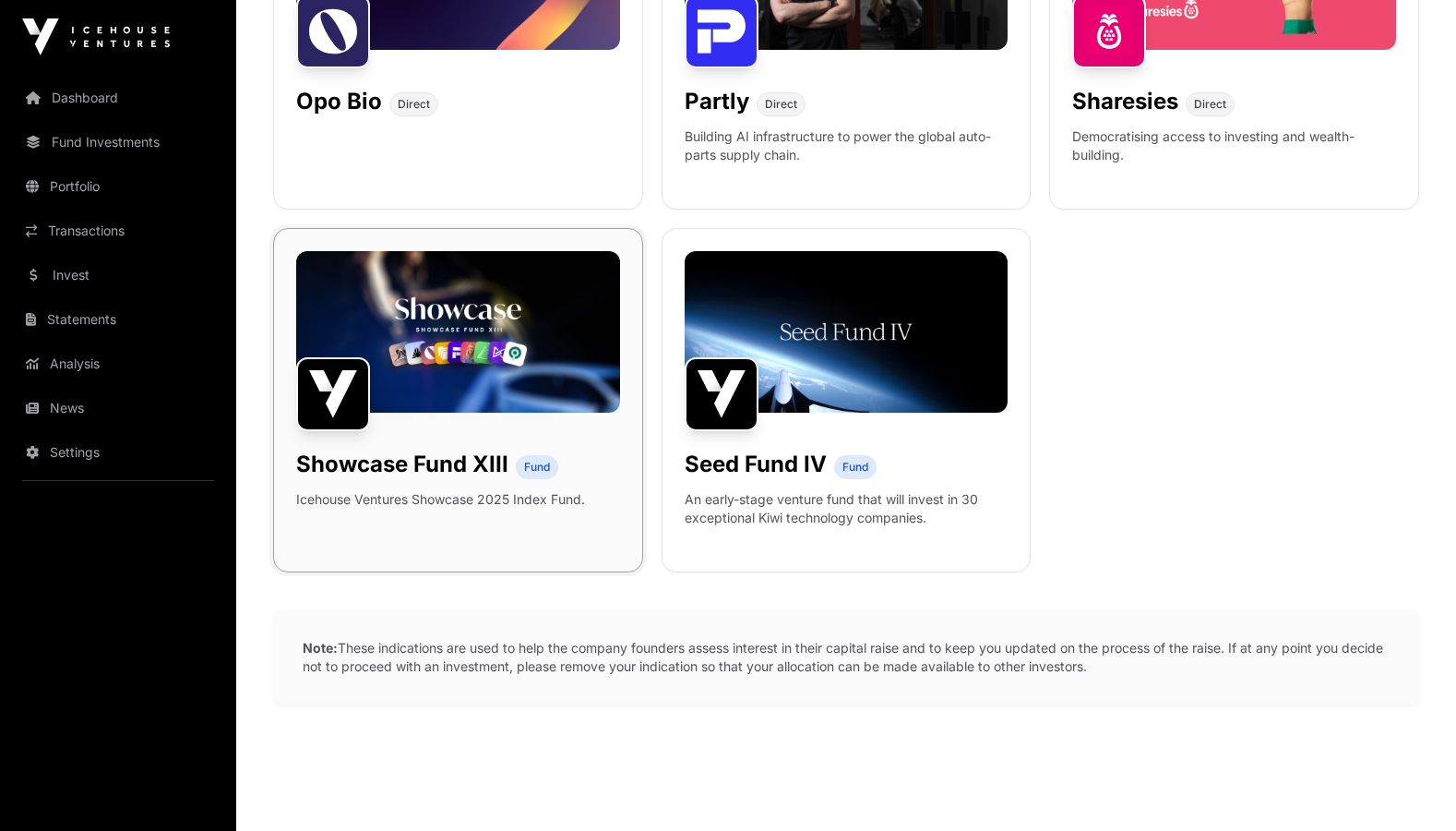
click at [450, 294] on img at bounding box center [458, 331] width 324 height 162
click at [428, 381] on img at bounding box center [458, 331] width 324 height 162
click at [357, 369] on img at bounding box center [333, 393] width 74 height 74
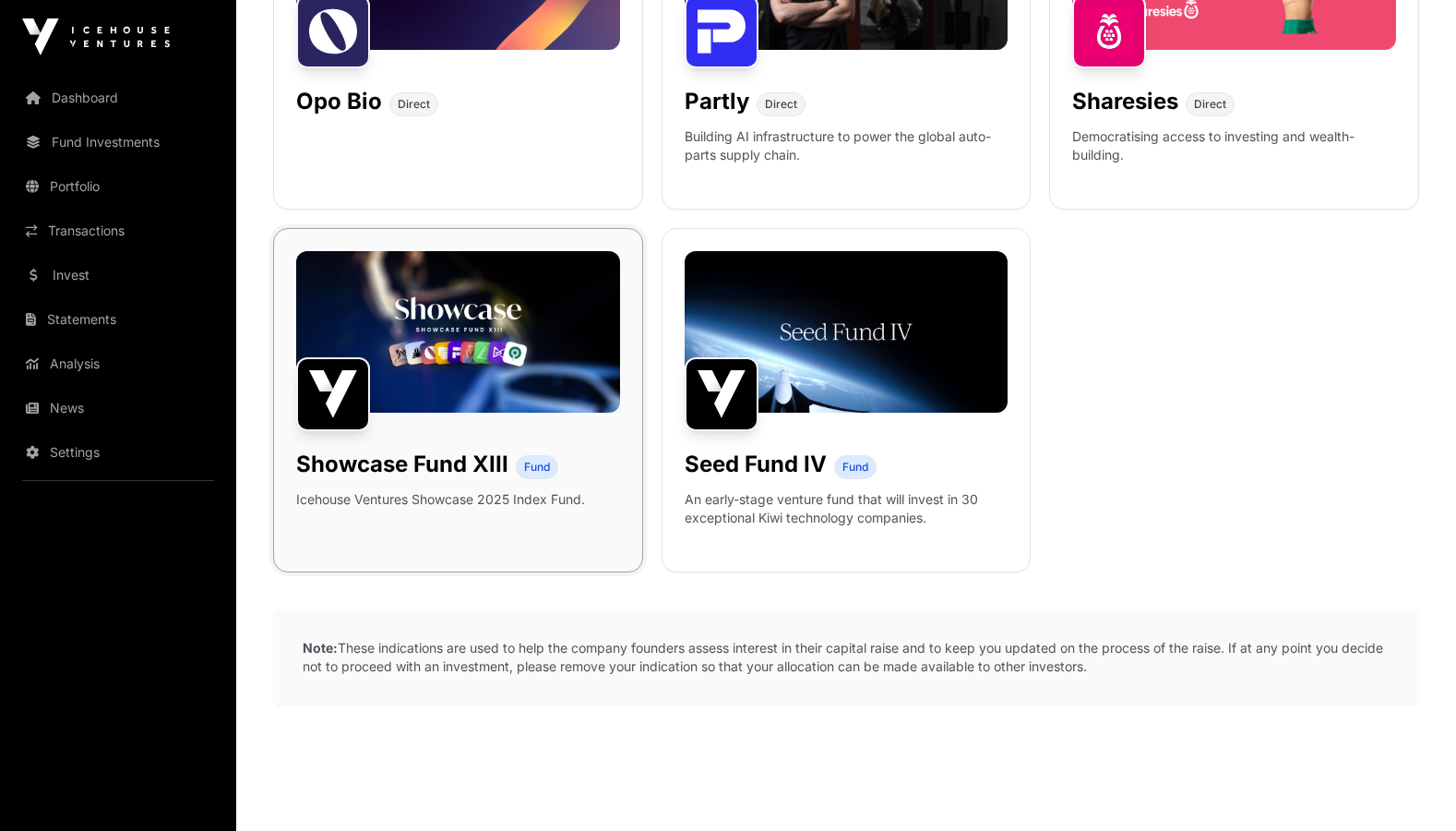
click at [357, 369] on img at bounding box center [333, 393] width 74 height 74
drag, startPoint x: 518, startPoint y: 445, endPoint x: 513, endPoint y: 468, distance: 23.5
click at [518, 464] on div "Showcase Fund XIII Fund Icehouse Ventures Showcase 2025 Index Fund." at bounding box center [458, 400] width 370 height 344
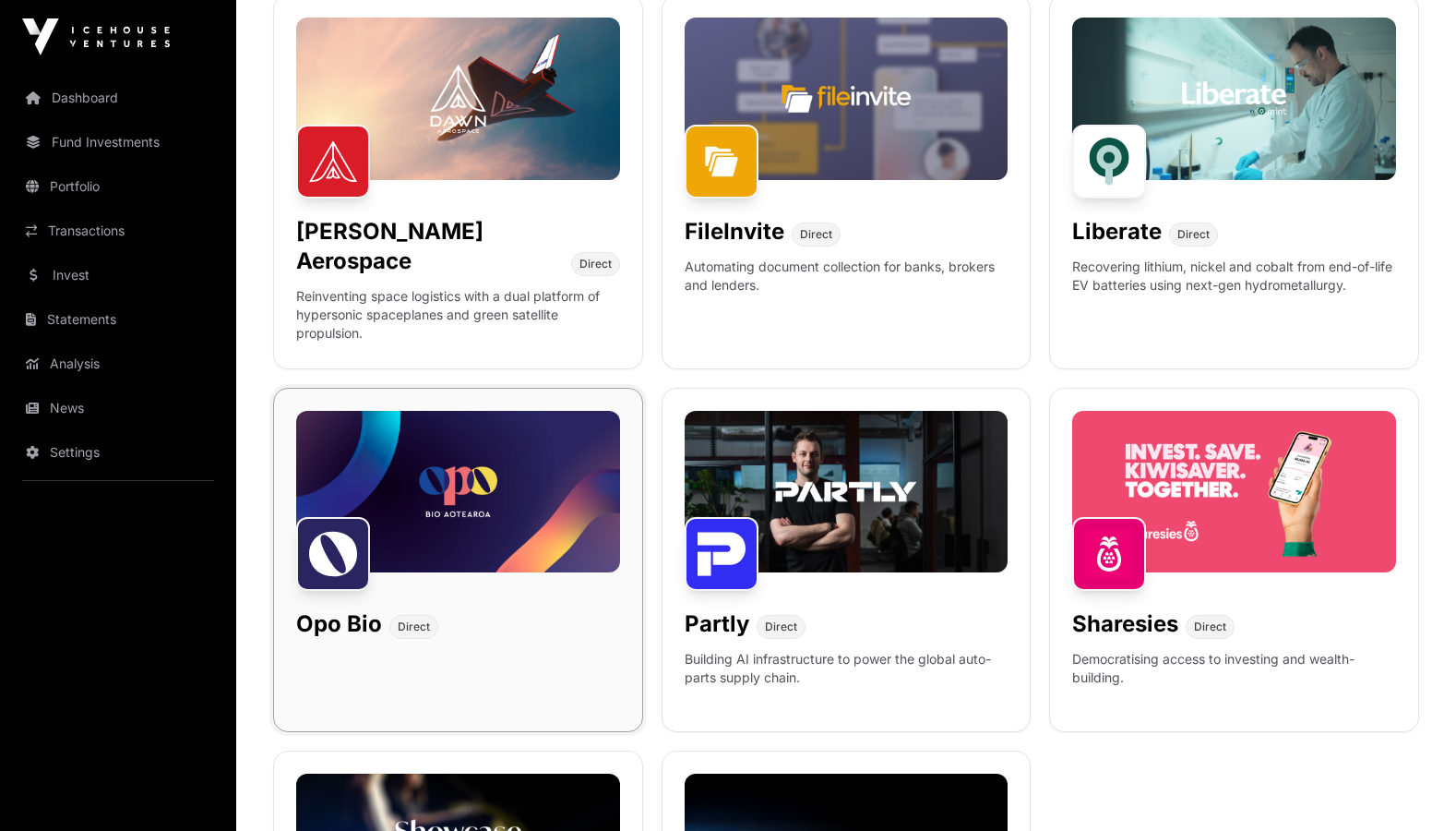
scroll to position [872, 0]
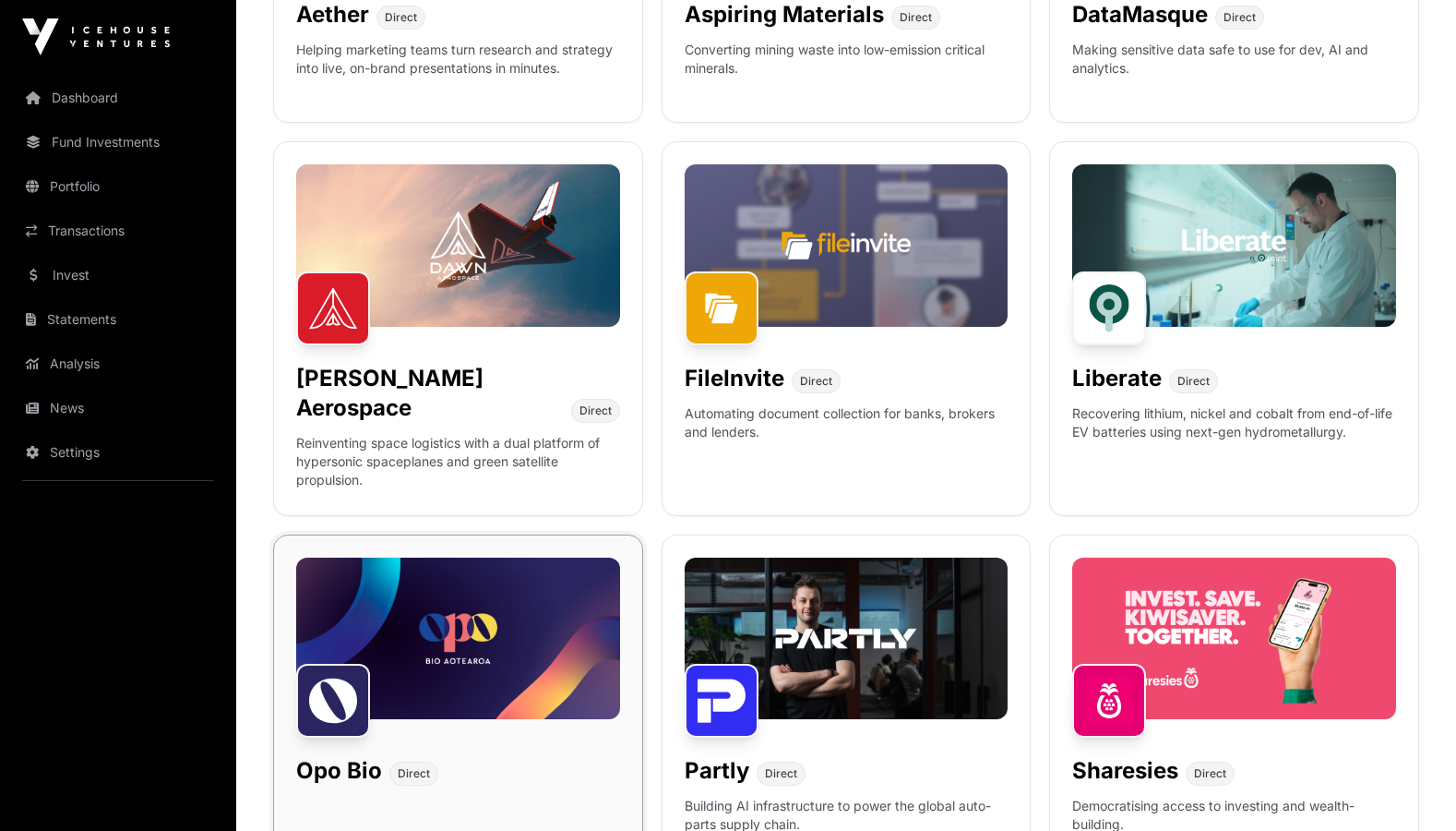
click at [519, 535] on div "Opo Bio Direct" at bounding box center [458, 707] width 370 height 344
click at [565, 580] on img at bounding box center [458, 638] width 324 height 162
click at [770, 276] on img at bounding box center [846, 245] width 324 height 162
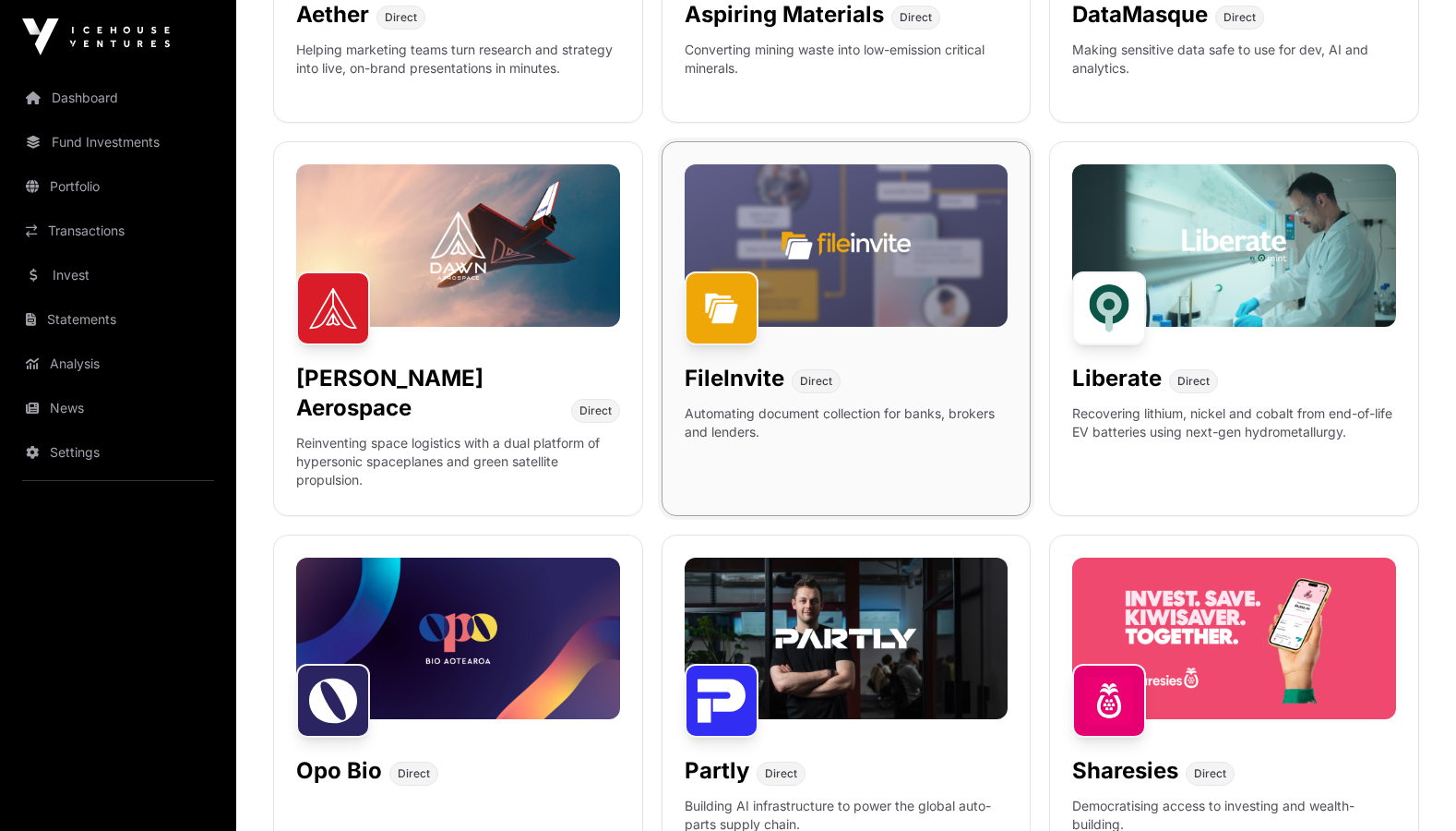
click at [770, 276] on img at bounding box center [846, 245] width 324 height 162
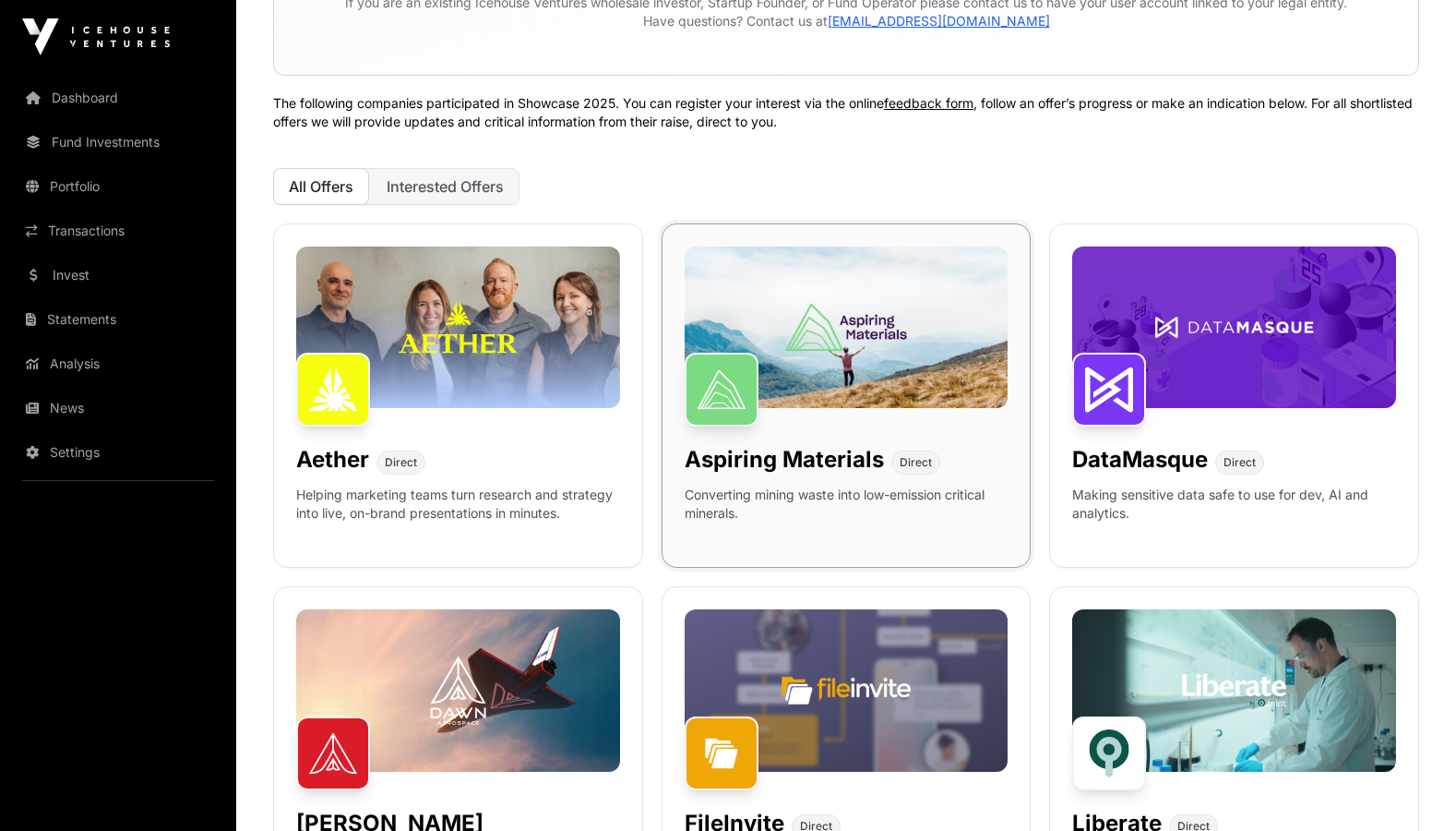
scroll to position [427, 0]
click at [785, 312] on img at bounding box center [846, 327] width 324 height 162
click at [746, 182] on div "All Offers Interested Offers" at bounding box center [846, 186] width 1146 height 37
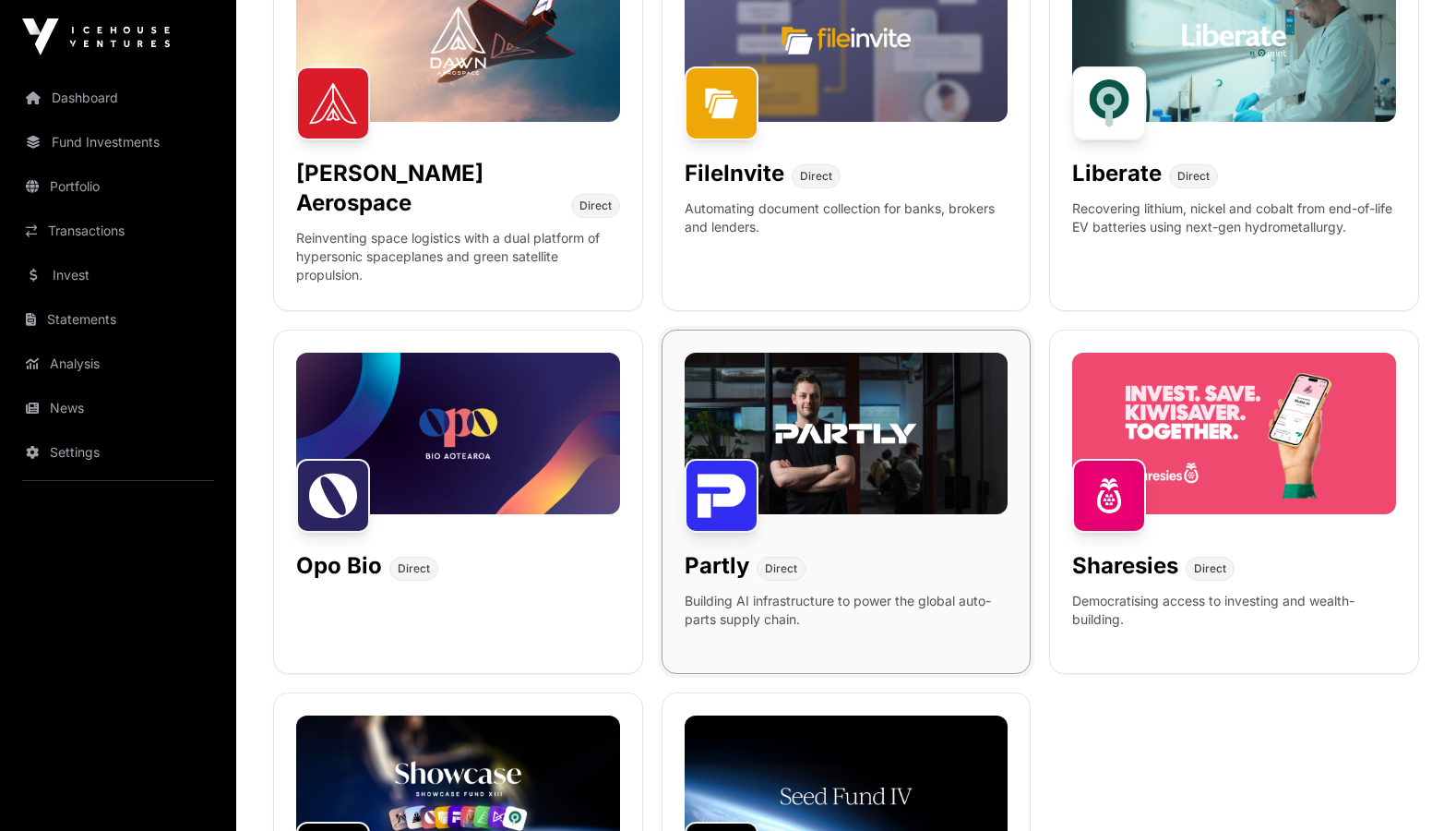
scroll to position [812, 0]
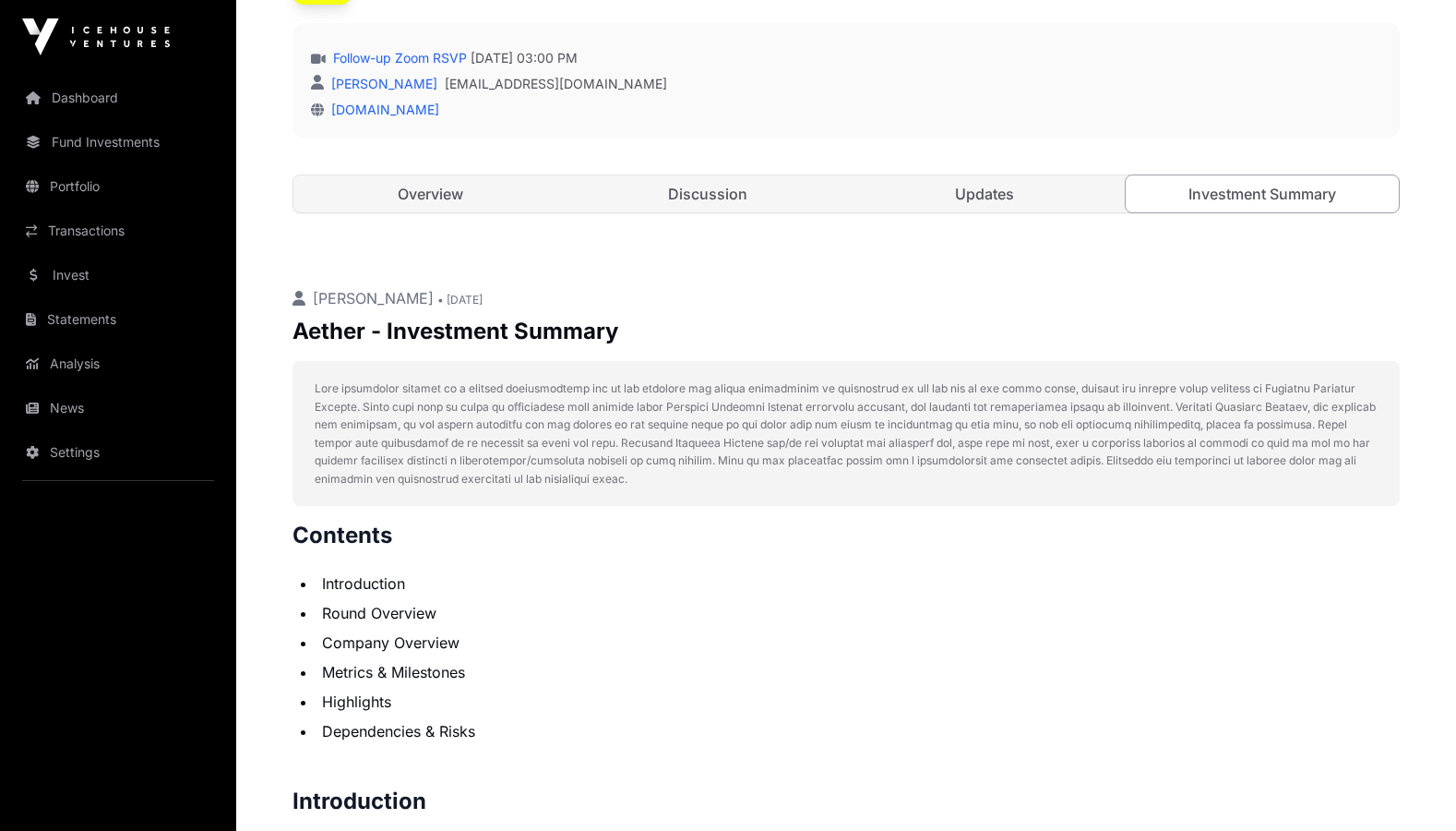
scroll to position [739, 0]
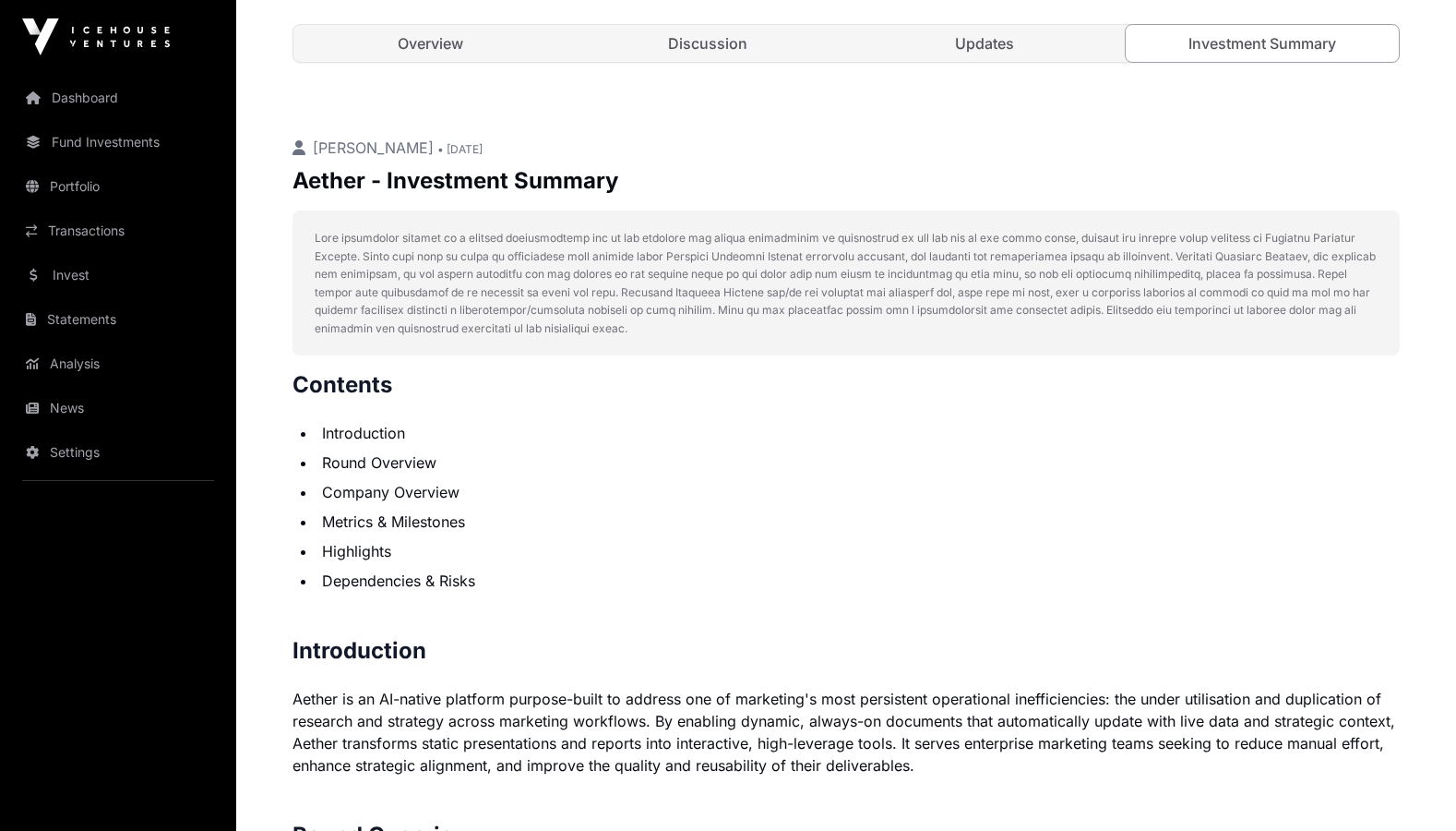
click at [851, 511] on li "Metrics & Milestones" at bounding box center [858, 521] width 1083 height 22
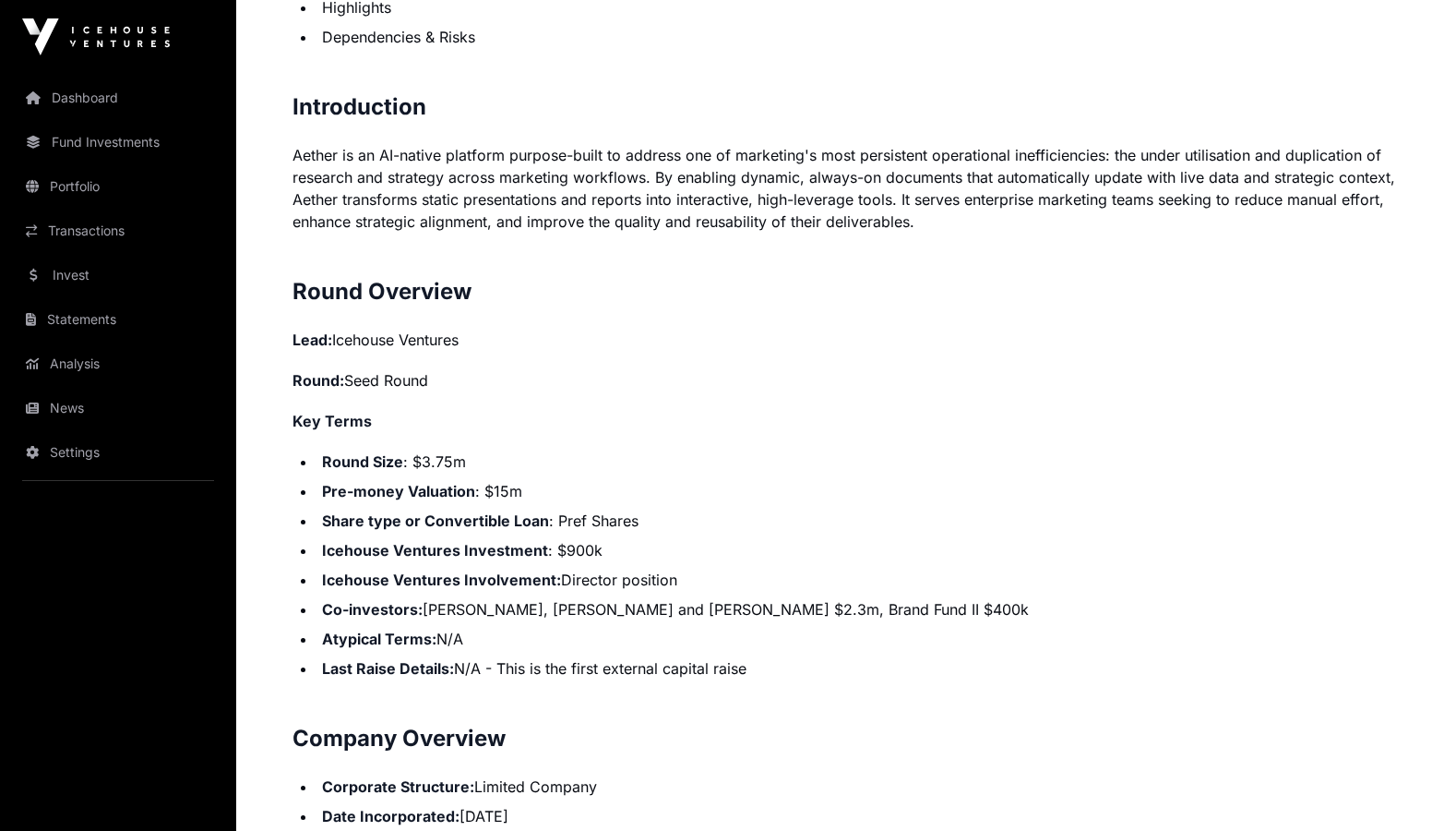
scroll to position [1739, 0]
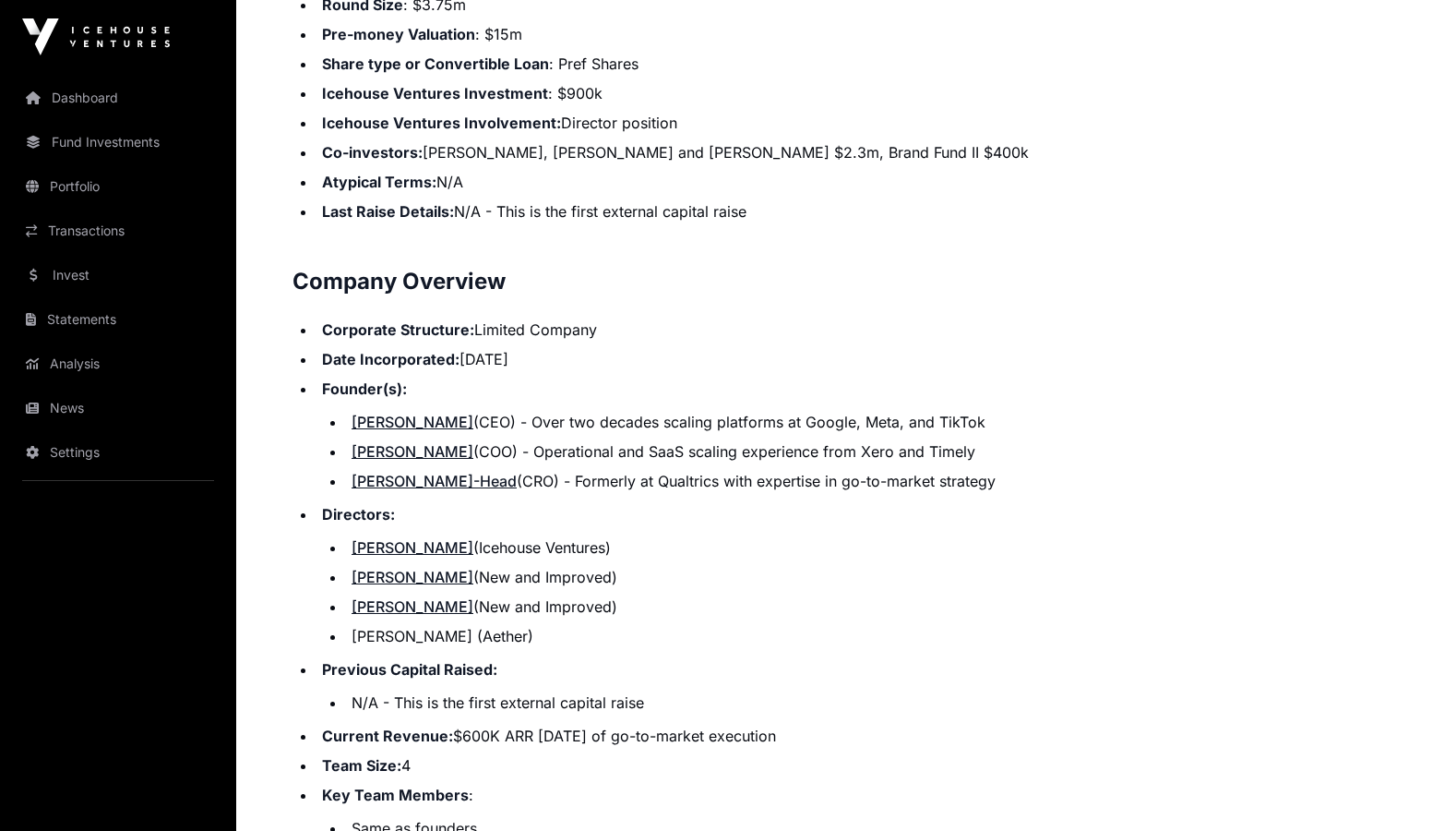
click at [805, 619] on ul "[PERSON_NAME] (Icehouse Ventures) [PERSON_NAME] (New and Improved) [PERSON_NAME…" at bounding box center [860, 592] width 1077 height 111
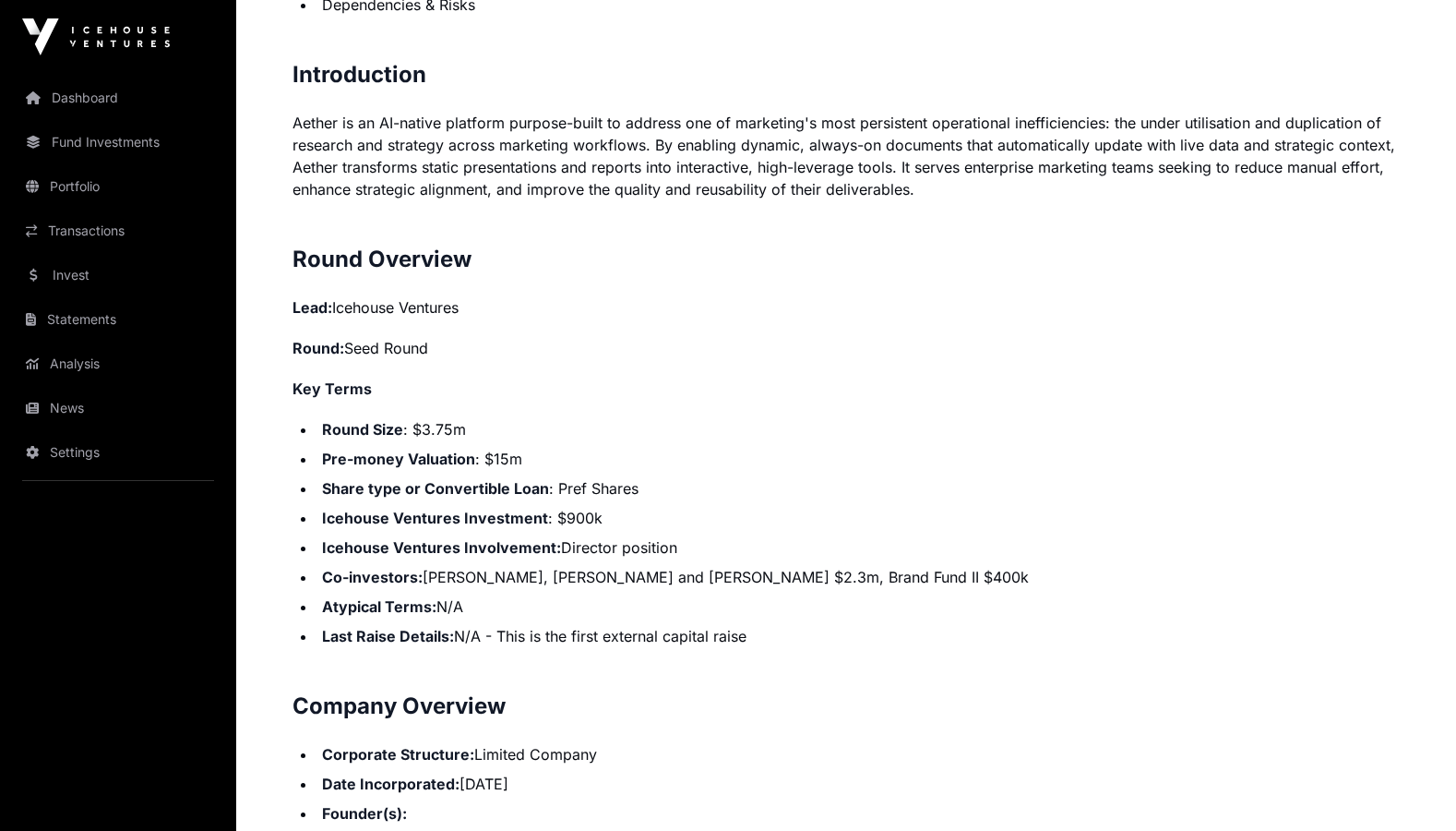
scroll to position [1316, 0]
click at [1188, 432] on li "Round Size : $3.75m" at bounding box center [858, 427] width 1083 height 22
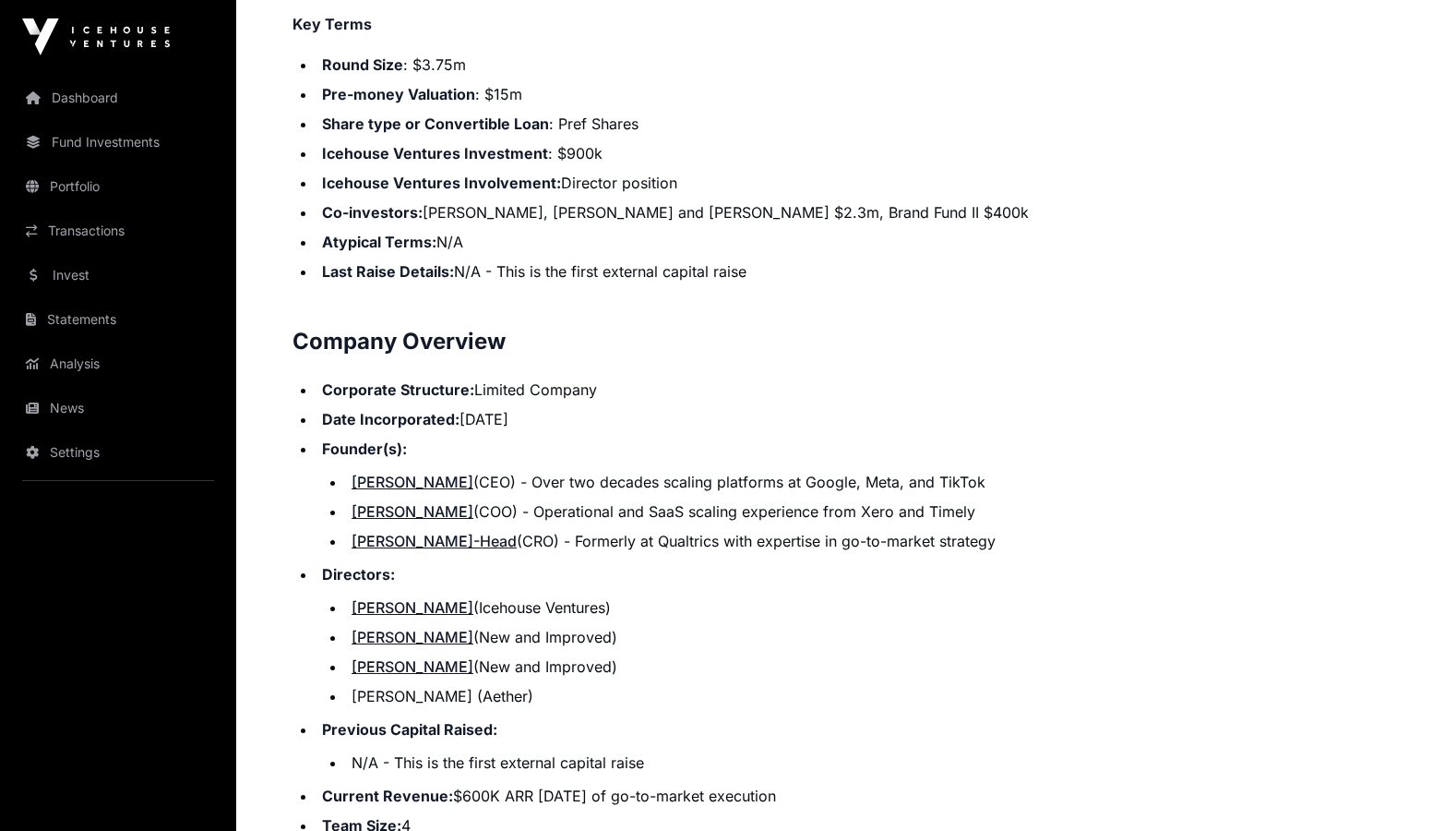
scroll to position [1695, 0]
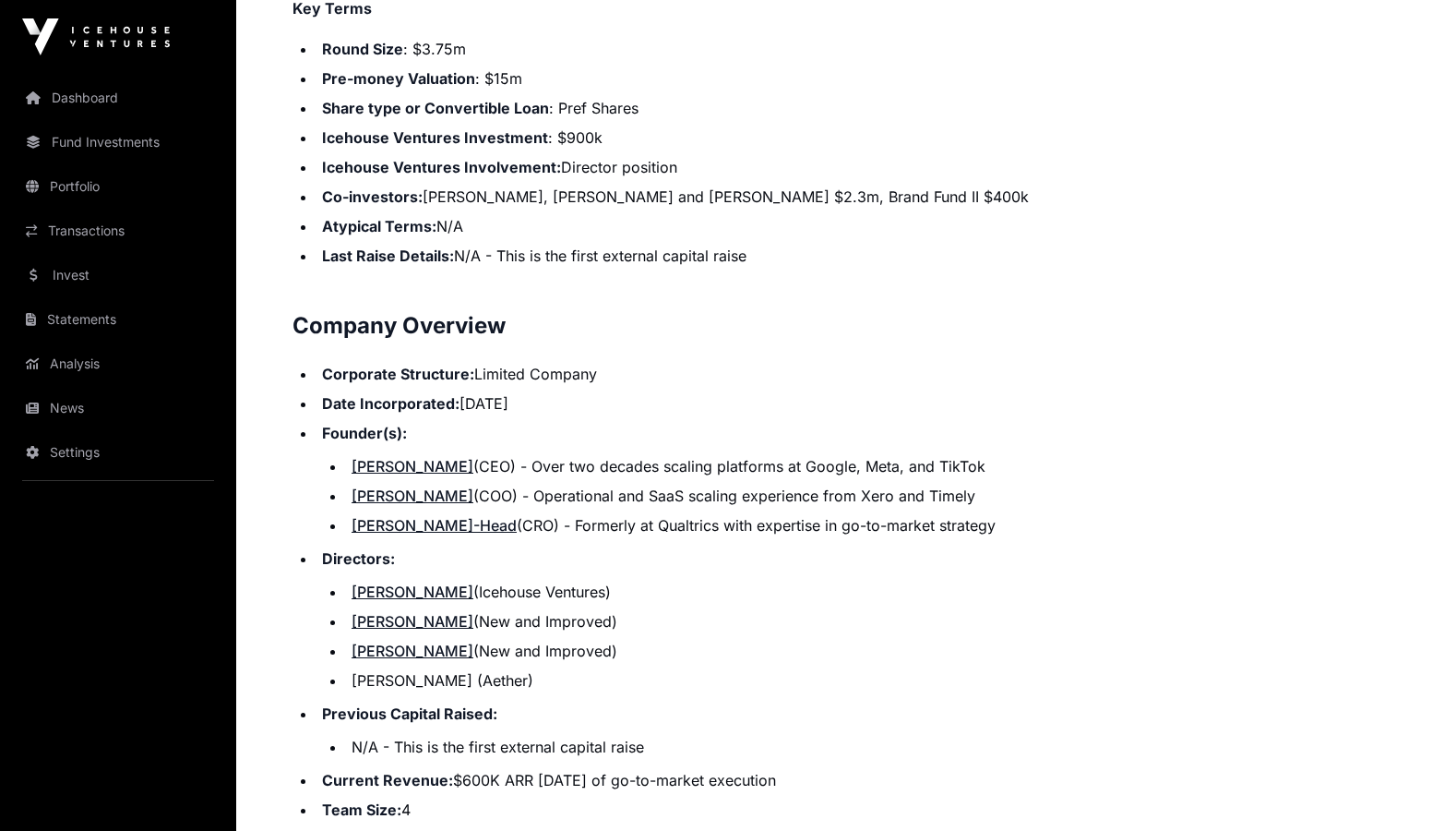
click at [1188, 432] on li "Founder(s): [PERSON_NAME] (CEO) - Over two decades scaling platforms at Google,…" at bounding box center [858, 479] width 1083 height 115
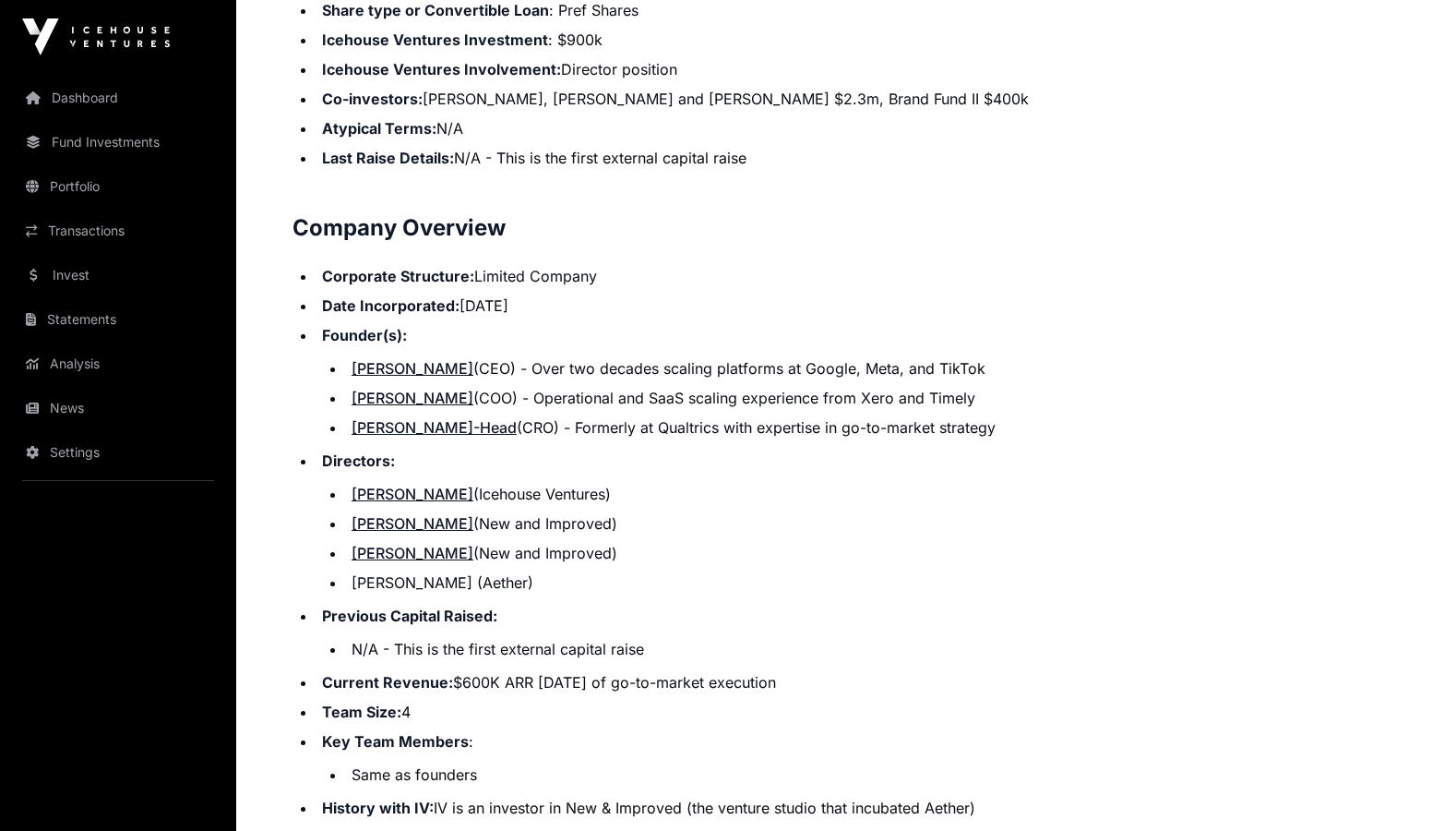
scroll to position [1792, 0]
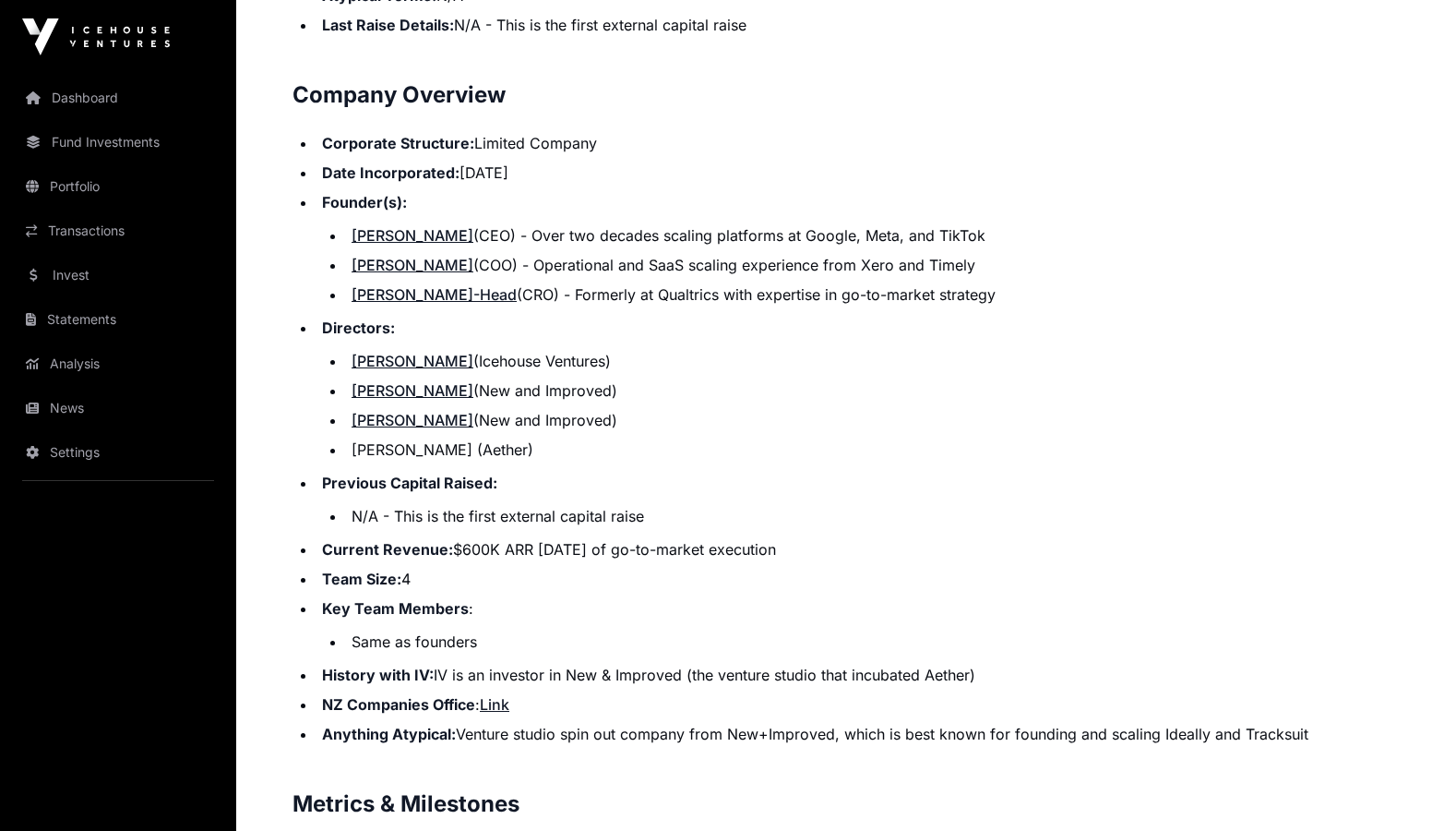
scroll to position [1927, 0]
click at [1205, 418] on li "[PERSON_NAME] (New and Improved)" at bounding box center [873, 419] width 1054 height 22
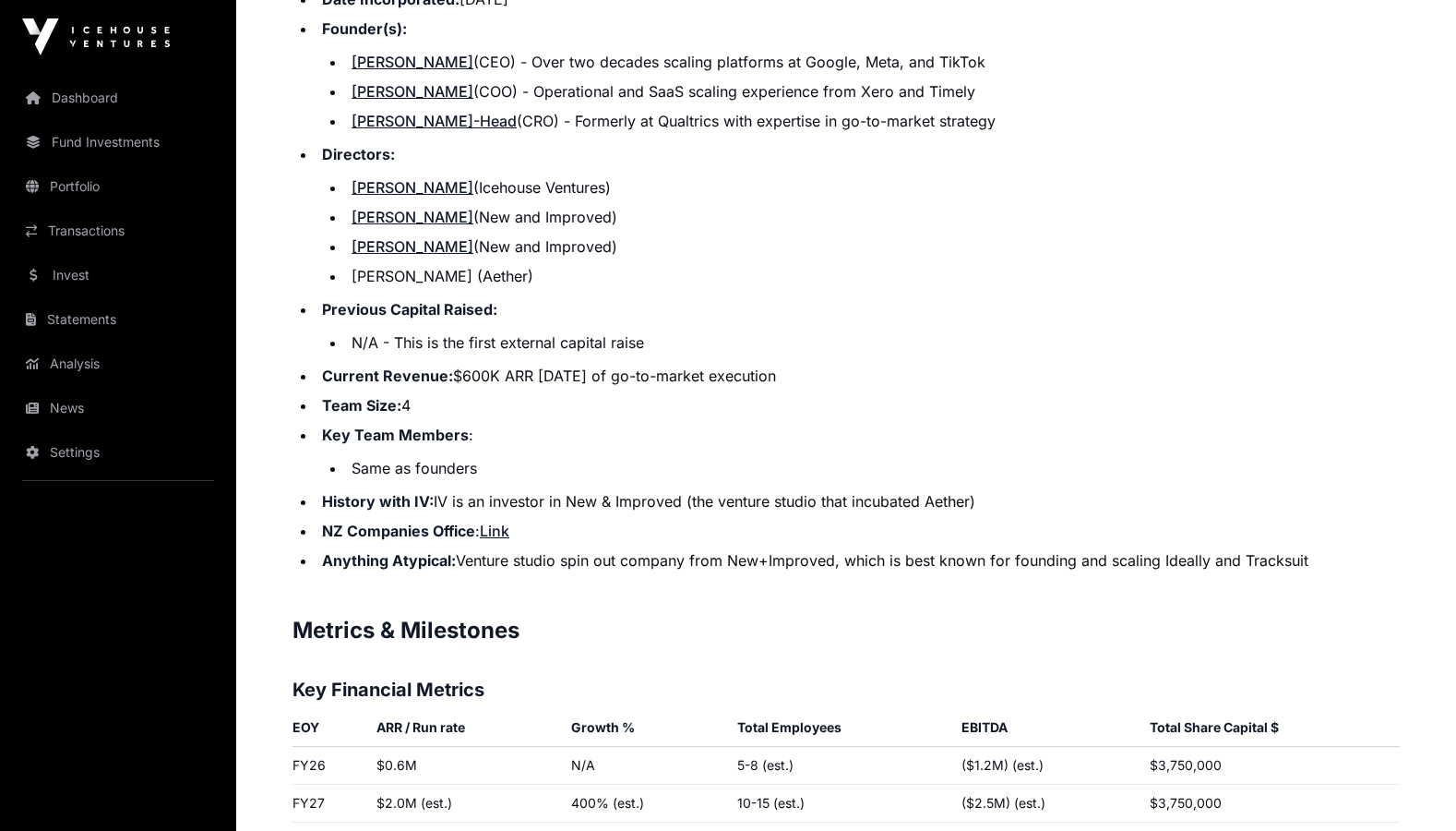
scroll to position [2101, 0]
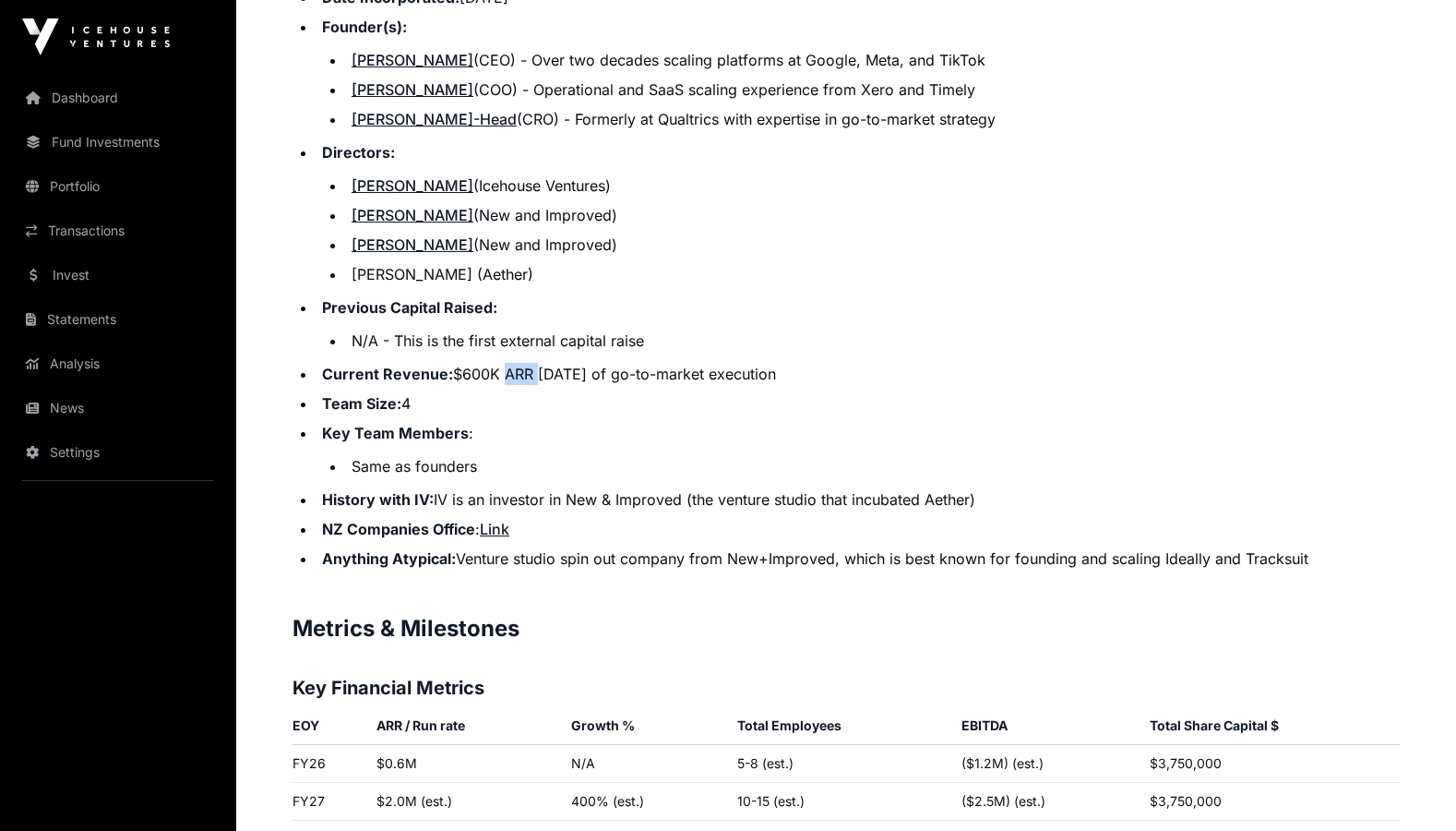
drag, startPoint x: 531, startPoint y: 370, endPoint x: 501, endPoint y: 371, distance: 30.0
click at [501, 371] on li "Current Revenue: $600K ARR [DATE] of go-to-market execution" at bounding box center [858, 373] width 1083 height 22
copy li "ARR"
click at [929, 433] on li "Key Team Members : Same as founders" at bounding box center [858, 449] width 1083 height 55
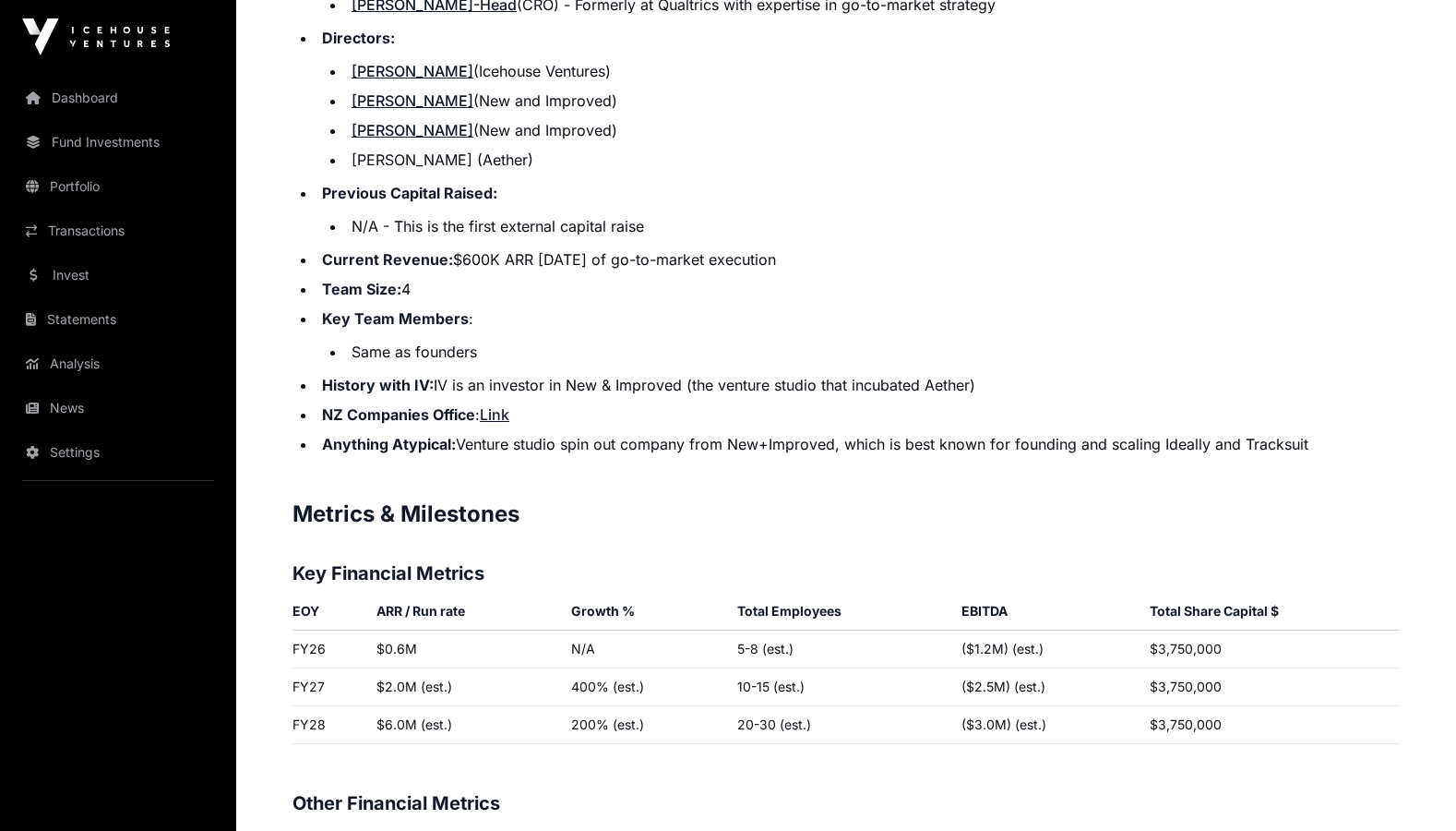
scroll to position [2220, 0]
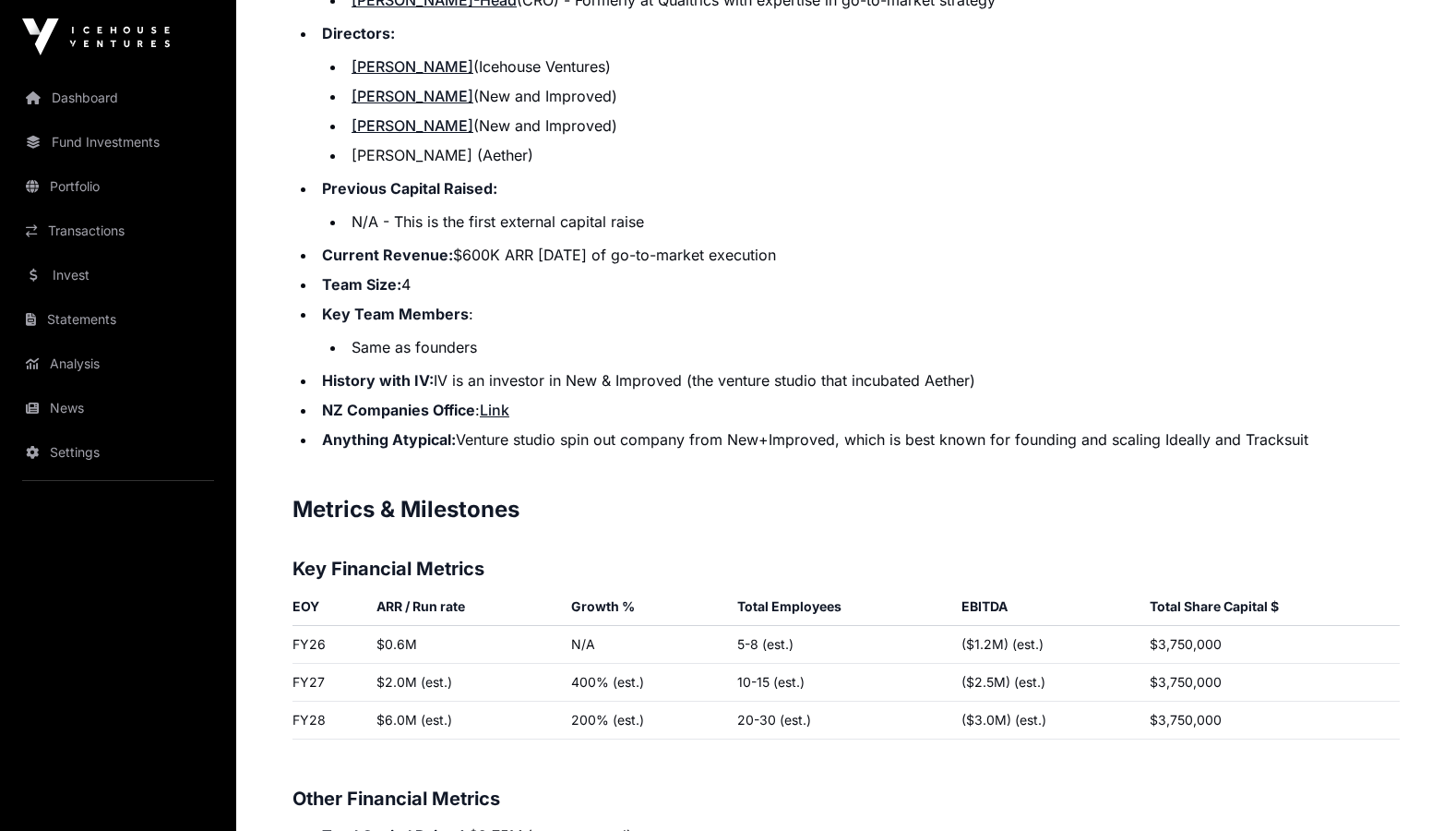
click at [906, 303] on li "Key Team Members : Same as founders" at bounding box center [858, 331] width 1083 height 55
click at [878, 313] on li "Key Team Members : Same as founders" at bounding box center [858, 331] width 1083 height 55
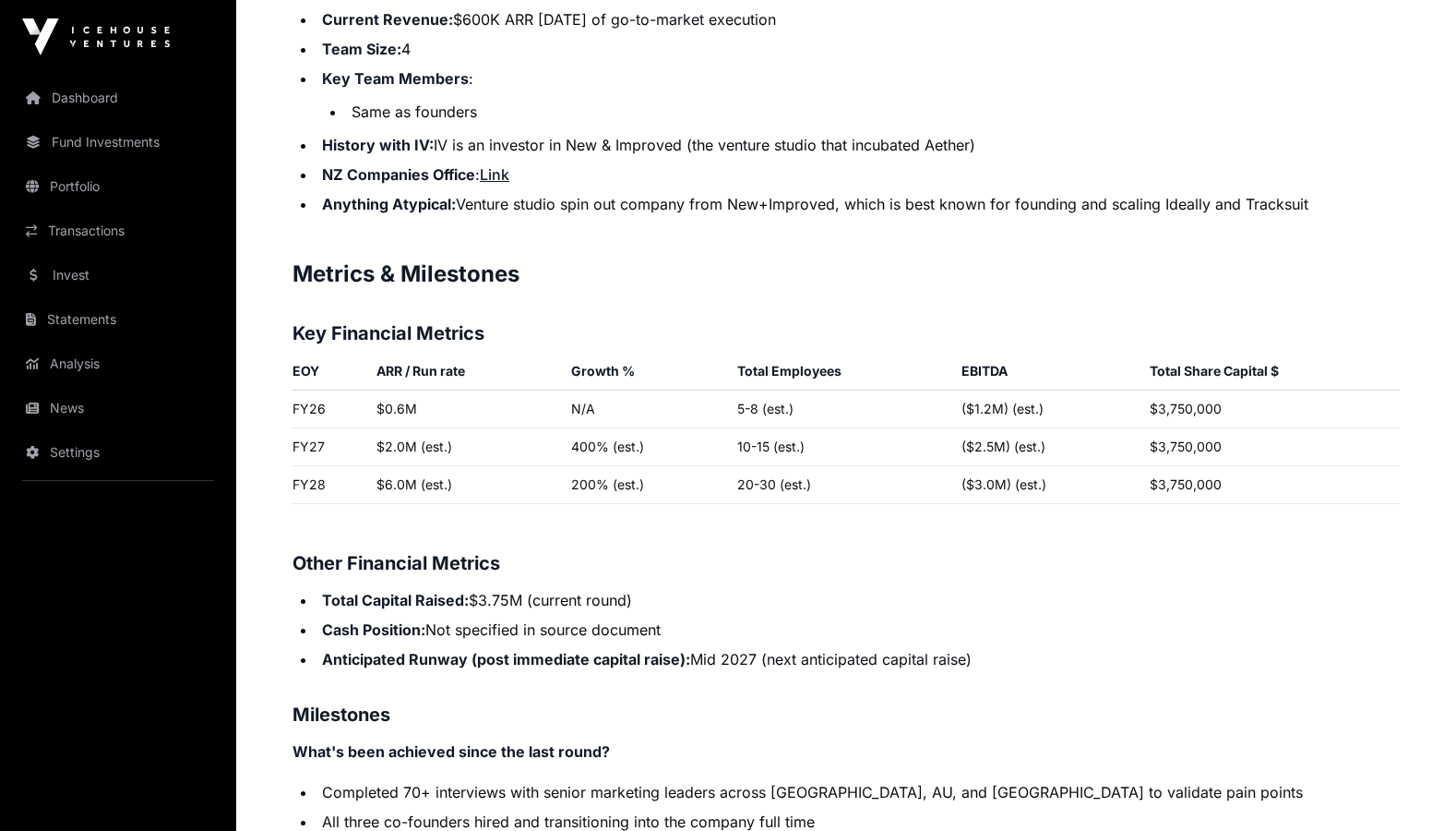
scroll to position [2476, 0]
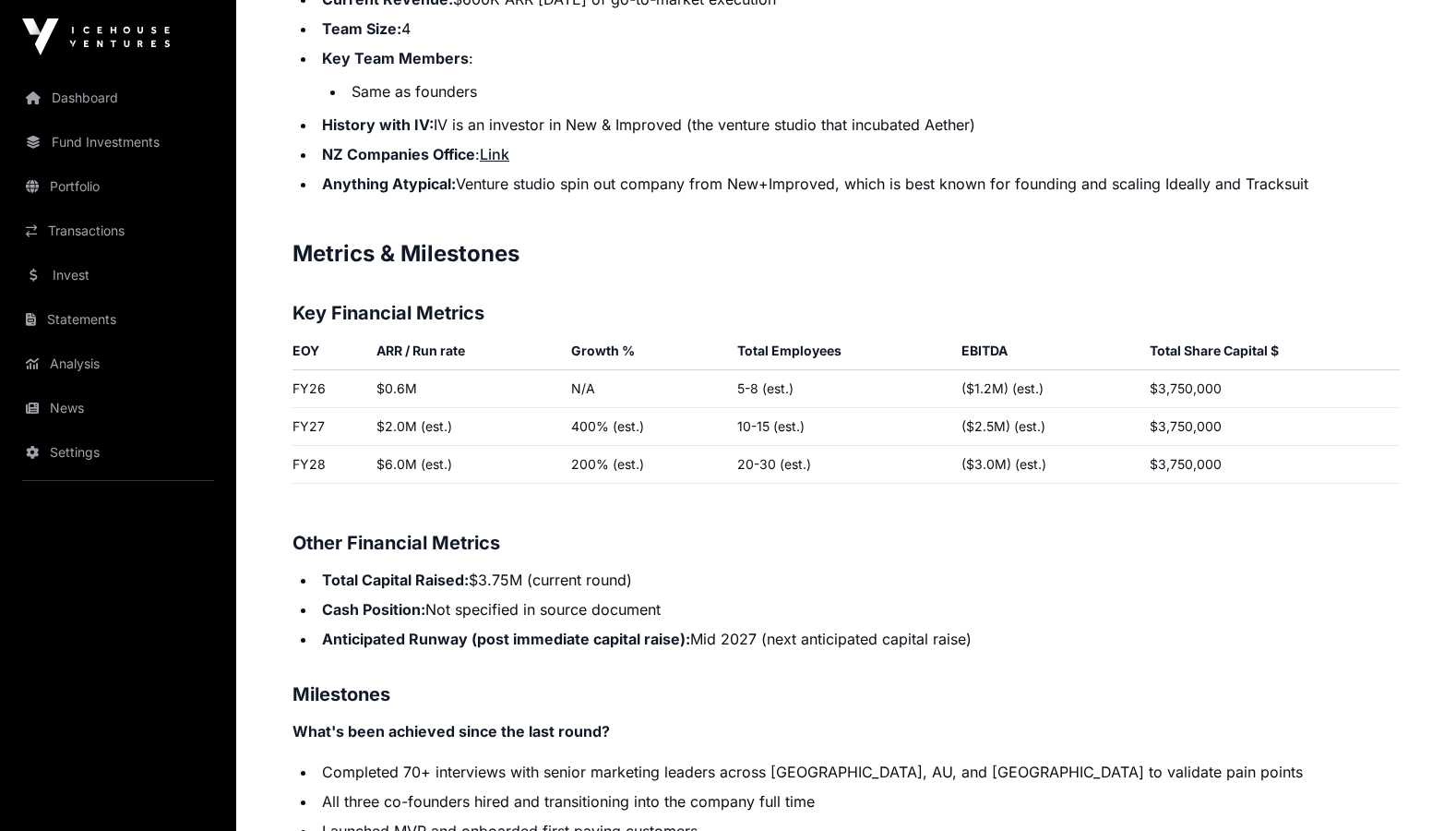
click at [870, 560] on p "Contents Introduction Round Overview Company Overview Metrics & Milestones High…" at bounding box center [846, 314] width 1107 height 3360
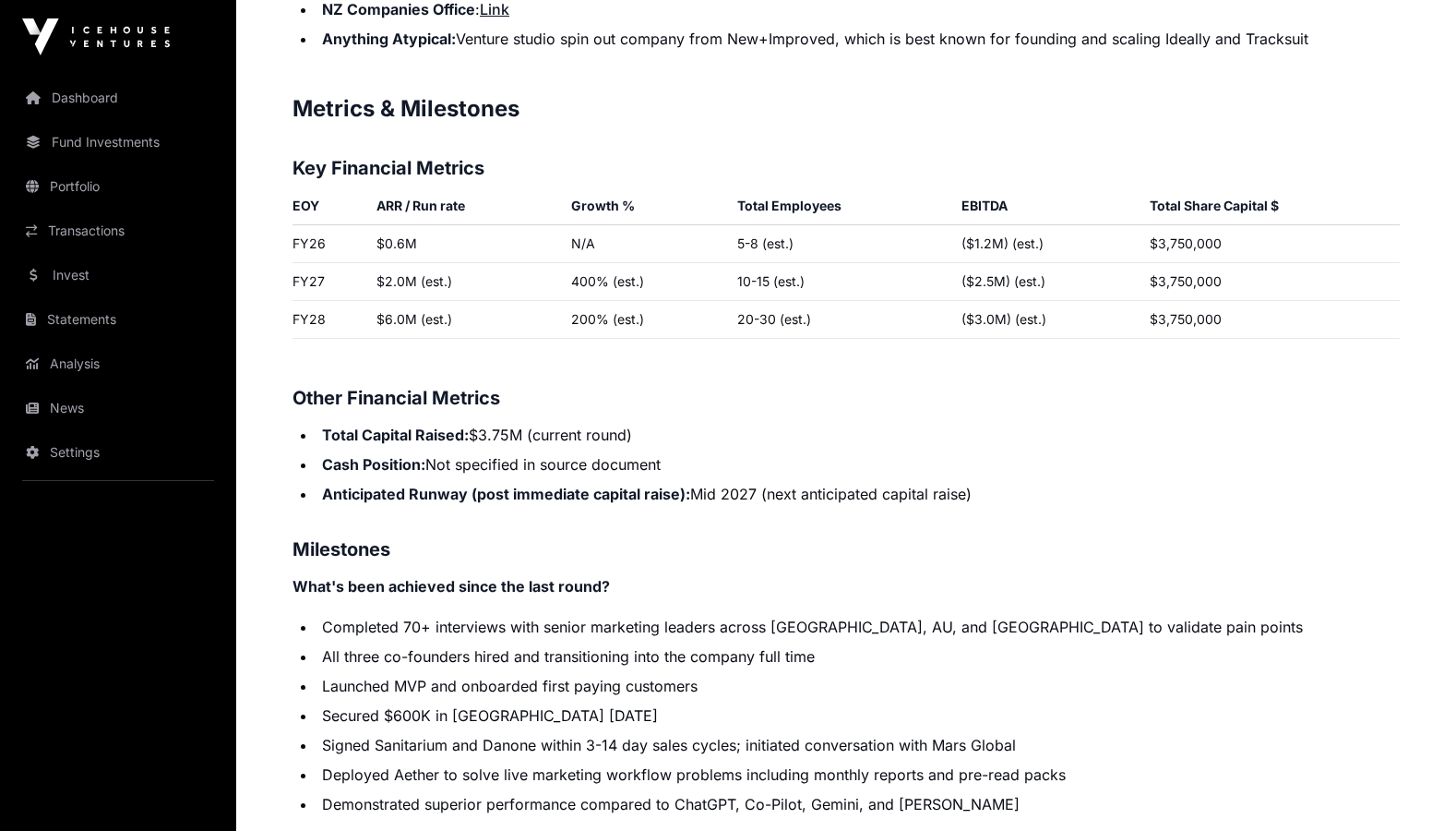
scroll to position [2635, 0]
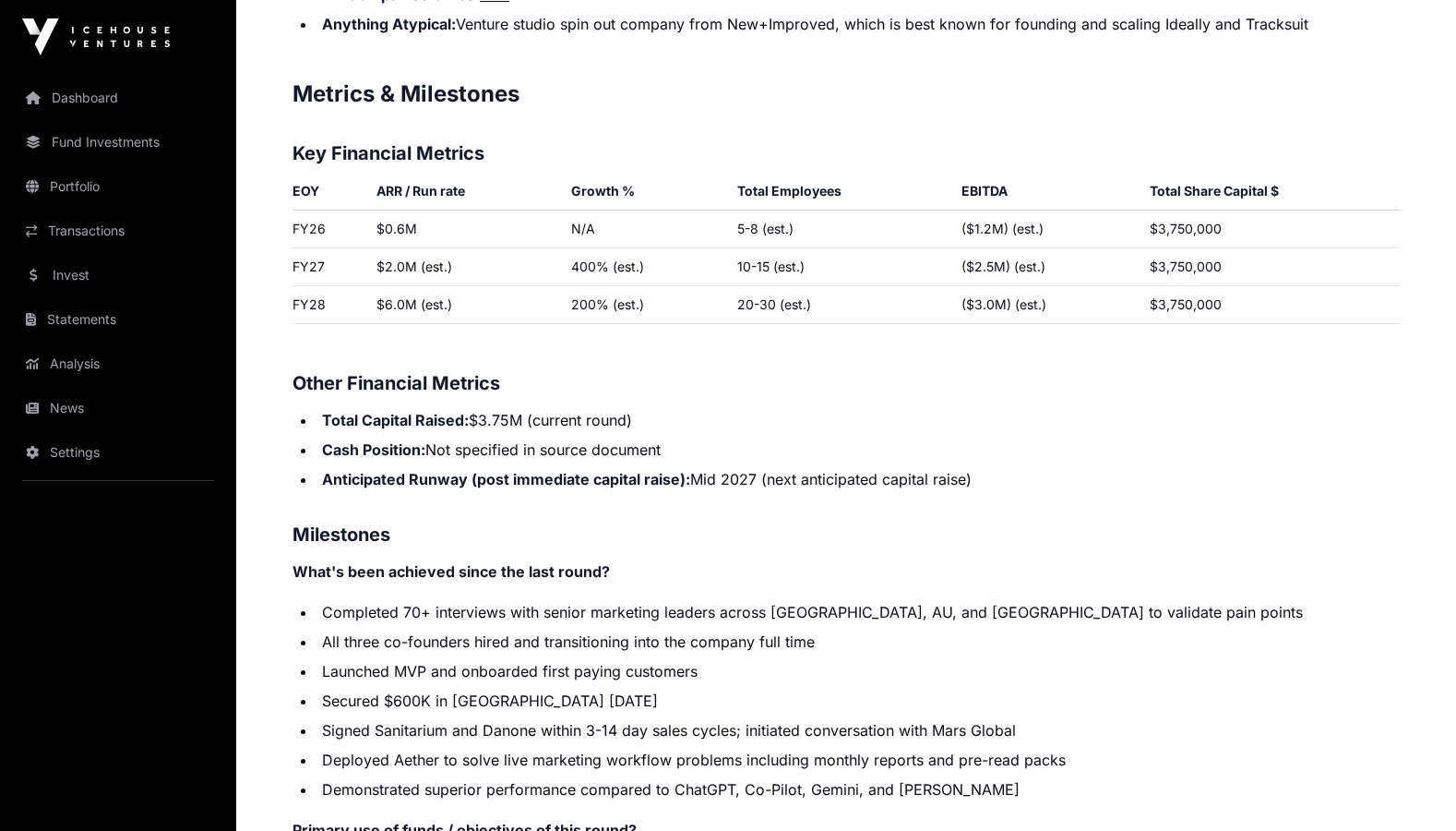
click at [858, 521] on h3 "Milestones" at bounding box center [846, 534] width 1107 height 30
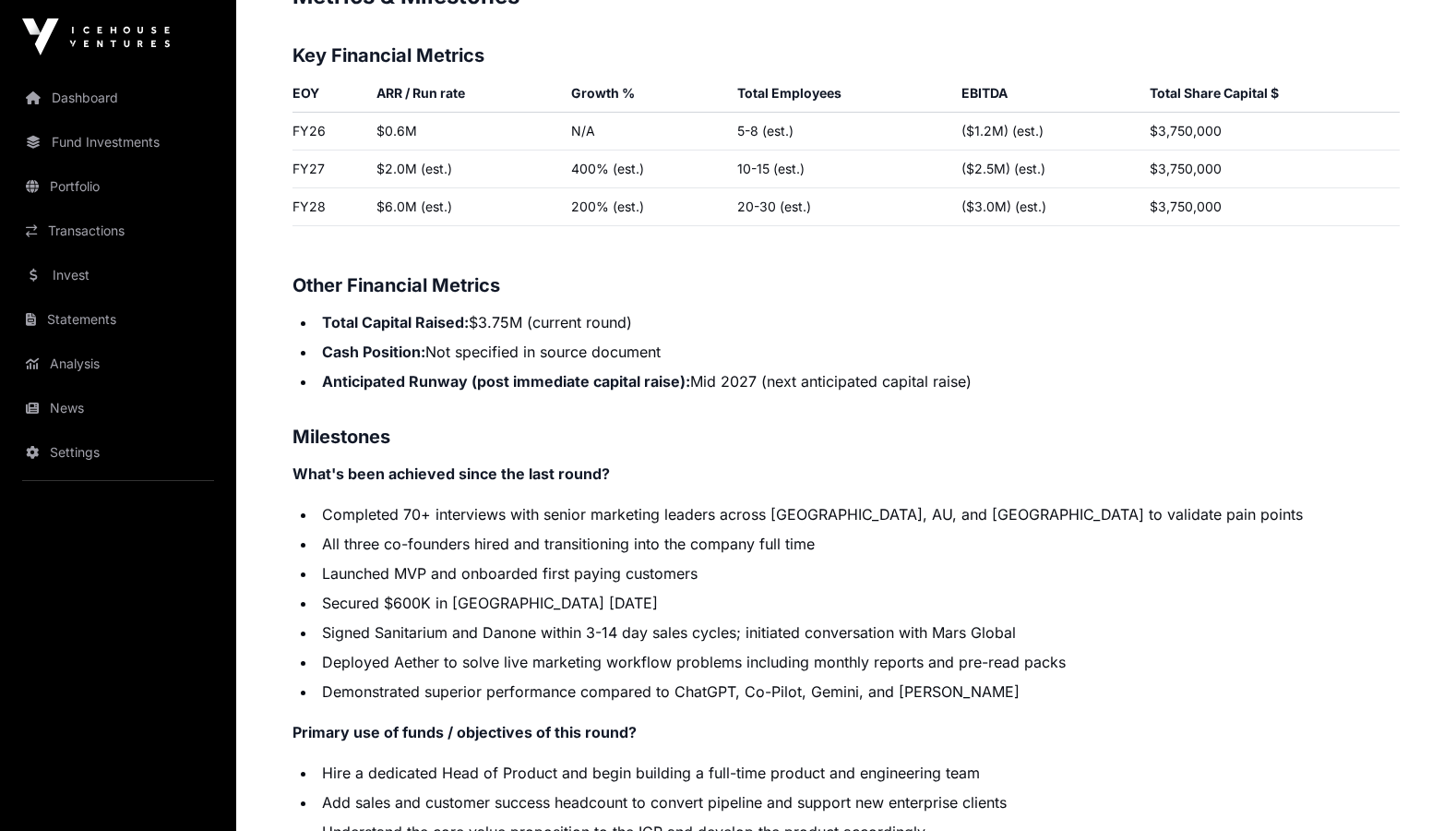
scroll to position [2738, 0]
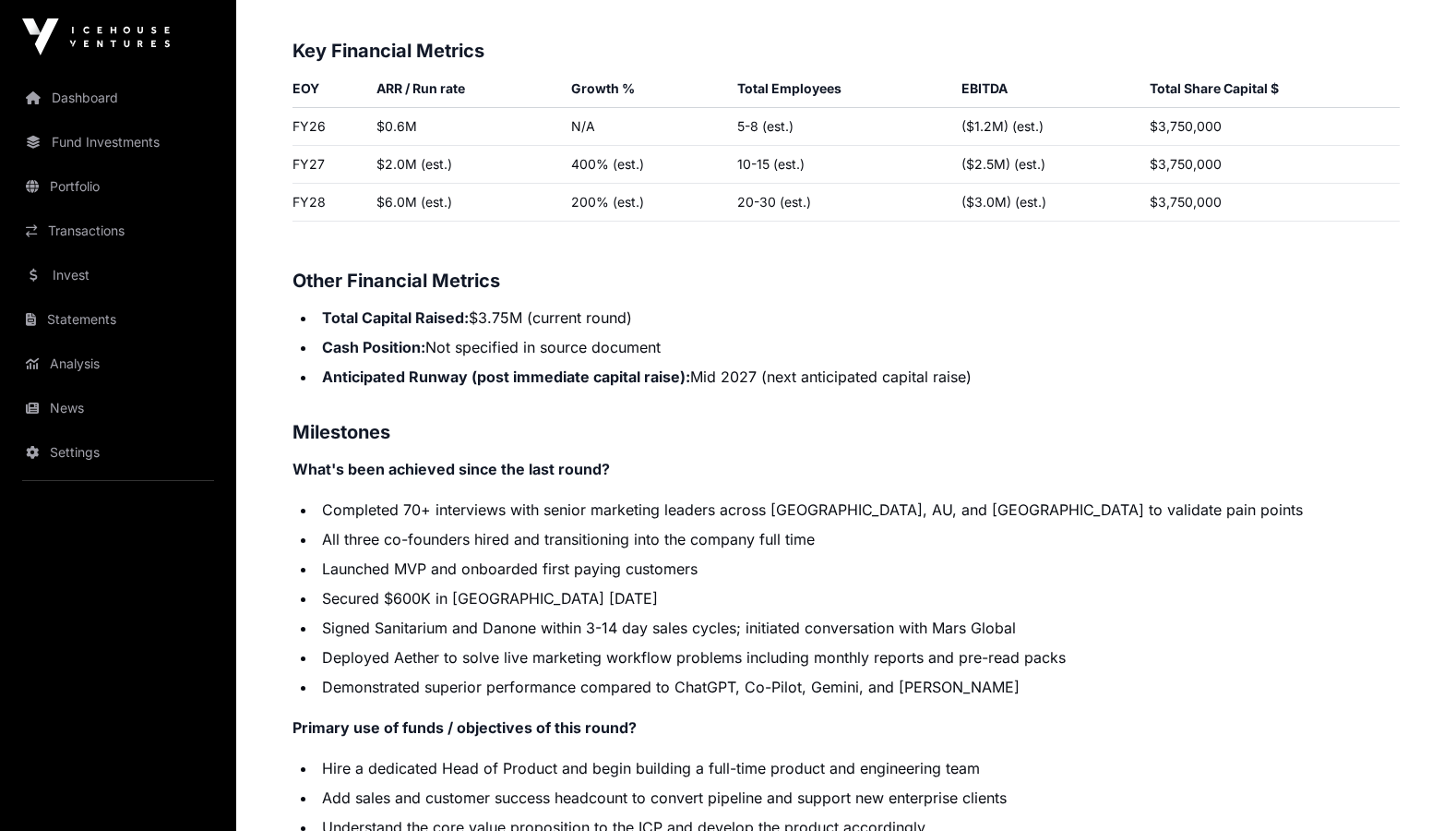
click at [837, 428] on h3 "Milestones" at bounding box center [846, 431] width 1107 height 30
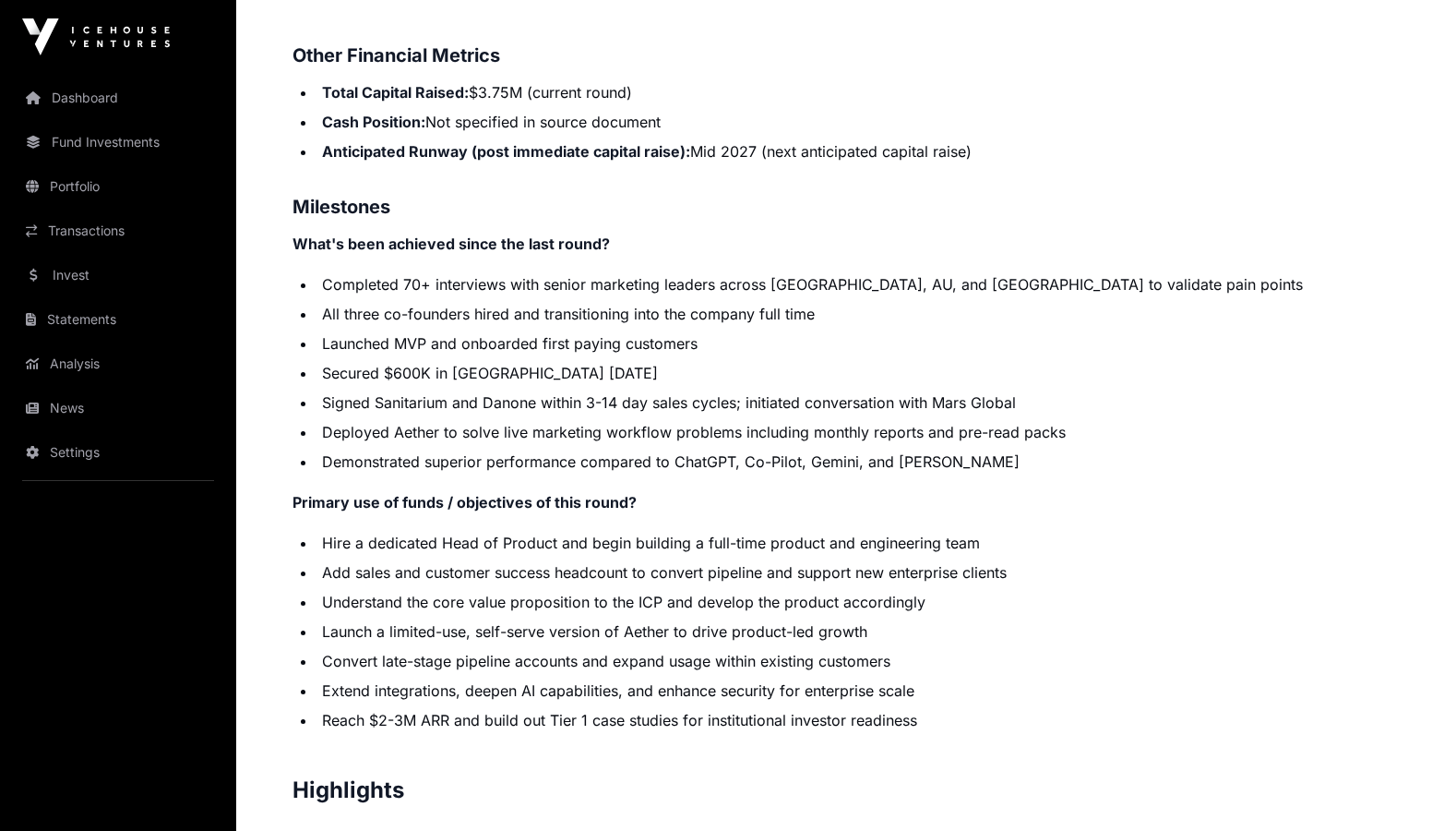
scroll to position [2965, 0]
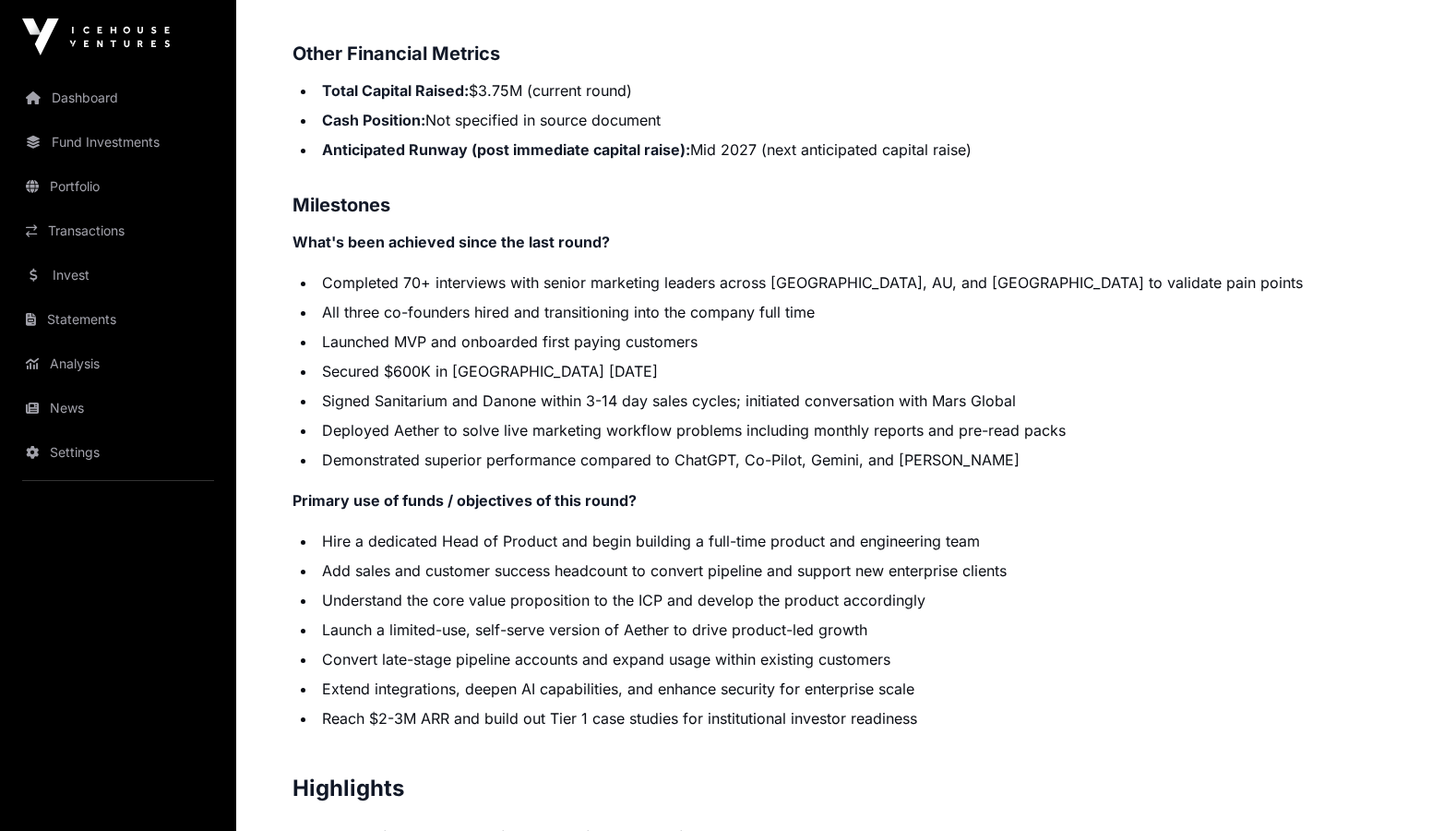
click at [894, 317] on li "All three co-founders hired and transitioning into the company full time" at bounding box center [858, 312] width 1083 height 22
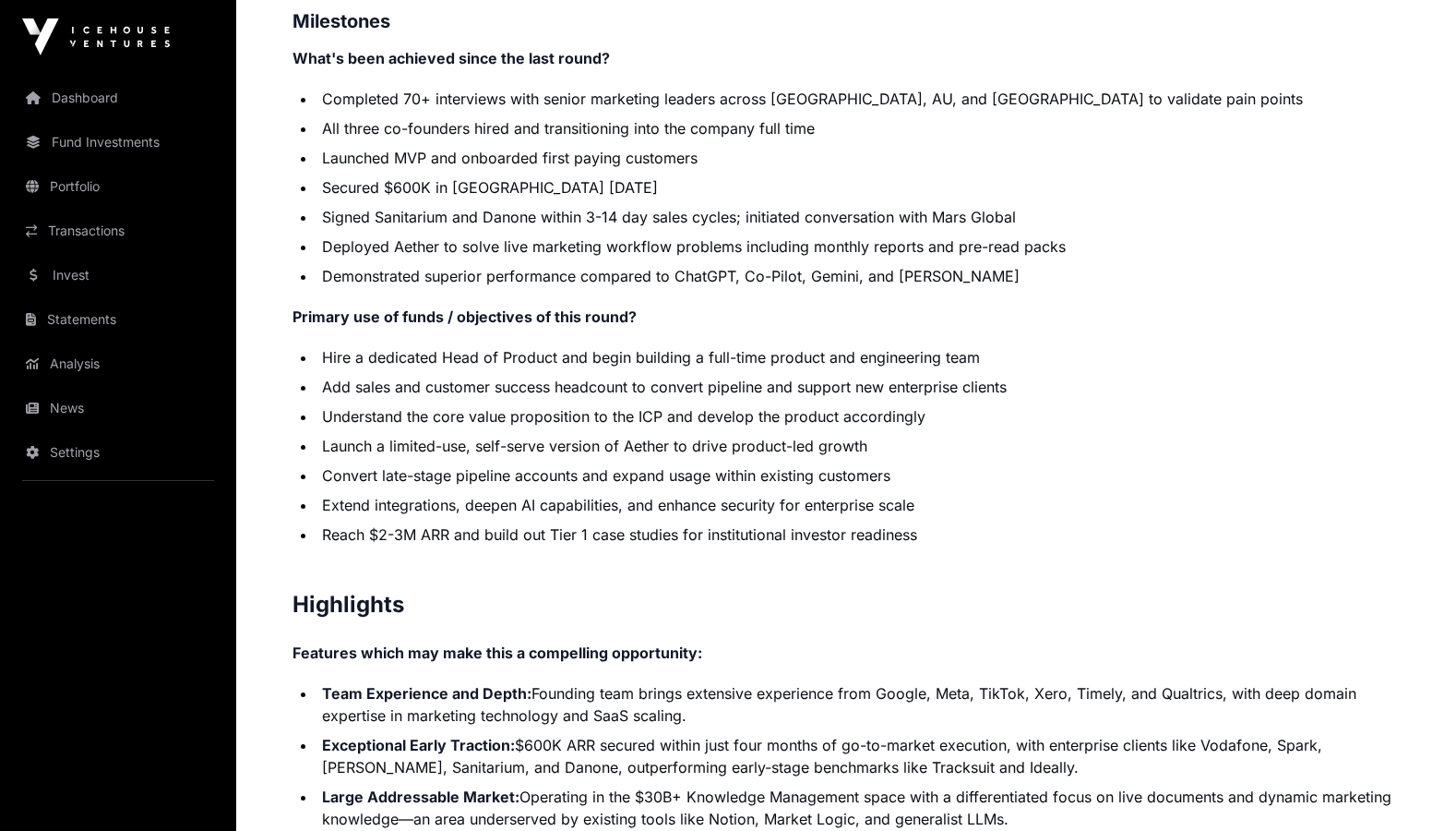
scroll to position [3139, 0]
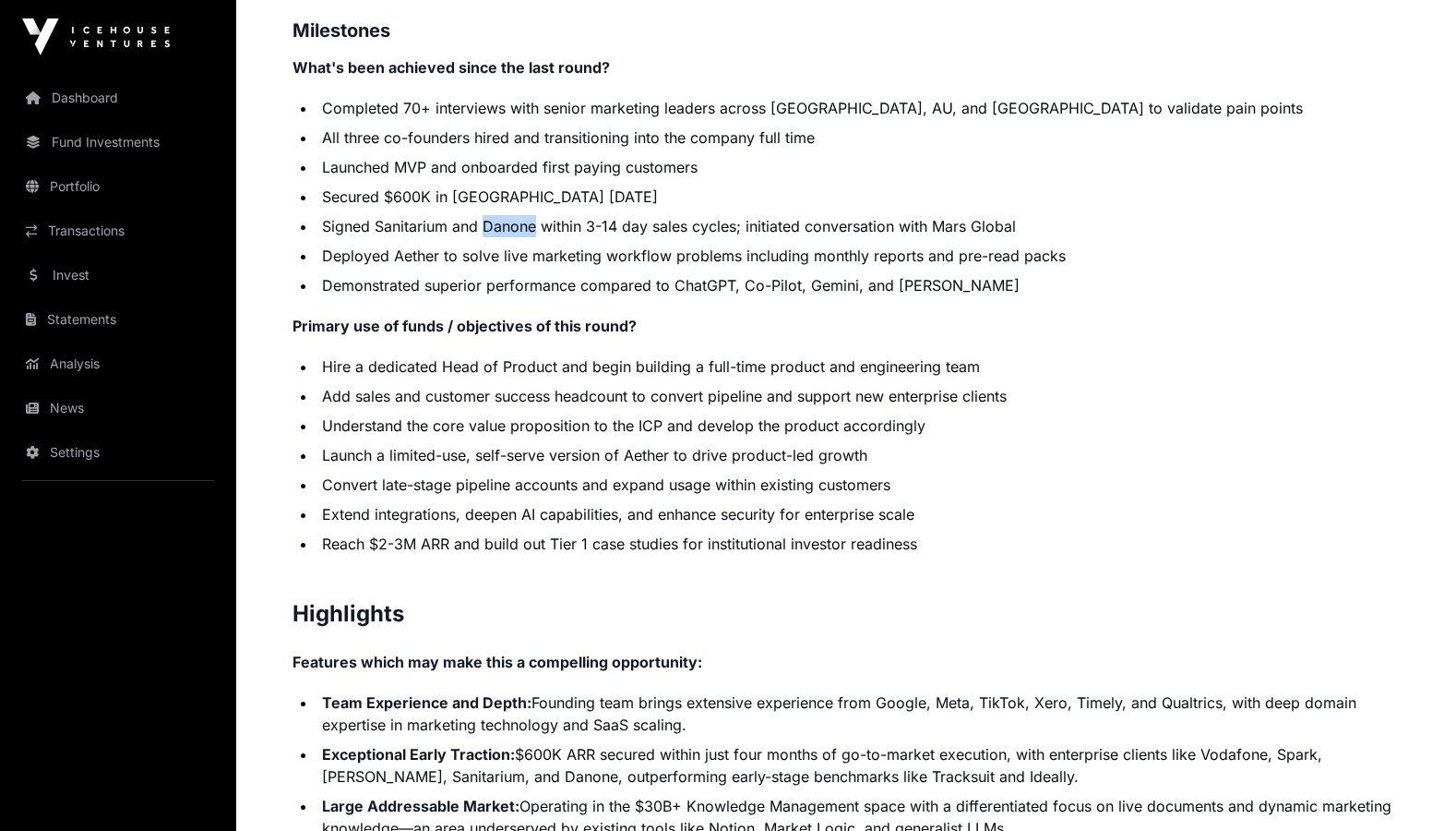
drag, startPoint x: 486, startPoint y: 226, endPoint x: 537, endPoint y: 227, distance: 51.0
click at [537, 227] on li "Signed Sanitarium and Danone within 3-14 day sales cycles; initiated conversati…" at bounding box center [858, 226] width 1083 height 22
copy li "Danone"
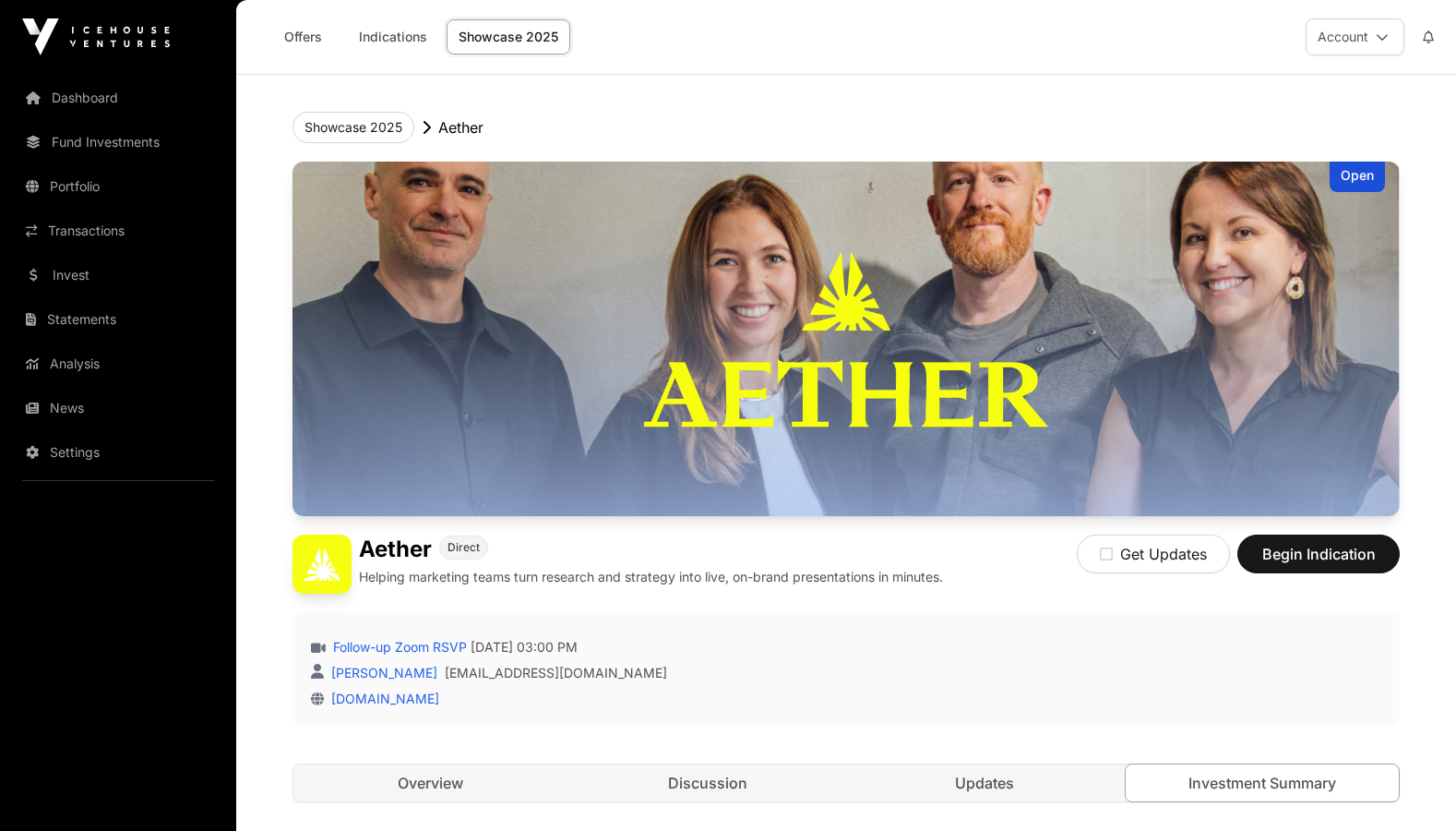
scroll to position [0, 0]
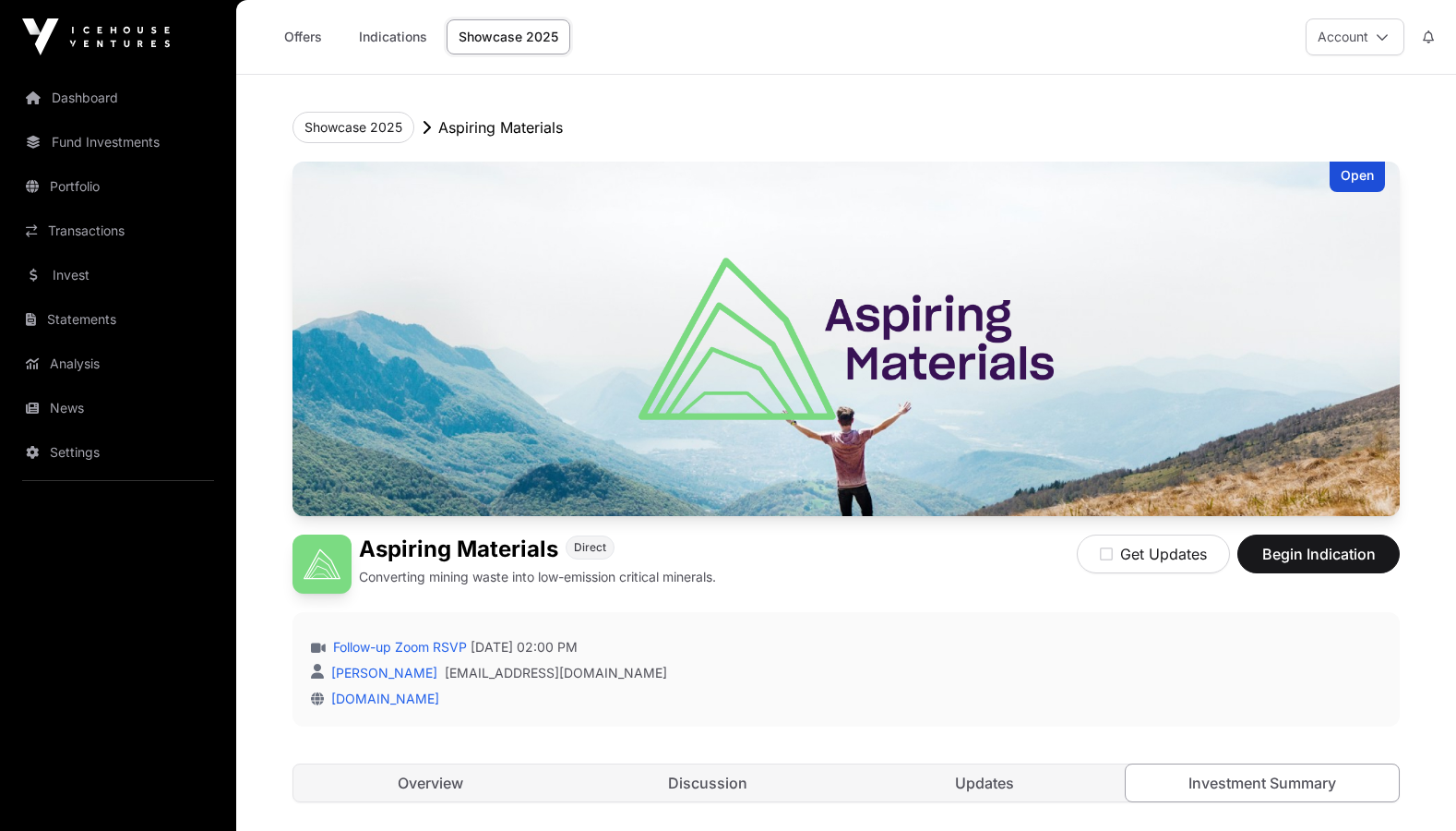
click at [515, 494] on img at bounding box center [846, 339] width 1107 height 355
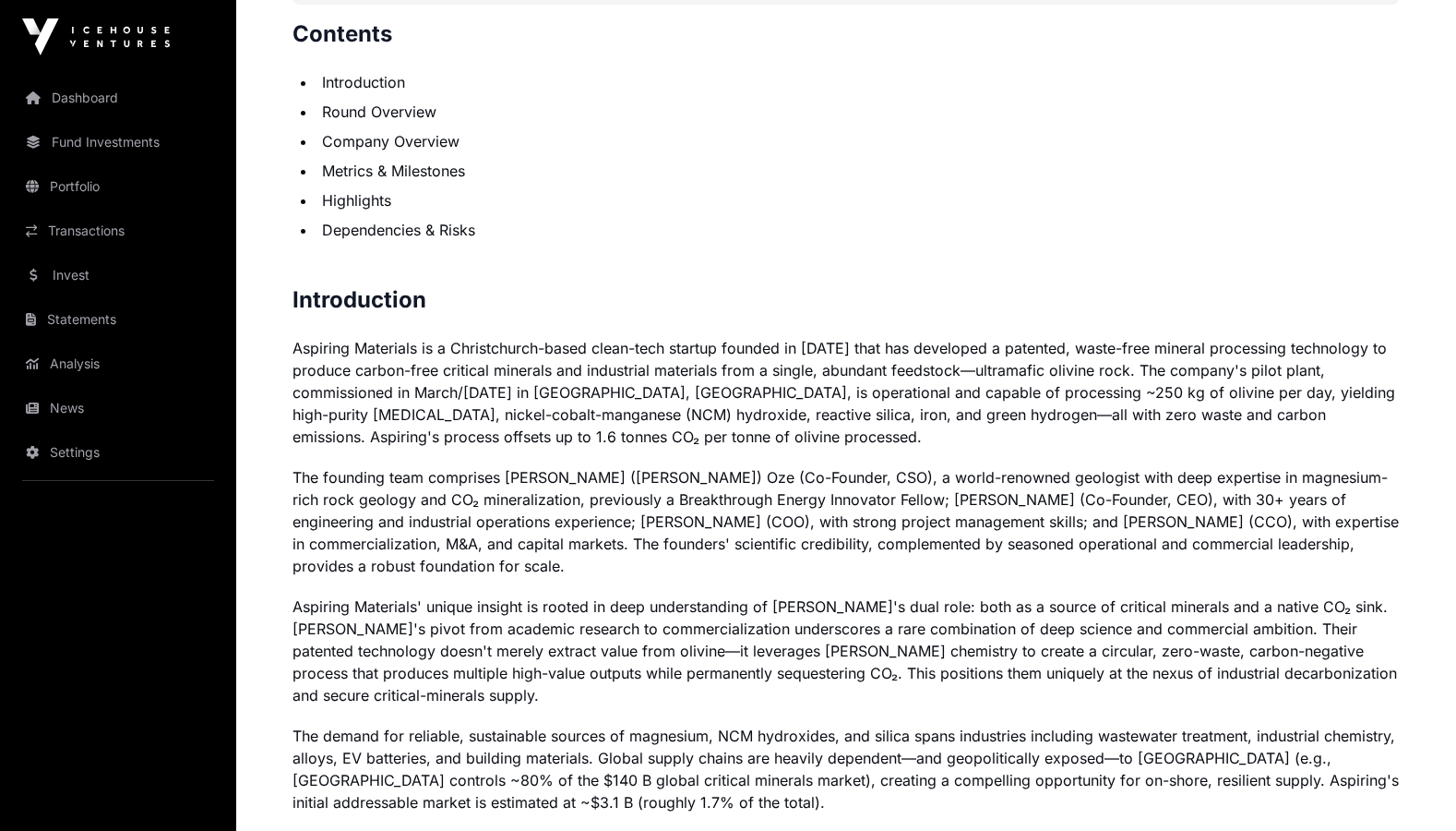
scroll to position [1074, 0]
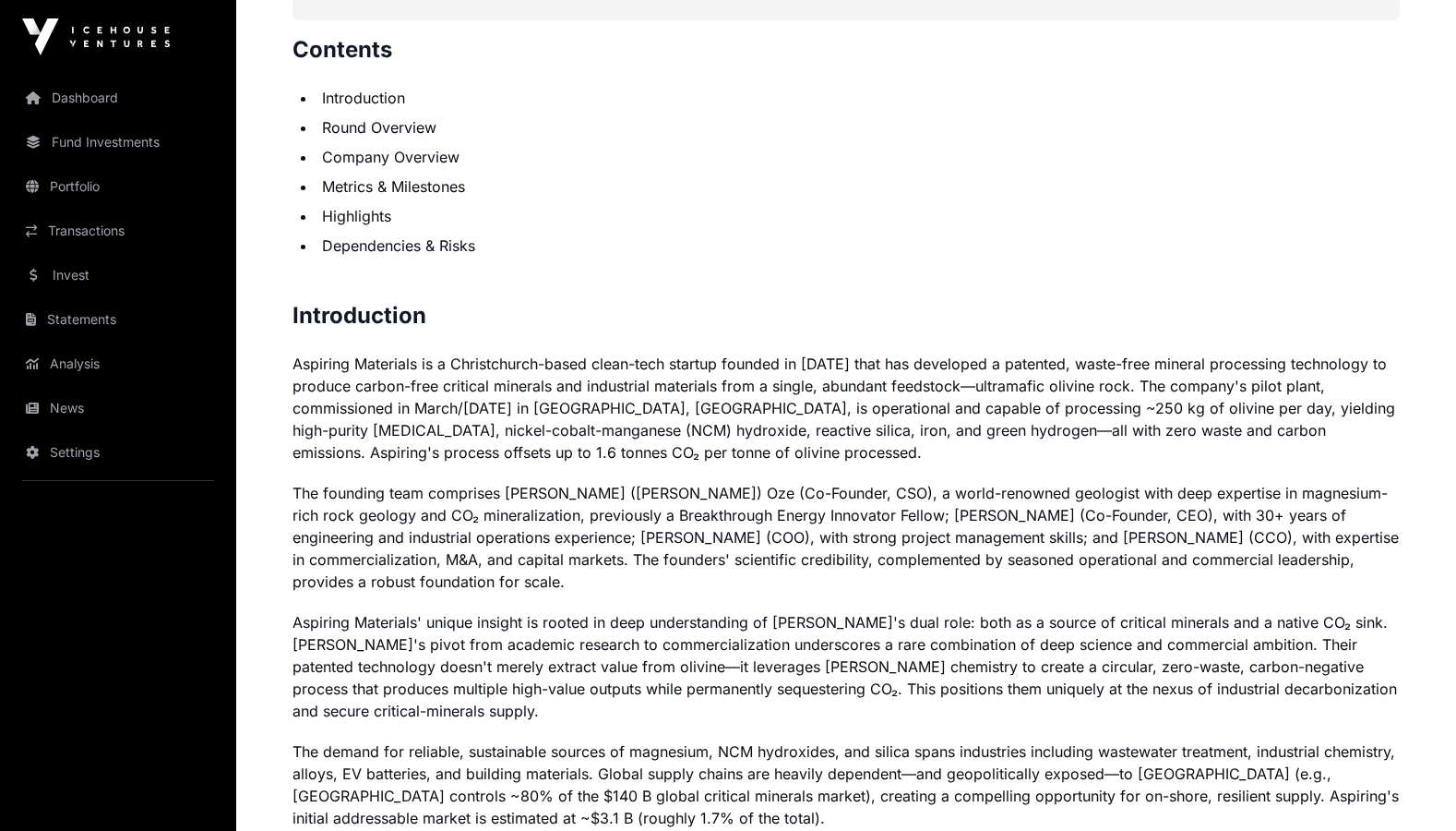
click at [662, 167] on ul "Introduction Round Overview Company Overview Metrics & Milestones Highlights De…" at bounding box center [846, 172] width 1107 height 170
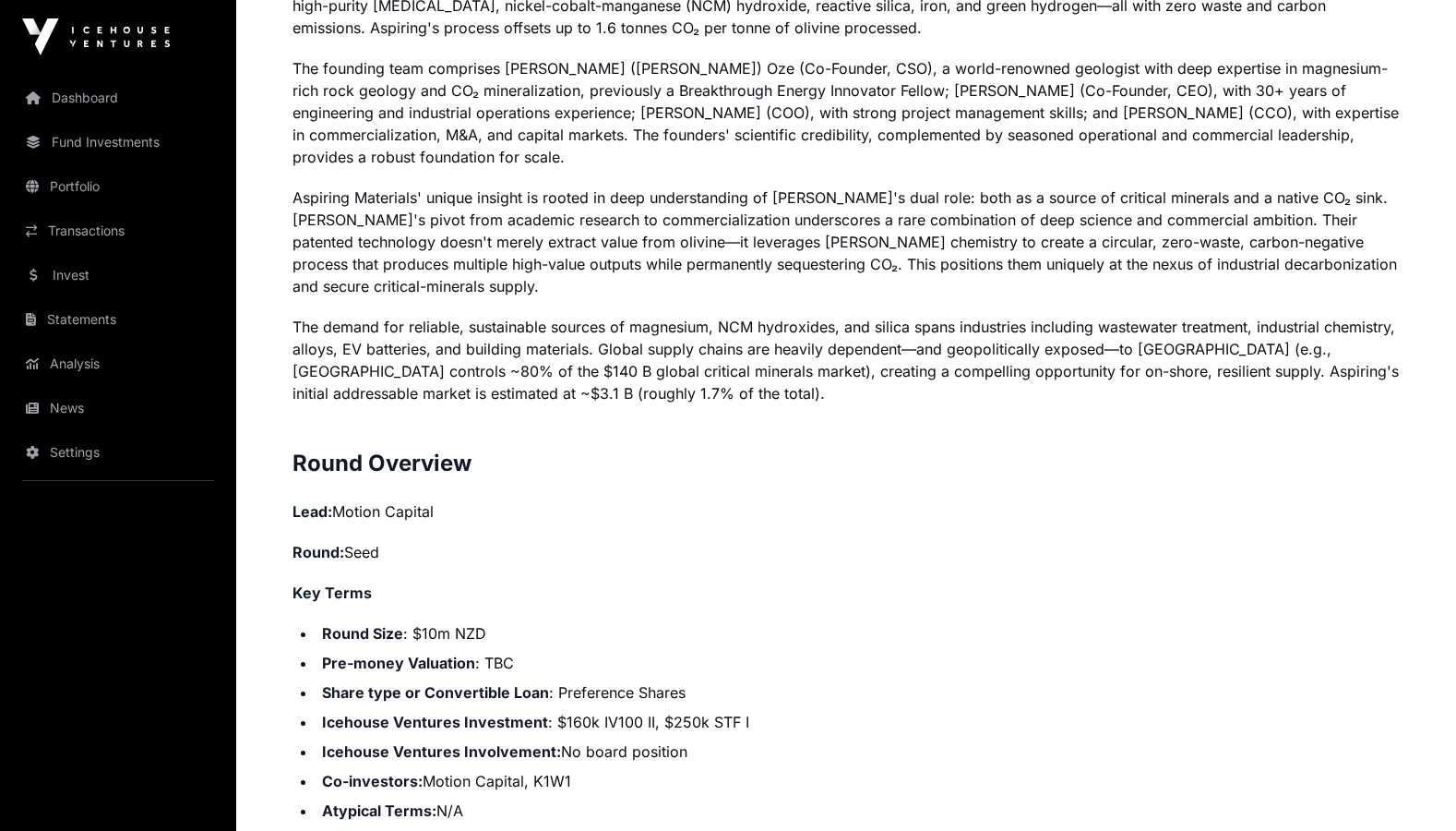
scroll to position [1561, 0]
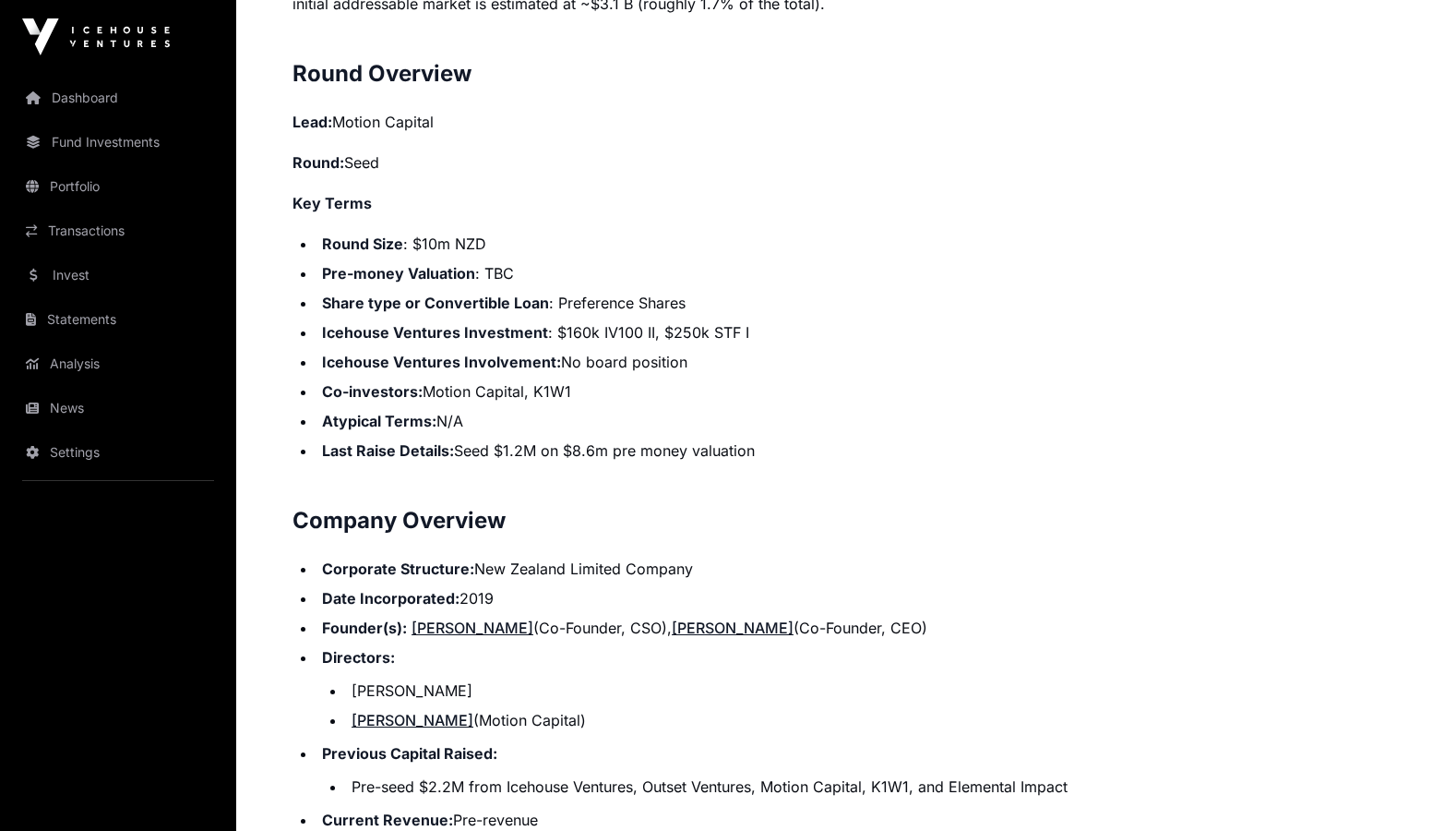
scroll to position [2178, 0]
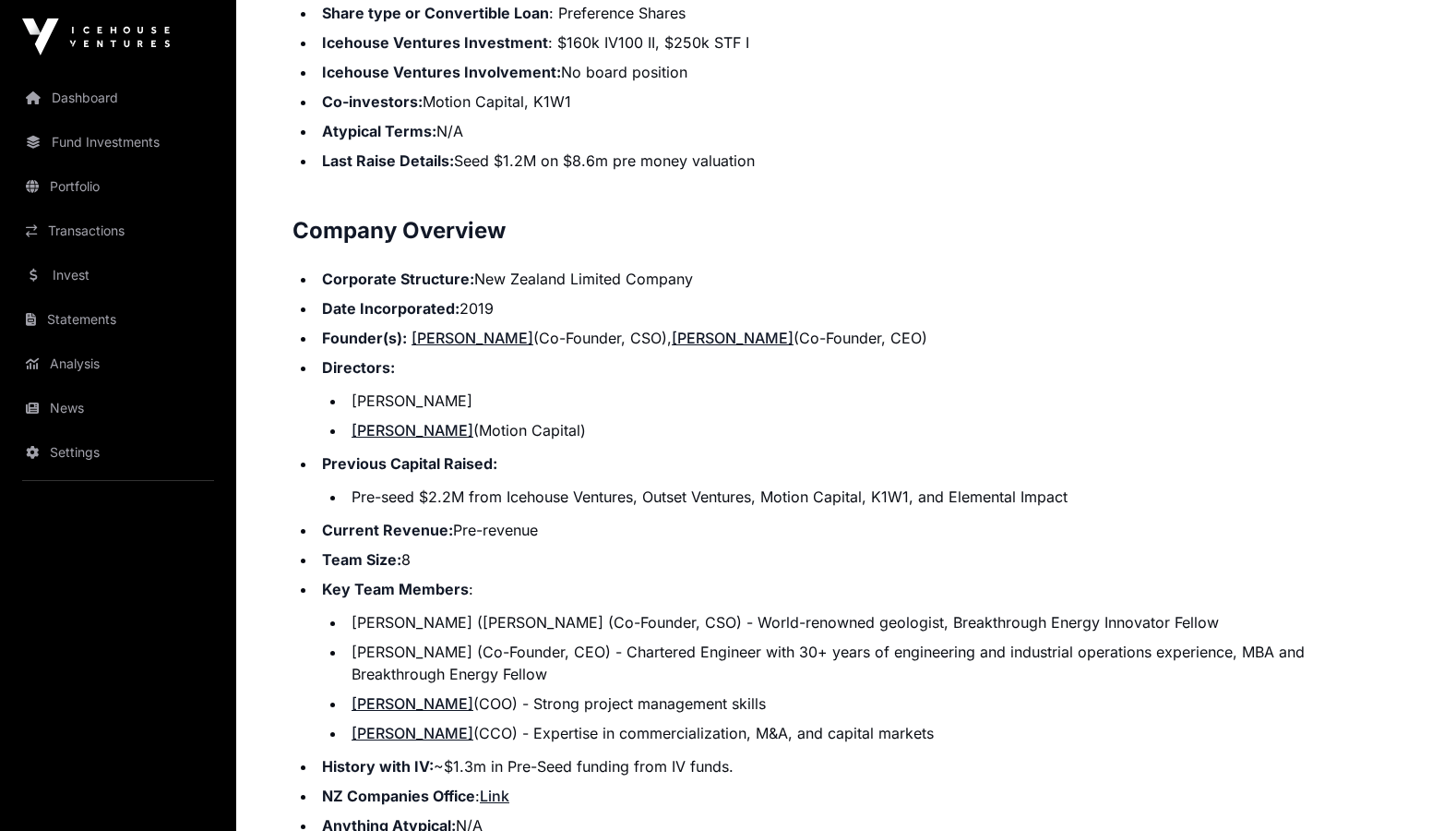
click at [936, 437] on li "[PERSON_NAME] (Motion Capital)" at bounding box center [873, 429] width 1054 height 22
click at [897, 381] on li "Directors: [PERSON_NAME] Oze [PERSON_NAME] (Motion Capital)" at bounding box center [858, 399] width 1083 height 85
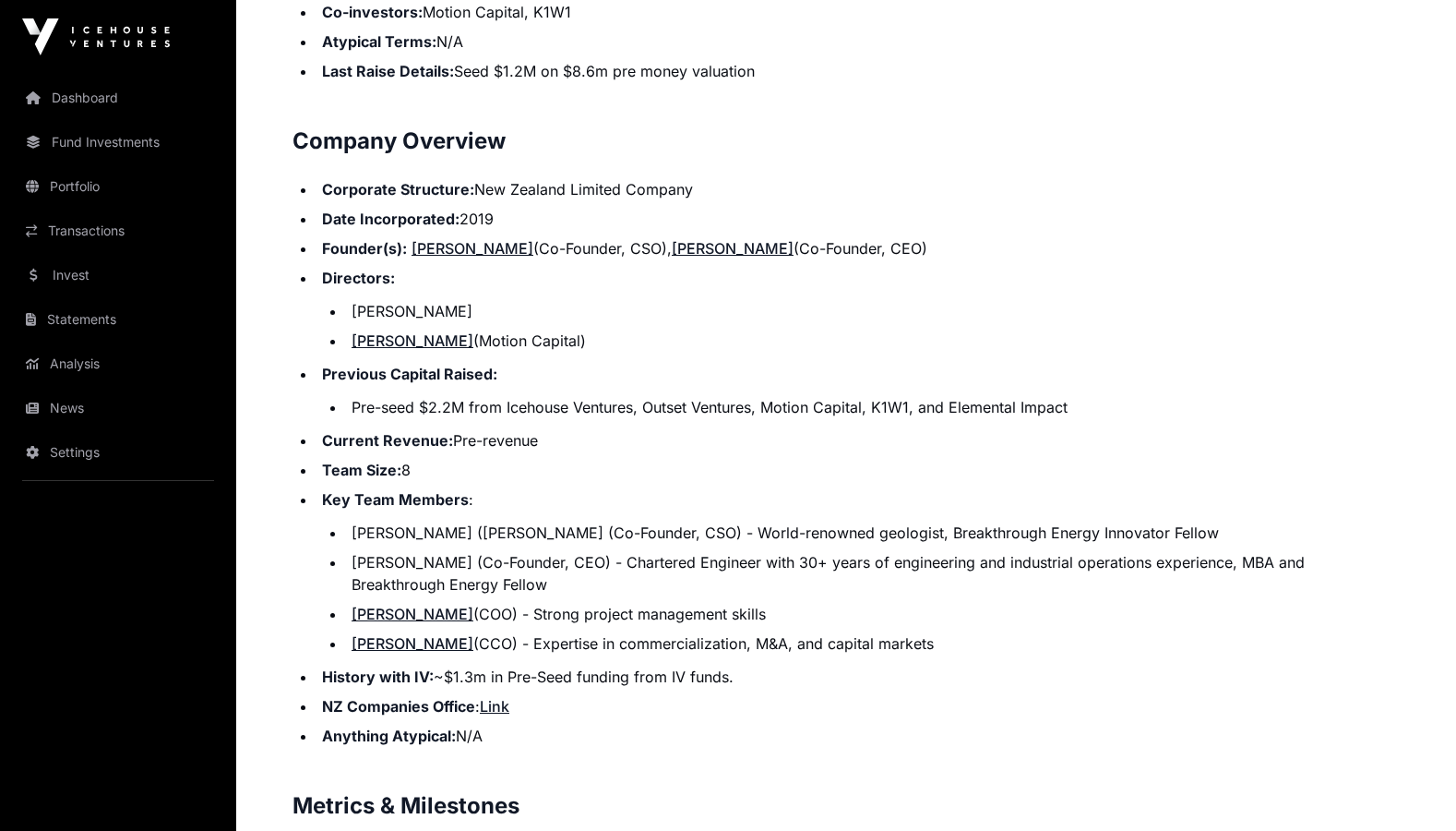
scroll to position [2272, 0]
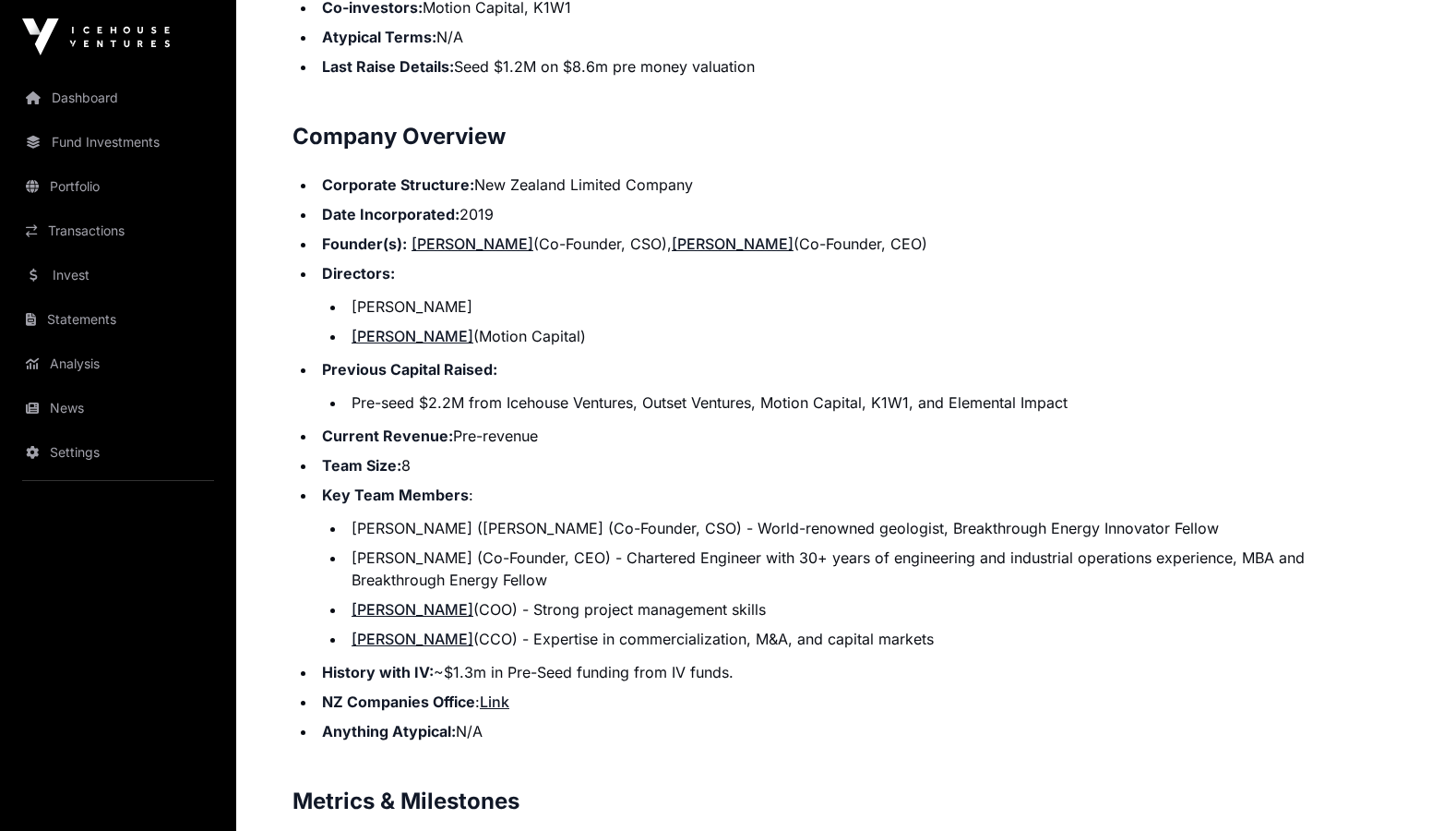
click at [880, 277] on li "Directors: [PERSON_NAME] Oze [PERSON_NAME] (Motion Capital)" at bounding box center [858, 304] width 1083 height 85
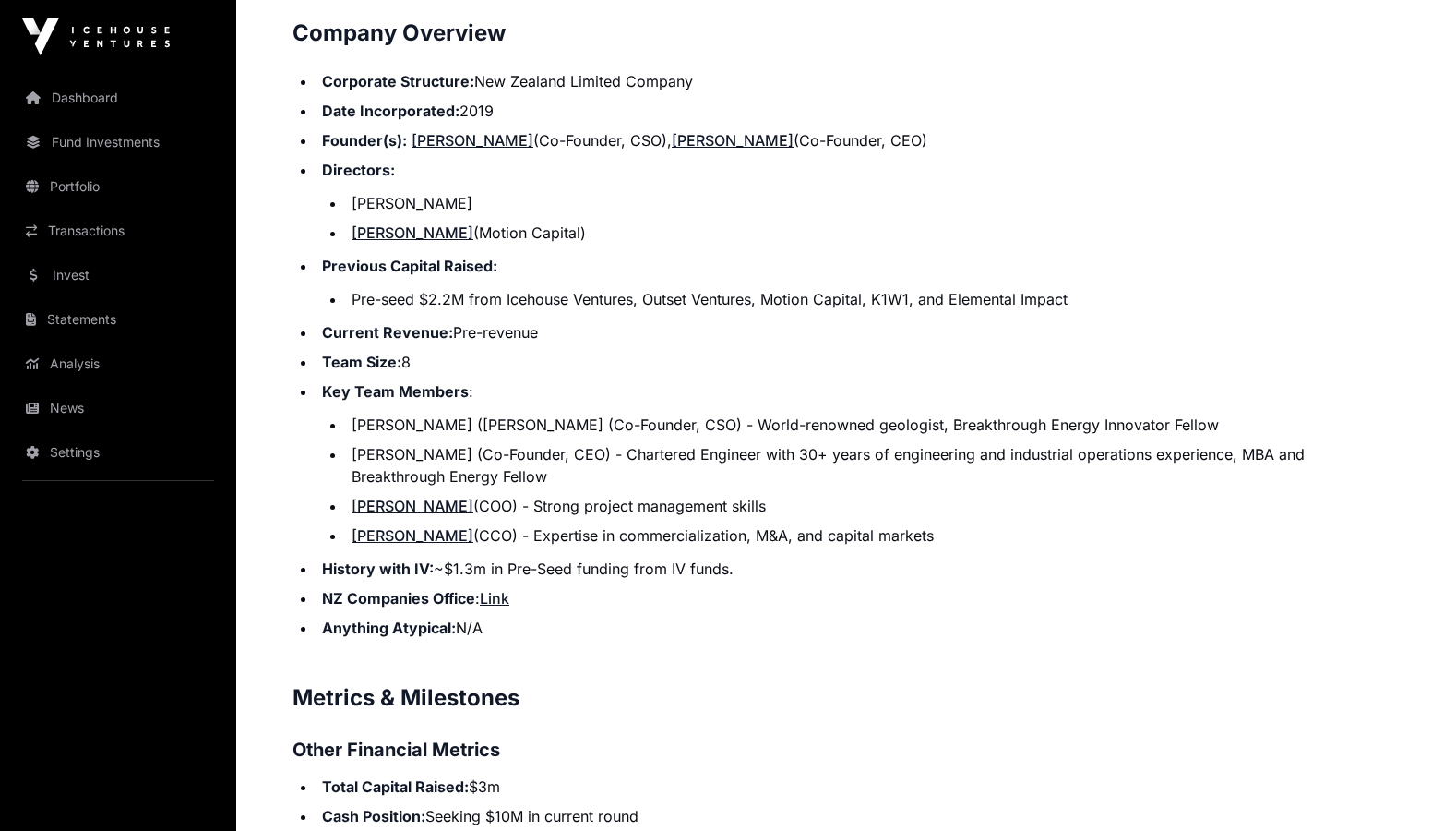
scroll to position [2377, 0]
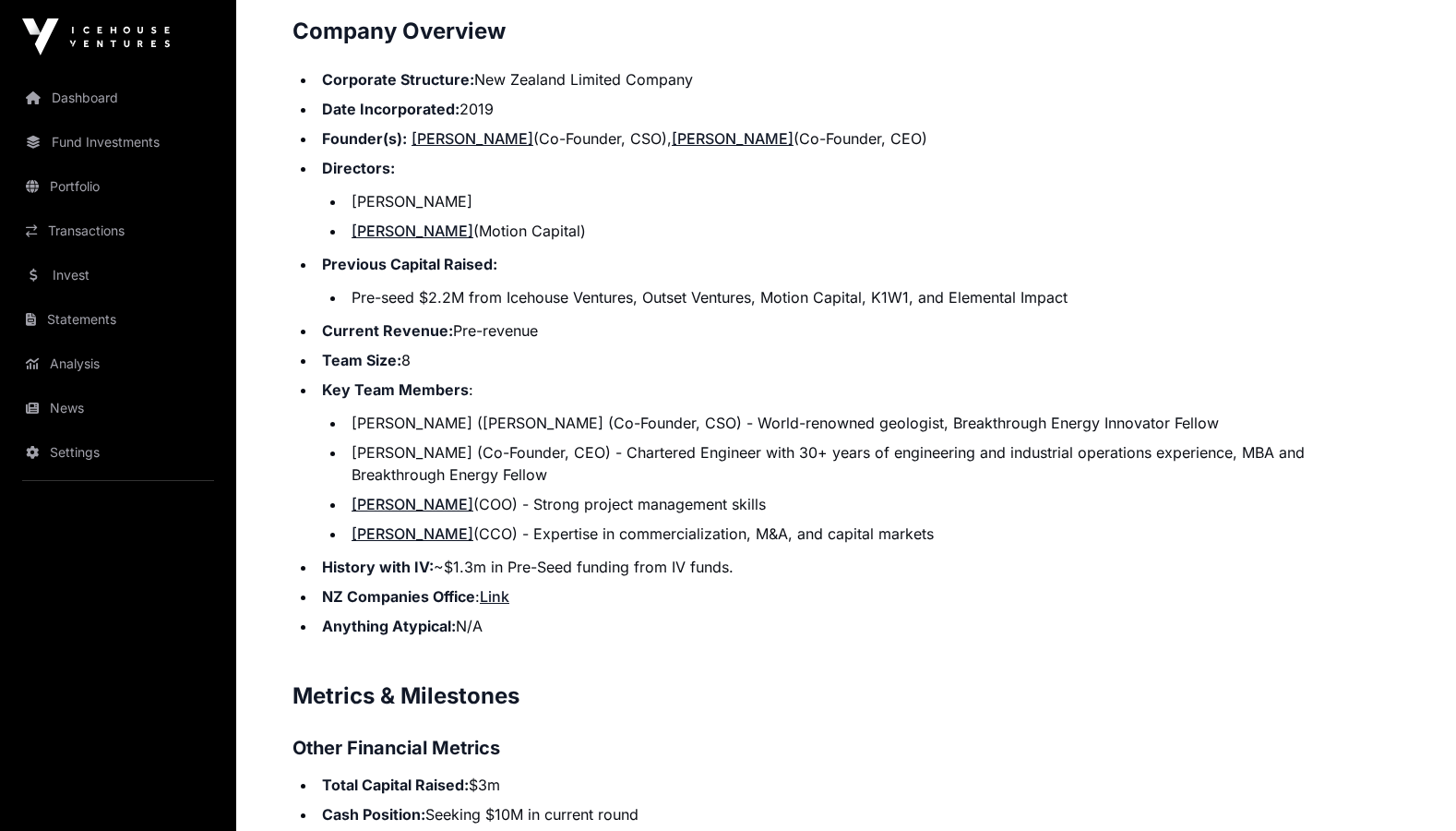
click at [605, 599] on li "NZ Companies Office : Link" at bounding box center [858, 596] width 1083 height 22
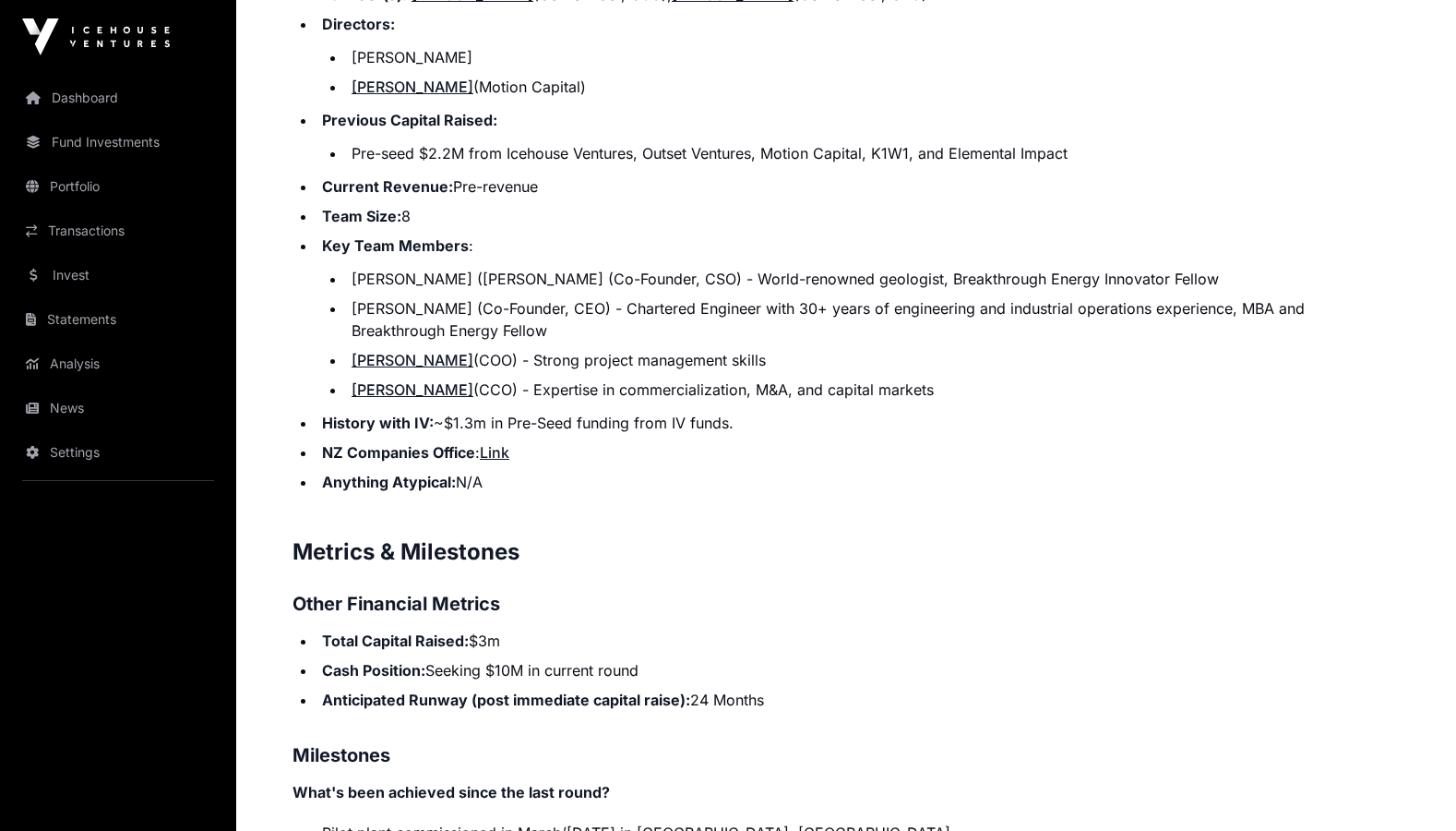
scroll to position [2520, 0]
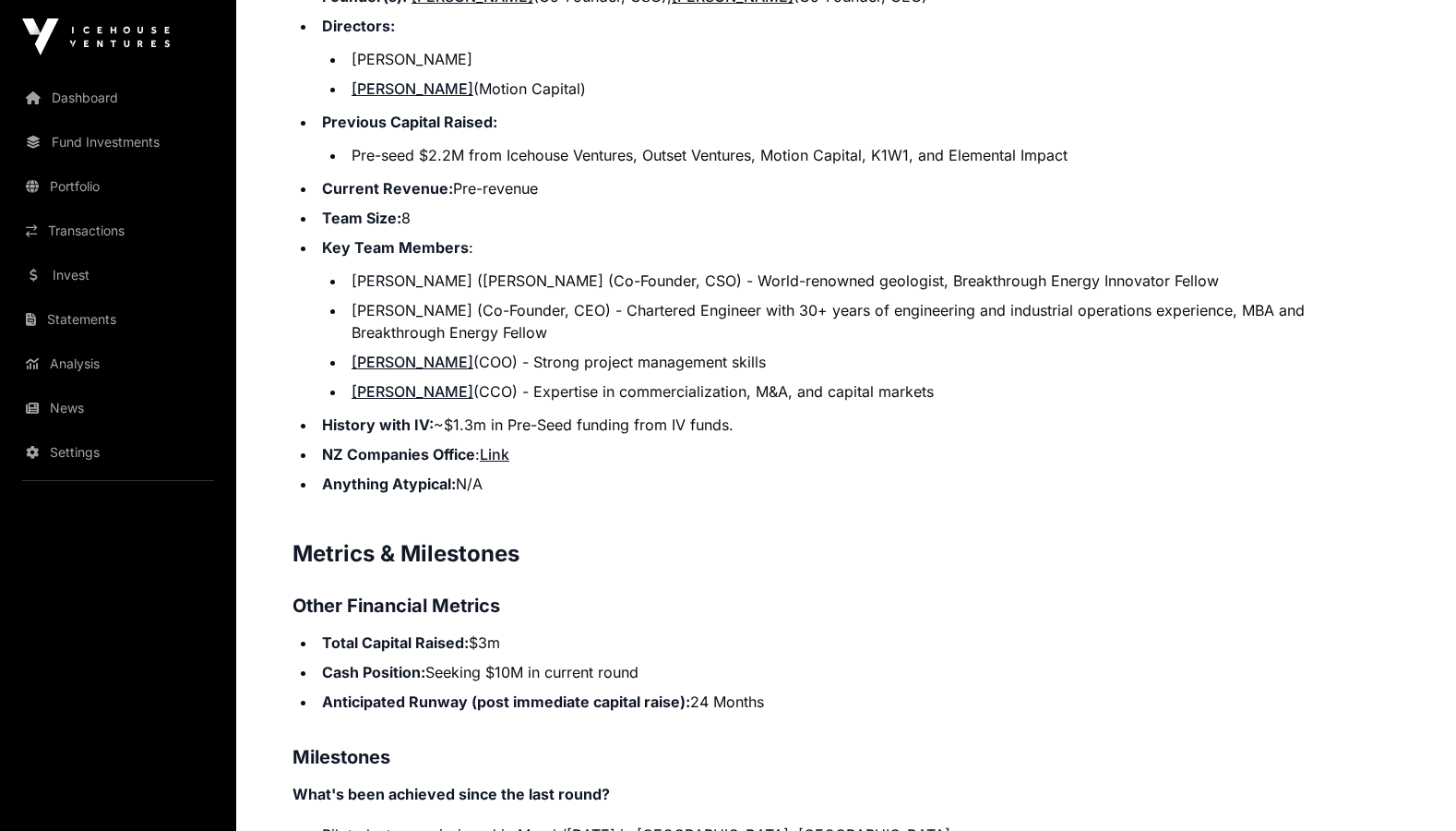
click at [713, 598] on h3 "Other Financial Metrics" at bounding box center [846, 605] width 1107 height 30
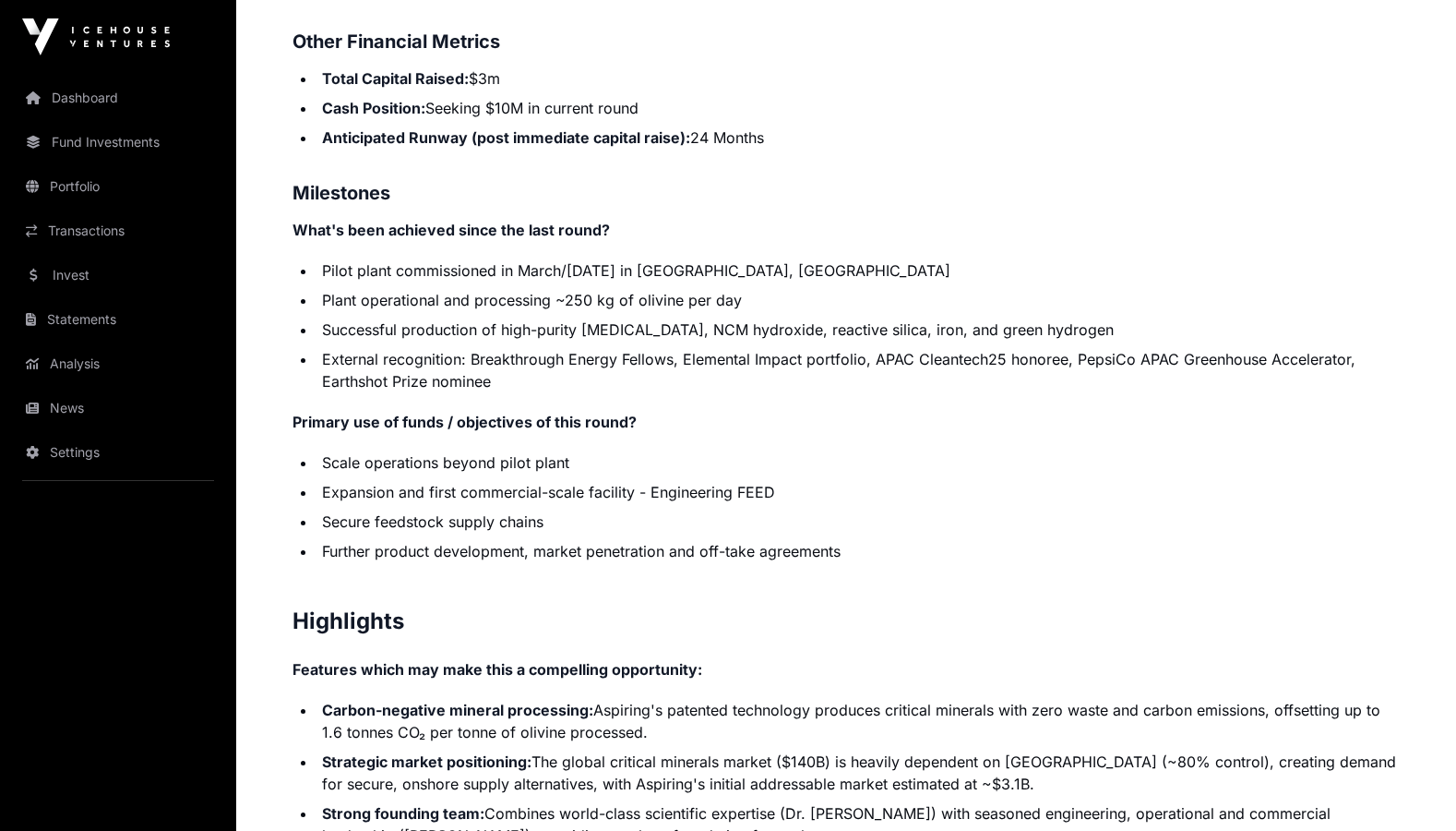
scroll to position [3109, 0]
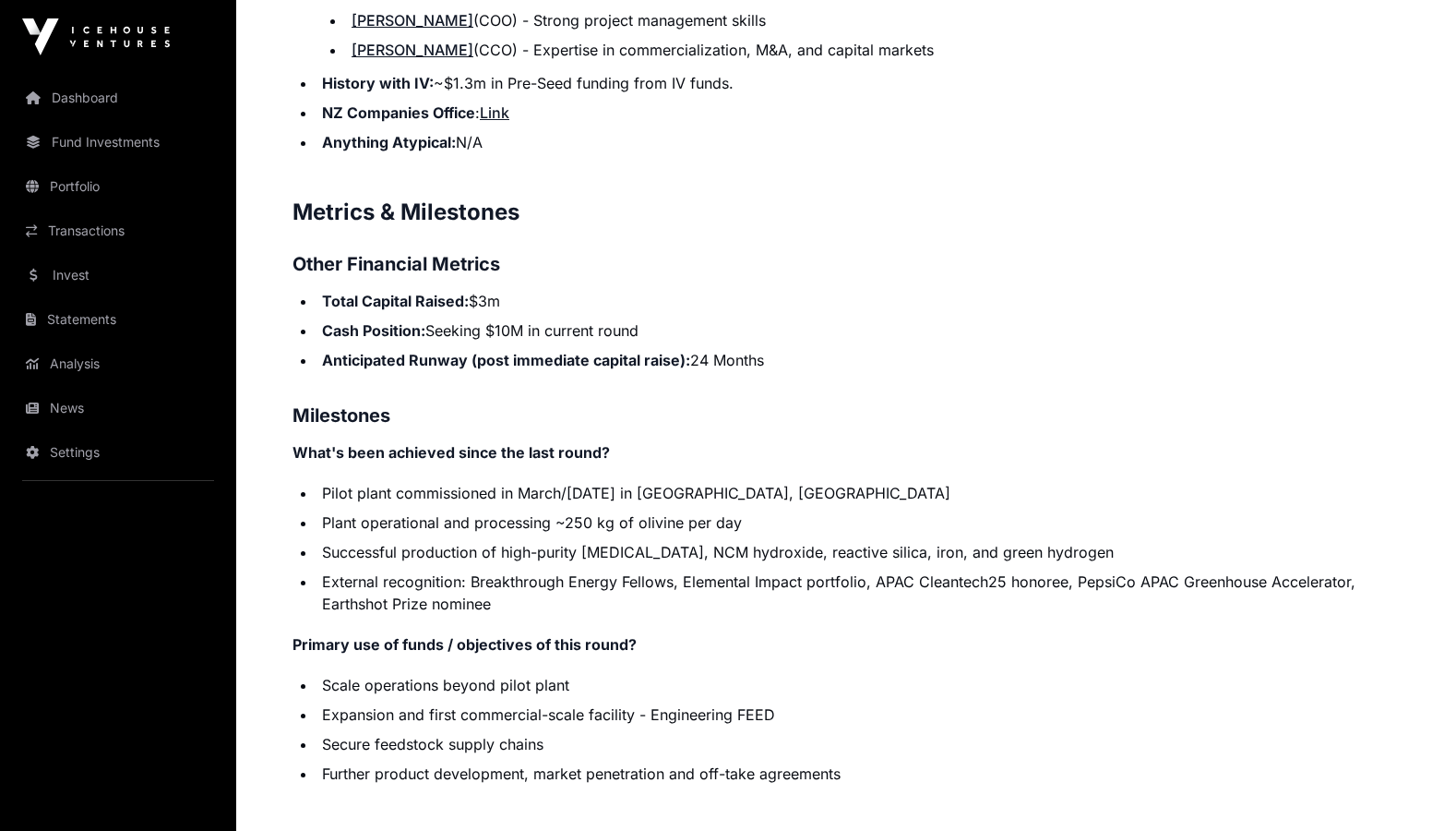
scroll to position [2290, 0]
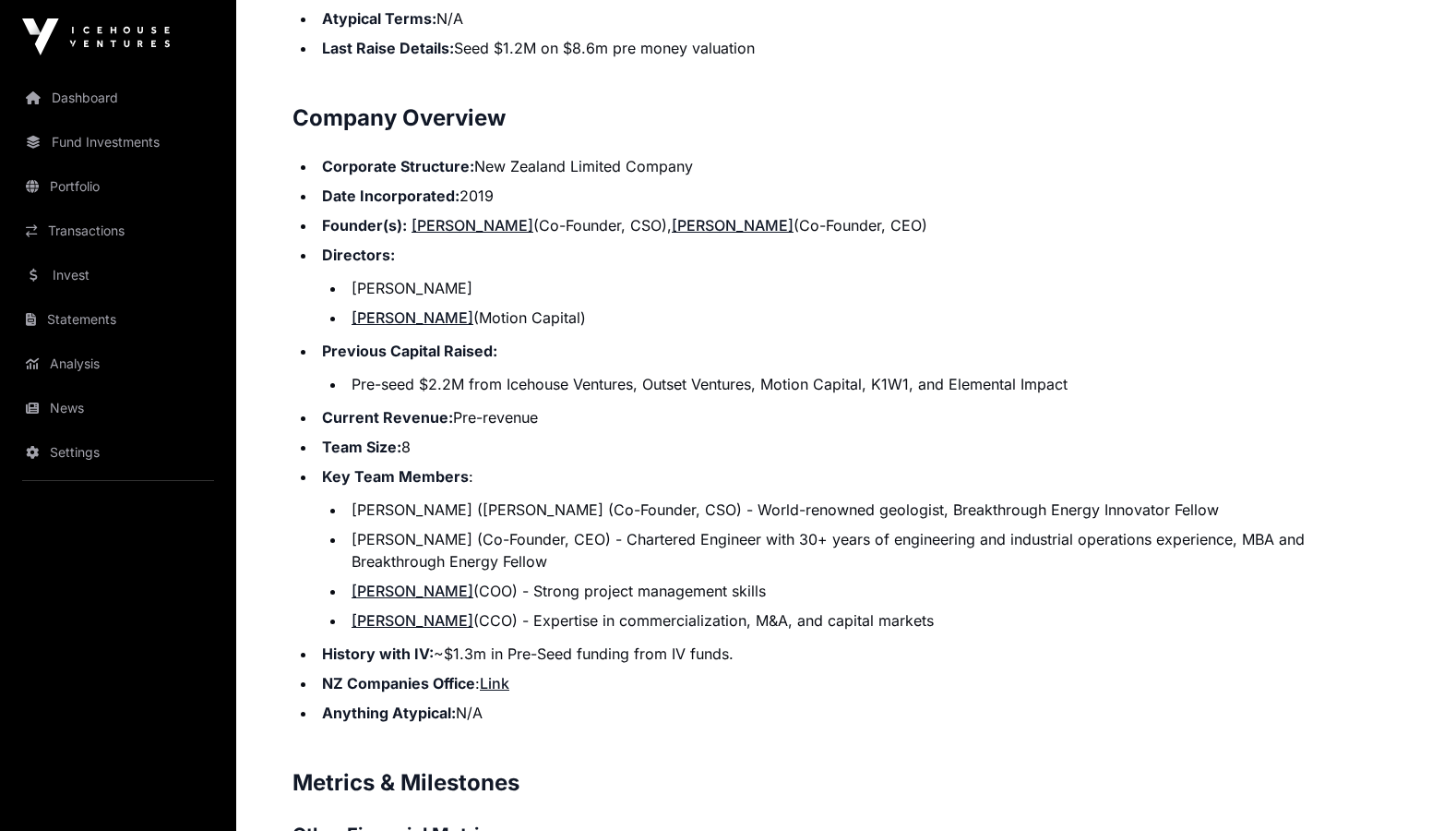
click at [427, 326] on ul "Corporate Structure: New Zealand Limited Company Date Incorporated: 2019 Founde…" at bounding box center [846, 439] width 1107 height 568
click at [435, 319] on link "[PERSON_NAME]" at bounding box center [412, 317] width 121 height 18
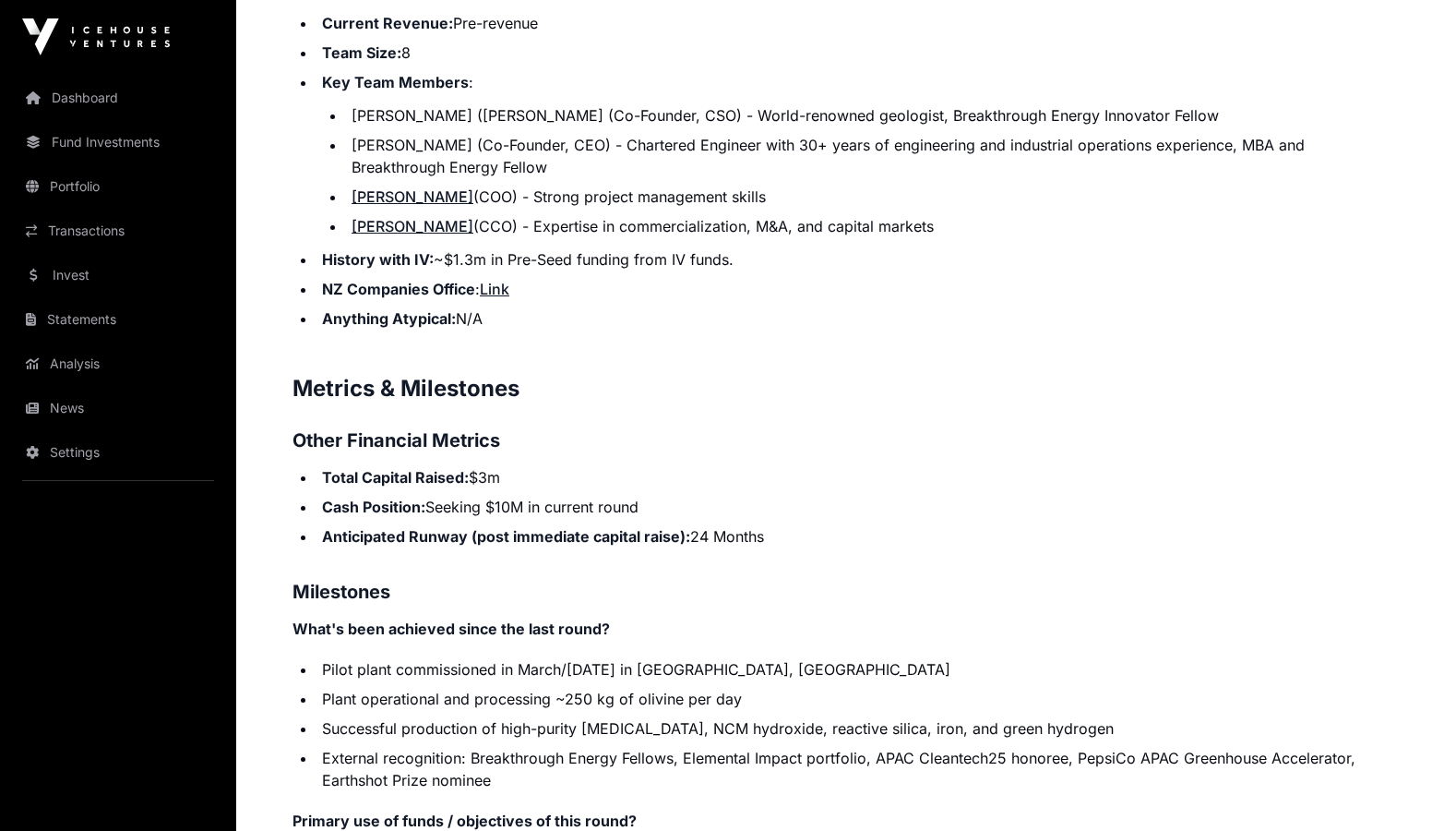
scroll to position [2687, 0]
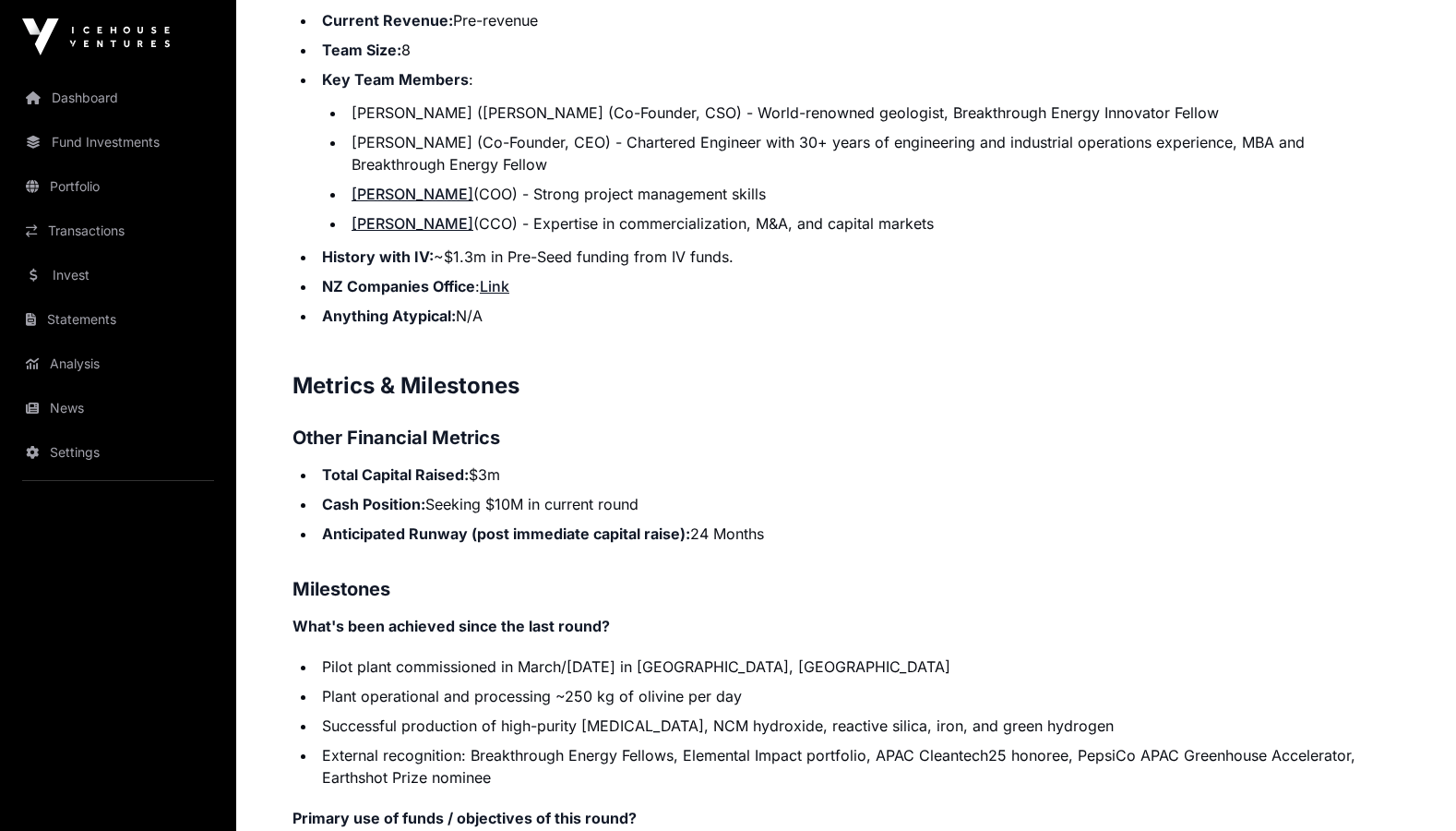
click at [886, 423] on h3 "Other Financial Metrics" at bounding box center [846, 437] width 1107 height 30
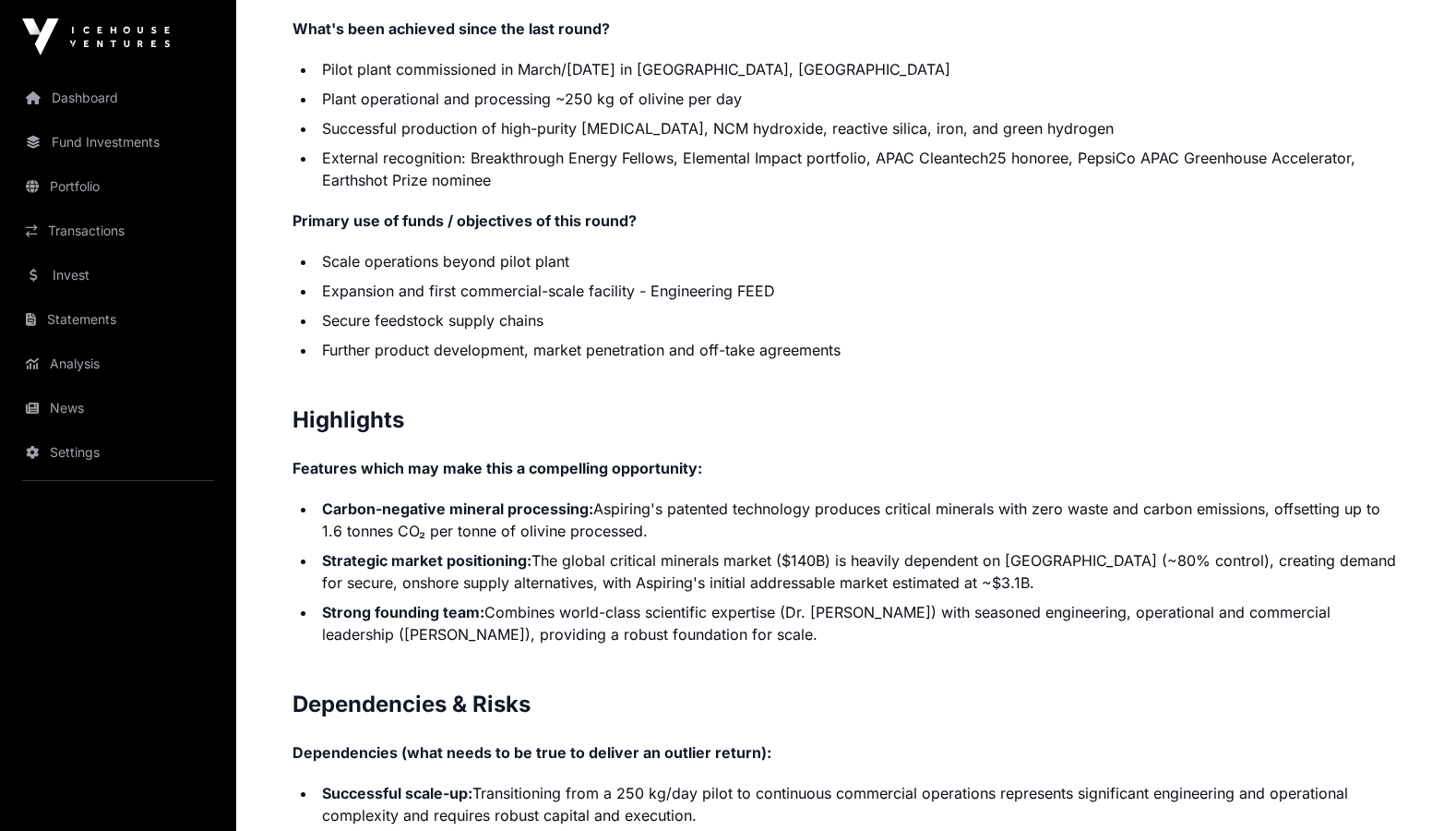
click at [959, 332] on ul "Scale operations beyond pilot plant Expansion and first commercial-scale facili…" at bounding box center [846, 306] width 1107 height 111
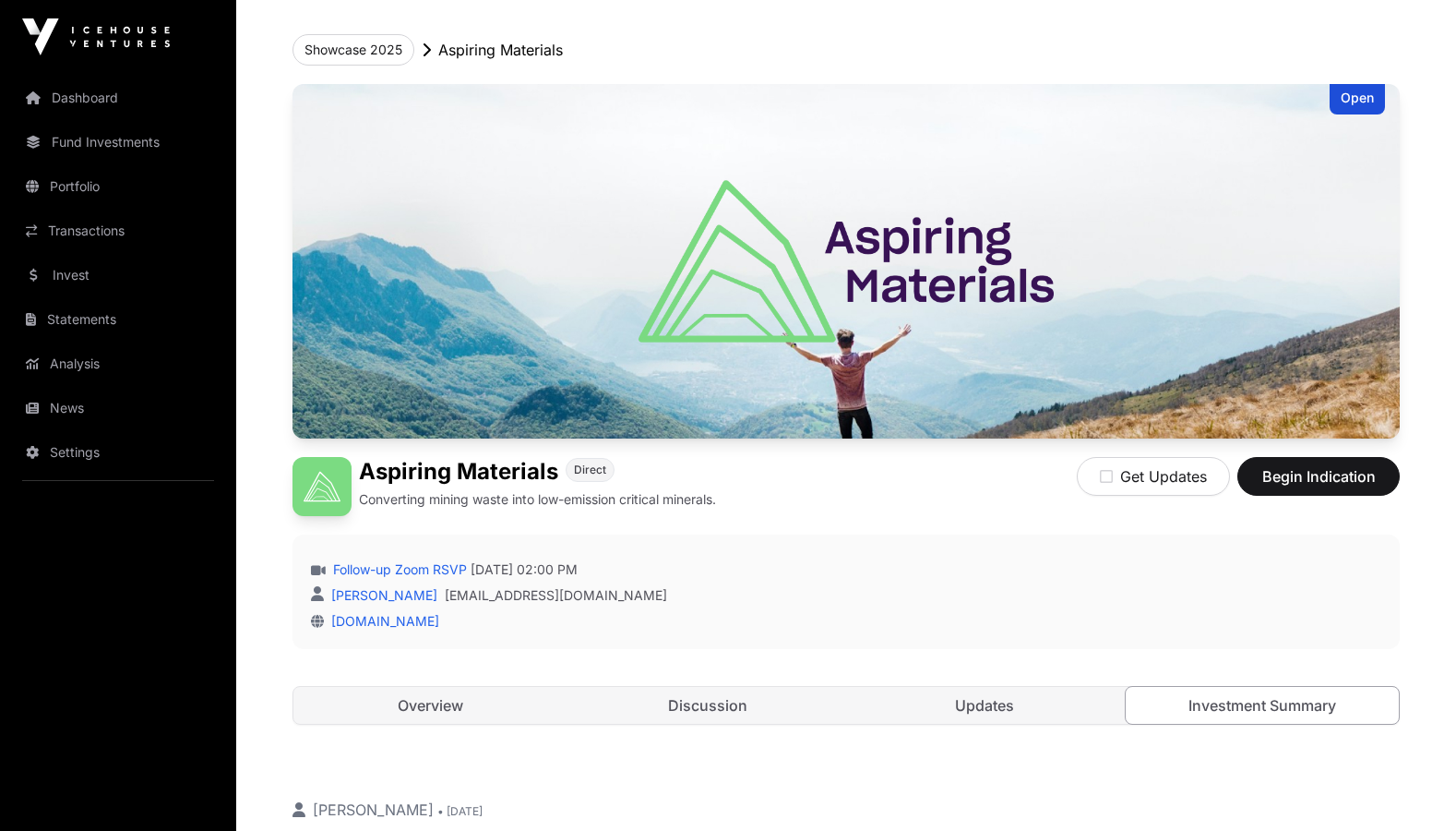
scroll to position [63, 0]
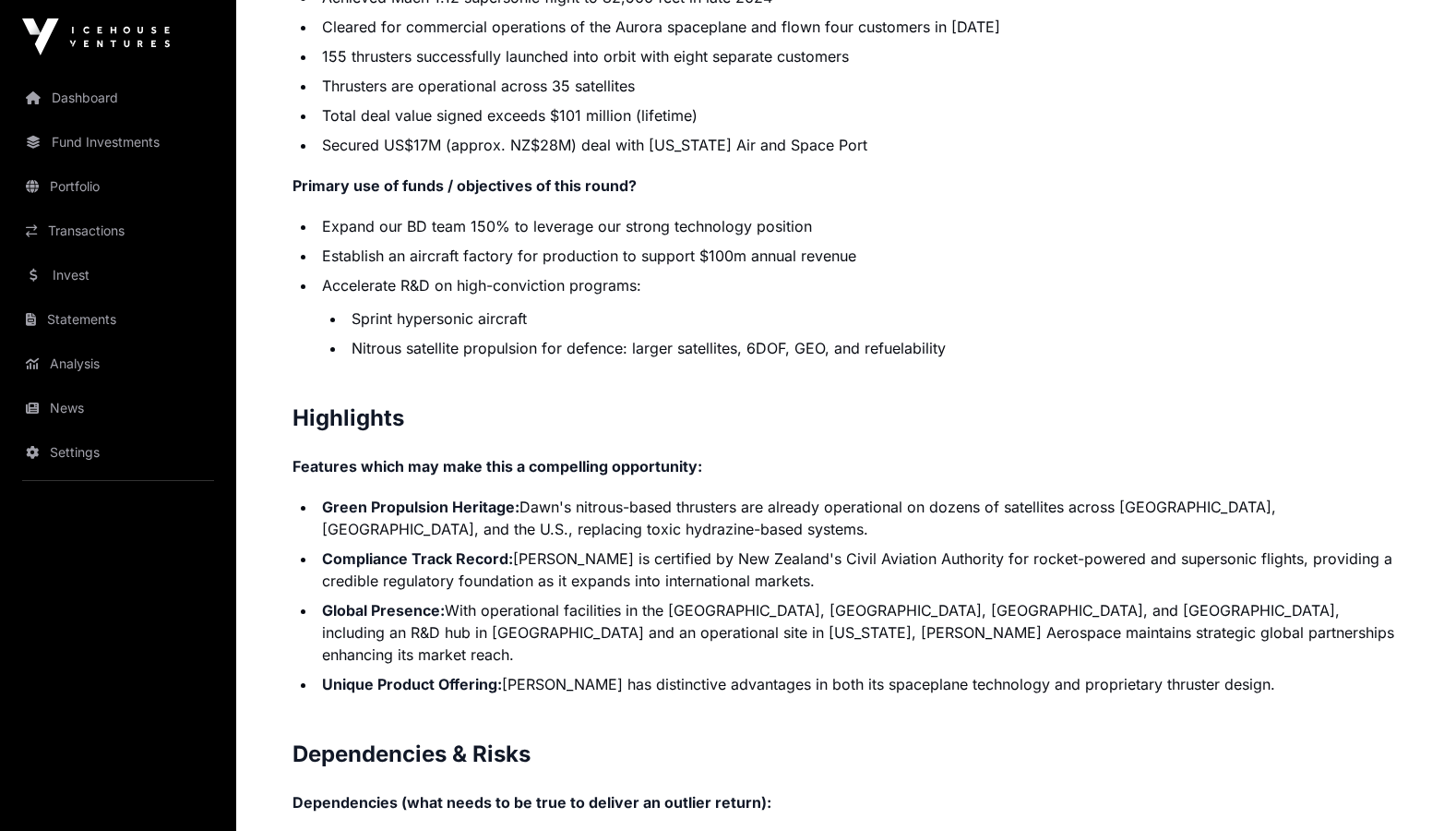
scroll to position [3504, 1]
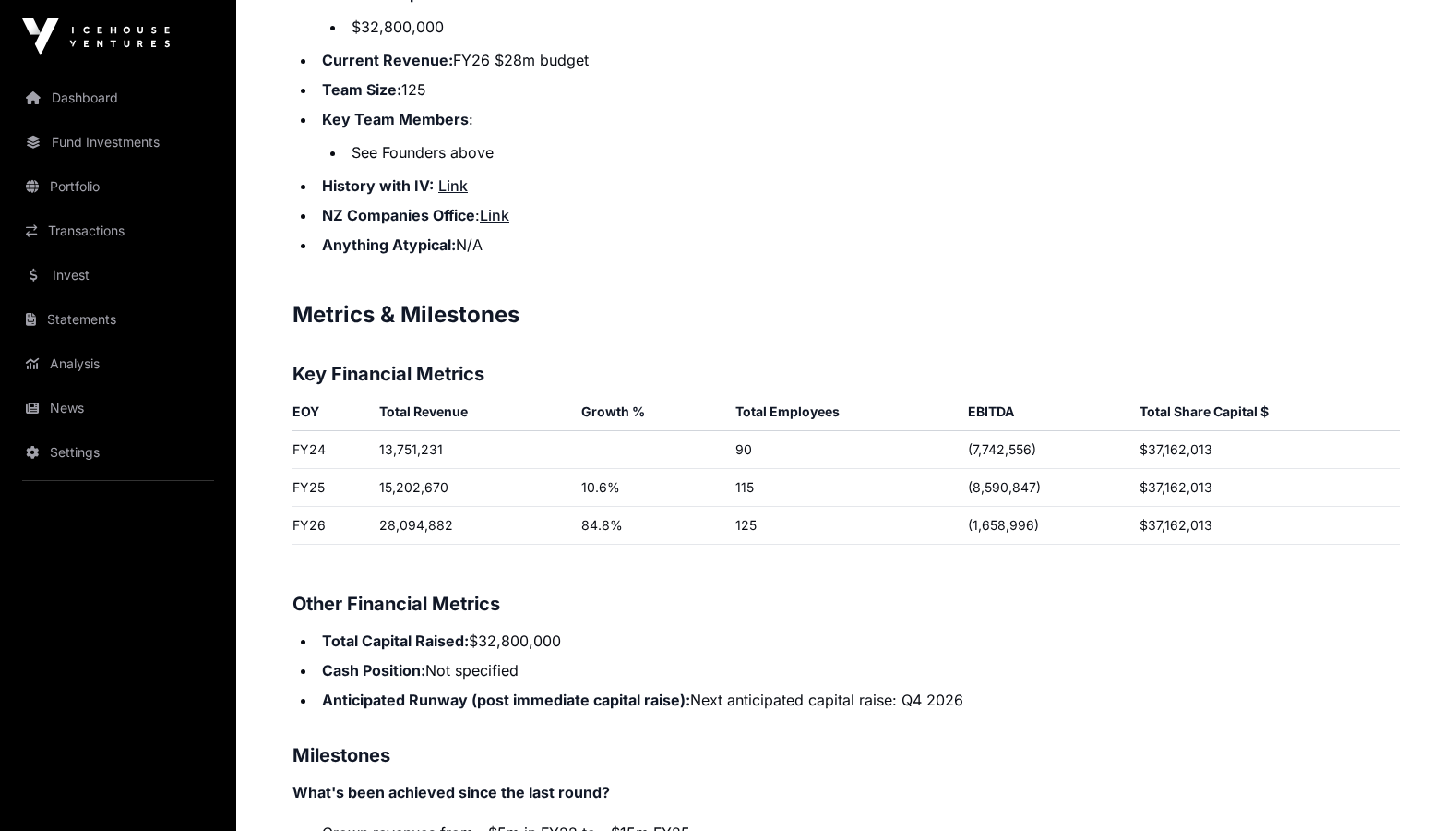
click at [653, 174] on li "History with IV: Link" at bounding box center [858, 185] width 1083 height 22
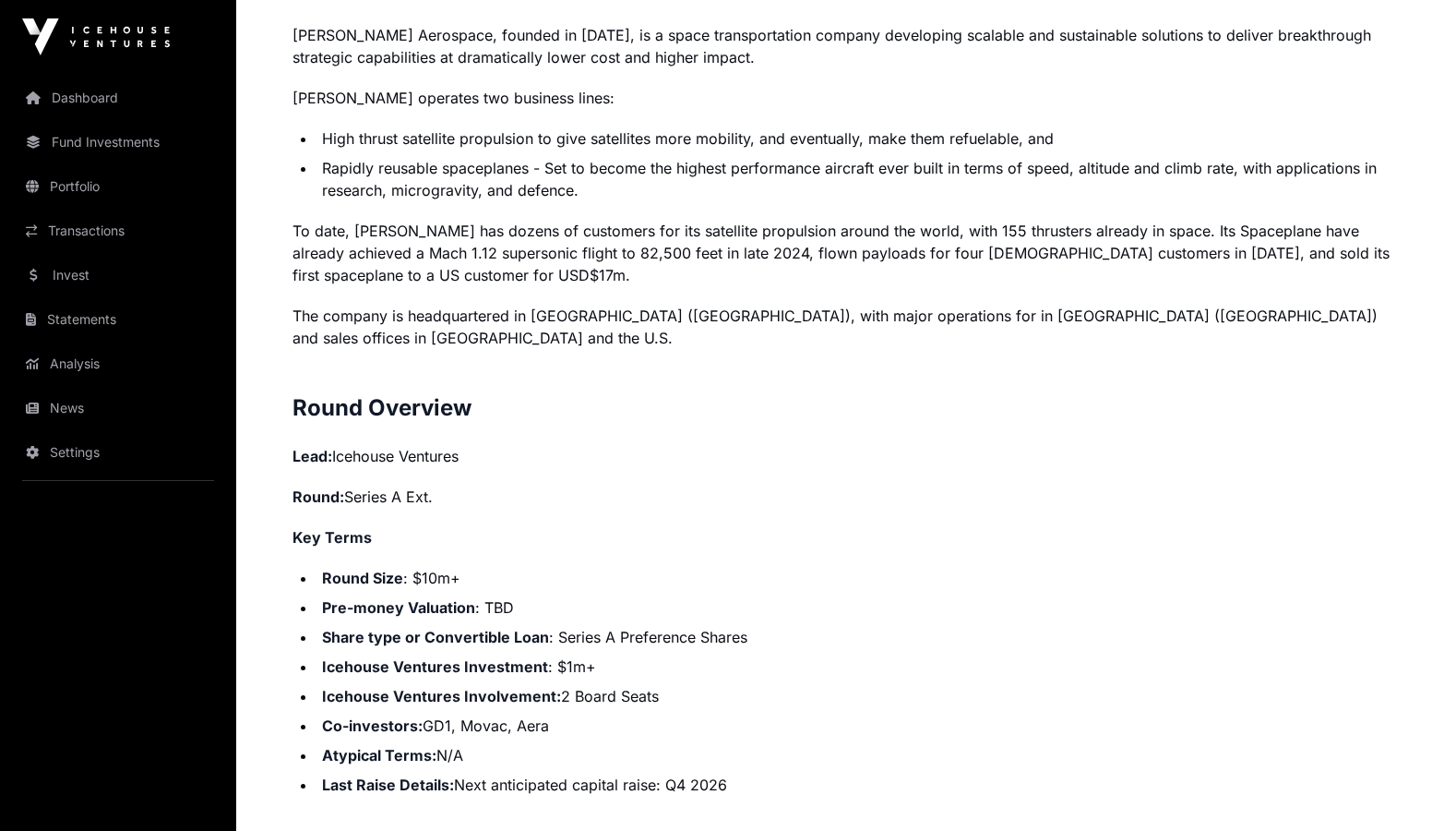
scroll to position [1423, 0]
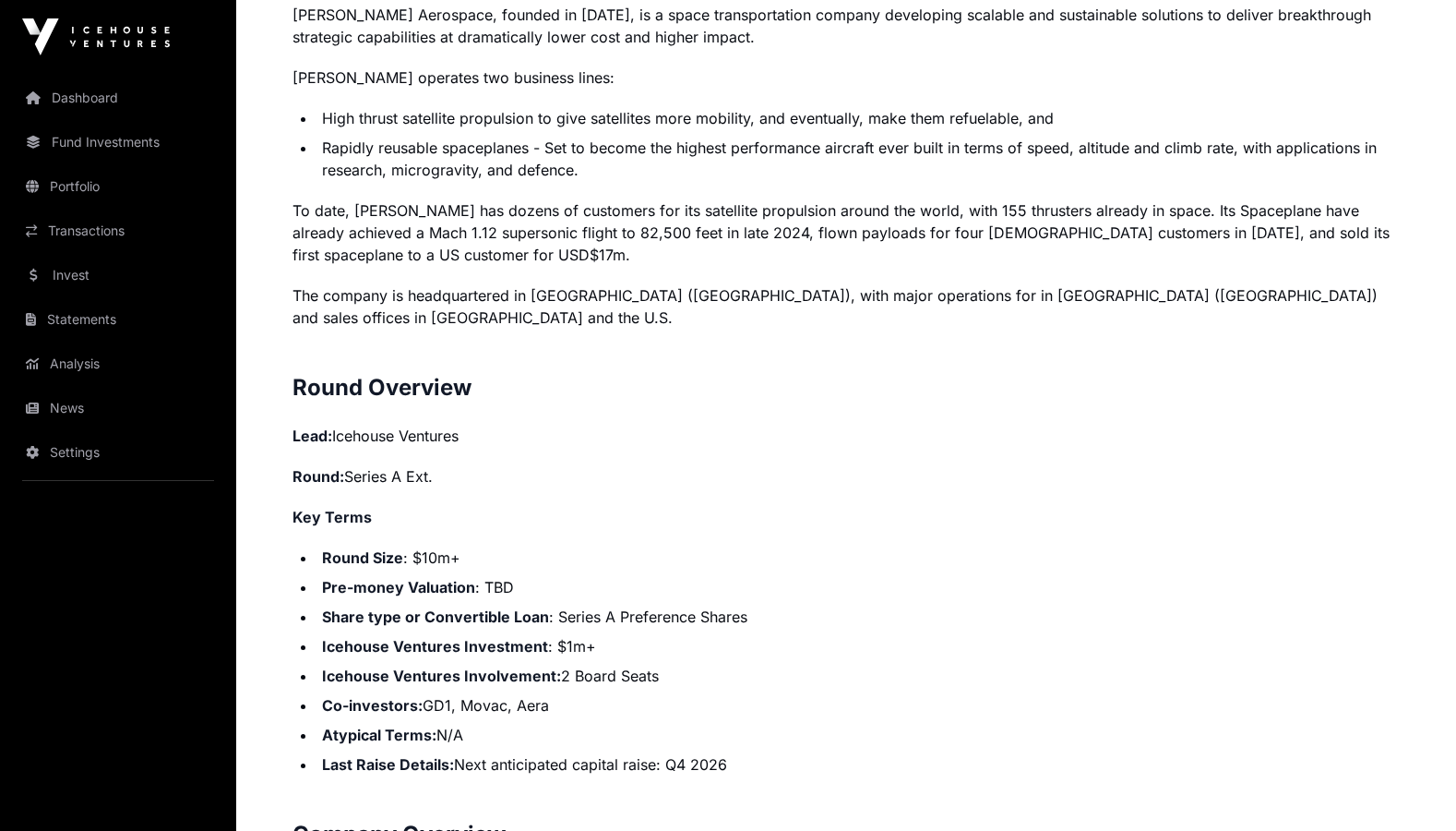
click at [636, 373] on h2 "Round Overview" at bounding box center [846, 387] width 1107 height 30
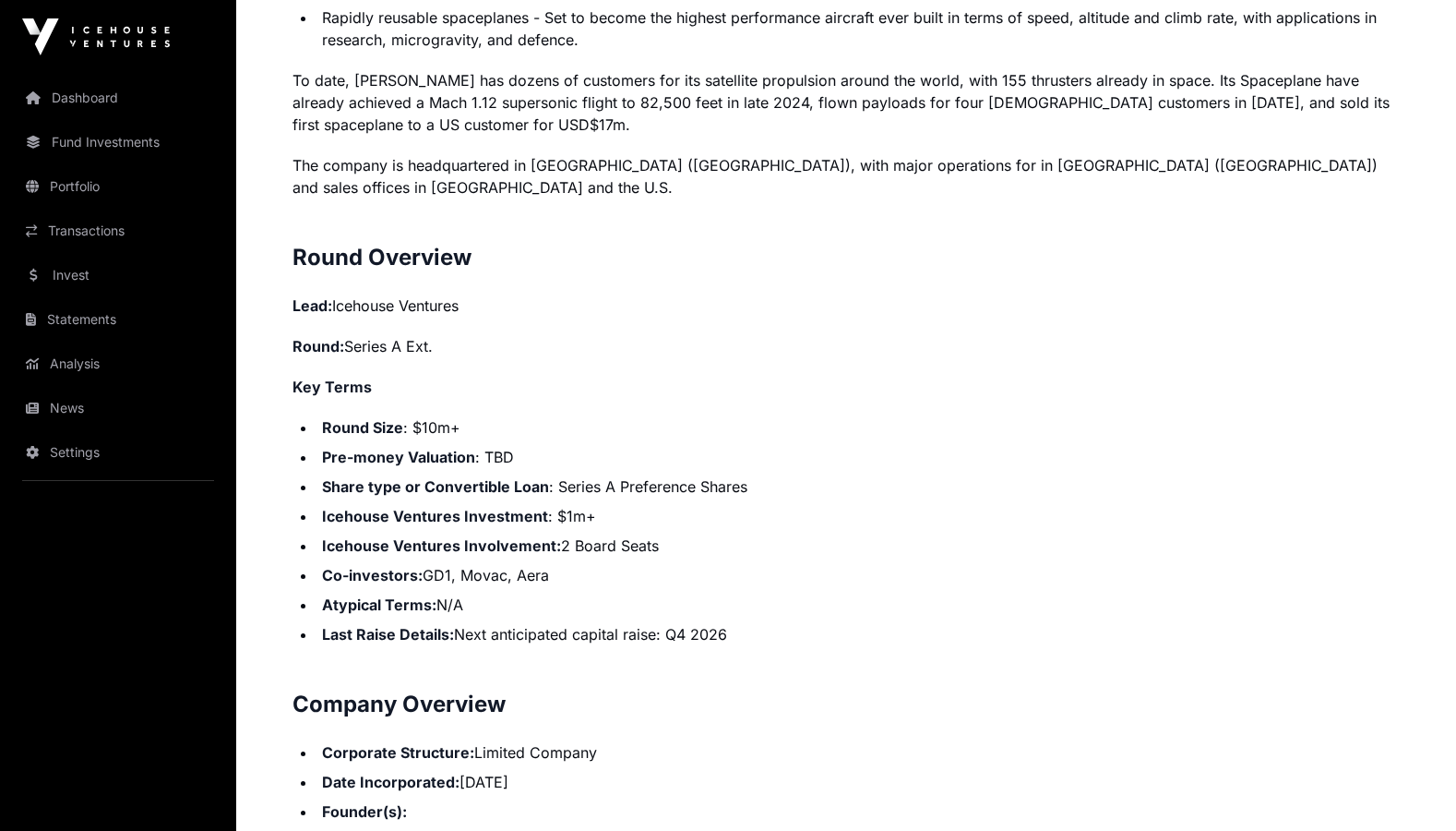
scroll to position [1558, 0]
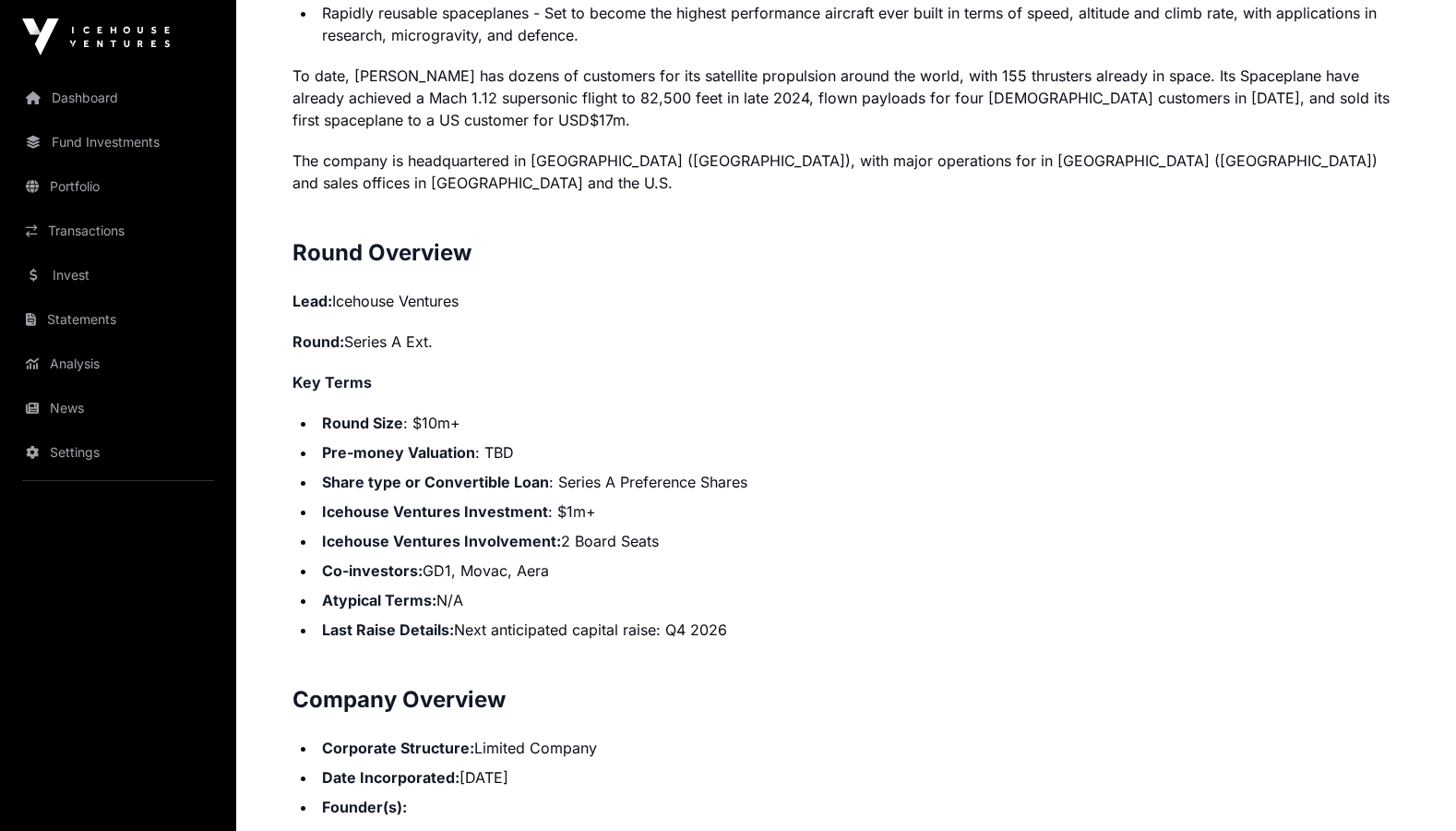
click at [895, 619] on li "Last Raise Details: Next anticipated capital raise: Q4 2026" at bounding box center [858, 629] width 1083 height 22
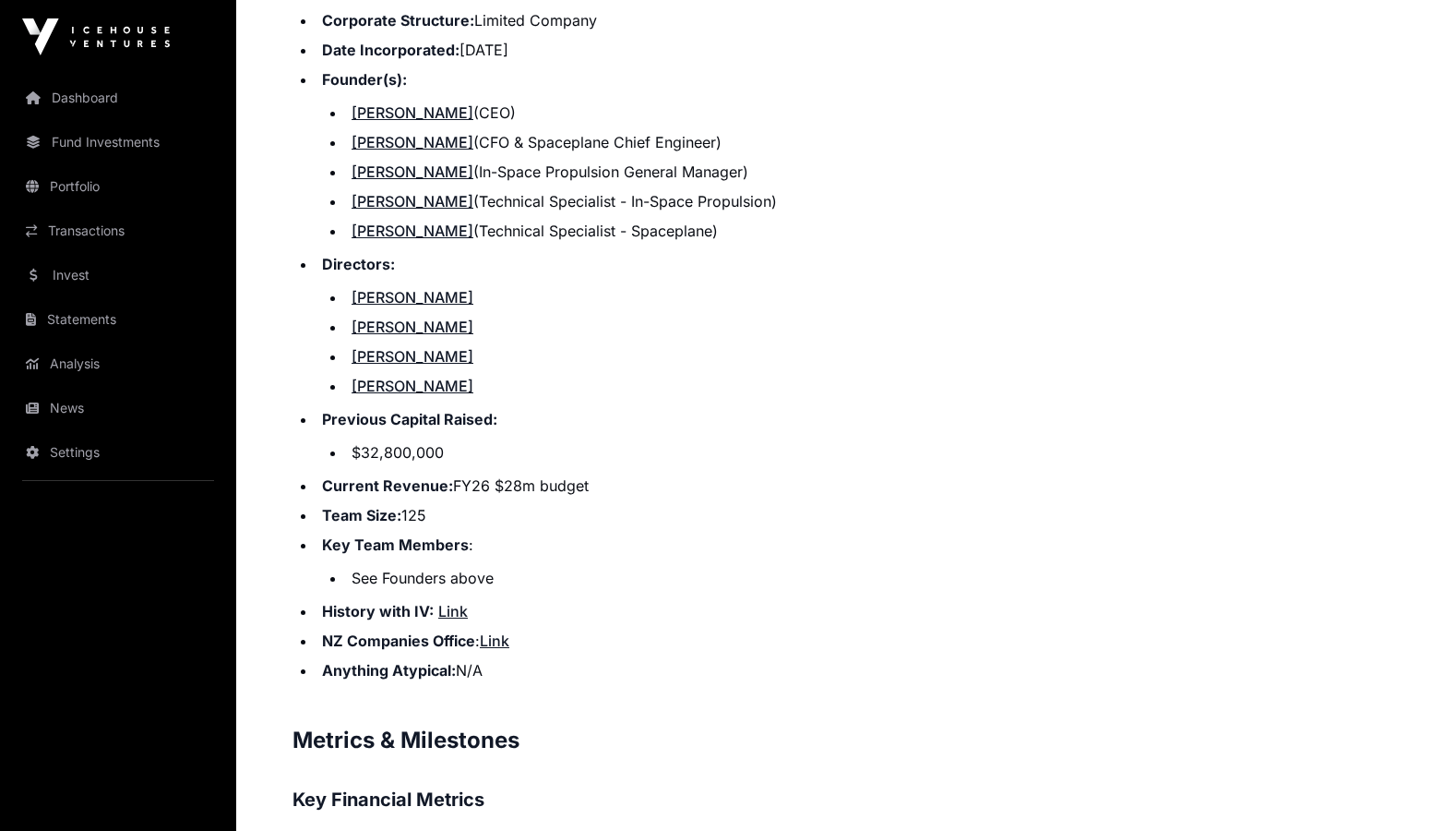
scroll to position [2285, 0]
click at [966, 315] on li "[PERSON_NAME]" at bounding box center [873, 325] width 1054 height 22
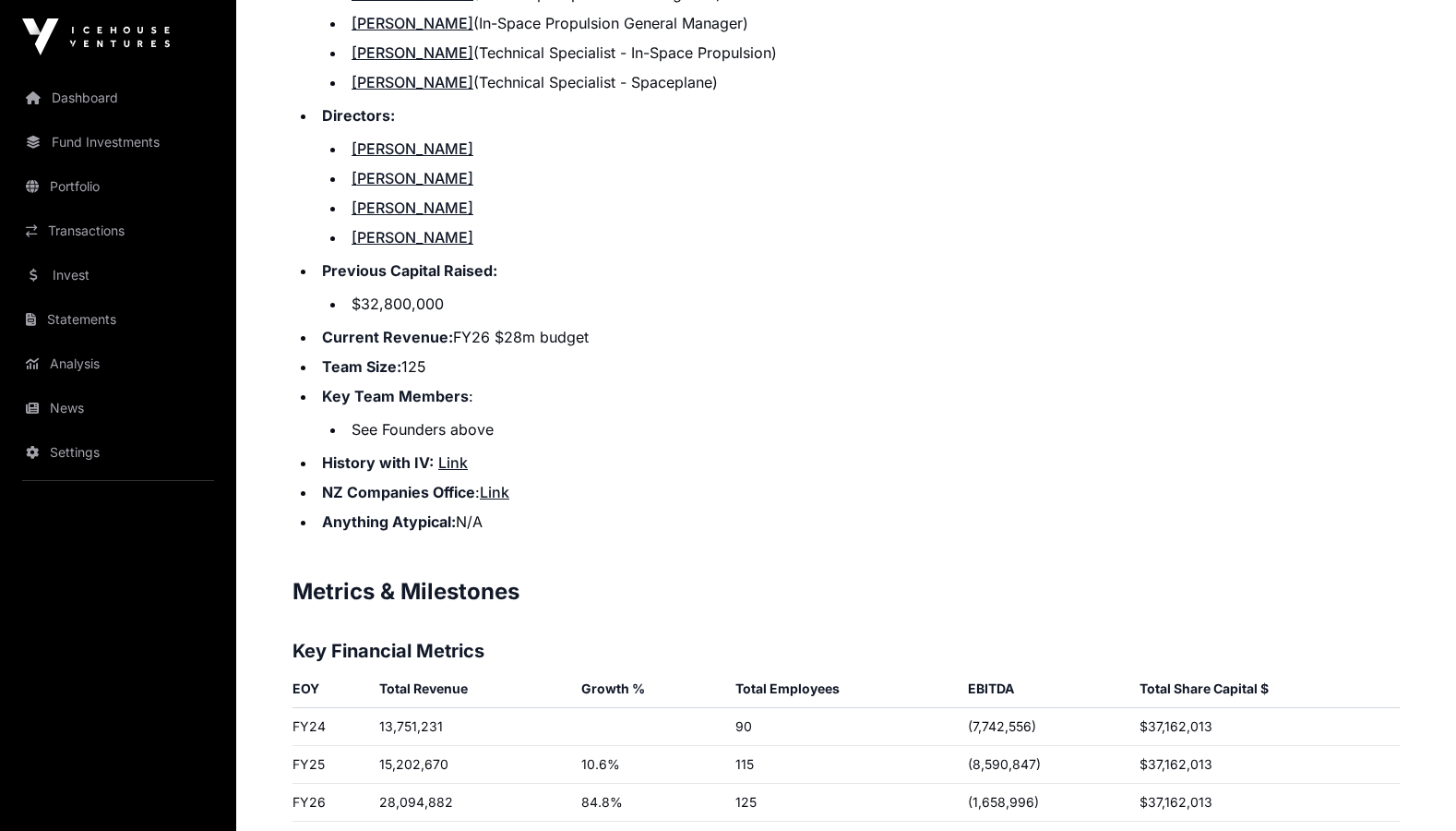
scroll to position [2435, 0]
click at [936, 417] on li "See Founders above" at bounding box center [873, 427] width 1054 height 22
click at [961, 544] on p "Contents Introduction Round Overview Company Overview Metrics & Milestones High…" at bounding box center [846, 486] width 1107 height 3622
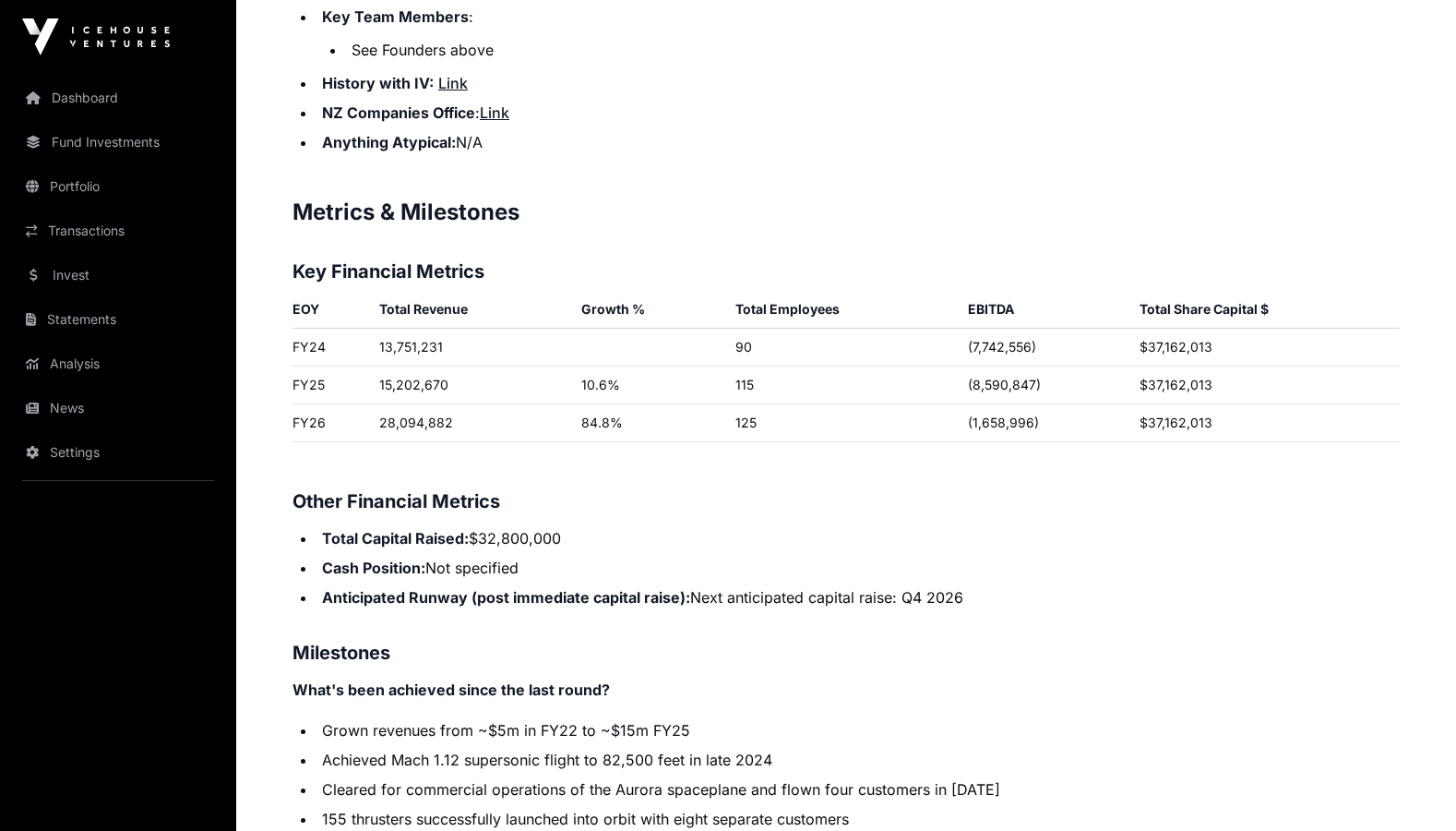
scroll to position [2839, 0]
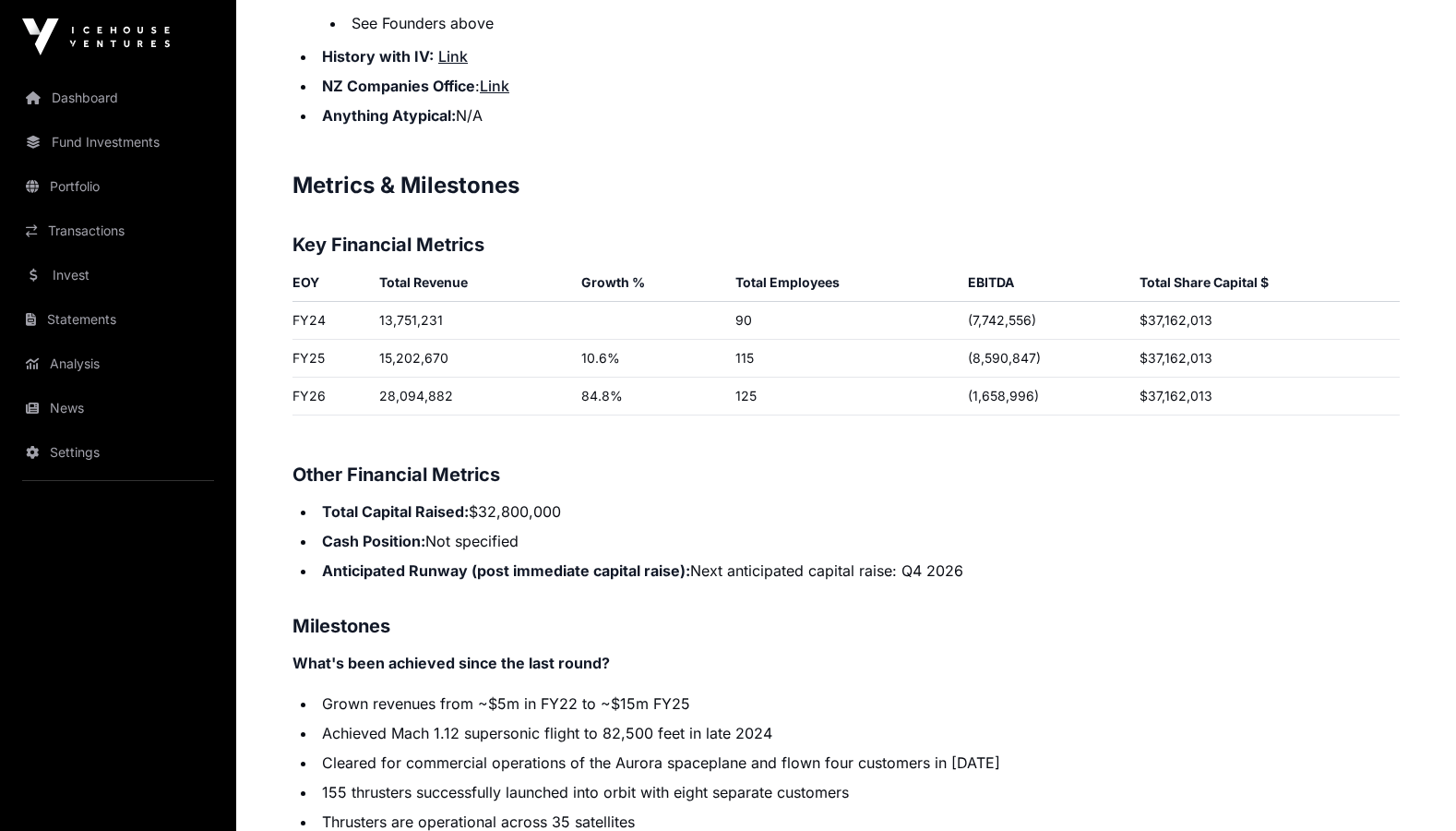
click at [914, 615] on h3 "Milestones" at bounding box center [846, 625] width 1107 height 30
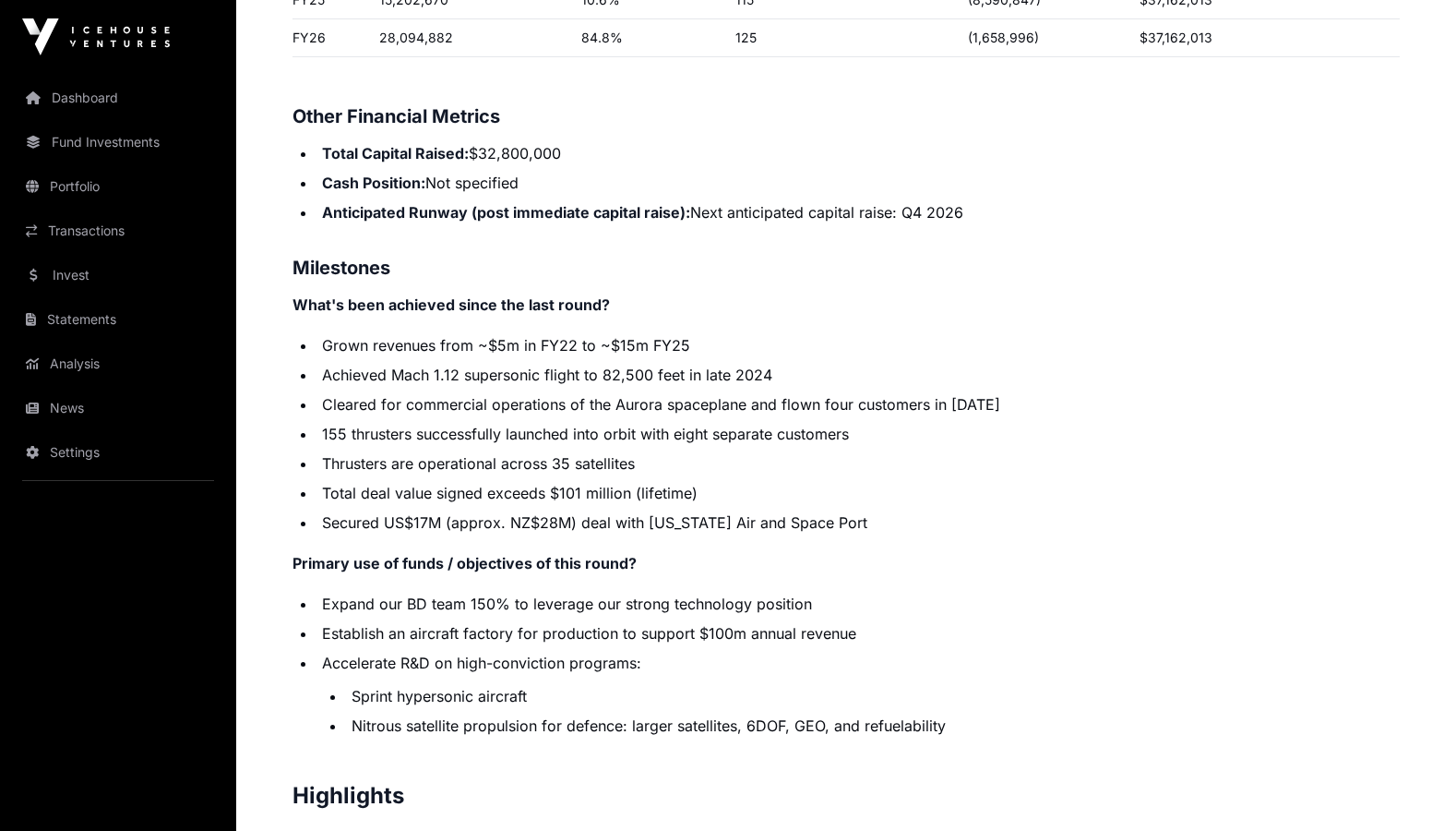
scroll to position [3224, 0]
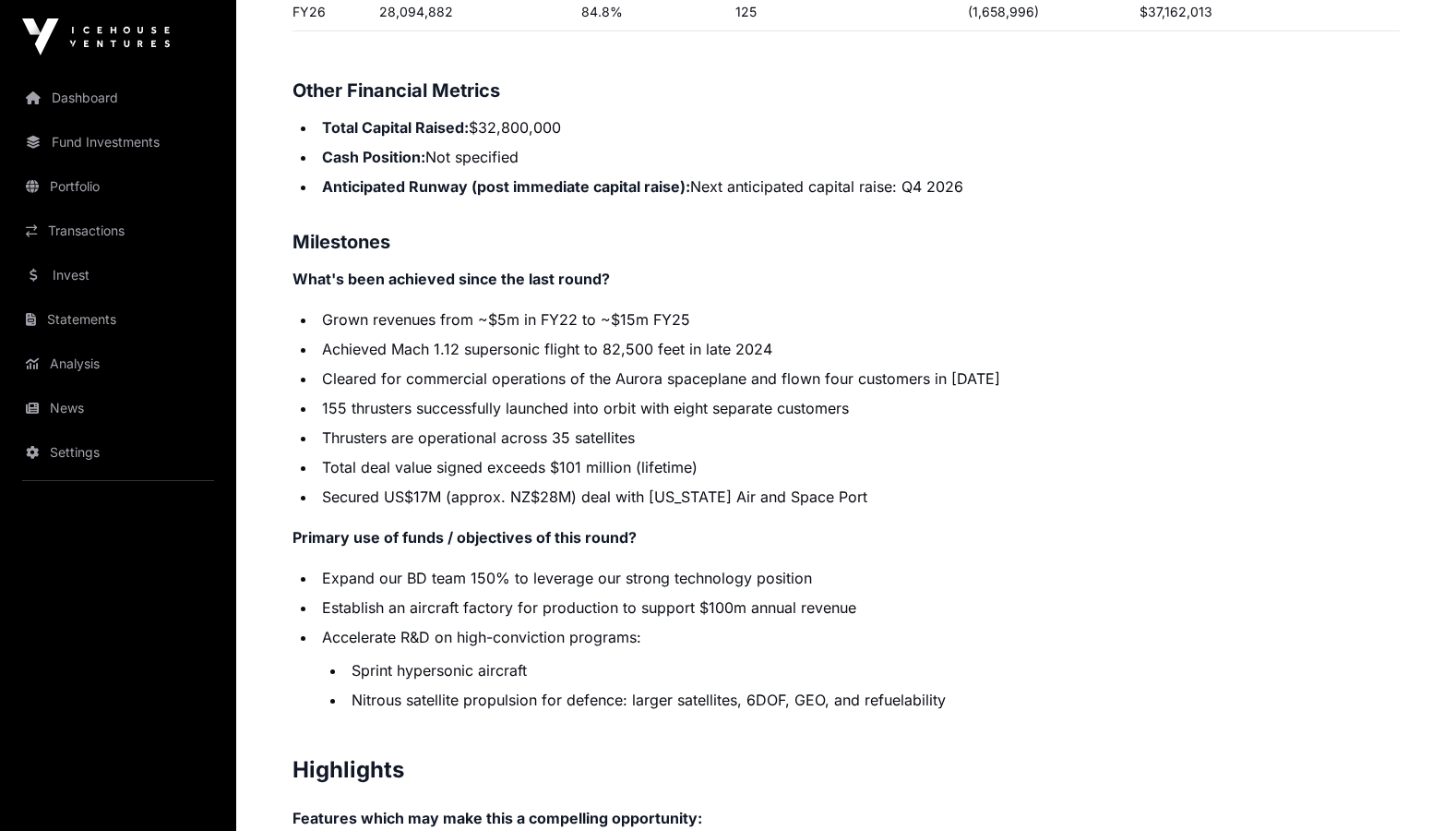
click at [943, 567] on li "Expand our BD team 150% to leverage our strong technology position" at bounding box center [858, 578] width 1083 height 22
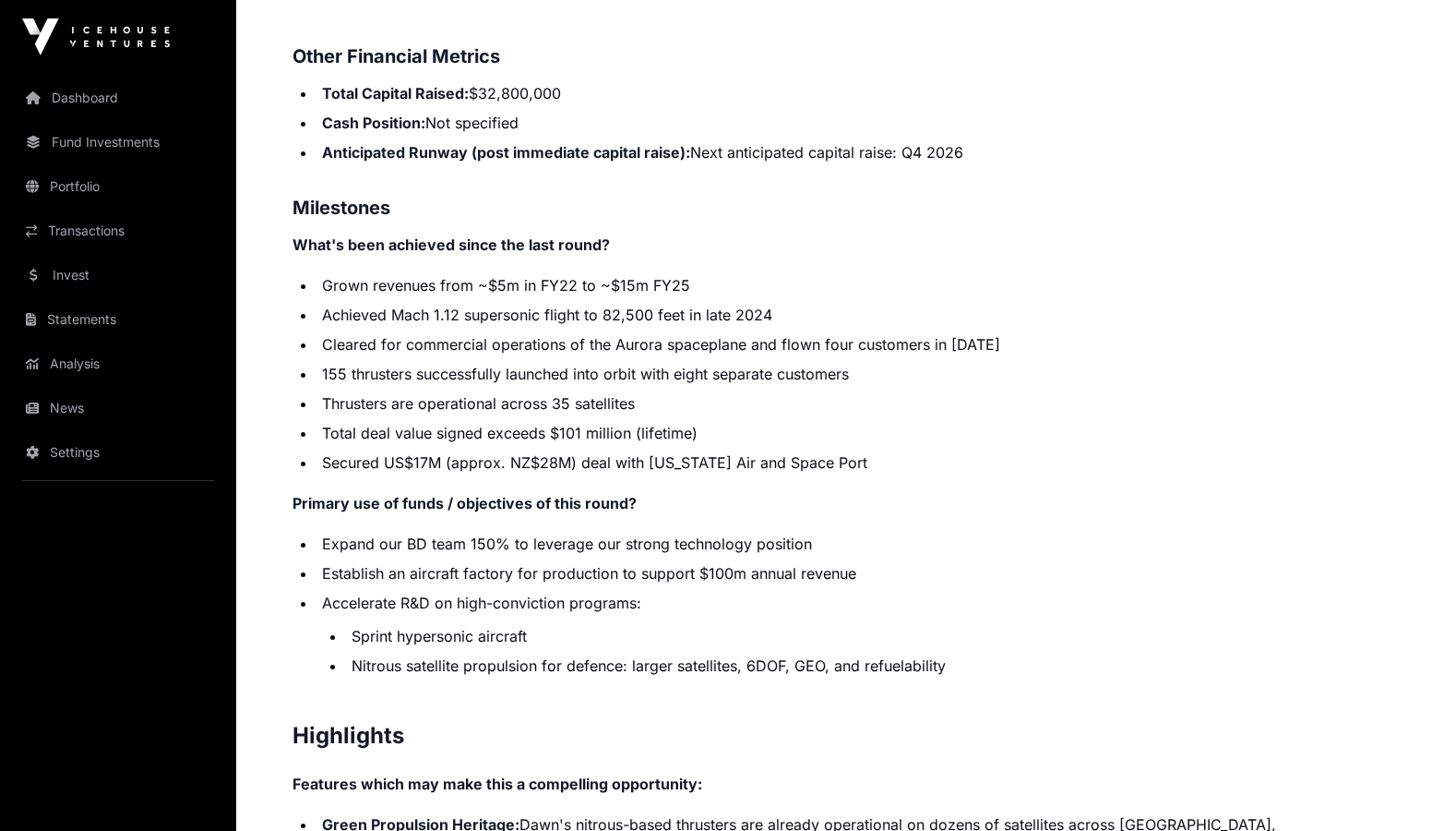
scroll to position [3291, 0]
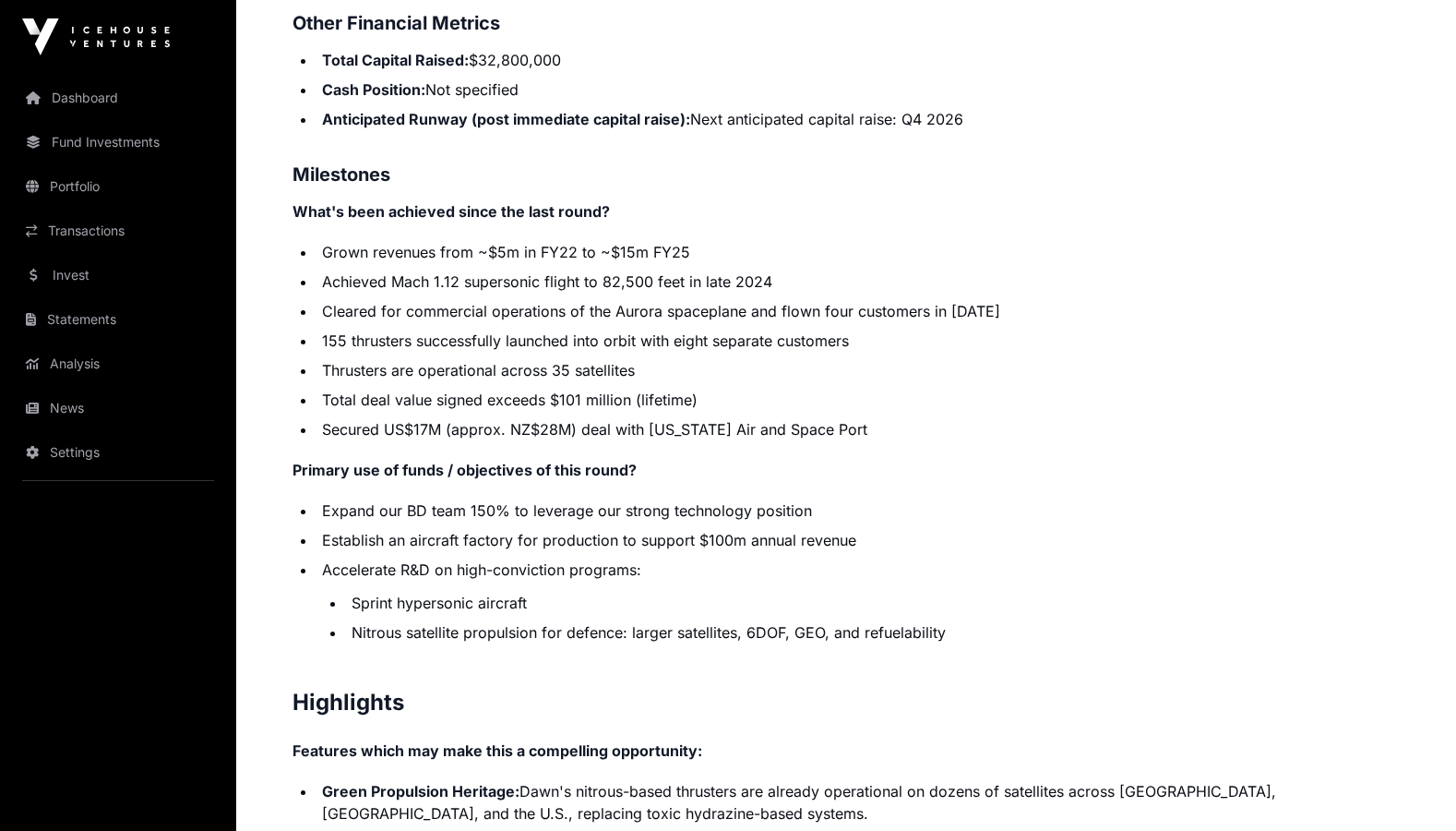
click at [909, 562] on li "Accelerate R&D on high-conviction programs: Sprint hypersonic aircraft Nitrous …" at bounding box center [858, 601] width 1083 height 85
click at [1040, 558] on li "Accelerate R&D on high-conviction programs: Sprint hypersonic aircraft Nitrous …" at bounding box center [858, 601] width 1083 height 85
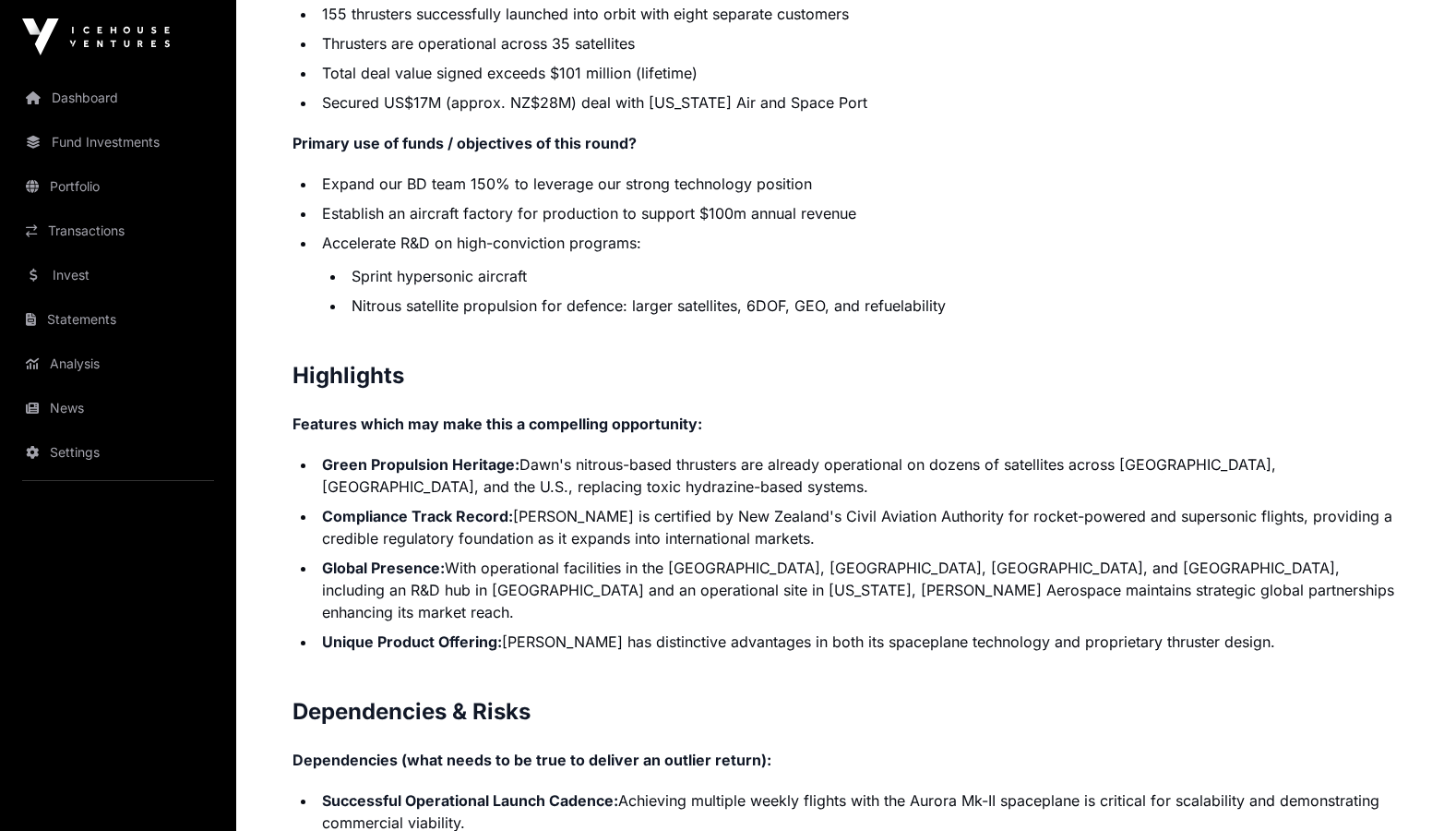
scroll to position [3621, 0]
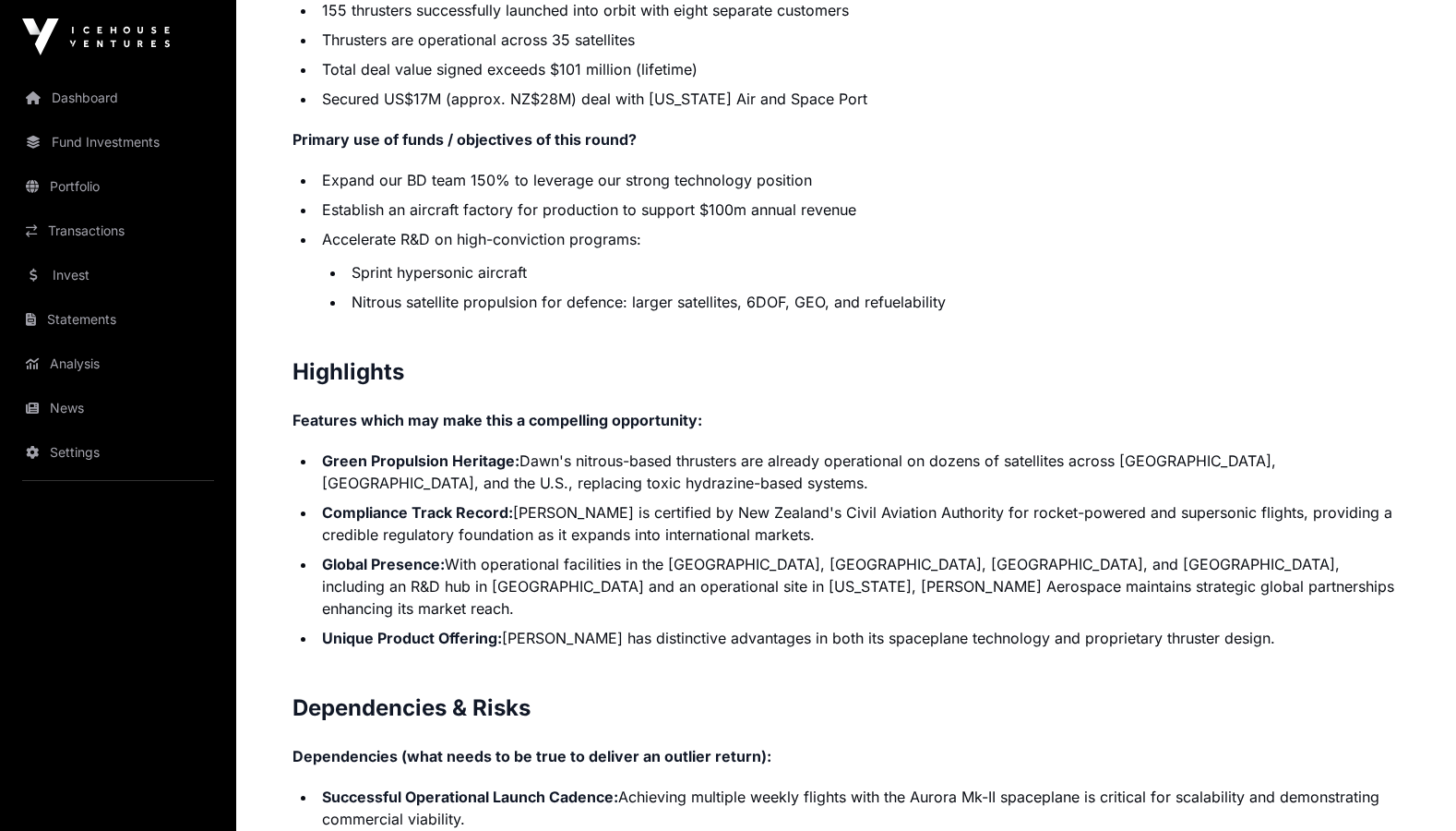
click at [1049, 357] on h2 "Highlights" at bounding box center [846, 371] width 1107 height 30
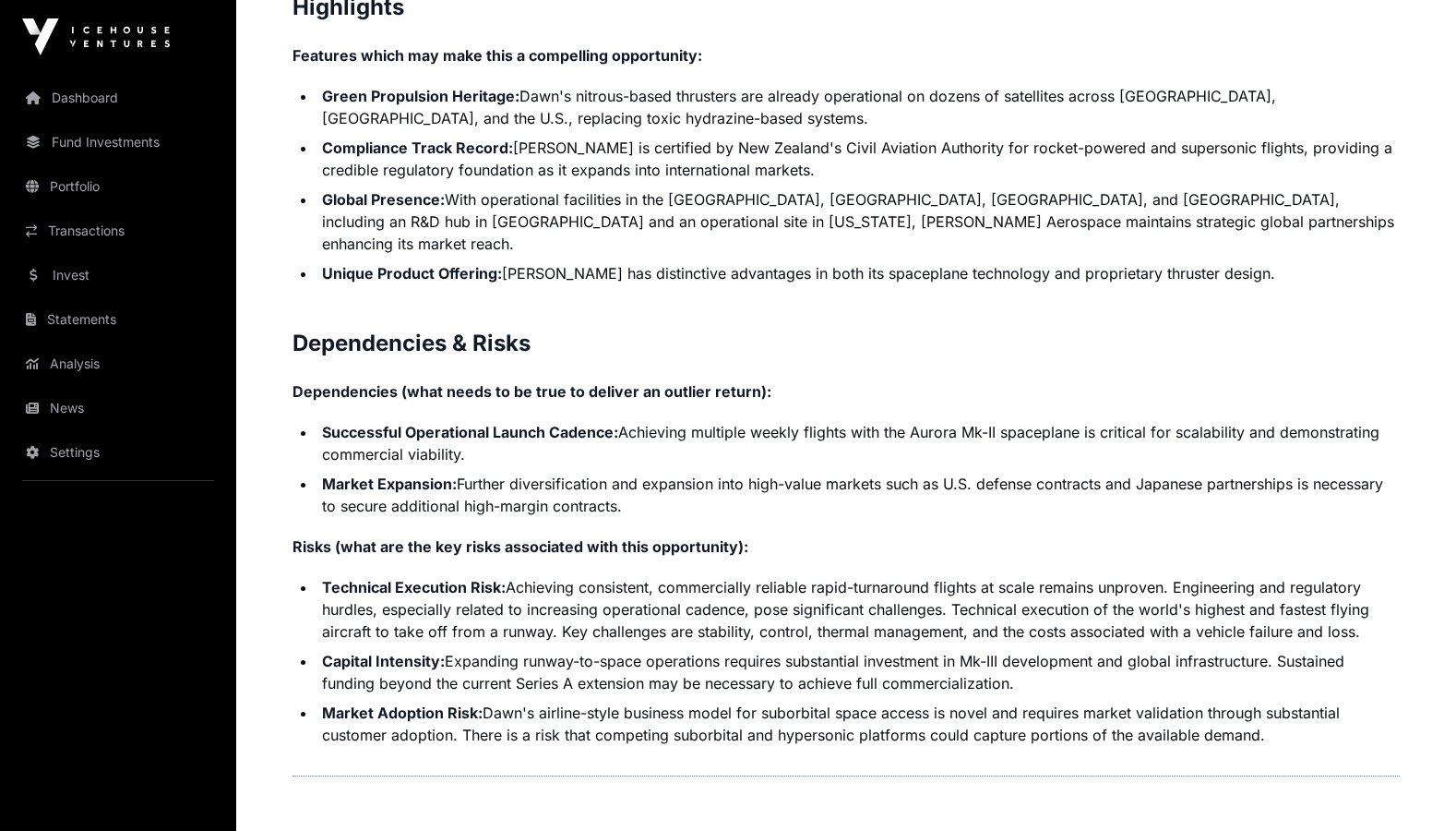
scroll to position [3996, 0]
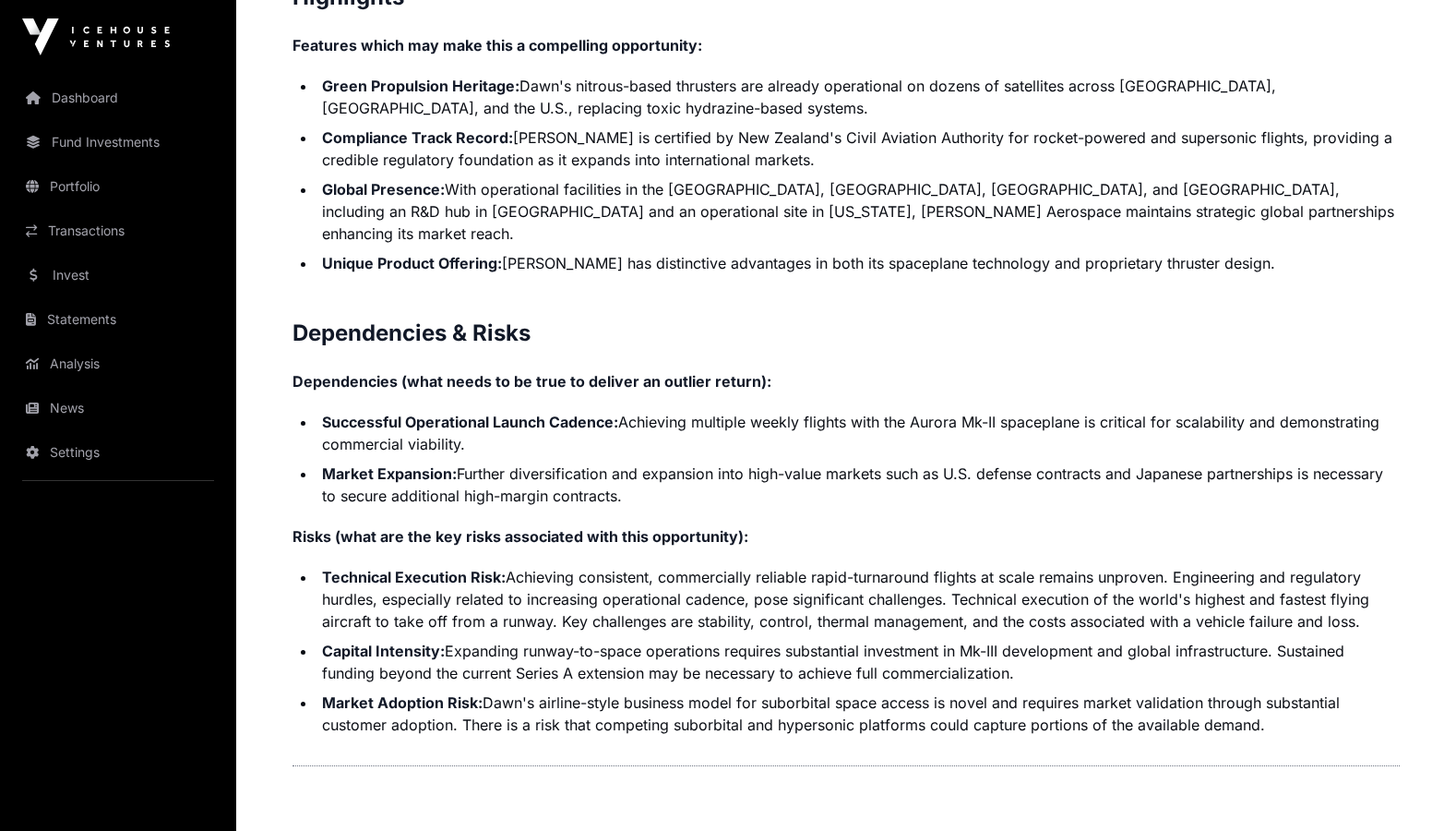
click at [1293, 251] on li "Unique Product Offering: [PERSON_NAME] has distinctive advantages in both its s…" at bounding box center [858, 262] width 1083 height 22
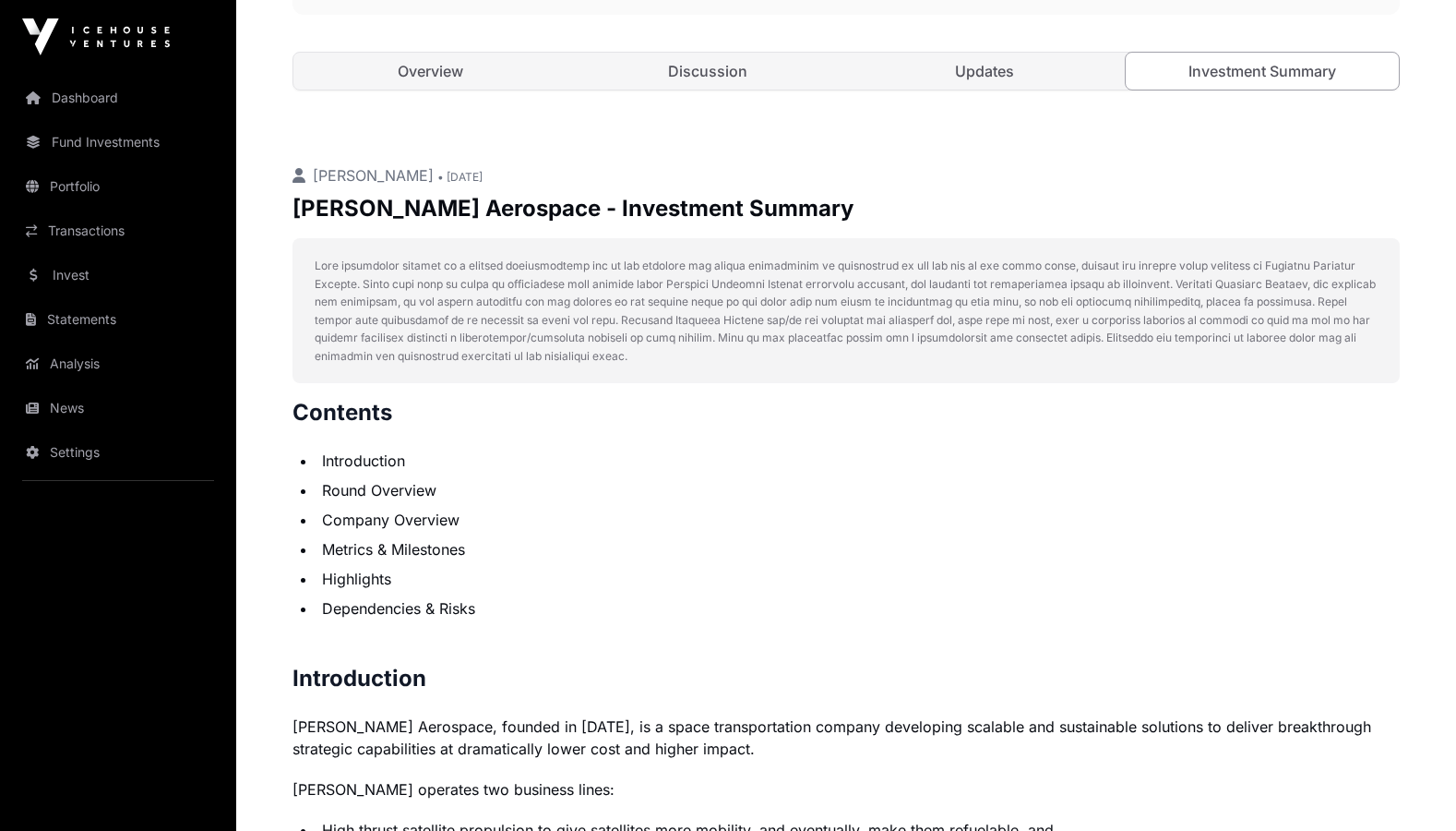
scroll to position [297, 0]
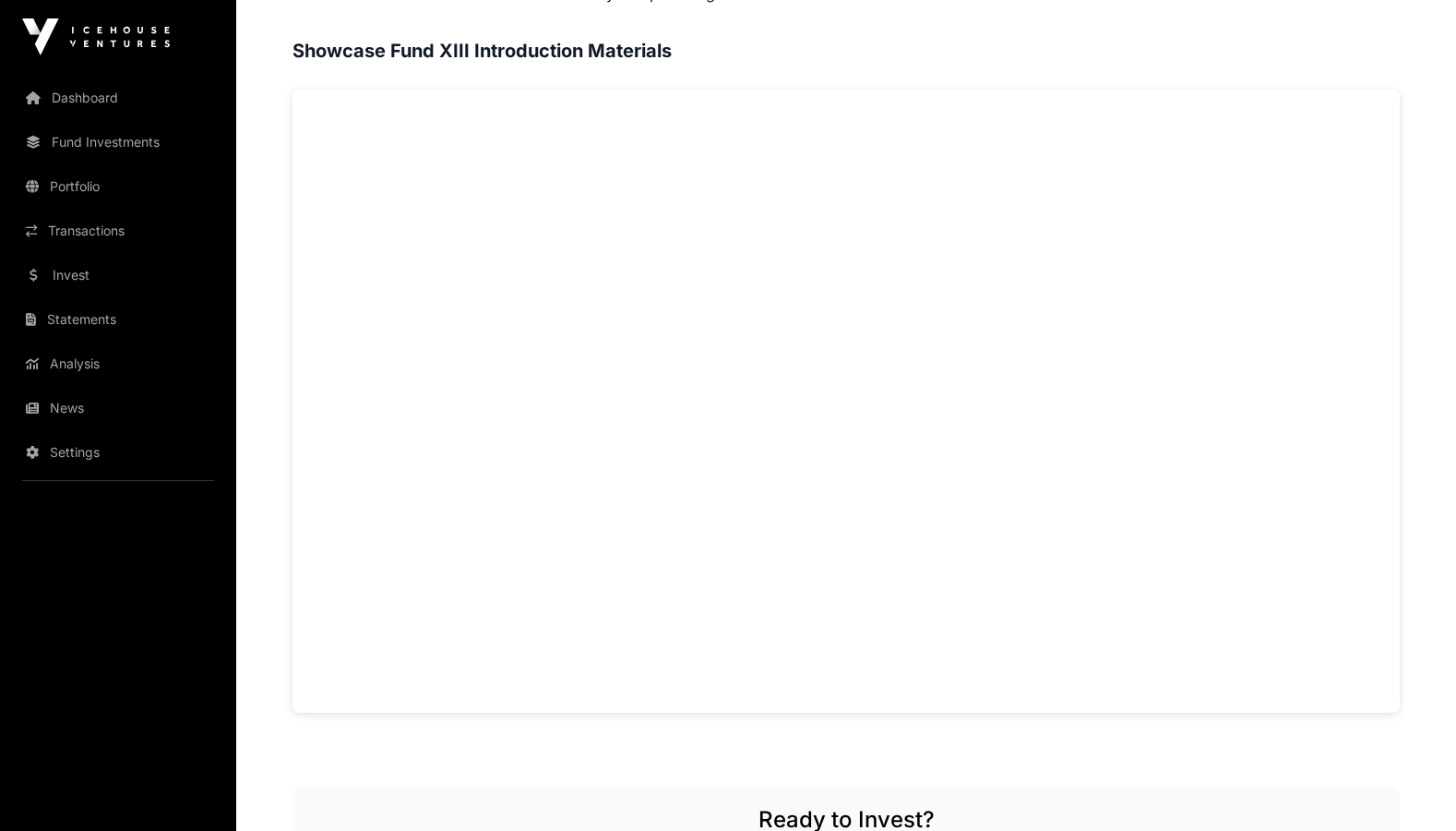
scroll to position [1188, 0]
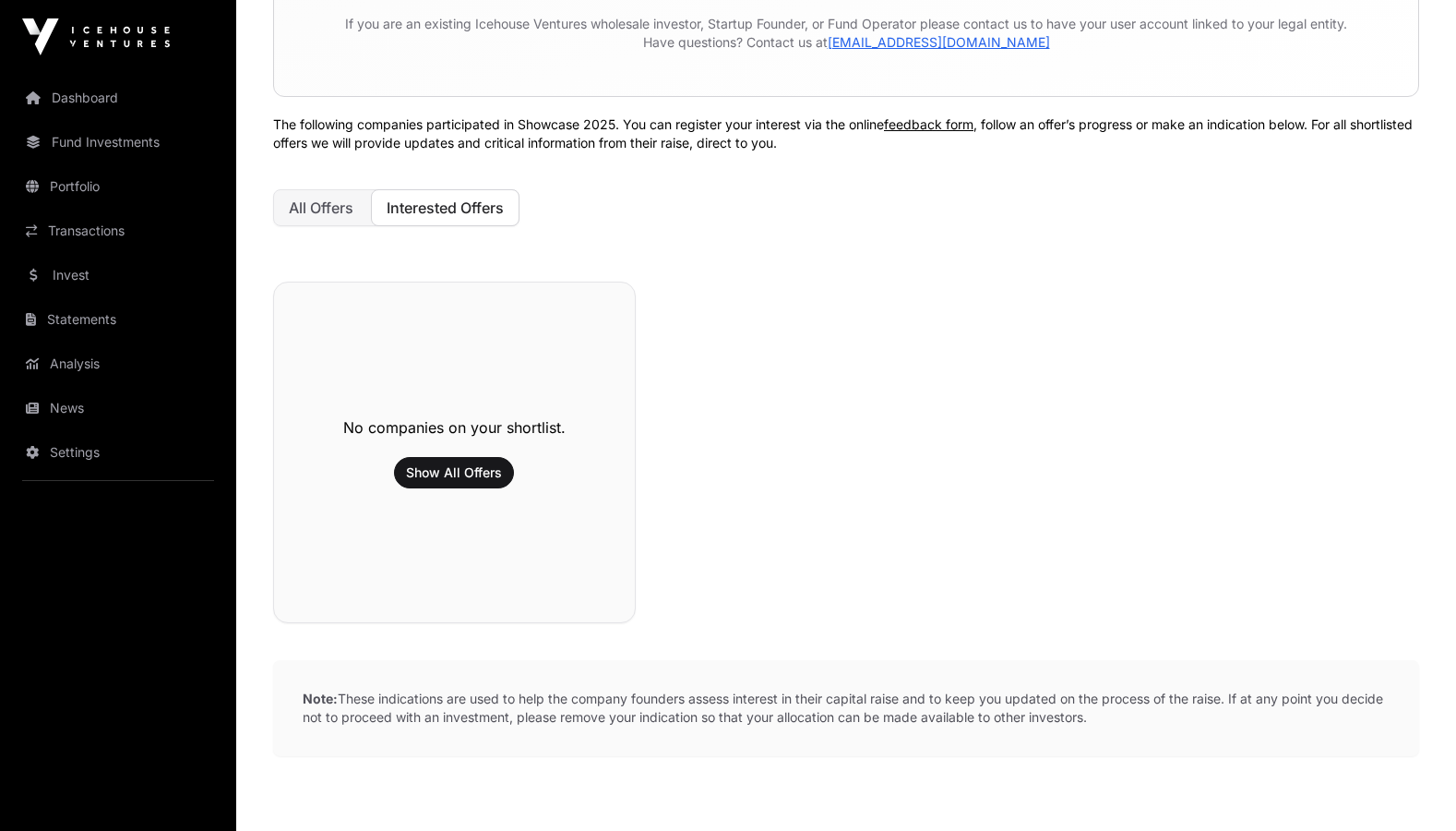
scroll to position [435, 0]
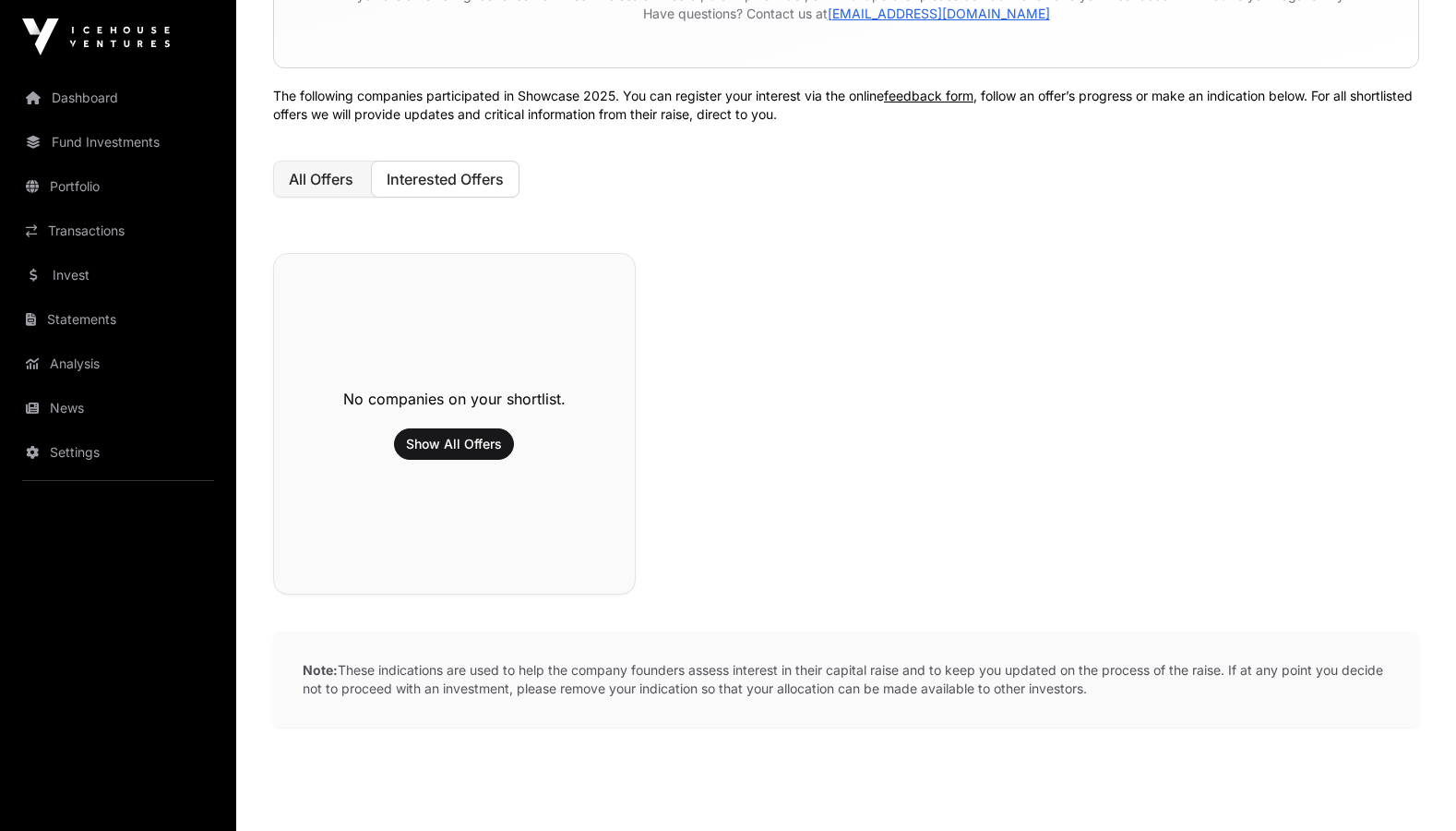
click at [320, 182] on span "All Offers" at bounding box center [321, 179] width 65 height 18
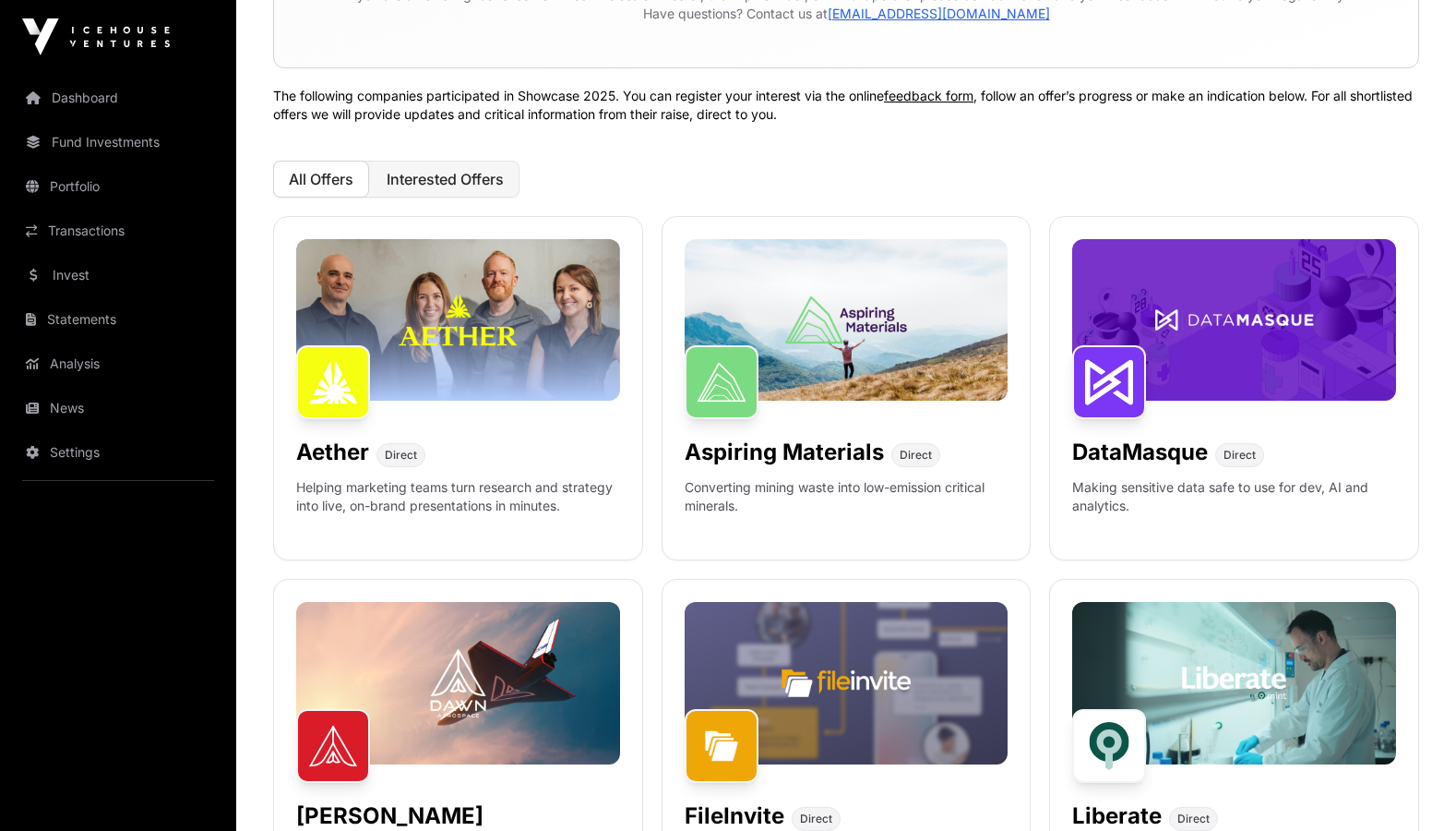
click at [409, 174] on span "Interested Offers" at bounding box center [445, 179] width 118 height 18
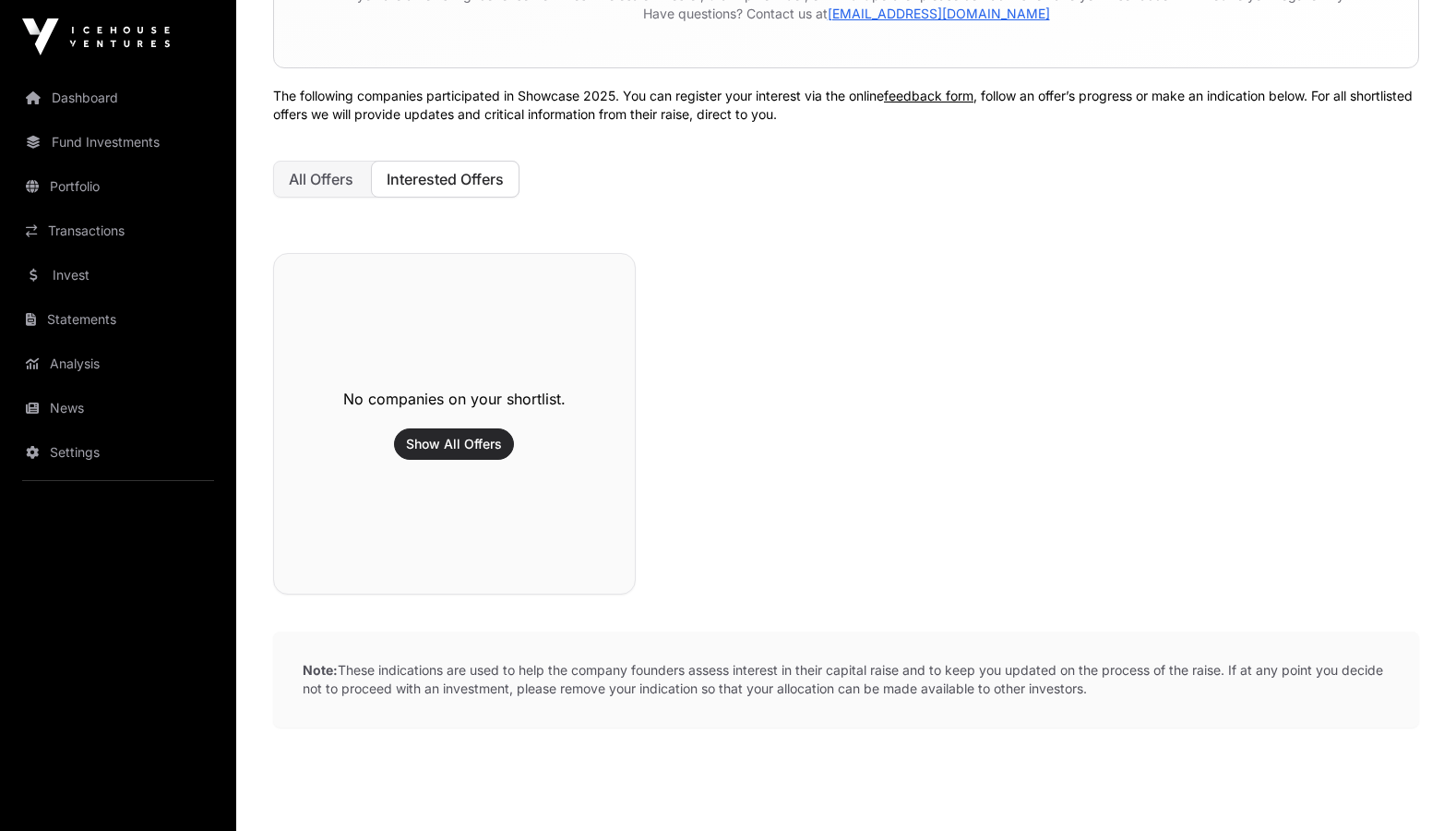
click at [452, 445] on span "Show All Offers" at bounding box center [454, 444] width 96 height 18
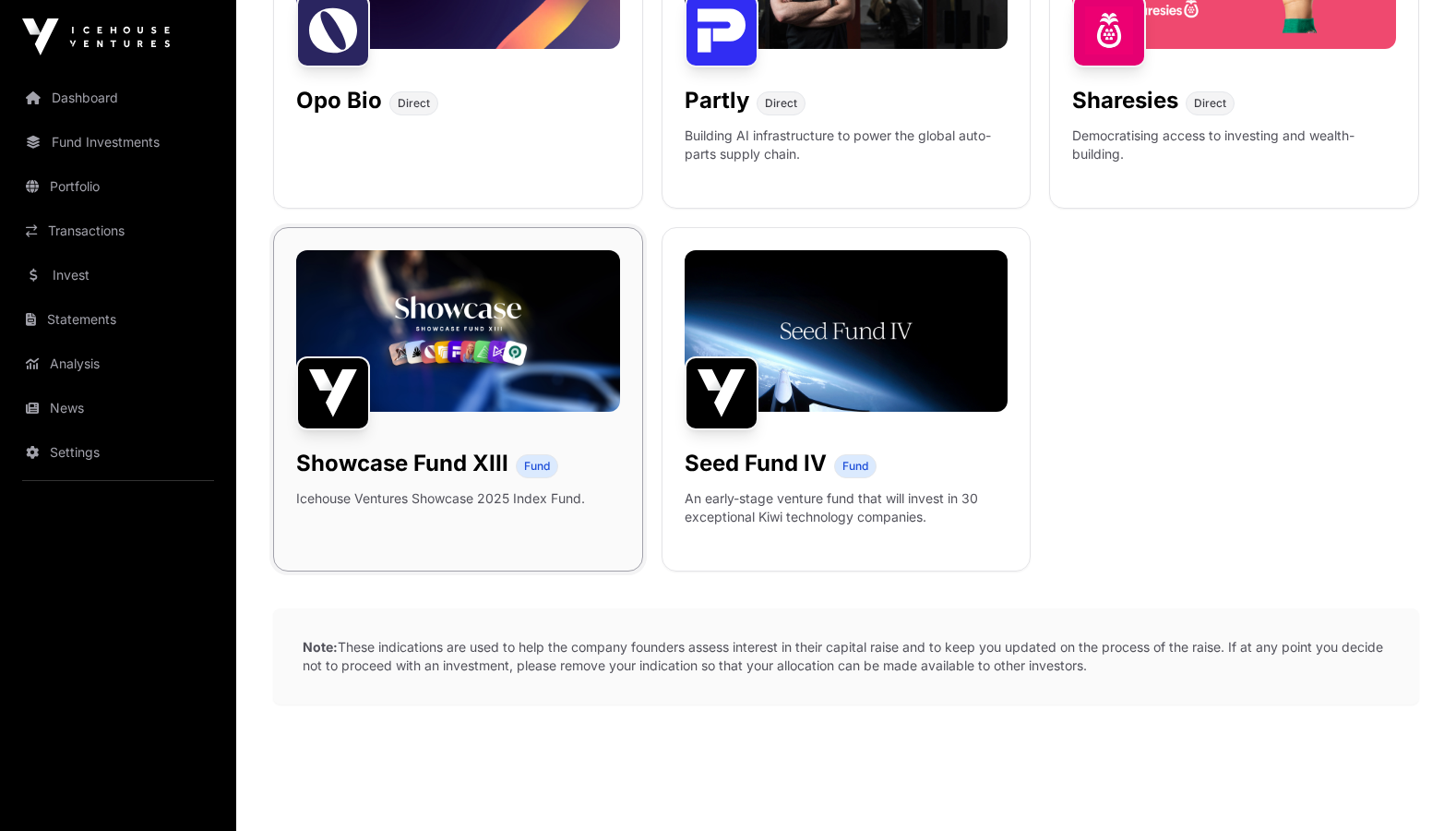
click at [482, 383] on div "Showcase Fund XIII Fund Icehouse Ventures Showcase 2025 Index Fund." at bounding box center [458, 399] width 370 height 344
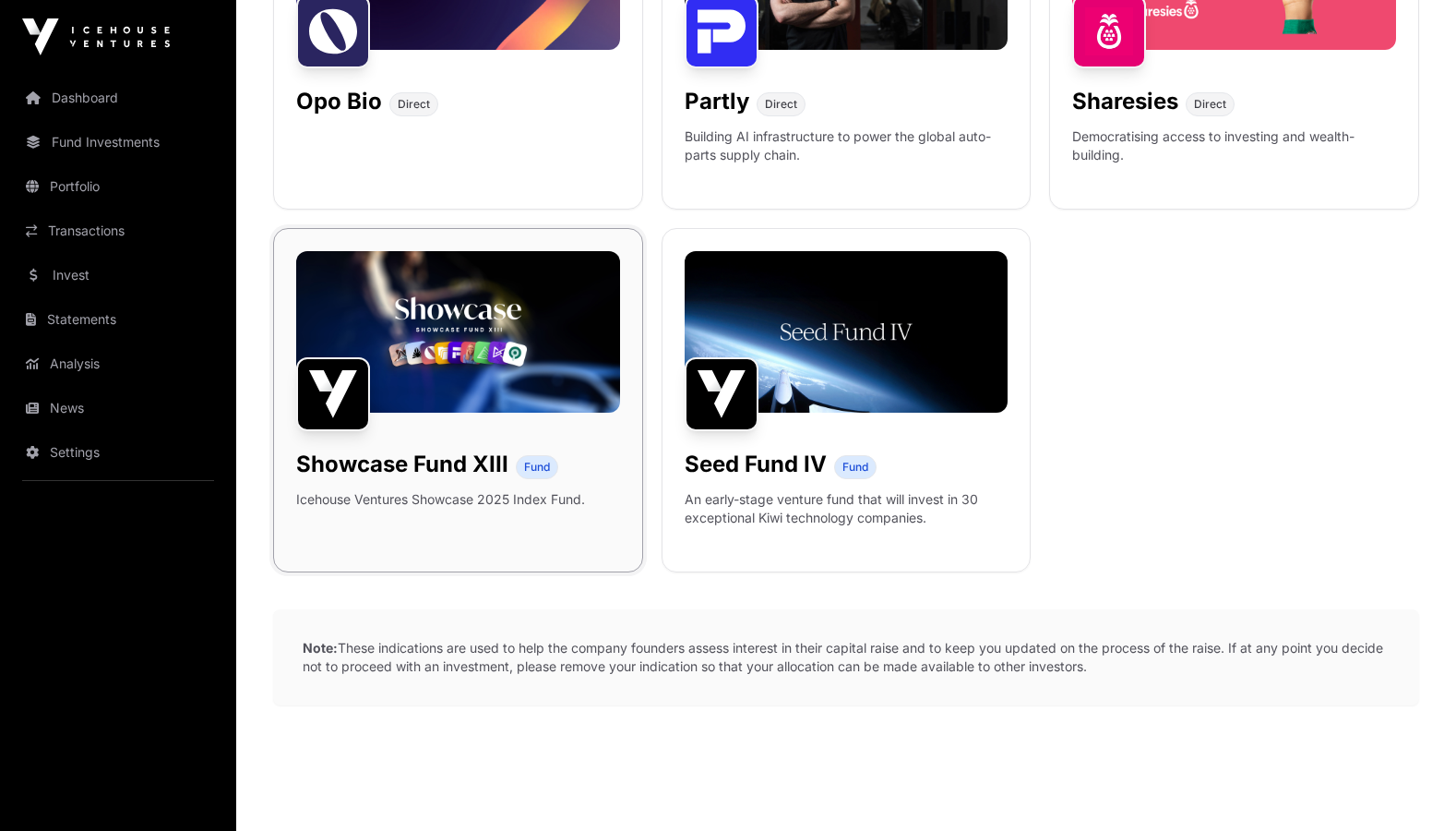
click at [495, 331] on img at bounding box center [458, 331] width 324 height 162
click at [791, 322] on img at bounding box center [846, 331] width 324 height 162
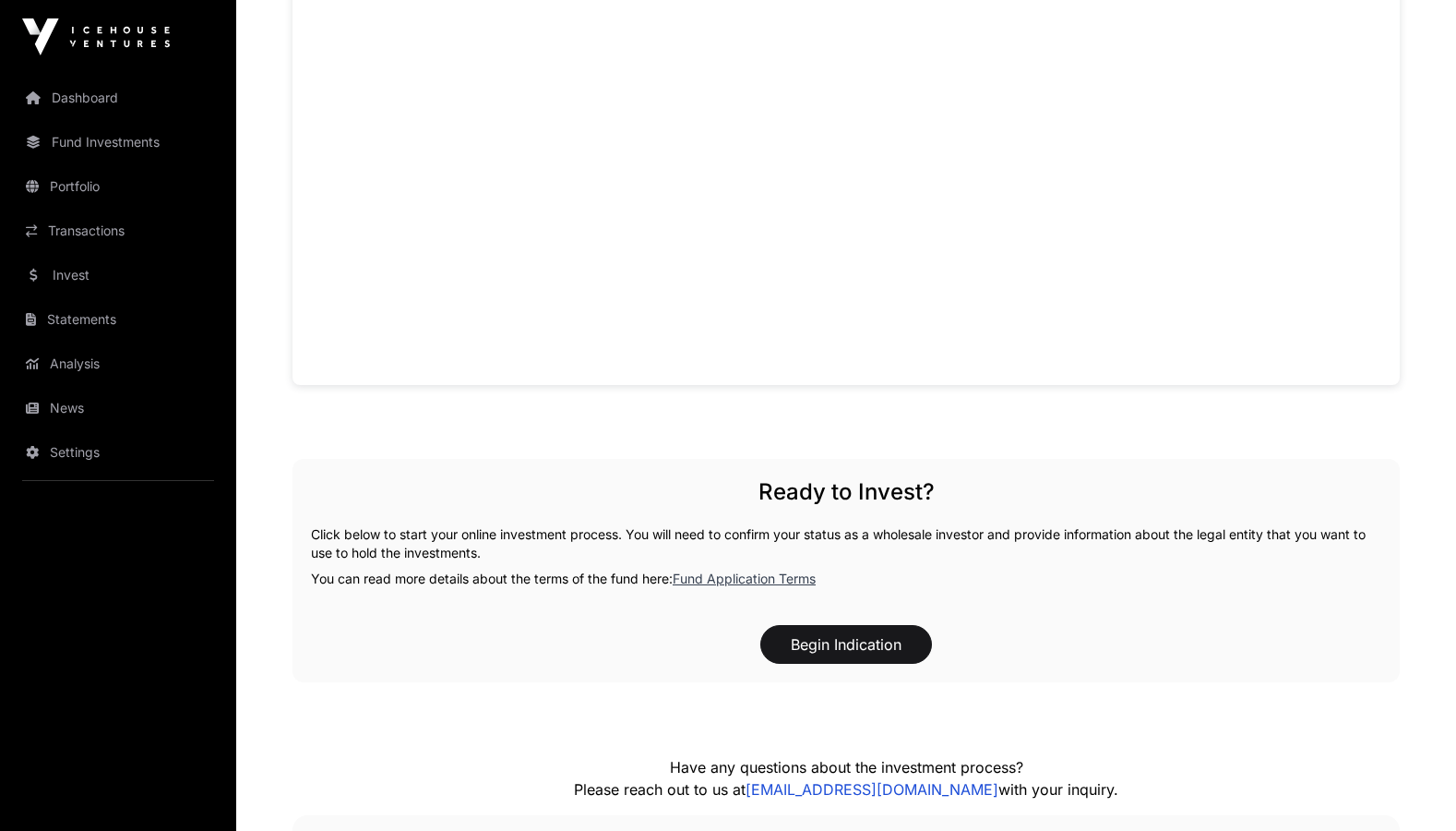
scroll to position [1274, 0]
